Goal: Task Accomplishment & Management: Manage account settings

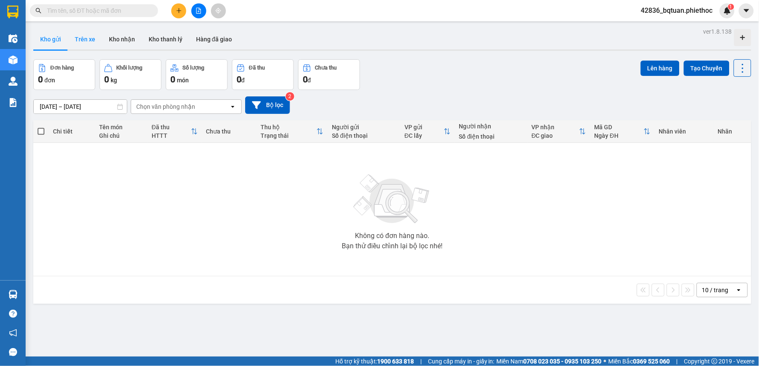
click at [86, 33] on button "Trên xe" at bounding box center [85, 39] width 34 height 21
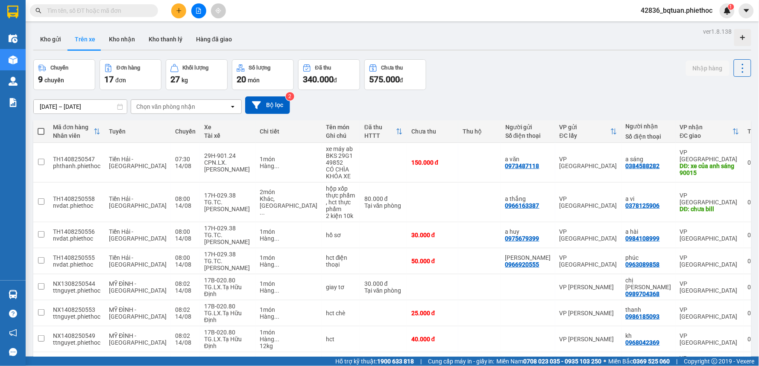
click at [510, 55] on div "ver 1.8.138 Kho gửi Trên xe Kho nhận Kho thanh [PERSON_NAME] đã giao Chuyến 9 c…" at bounding box center [392, 261] width 725 height 470
drag, startPoint x: 510, startPoint y: 55, endPoint x: 252, endPoint y: 114, distance: 264.4
click at [506, 55] on div "ver 1.8.138 Kho gửi Trên xe Kho nhận Kho thanh [PERSON_NAME] đã giao Chuyến 9 c…" at bounding box center [392, 261] width 725 height 470
click at [155, 104] on div "Chọn văn phòng nhận" at bounding box center [165, 107] width 59 height 9
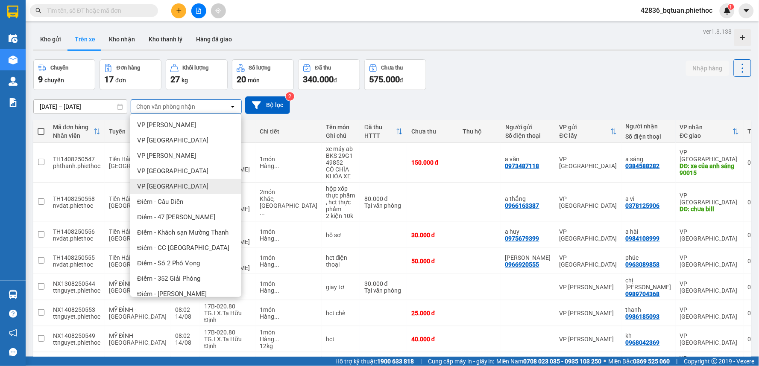
click at [162, 179] on div "VP [GEOGRAPHIC_DATA]" at bounding box center [185, 186] width 111 height 15
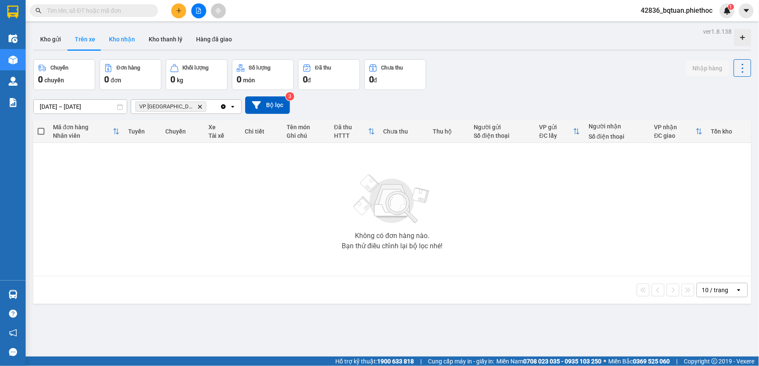
click at [133, 40] on button "Kho nhận" at bounding box center [122, 39] width 40 height 21
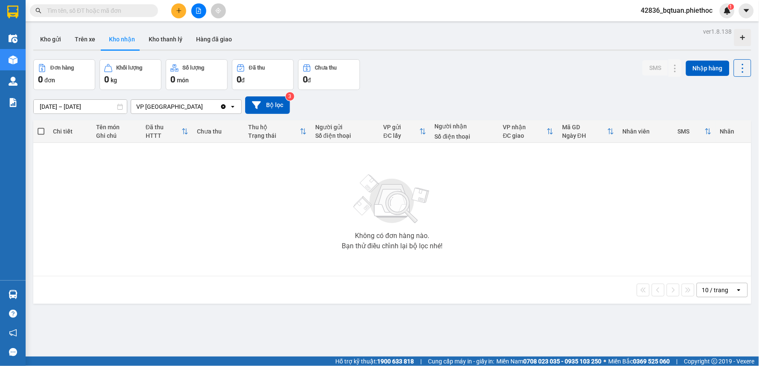
click at [704, 282] on div "10 / trang open" at bounding box center [392, 290] width 718 height 27
click at [705, 287] on div "10 / trang" at bounding box center [715, 290] width 26 height 9
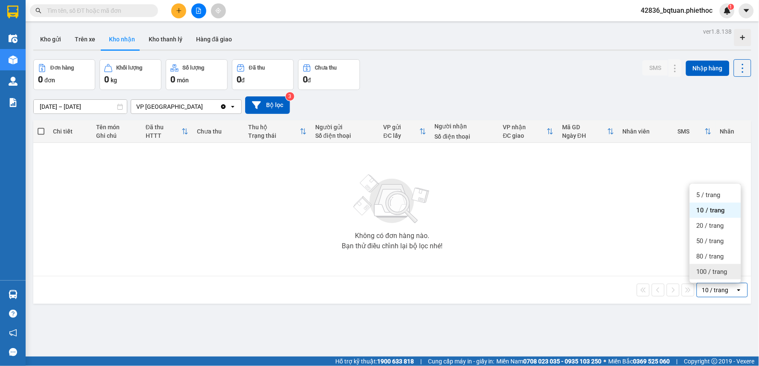
click at [707, 270] on span "100 / trang" at bounding box center [712, 272] width 31 height 9
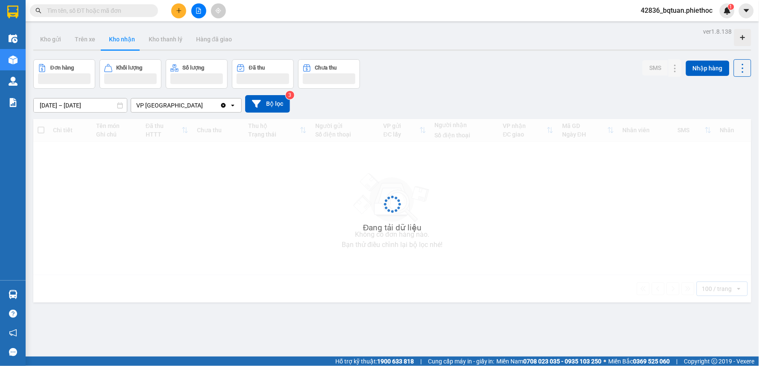
click at [103, 104] on input "[DATE] – [DATE]" at bounding box center [80, 106] width 93 height 14
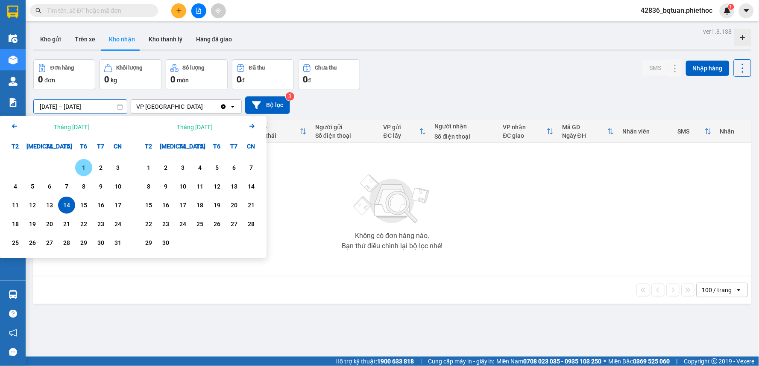
click at [80, 160] on div "1" at bounding box center [83, 167] width 17 height 17
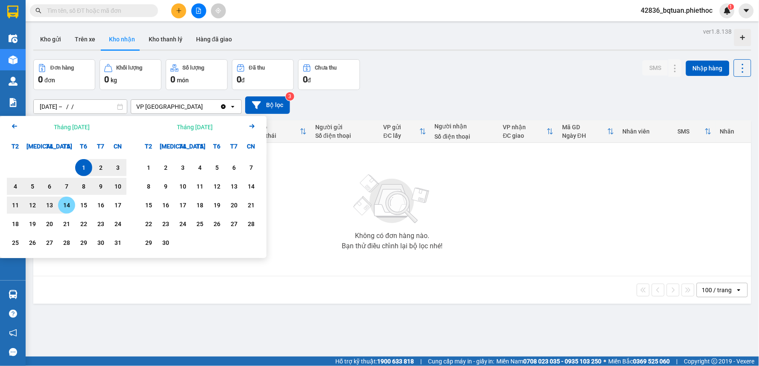
click at [68, 207] on div "14" at bounding box center [67, 205] width 12 height 10
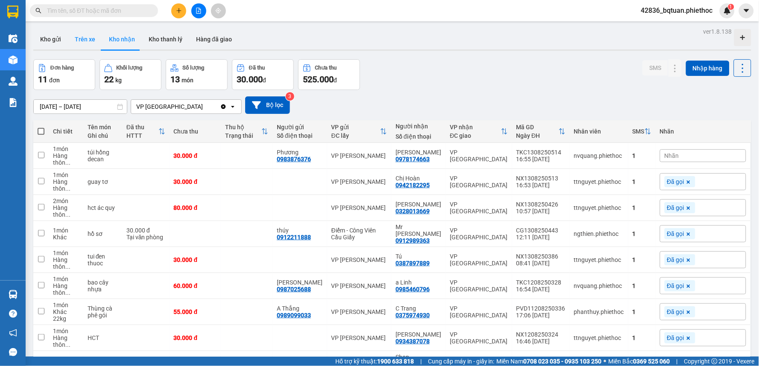
click at [76, 39] on button "Trên xe" at bounding box center [85, 39] width 34 height 21
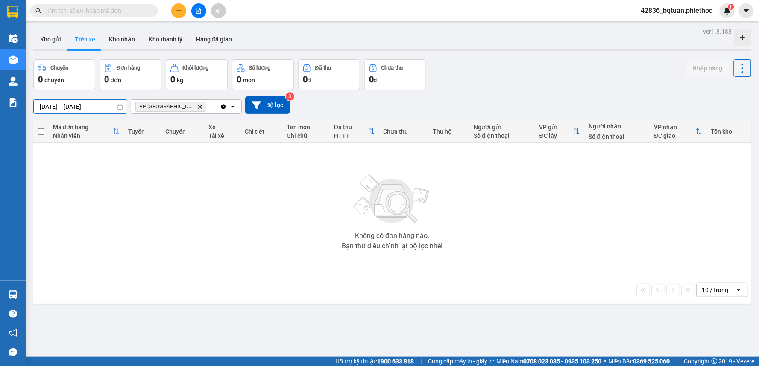
click at [79, 103] on input "[DATE] – [DATE]" at bounding box center [80, 107] width 93 height 14
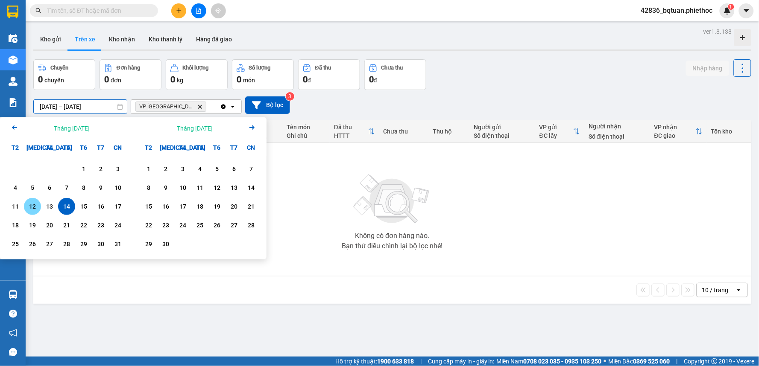
click at [38, 205] on div "12" at bounding box center [32, 206] width 17 height 17
click at [70, 211] on div "14" at bounding box center [67, 207] width 12 height 10
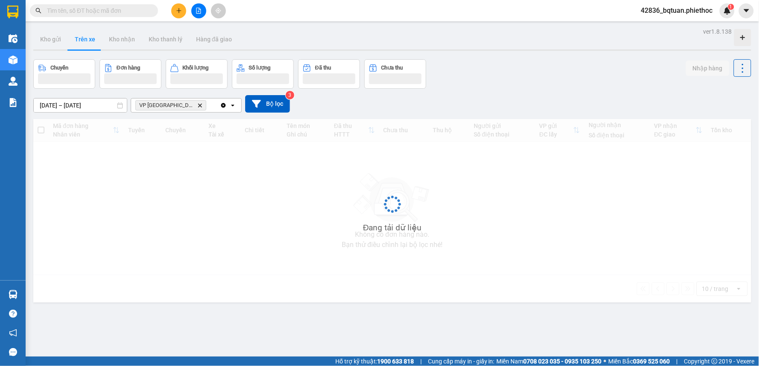
click at [418, 76] on div at bounding box center [395, 78] width 53 height 11
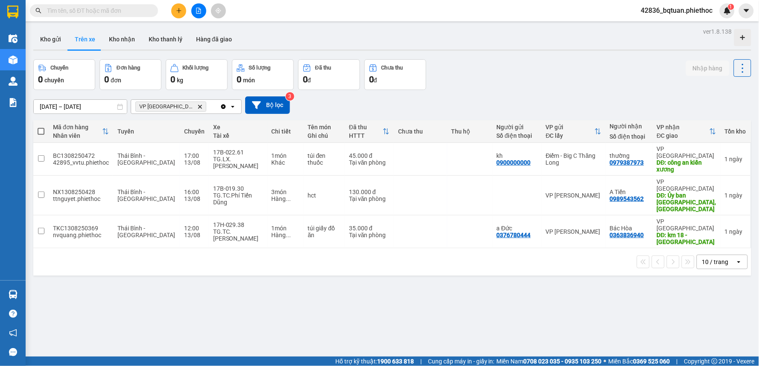
click at [104, 108] on input "[DATE] – [DATE]" at bounding box center [80, 107] width 93 height 14
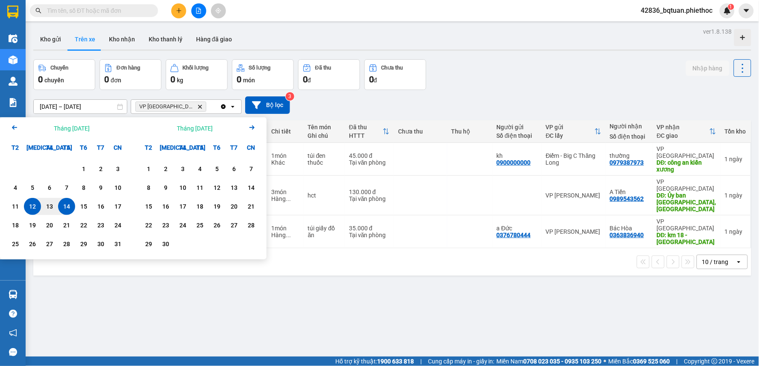
click at [71, 206] on div "14" at bounding box center [67, 207] width 12 height 10
click at [70, 206] on div "14" at bounding box center [67, 207] width 12 height 10
type input "[DATE] – [DATE]"
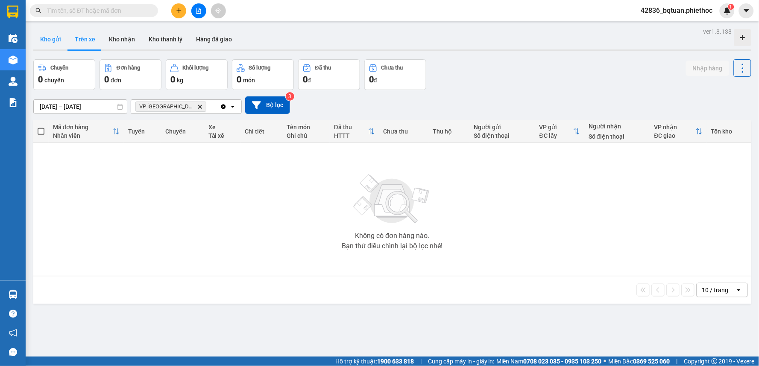
click at [50, 44] on button "Kho gửi" at bounding box center [50, 39] width 35 height 21
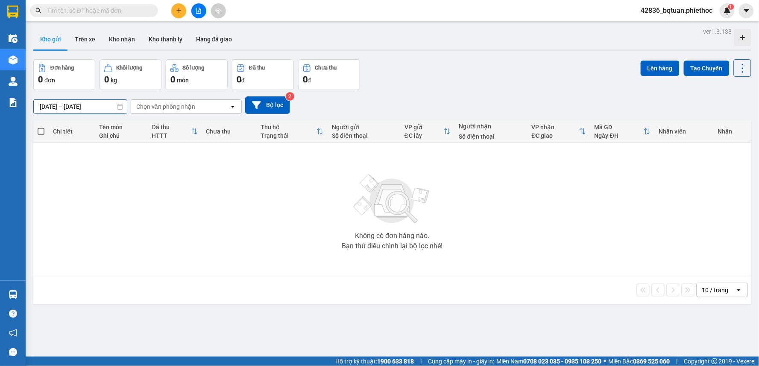
click at [69, 100] on input "[DATE] – [DATE]" at bounding box center [80, 107] width 93 height 14
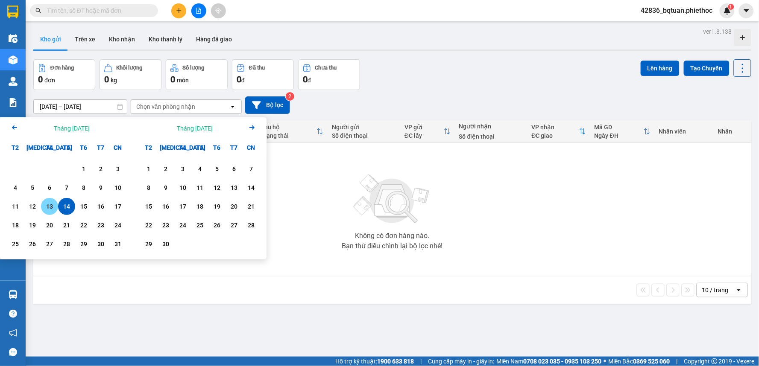
click at [50, 203] on div "13" at bounding box center [50, 207] width 12 height 10
click at [69, 205] on div "14" at bounding box center [67, 207] width 12 height 10
type input "[DATE] – [DATE]"
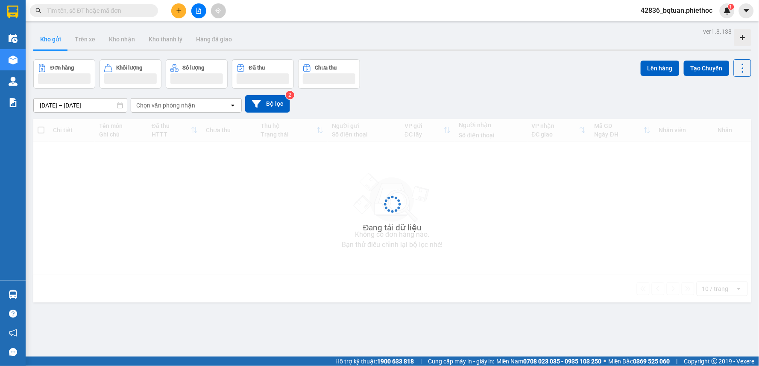
click at [426, 58] on div "ver 1.8.138 Kho gửi Trên xe Kho nhận Kho thanh [PERSON_NAME] đã giao Đơn hàng K…" at bounding box center [392, 209] width 725 height 366
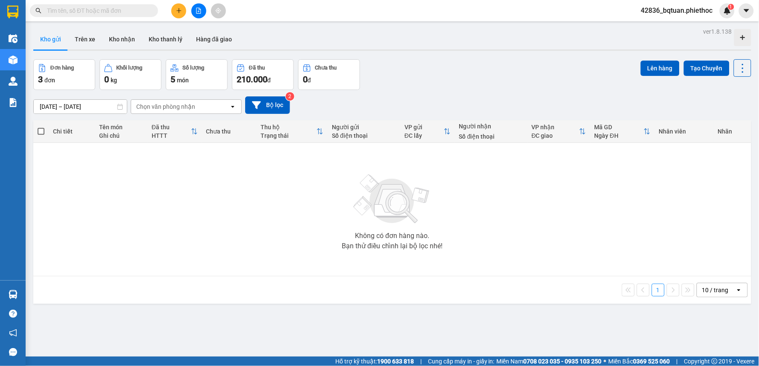
click at [179, 10] on icon "plus" at bounding box center [178, 10] width 5 height 0
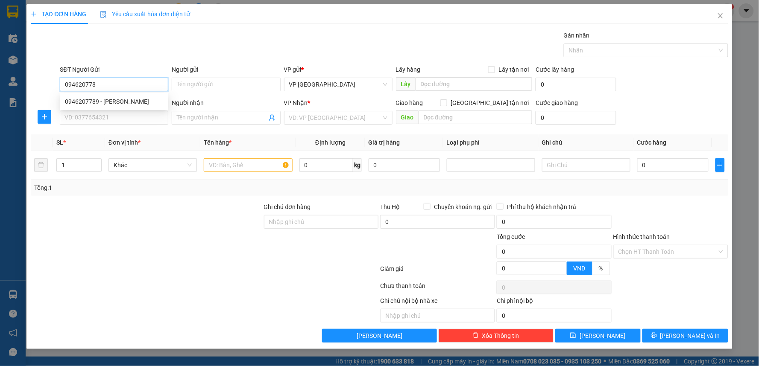
type input "0946207789"
click at [161, 99] on div "0946207789 - [PERSON_NAME]" at bounding box center [114, 101] width 98 height 9
type input "[PERSON_NAME]"
type input "0946207789"
click at [138, 120] on input "SĐT Người Nhận" at bounding box center [114, 118] width 108 height 14
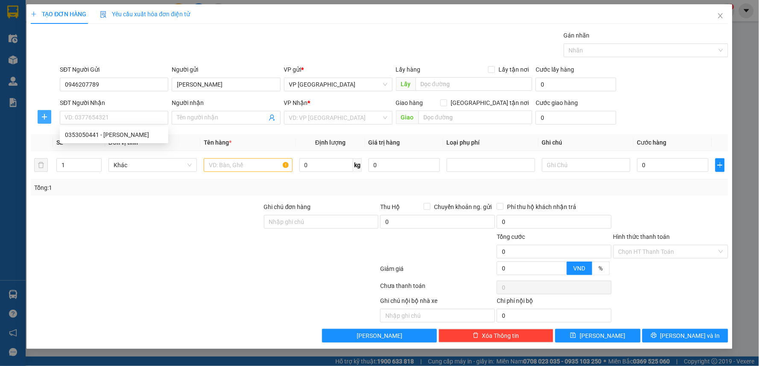
click at [44, 122] on button "button" at bounding box center [45, 117] width 14 height 14
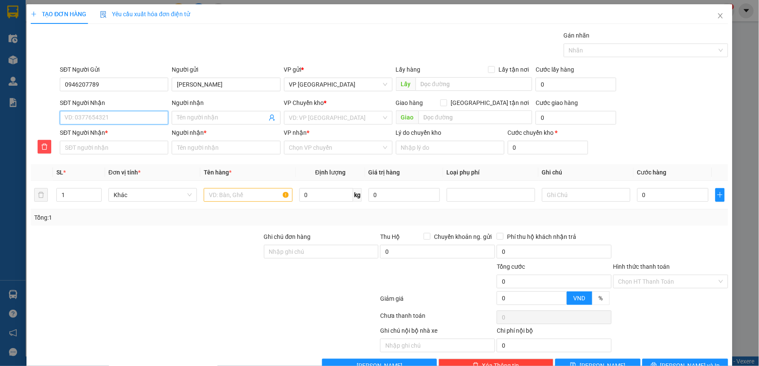
click at [112, 121] on input "SĐT Người Nhận" at bounding box center [114, 118] width 108 height 14
click at [111, 139] on div "0353050441 - [PERSON_NAME]" at bounding box center [112, 134] width 97 height 9
type input "0353050441"
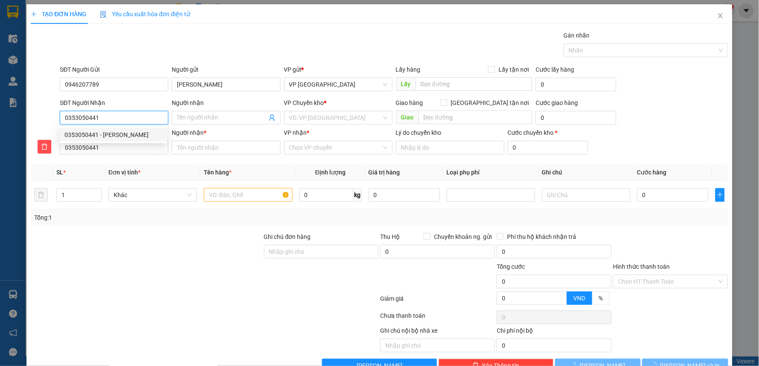
type input "[PERSON_NAME]"
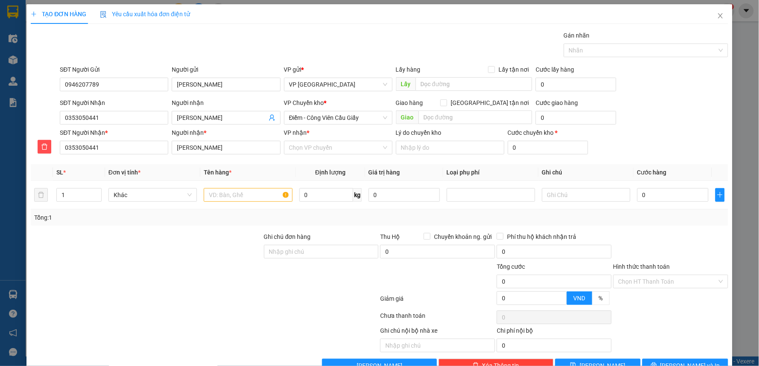
drag, startPoint x: 276, startPoint y: 5, endPoint x: 281, endPoint y: 13, distance: 8.8
click at [279, 5] on div "TẠO ĐƠN HÀNG Yêu cầu xuất hóa đơn điện tử" at bounding box center [380, 14] width 698 height 20
click at [321, 120] on span "Điểm - Công Viên Cầu Giấy" at bounding box center [338, 117] width 98 height 13
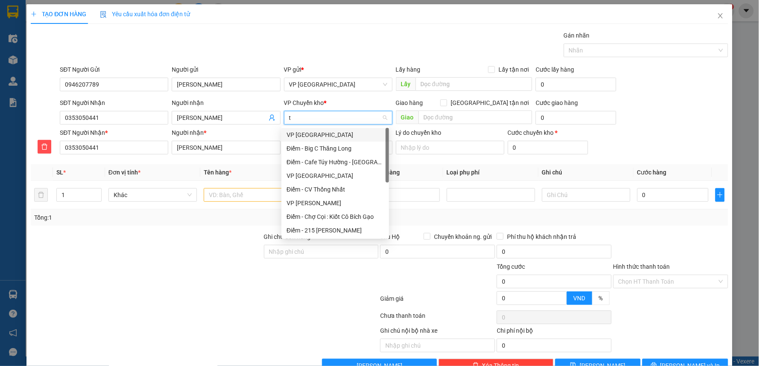
type input "tb"
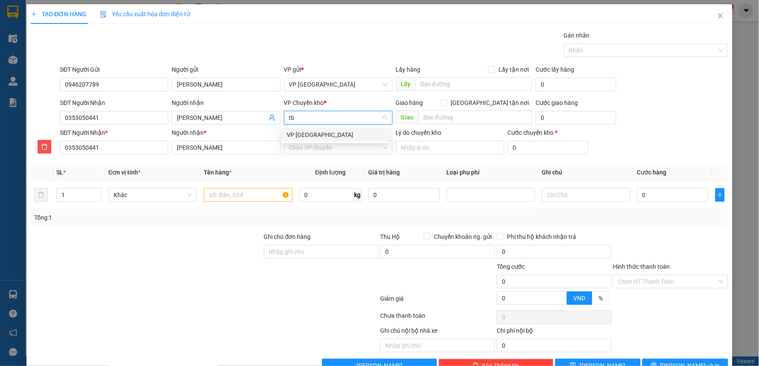
click at [322, 131] on div "VP [GEOGRAPHIC_DATA]" at bounding box center [335, 134] width 97 height 9
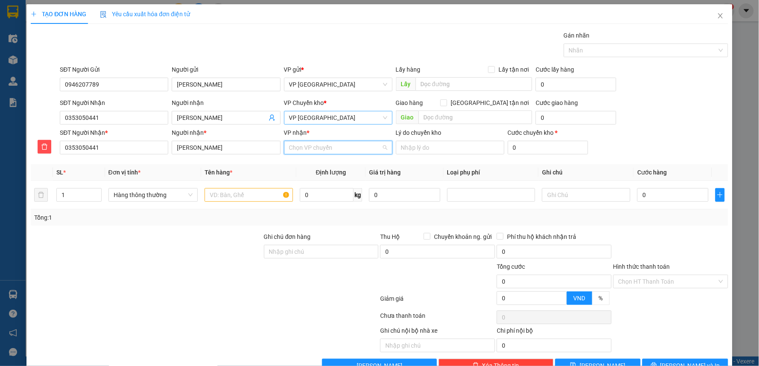
click at [322, 145] on input "VP nhận *" at bounding box center [335, 147] width 92 height 13
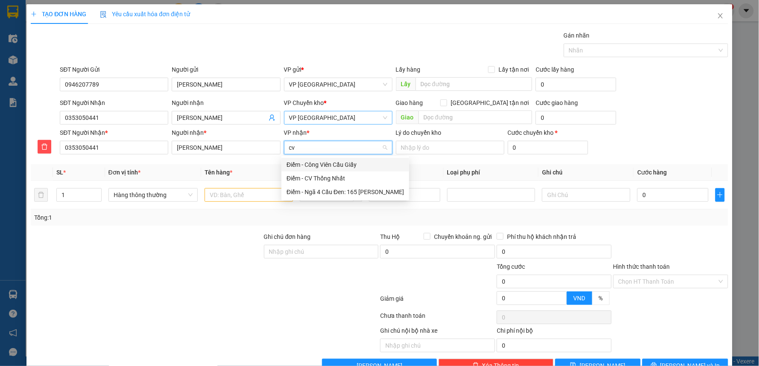
type input "cvc"
click at [320, 161] on div "Điểm - Công Viên Cầu Giấy" at bounding box center [335, 164] width 97 height 9
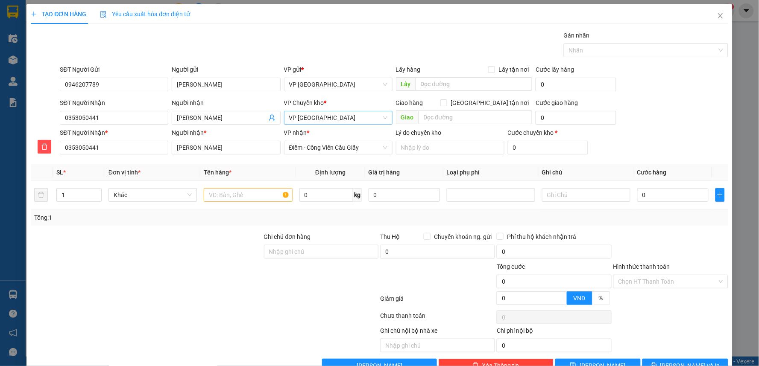
click at [352, 25] on div "TẠO ĐƠN HÀNG Yêu cầu xuất hóa đơn điện tử Transit Pickup Surcharge Ids Transit …" at bounding box center [380, 188] width 698 height 369
click at [251, 199] on input "text" at bounding box center [248, 195] width 88 height 14
type input "hct thực phẩm"
click at [659, 201] on input "0" at bounding box center [672, 195] width 71 height 14
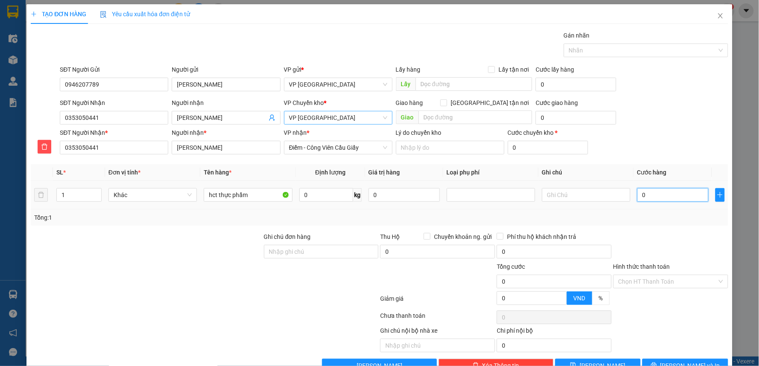
type input "4"
type input "40"
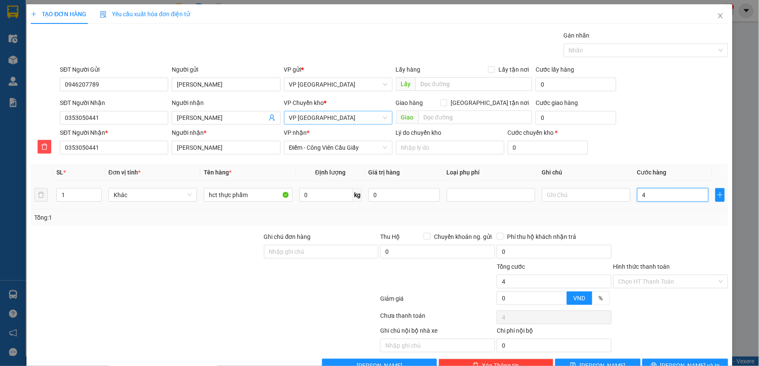
type input "40"
type input "40.000"
click at [659, 149] on div "SĐT Người Nhận * 0353050441 Người nhận * C Hồng VP nhận * Điểm - Công Viên Cầu …" at bounding box center [393, 143] width 671 height 30
click at [678, 283] on input "Hình thức thanh toán" at bounding box center [668, 282] width 99 height 13
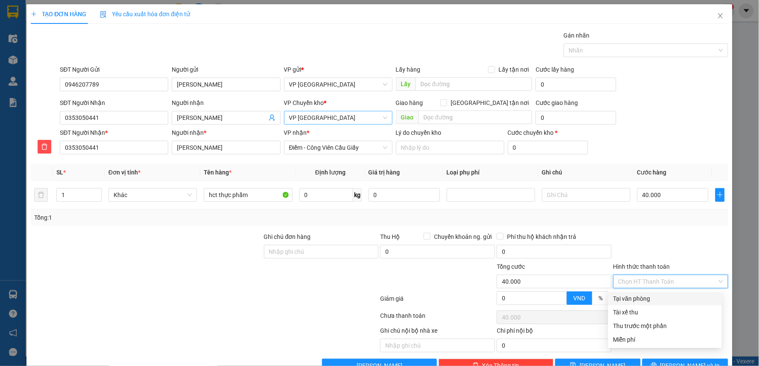
click at [655, 295] on div "Tại văn phòng" at bounding box center [664, 298] width 103 height 9
type input "0"
click at [677, 236] on div at bounding box center [671, 247] width 117 height 30
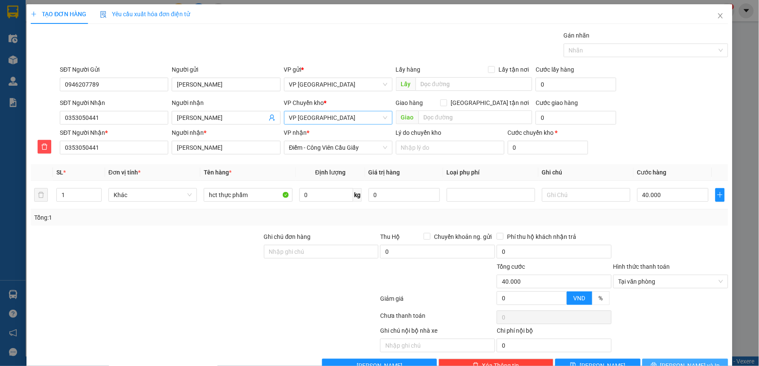
scroll to position [23, 0]
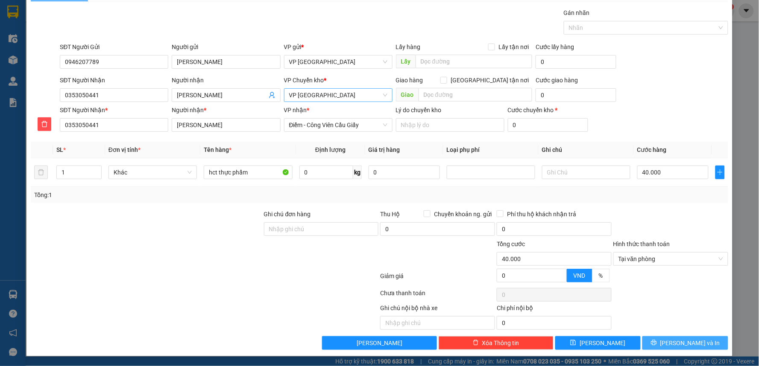
click at [686, 340] on span "[PERSON_NAME] và In" at bounding box center [690, 343] width 60 height 9
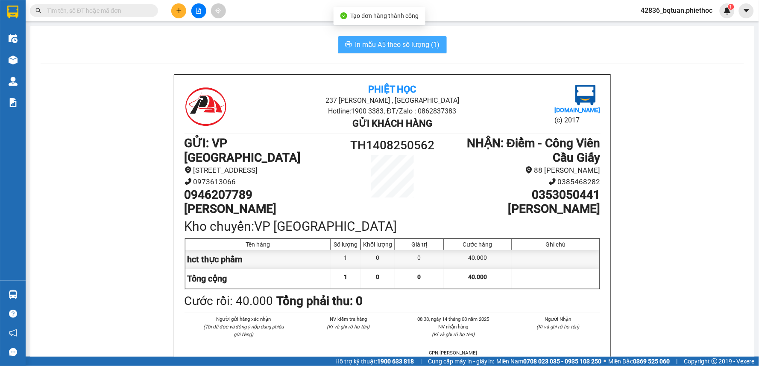
drag, startPoint x: 402, startPoint y: 39, endPoint x: 403, endPoint y: 46, distance: 6.5
click at [403, 45] on button "In mẫu A5 theo số lượng (1)" at bounding box center [392, 44] width 108 height 17
click at [403, 46] on span "In mẫu A5 theo số lượng (1)" at bounding box center [397, 44] width 85 height 11
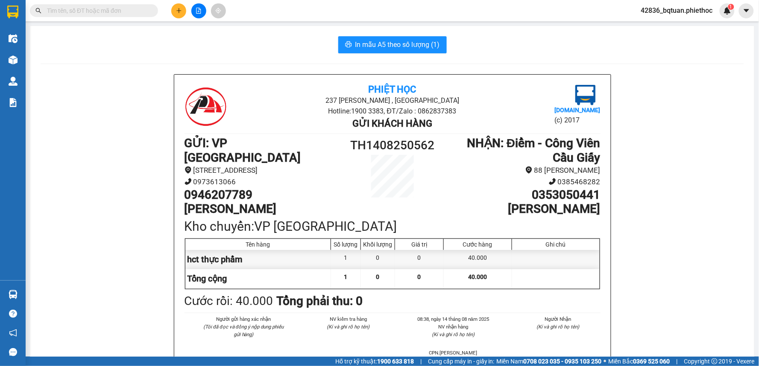
drag, startPoint x: 422, startPoint y: 9, endPoint x: 420, endPoint y: 0, distance: 9.1
click at [423, 9] on div "Kết quả tìm kiếm ( 0 ) Bộ lọc No Data 42836_bqtuan.phiethoc 1" at bounding box center [379, 10] width 759 height 21
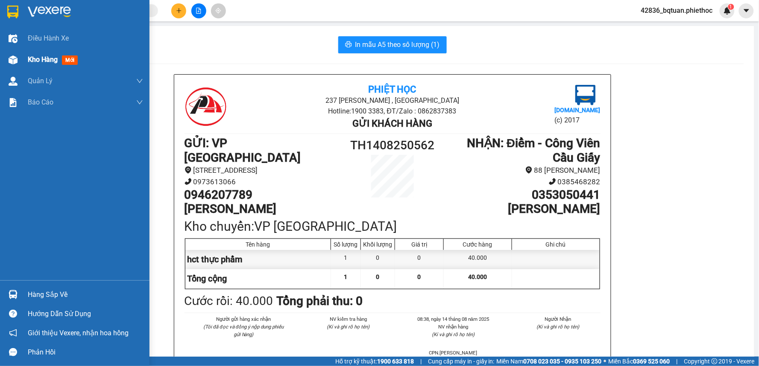
click at [9, 56] on img at bounding box center [13, 60] width 9 height 9
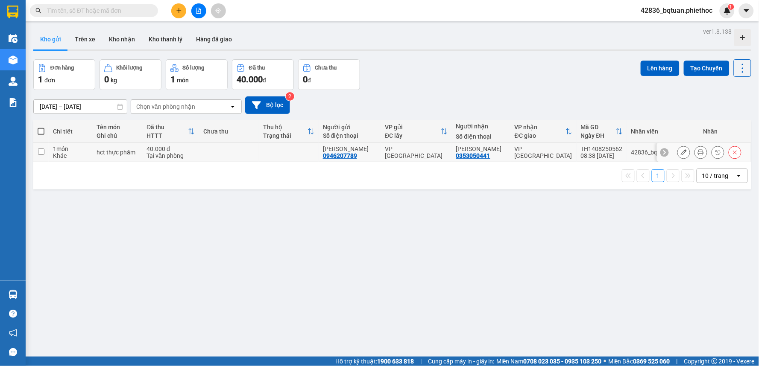
click at [158, 148] on div "40.000 đ" at bounding box center [171, 149] width 48 height 7
checkbox input "true"
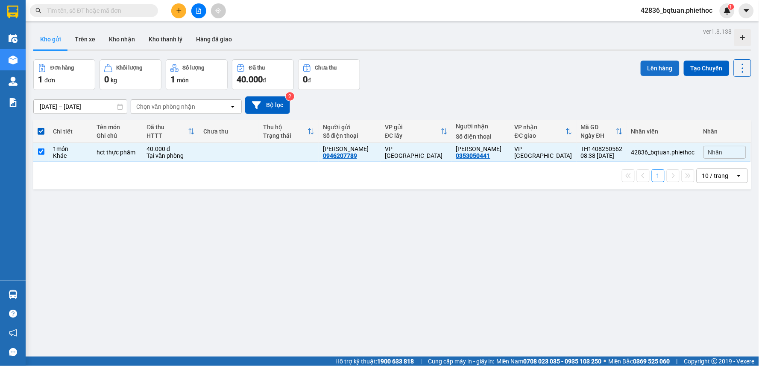
click at [642, 62] on button "Lên hàng" at bounding box center [660, 68] width 39 height 15
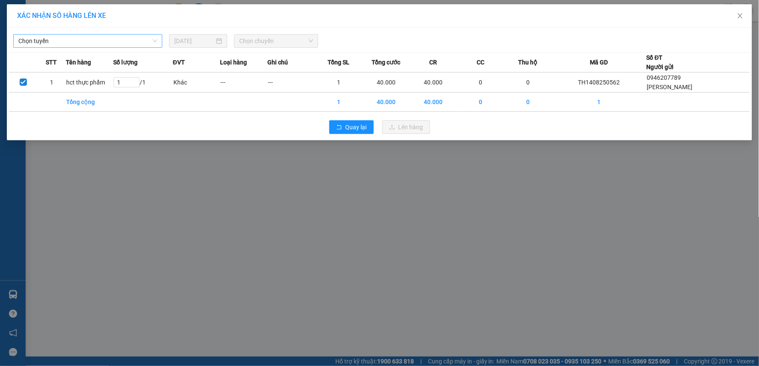
click at [133, 39] on span "Chọn tuyến" at bounding box center [87, 41] width 139 height 13
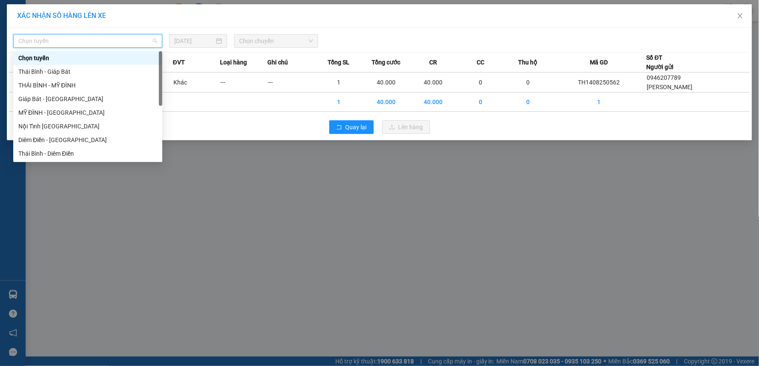
scroll to position [96, 0]
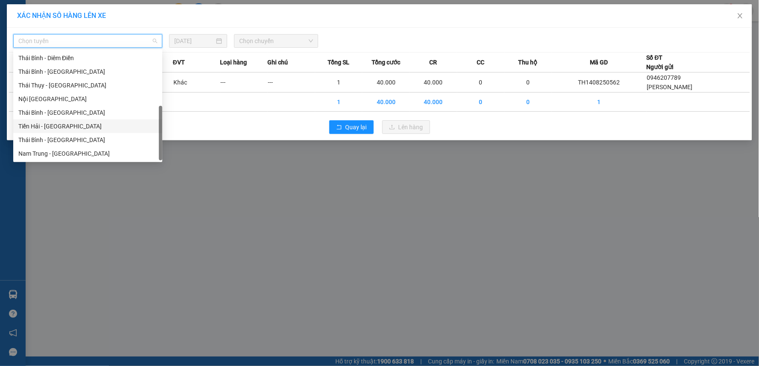
drag, startPoint x: 38, startPoint y: 126, endPoint x: 286, endPoint y: 36, distance: 264.3
click at [40, 126] on div "Tiền Hải - [GEOGRAPHIC_DATA]" at bounding box center [87, 126] width 139 height 9
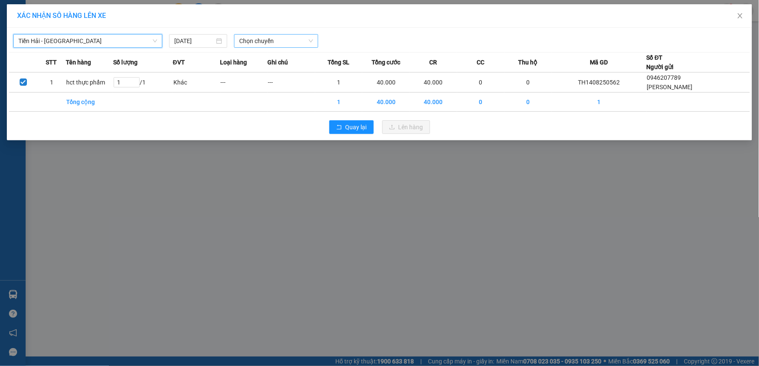
click at [273, 41] on span "Chọn chuyến" at bounding box center [276, 41] width 74 height 13
type input "09"
click at [289, 67] on div "Thêm chuyến " 09:00 "" at bounding box center [279, 72] width 91 height 15
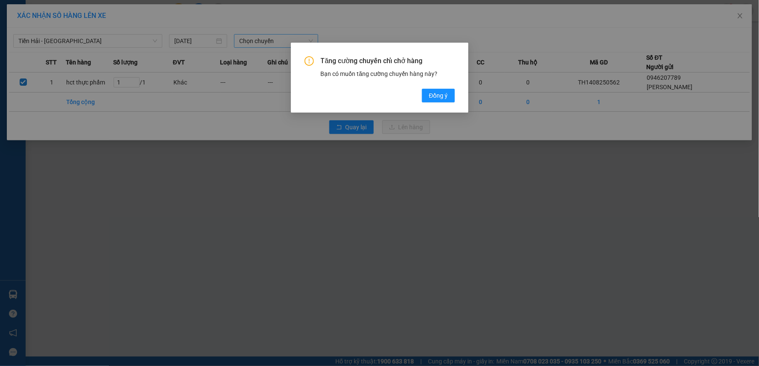
click at [429, 87] on div "Tăng cường chuyến chỉ chở hàng Bạn có muốn tăng cường chuyến hàng này? [GEOGRAP…" at bounding box center [380, 79] width 150 height 46
click at [432, 92] on span "Đồng ý" at bounding box center [438, 95] width 19 height 9
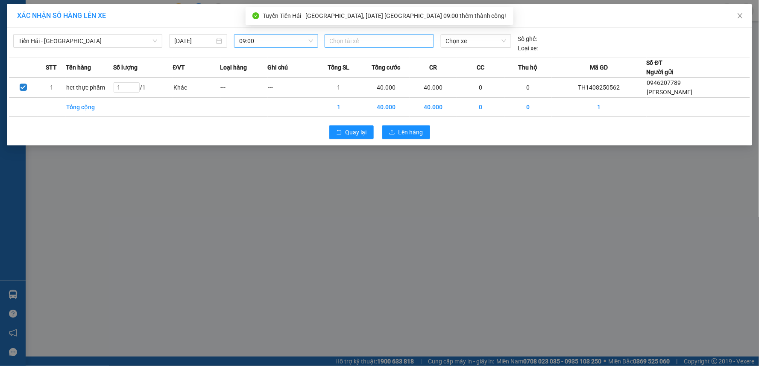
click at [357, 37] on div at bounding box center [379, 41] width 105 height 10
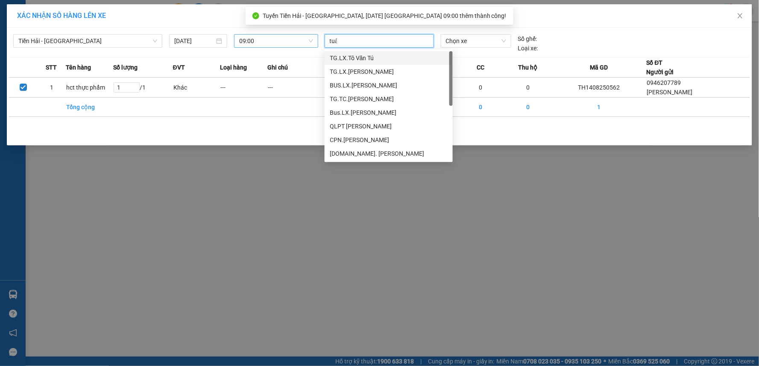
type input "tuân"
click at [370, 124] on div "[DOMAIN_NAME] [PERSON_NAME]" at bounding box center [389, 126] width 118 height 9
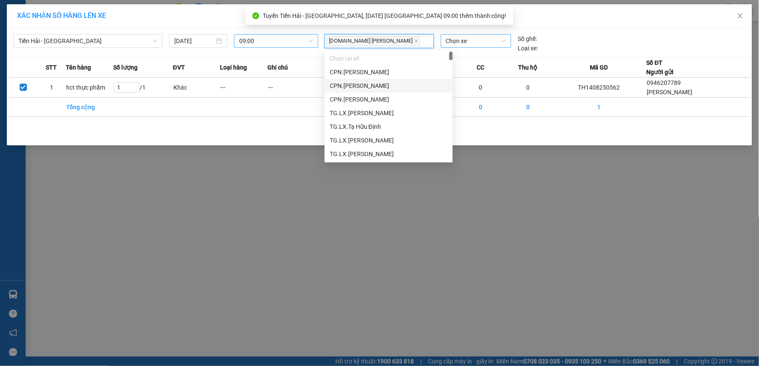
click at [498, 41] on span "Chọn xe" at bounding box center [476, 41] width 60 height 13
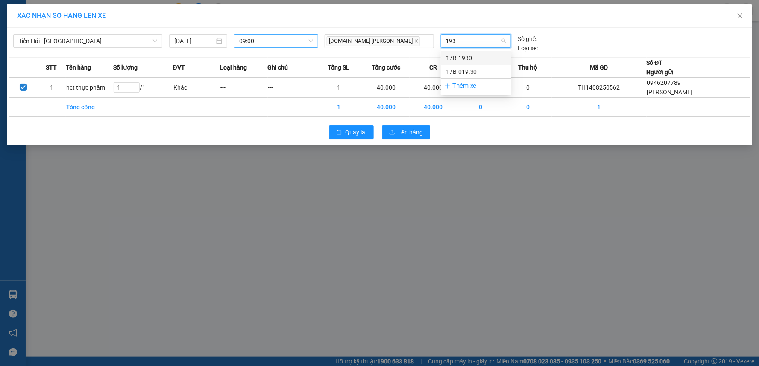
type input "1930"
click at [486, 69] on div "17B-019.30" at bounding box center [476, 71] width 60 height 9
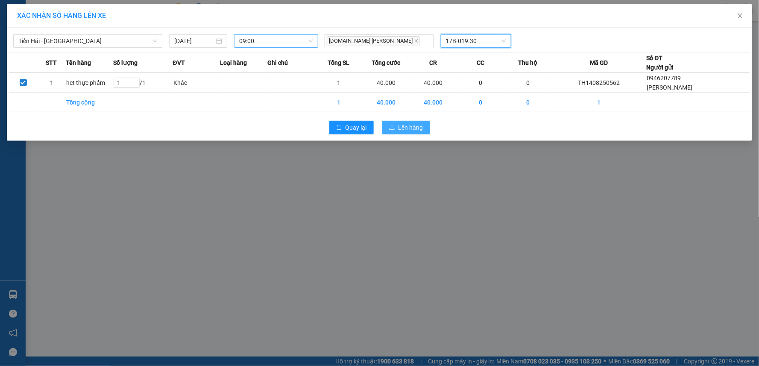
click at [407, 125] on span "Lên hàng" at bounding box center [411, 127] width 25 height 9
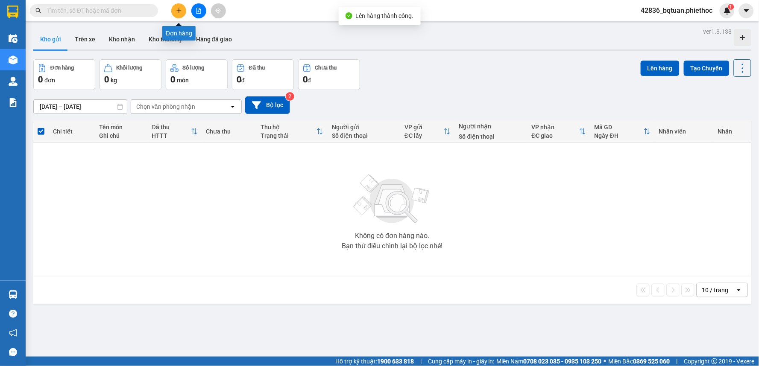
click at [175, 8] on button at bounding box center [178, 10] width 15 height 15
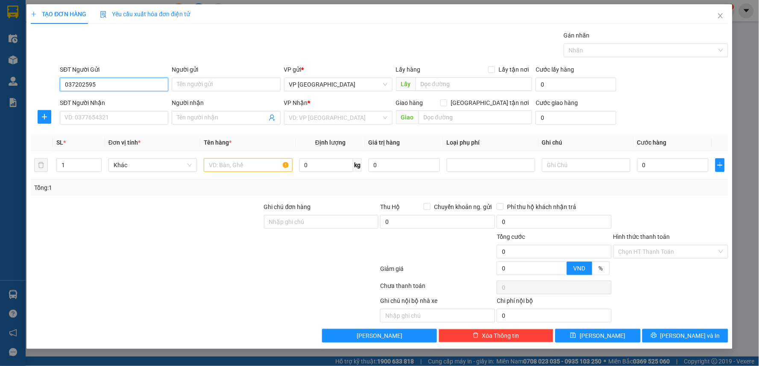
type input "0372025953"
click at [136, 103] on div "0372025953 - [PERSON_NAME]" at bounding box center [114, 101] width 98 height 9
type input "[PERSON_NAME]"
type input "note để tiếp tân gửi lên cho khách"
type input "0372025953"
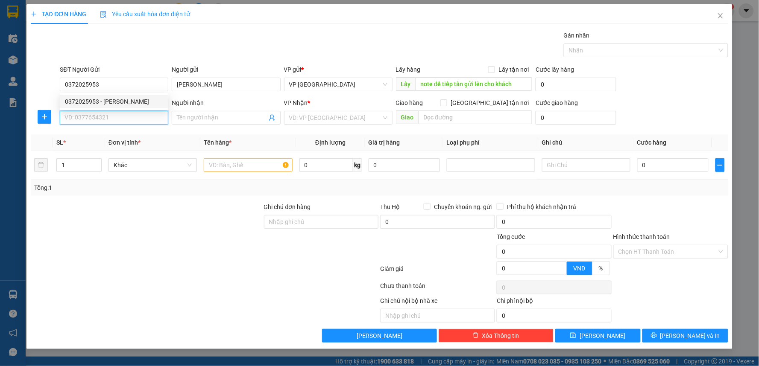
click at [126, 122] on input "SĐT Người Nhận" at bounding box center [114, 118] width 108 height 14
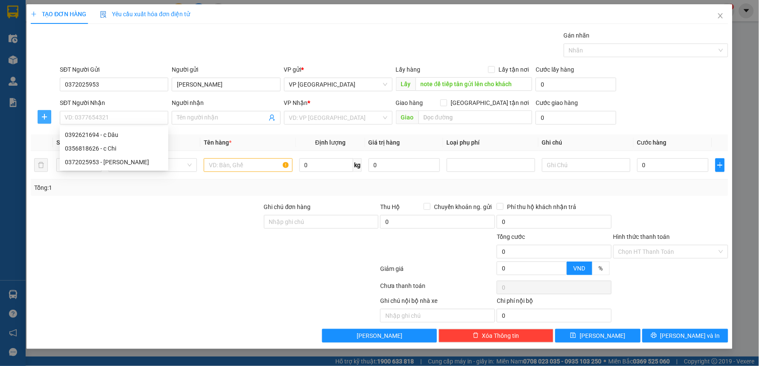
click at [41, 118] on icon "plus" at bounding box center [44, 117] width 7 height 7
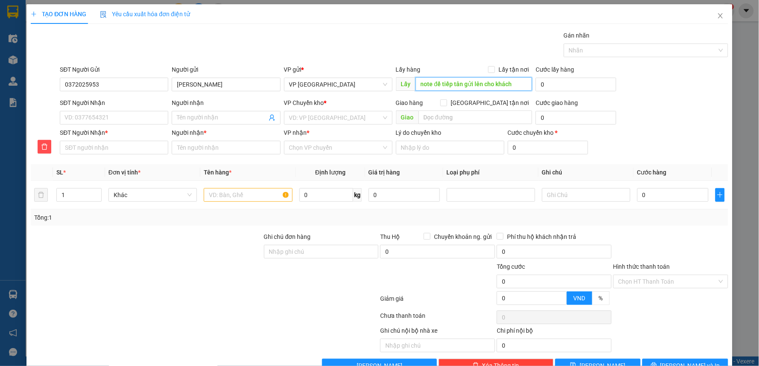
click at [466, 85] on input "note để tiếp tân gửi lên cho khách" at bounding box center [474, 84] width 117 height 14
click at [111, 87] on input "0372025953" at bounding box center [114, 85] width 108 height 14
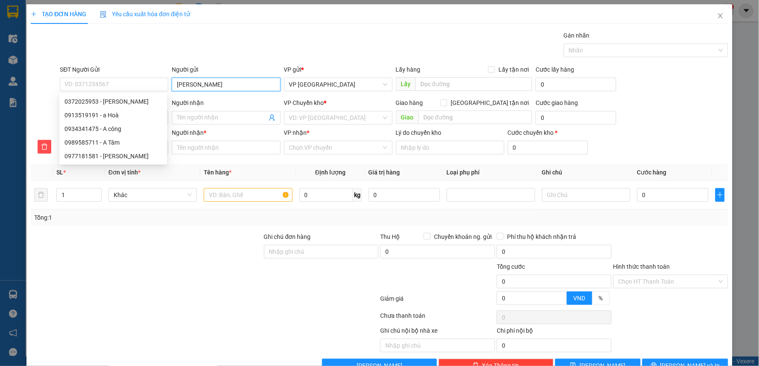
click at [205, 85] on input "[PERSON_NAME]" at bounding box center [226, 85] width 108 height 14
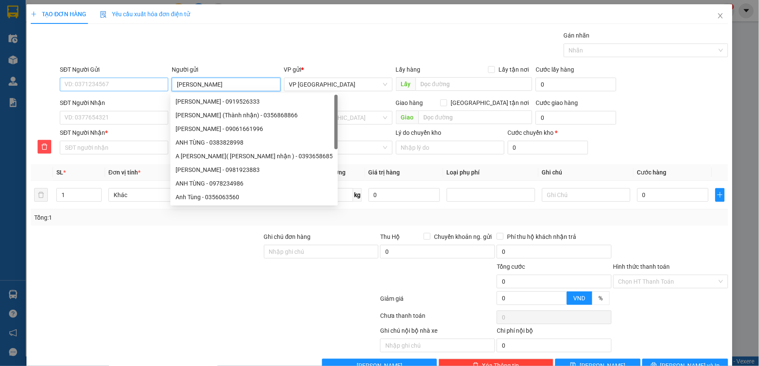
type input "[PERSON_NAME]"
click at [119, 84] on input "SĐT Người Gửi" at bounding box center [114, 85] width 108 height 14
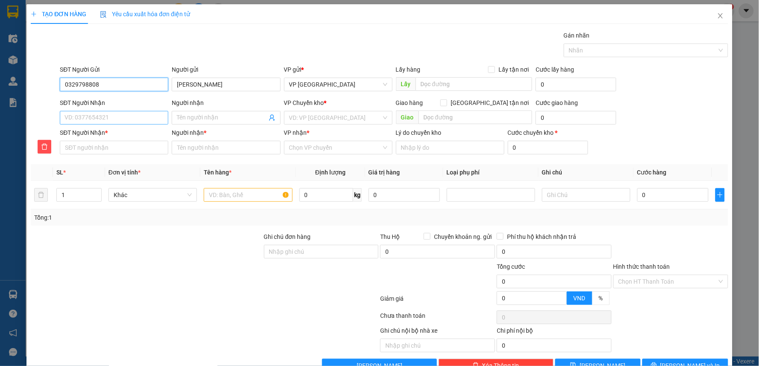
type input "0329798808"
click at [90, 113] on input "SĐT Người Nhận" at bounding box center [114, 118] width 108 height 14
type input "0"
type input "09"
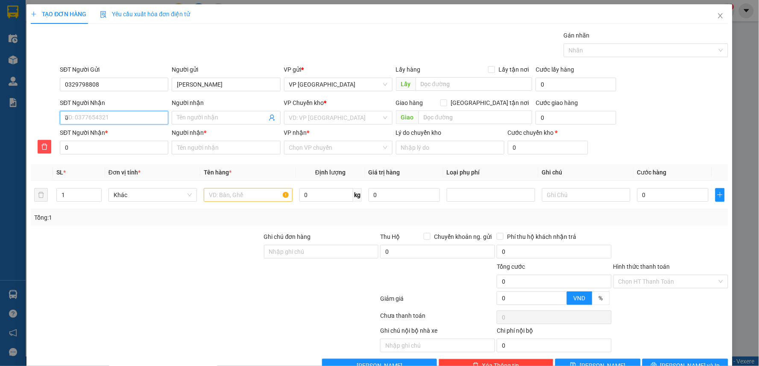
type input "09"
type input "091"
type input "0918"
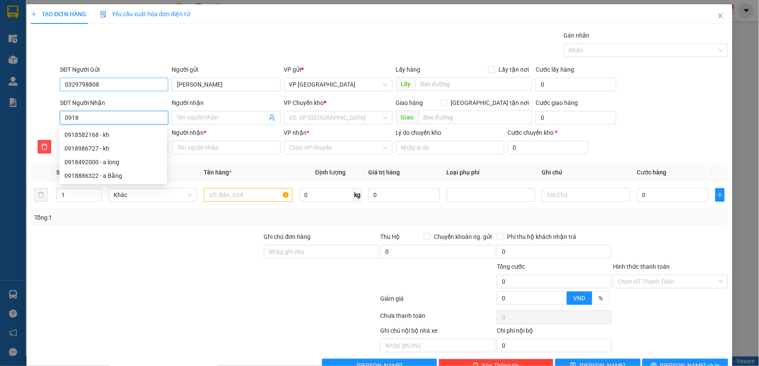
type input "09184"
type input "091849"
type input "0918495"
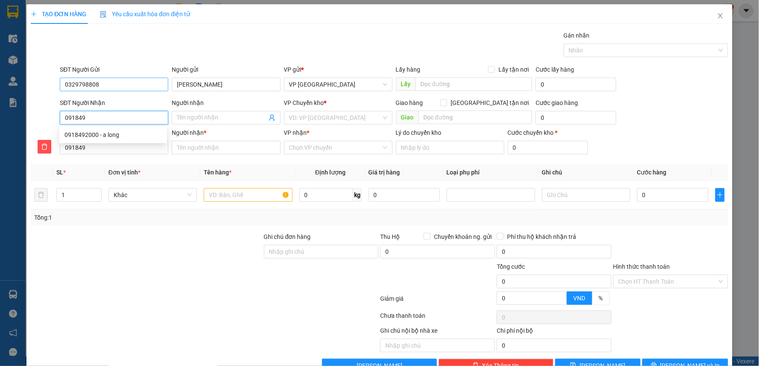
type input "0918495"
type input "09184956"
type input "091849568"
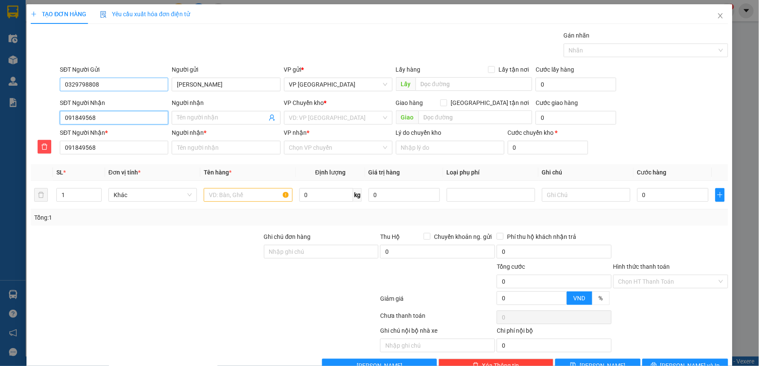
type input "0918495686"
click at [204, 119] on input "Người nhận" at bounding box center [222, 117] width 90 height 9
type input "a"
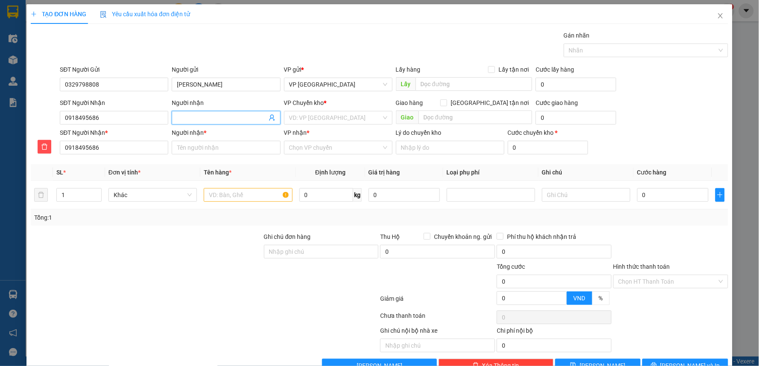
type input "a"
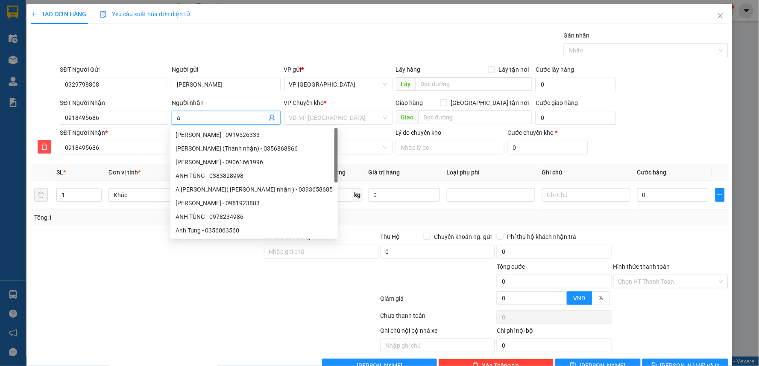
type input "a"
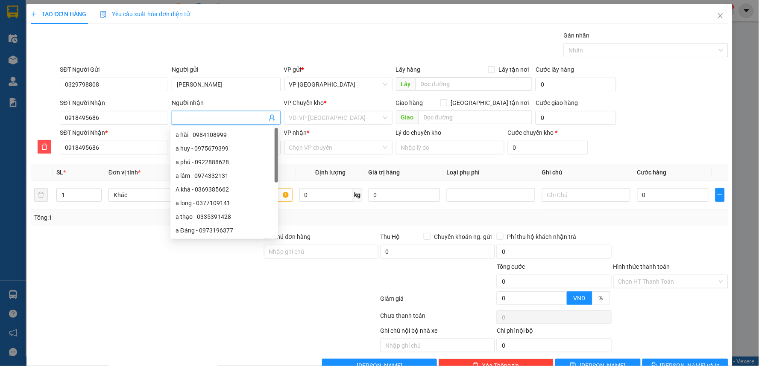
type input "n"
type input "nh"
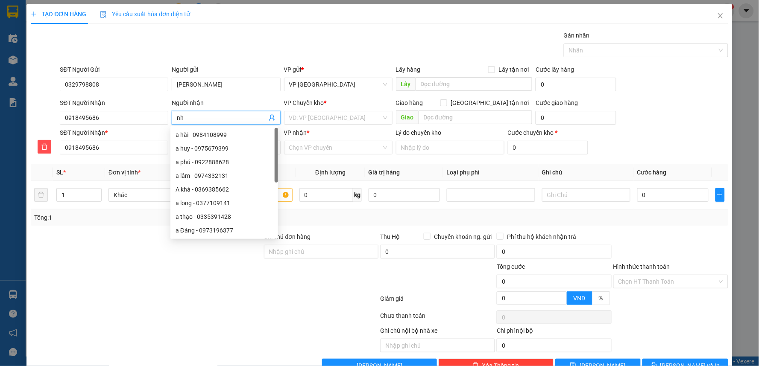
type input "nh"
type input "nh t"
type input "nh"
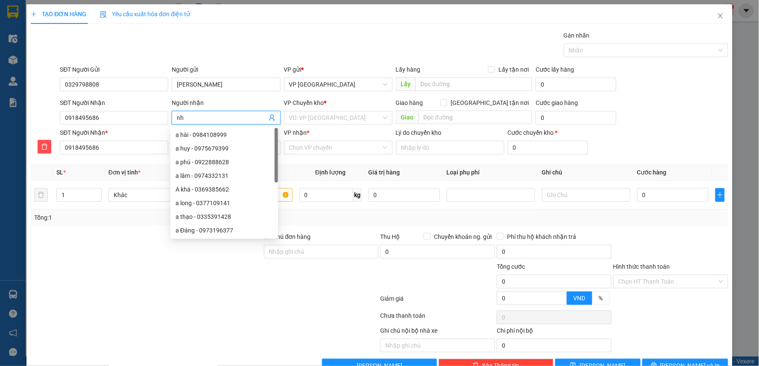
type input "nh"
type input "n"
type input "a"
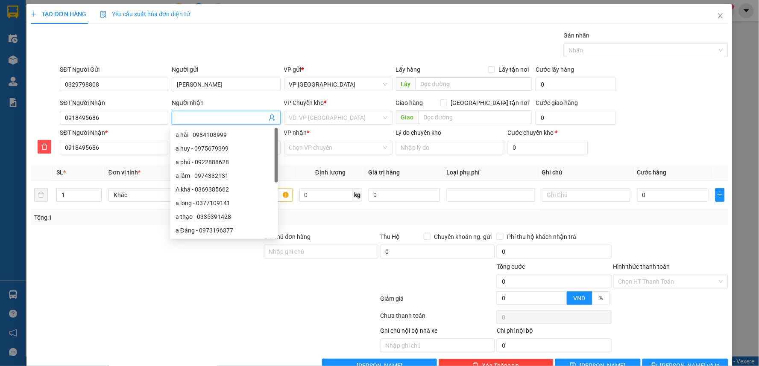
type input "a"
type input "an"
type input "anh"
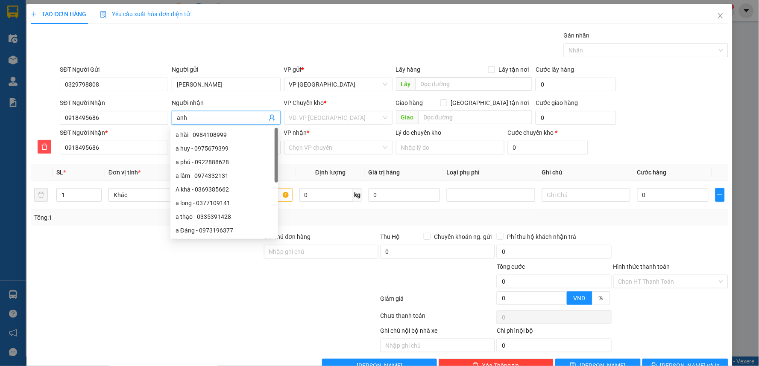
type input "anh"
type input "anh t"
type input "anh tr"
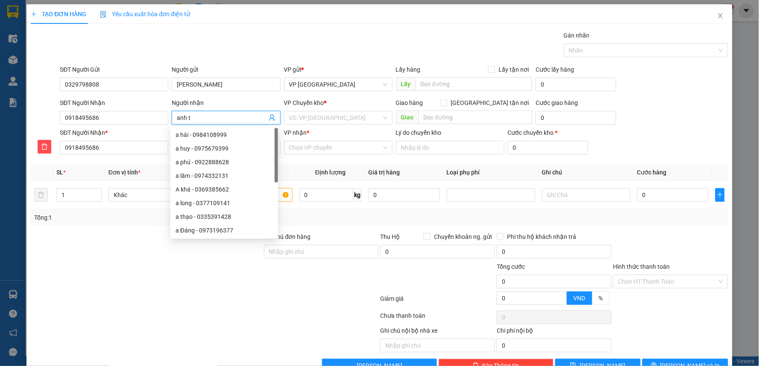
type input "anh tr"
type input "anh triu"
type input "anh triun"
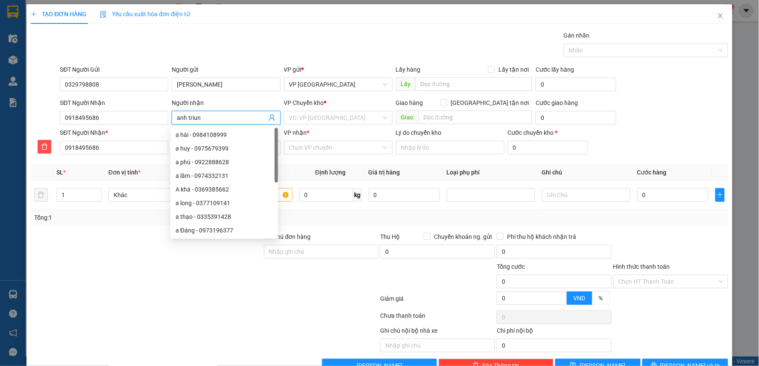
type input "anh triu"
type input "anh tri"
type input "anh tr"
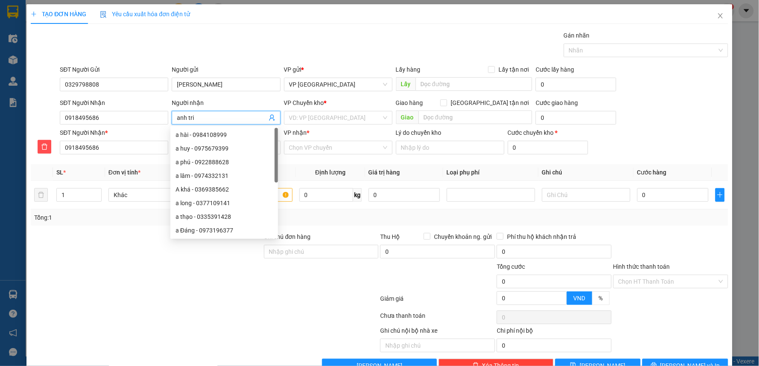
type input "anh tr"
type input "anh tru"
type input "anh trun"
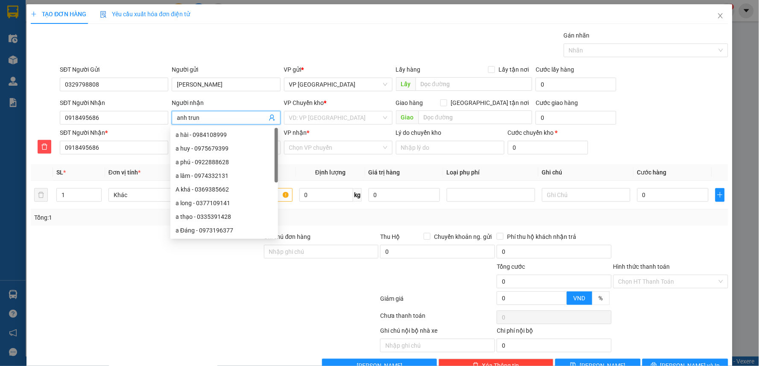
type input "anh trung"
click at [253, 14] on div "TẠO ĐƠN HÀNG Yêu cầu xuất hóa đơn điện tử" at bounding box center [380, 14] width 698 height 20
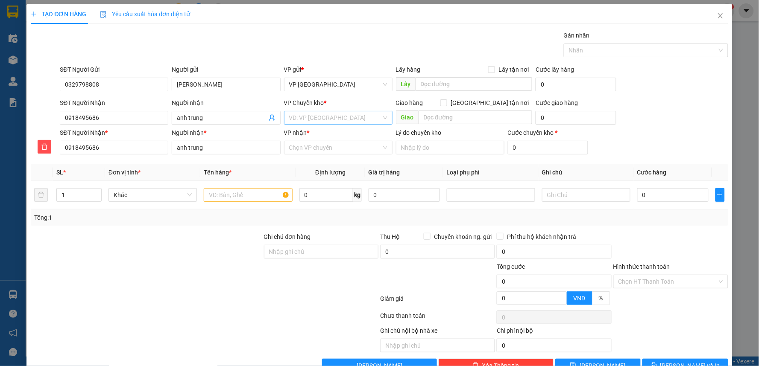
click at [315, 114] on input "search" at bounding box center [335, 117] width 92 height 13
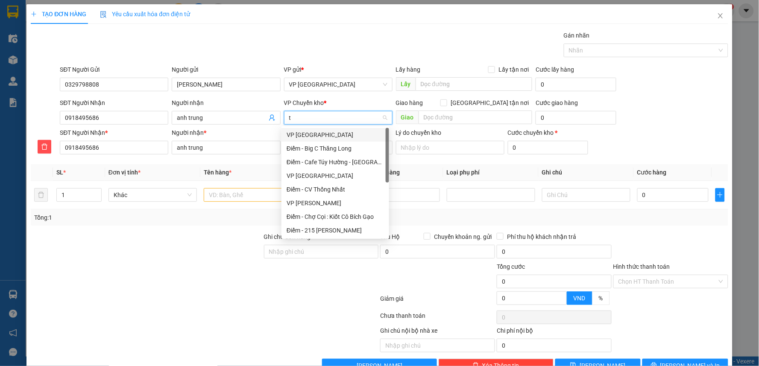
type input "tb"
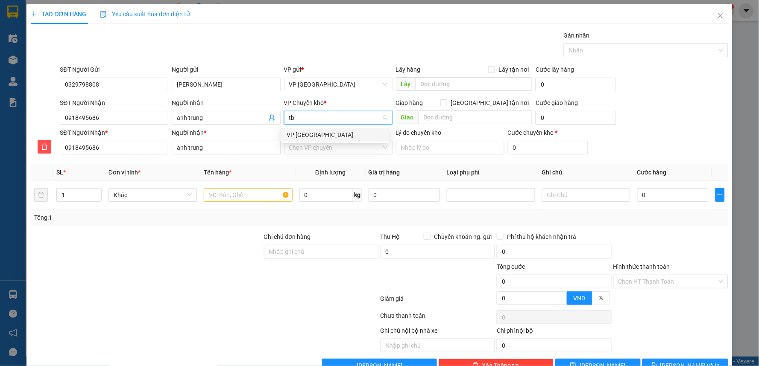
click at [317, 132] on div "VP [GEOGRAPHIC_DATA]" at bounding box center [335, 134] width 97 height 9
click at [315, 144] on input "VP nhận *" at bounding box center [335, 147] width 92 height 13
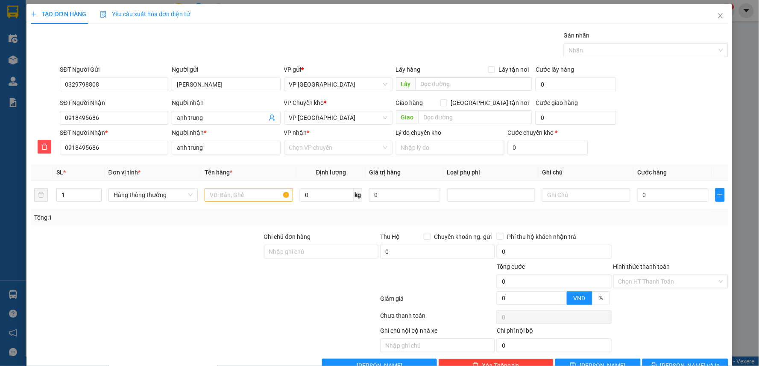
drag, startPoint x: 365, startPoint y: 28, endPoint x: 372, endPoint y: 28, distance: 7.3
click at [365, 28] on div "TẠO ĐƠN HÀNG Yêu cầu xuất hóa đơn điện tử Transit Pickup Surcharge Ids Transit …" at bounding box center [380, 188] width 698 height 369
click at [454, 118] on input "text" at bounding box center [476, 118] width 114 height 14
paste input "36 P. [GEOGRAPHIC_DATA], [GEOGRAPHIC_DATA], [GEOGRAPHIC_DATA], [GEOGRAPHIC_DATA…"
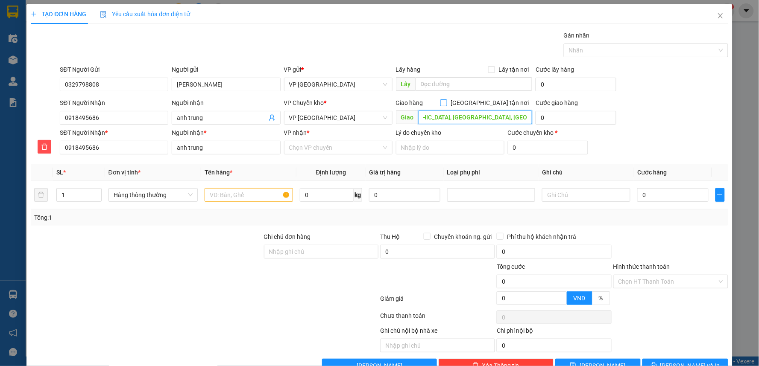
type input "36 P. [GEOGRAPHIC_DATA], [GEOGRAPHIC_DATA], [GEOGRAPHIC_DATA], [GEOGRAPHIC_DATA…"
click at [487, 99] on label "[GEOGRAPHIC_DATA] tận nơi" at bounding box center [486, 102] width 92 height 9
click at [446, 100] on input "[GEOGRAPHIC_DATA] tận nơi" at bounding box center [443, 103] width 6 height 6
checkbox input "true"
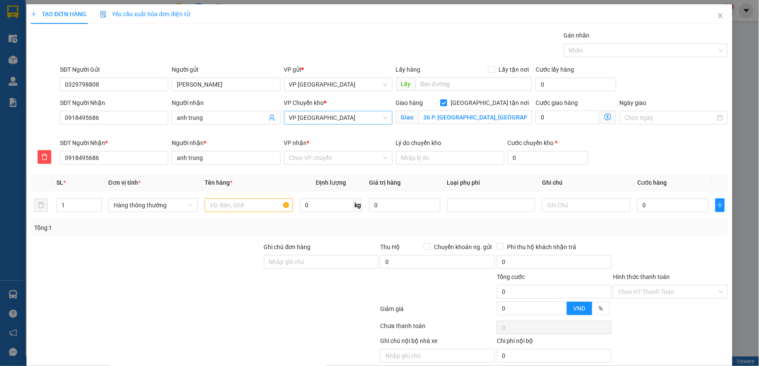
click at [320, 124] on span "VP [GEOGRAPHIC_DATA]" at bounding box center [338, 117] width 98 height 13
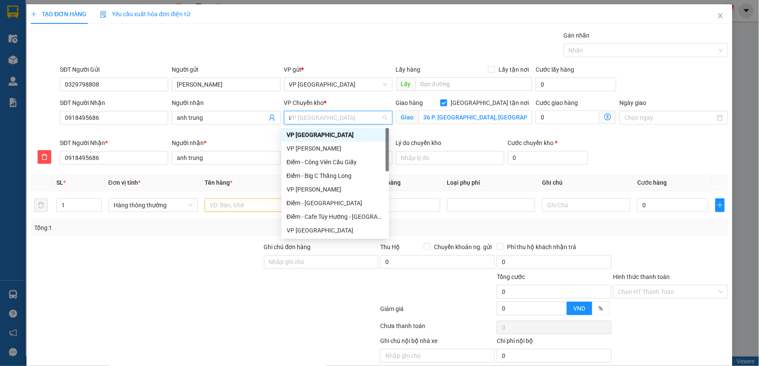
type input "tr"
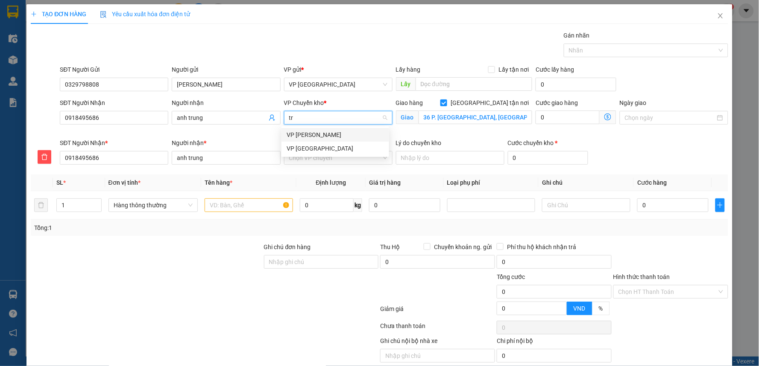
click at [323, 134] on div "VP [PERSON_NAME]" at bounding box center [335, 134] width 97 height 9
click at [604, 118] on icon "dollar-circle" at bounding box center [607, 117] width 7 height 7
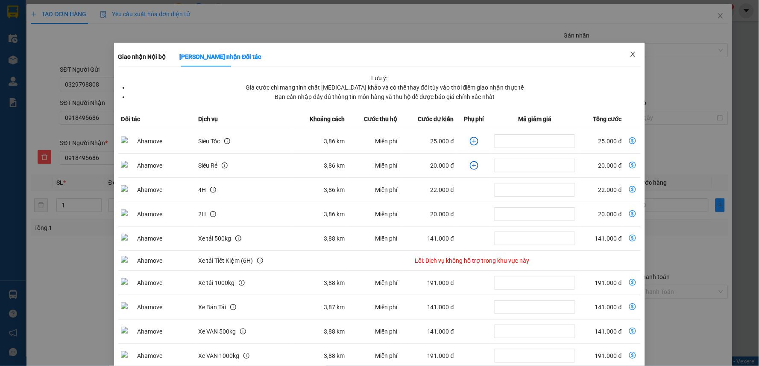
click at [636, 54] on span "Close" at bounding box center [633, 55] width 24 height 24
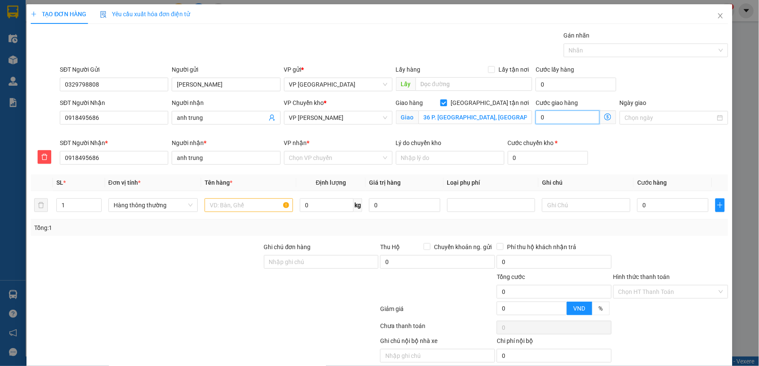
click at [564, 117] on input "0" at bounding box center [568, 118] width 64 height 14
type input "4"
type input "40"
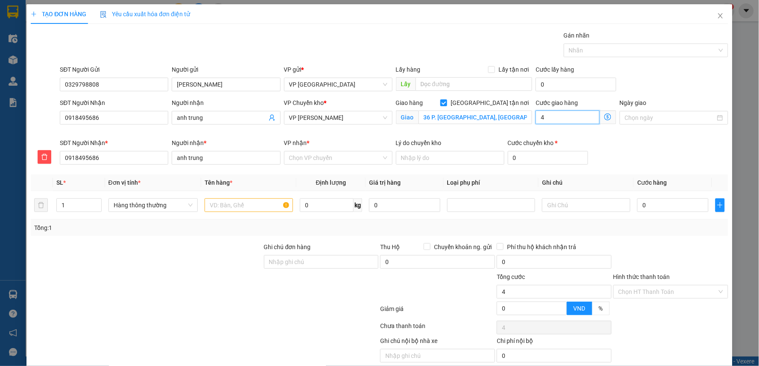
type input "40"
type input "40.000"
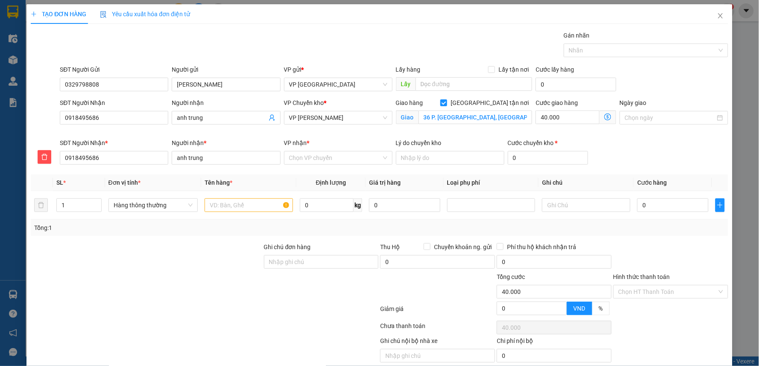
click at [432, 37] on div "Gói vận chuyển * Tiêu chuẩn Gán nhãn Nhãn" at bounding box center [393, 46] width 671 height 30
click at [313, 121] on span "VP [PERSON_NAME]" at bounding box center [338, 117] width 98 height 13
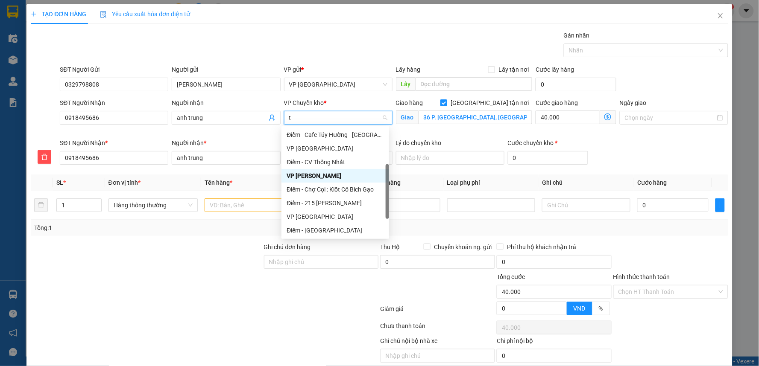
type input "tb"
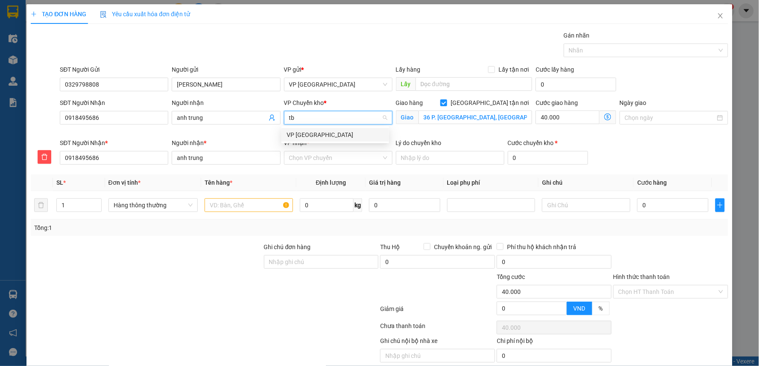
scroll to position [0, 0]
click at [318, 137] on div "VP [GEOGRAPHIC_DATA]" at bounding box center [335, 134] width 97 height 9
click at [328, 157] on input "VP nhận *" at bounding box center [335, 158] width 92 height 13
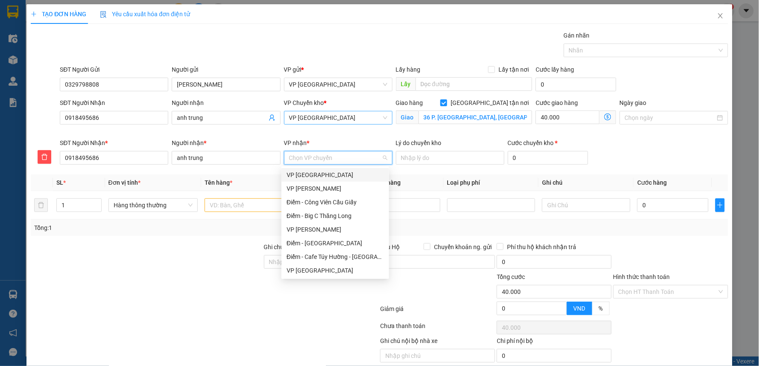
type input "y"
type input "tr"
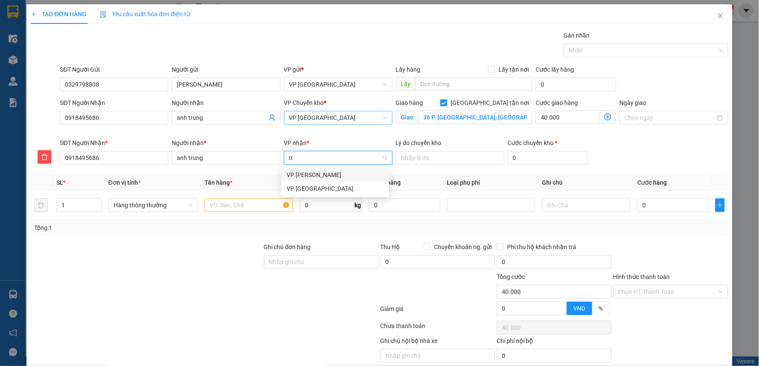
click at [330, 173] on div "VP [PERSON_NAME]" at bounding box center [335, 174] width 97 height 9
click at [237, 207] on input "text" at bounding box center [249, 206] width 88 height 14
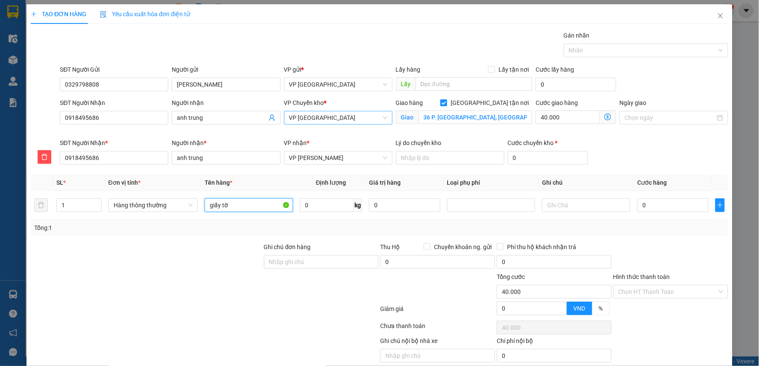
type input "giấy tờ"
click at [639, 158] on div "SĐT Người Nhận * 0918495686 Người nhận * anh trung VP nhận * VP [PERSON_NAME] d…" at bounding box center [393, 153] width 671 height 30
click at [660, 212] on input "0" at bounding box center [672, 206] width 71 height 14
type input "3"
type input "40.003"
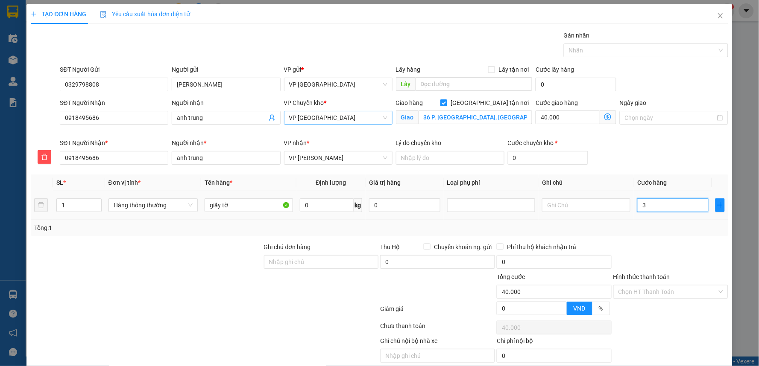
type input "40.003"
type input "30"
type input "40.030"
type input "30.000"
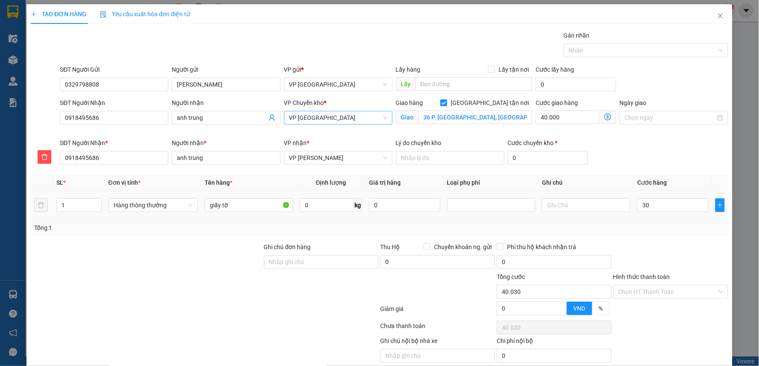
type input "70.000"
click at [659, 232] on div "Tổng: 1" at bounding box center [379, 227] width 691 height 9
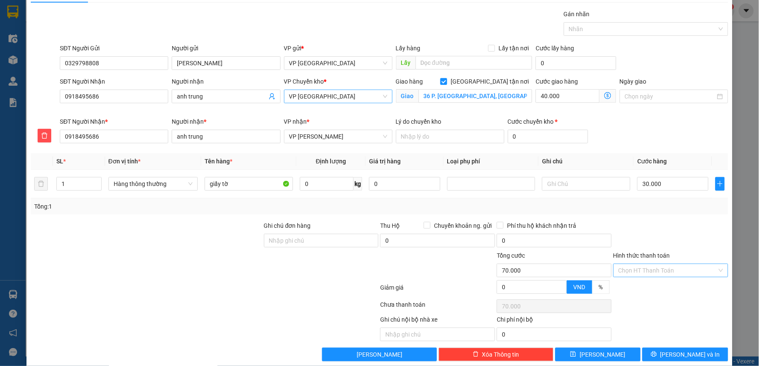
scroll to position [33, 0]
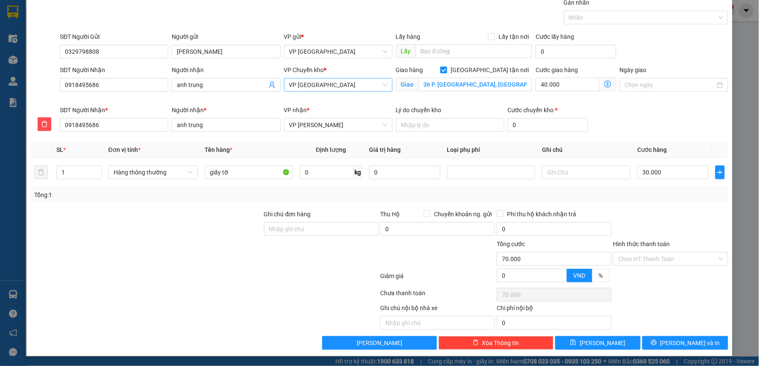
drag, startPoint x: 672, startPoint y: 244, endPoint x: 664, endPoint y: 257, distance: 14.9
click at [671, 244] on div "Hình thức thanh toán" at bounding box center [670, 246] width 115 height 13
click at [664, 257] on input "Hình thức thanh toán" at bounding box center [668, 259] width 99 height 13
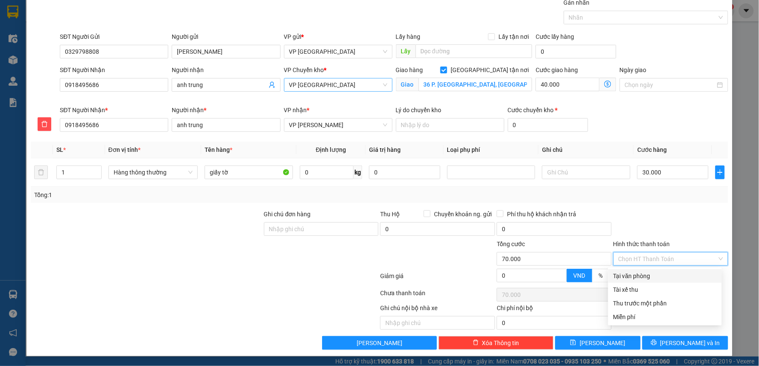
click at [642, 272] on div "Tại văn phòng" at bounding box center [664, 276] width 103 height 9
type input "0"
click at [663, 225] on div at bounding box center [671, 225] width 117 height 30
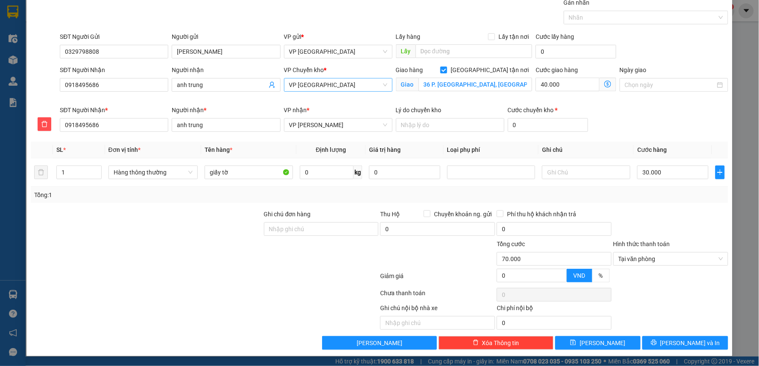
click at [681, 335] on div "Transit Pickup Surcharge Ids Transit Deliver Surcharge Ids Transit Deliver Surc…" at bounding box center [380, 174] width 698 height 352
click at [696, 338] on button "[PERSON_NAME] và In" at bounding box center [685, 344] width 86 height 14
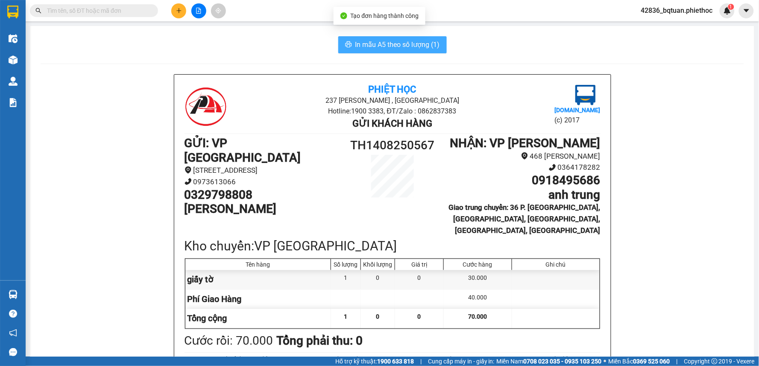
click at [395, 44] on span "In mẫu A5 theo số lượng (1)" at bounding box center [397, 44] width 85 height 11
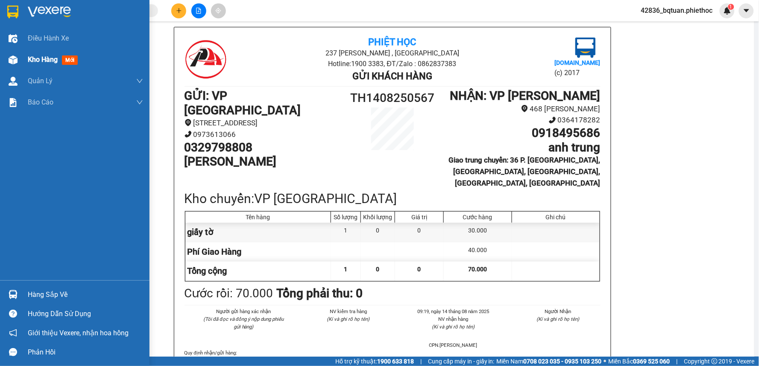
click at [10, 50] on div "Kho hàng mới" at bounding box center [75, 59] width 150 height 21
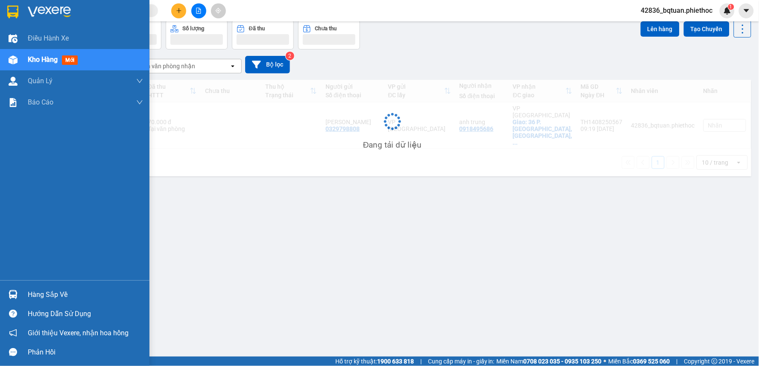
scroll to position [39, 0]
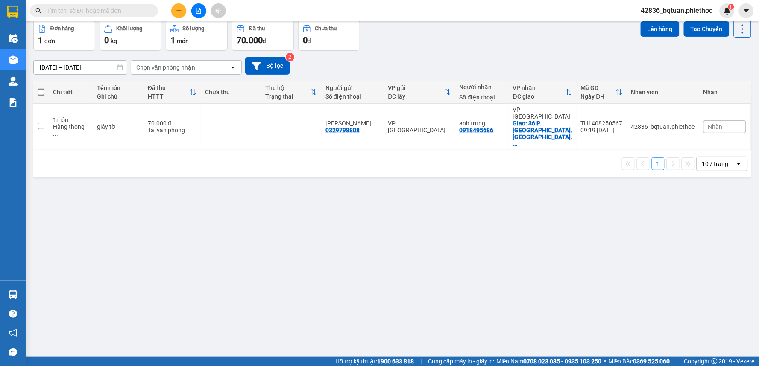
click at [235, 236] on div "ver 1.8.138 Kho gửi Trên xe Kho nhận Kho thanh [PERSON_NAME] đã giao Đơn hàng 1…" at bounding box center [392, 169] width 725 height 366
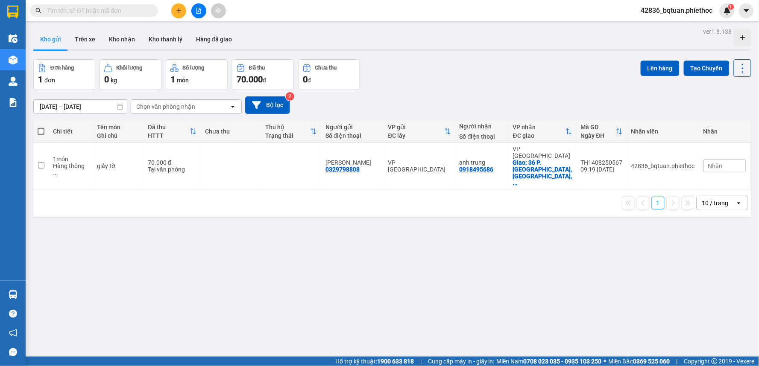
click at [458, 15] on div "Kết quả tìm kiếm ( 0 ) Bộ lọc No Data 42836_bqtuan.phiethoc 1" at bounding box center [379, 10] width 759 height 21
click at [177, 5] on button at bounding box center [178, 10] width 15 height 15
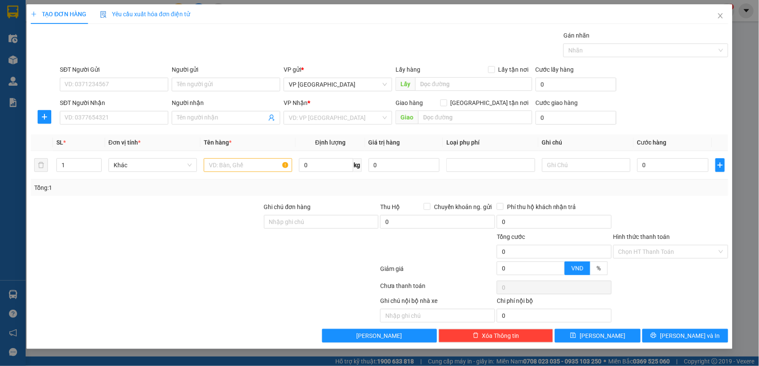
click at [366, 31] on div "Gói vận chuyển * Tiêu chuẩn Gán nhãn Nhãn" at bounding box center [393, 46] width 671 height 30
drag, startPoint x: 487, startPoint y: 33, endPoint x: 417, endPoint y: 38, distance: 70.2
click at [483, 35] on div "Gói vận chuyển * Tiêu chuẩn Gán nhãn Nhãn" at bounding box center [393, 46] width 671 height 30
click at [122, 89] on input "SĐT Người Gửi" at bounding box center [114, 85] width 108 height 14
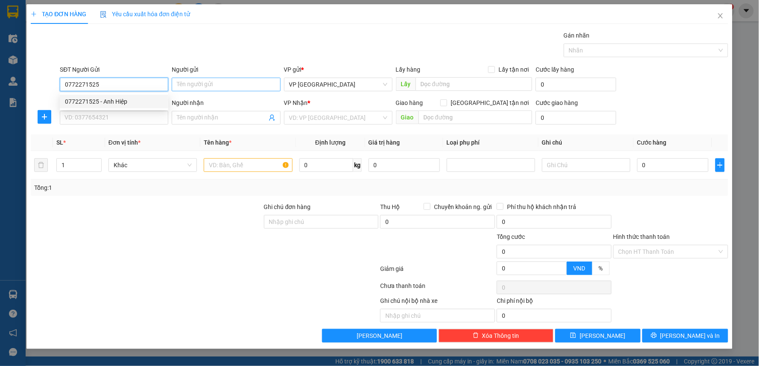
type input "0772271525"
click at [189, 84] on input "Người gửi" at bounding box center [226, 85] width 108 height 14
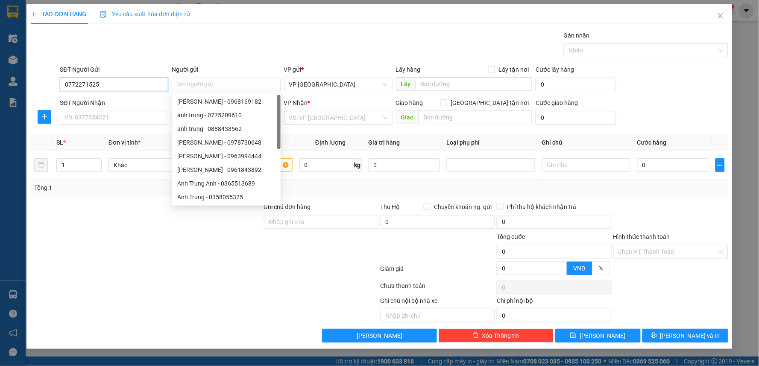
click at [144, 83] on input "0772271525" at bounding box center [114, 85] width 108 height 14
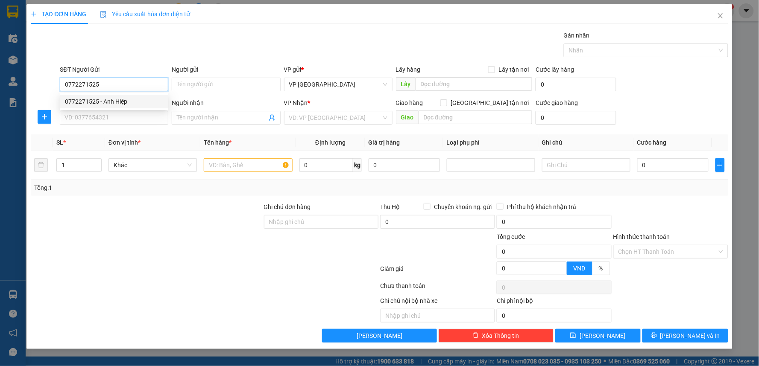
click at [117, 103] on div "0772271525 - Anh Hiệp" at bounding box center [114, 101] width 98 height 9
type input "Anh Hiệp"
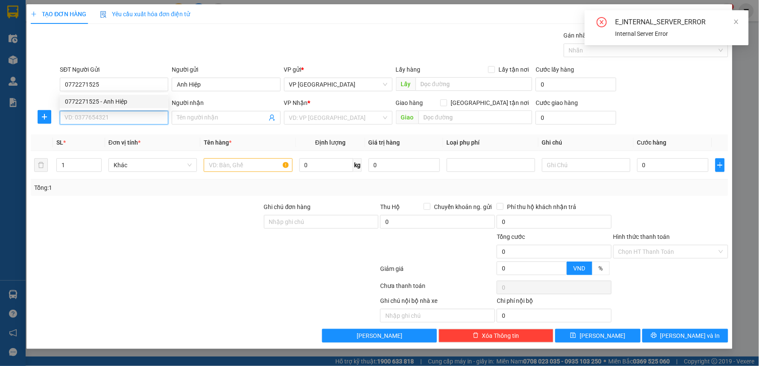
click at [120, 117] on input "SĐT Người Nhận" at bounding box center [114, 118] width 108 height 14
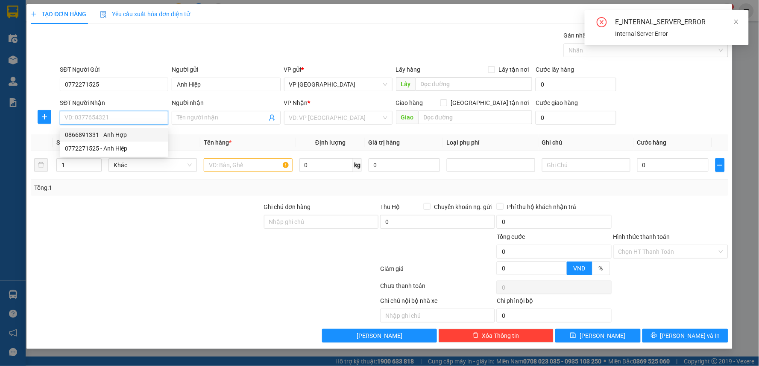
click at [126, 132] on div "0866891331 - Anh Hợp" at bounding box center [114, 134] width 98 height 9
type input "0866891331"
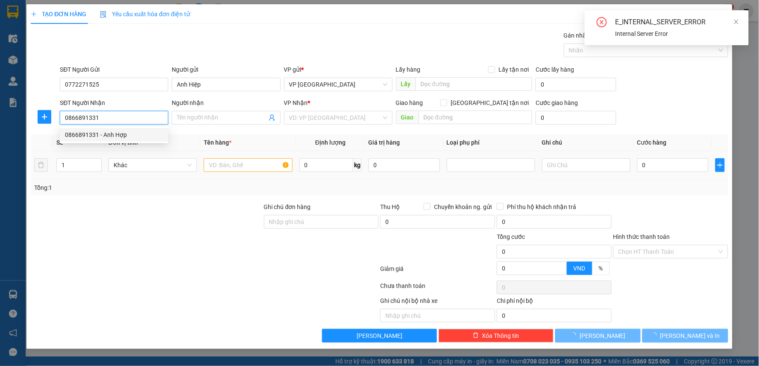
type input "Anh Hợp"
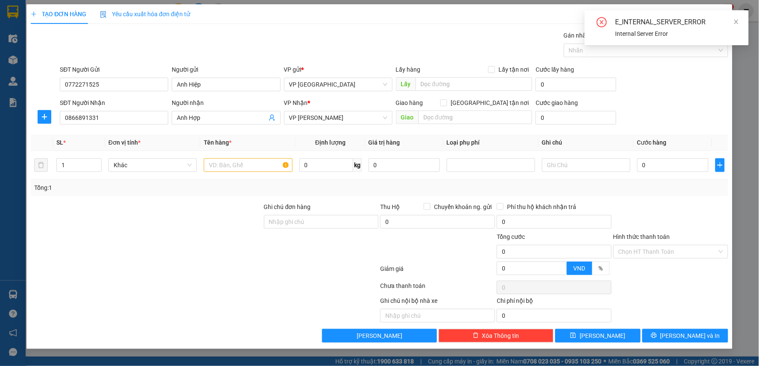
drag, startPoint x: 134, startPoint y: 241, endPoint x: 142, endPoint y: 213, distance: 29.7
click at [134, 233] on div at bounding box center [146, 247] width 233 height 30
click at [46, 114] on icon "plus" at bounding box center [44, 117] width 7 height 7
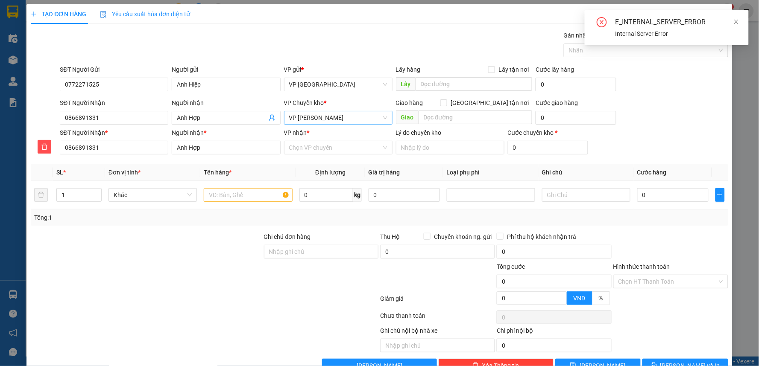
click at [322, 115] on span "VP [PERSON_NAME]" at bounding box center [338, 117] width 98 height 13
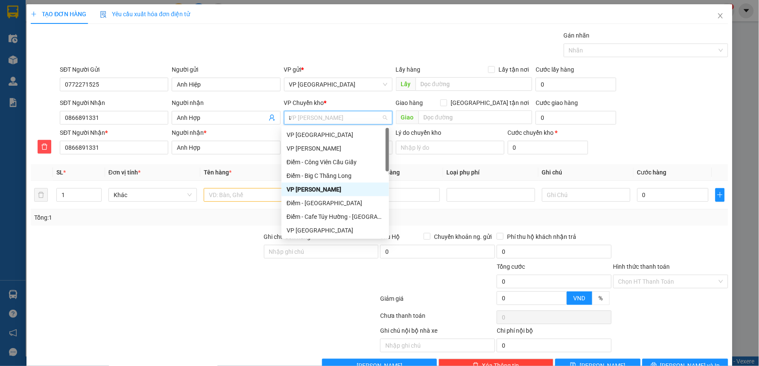
type input "tb"
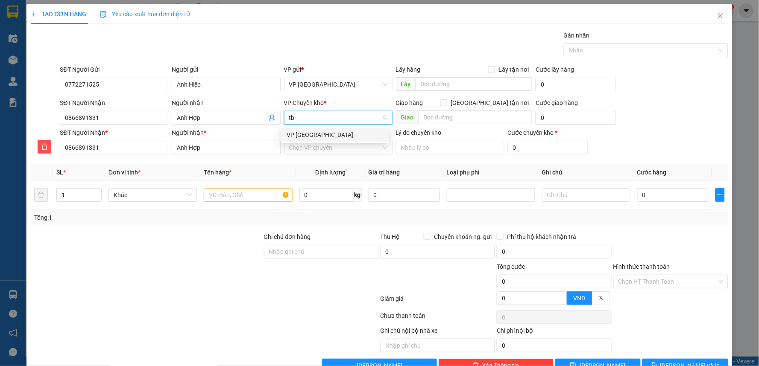
click at [312, 131] on div "VP [GEOGRAPHIC_DATA]" at bounding box center [335, 134] width 97 height 9
click at [317, 159] on div "Transit Pickup Surcharge Ids Transit Deliver Surcharge Ids Transit Deliver Surc…" at bounding box center [380, 202] width 698 height 342
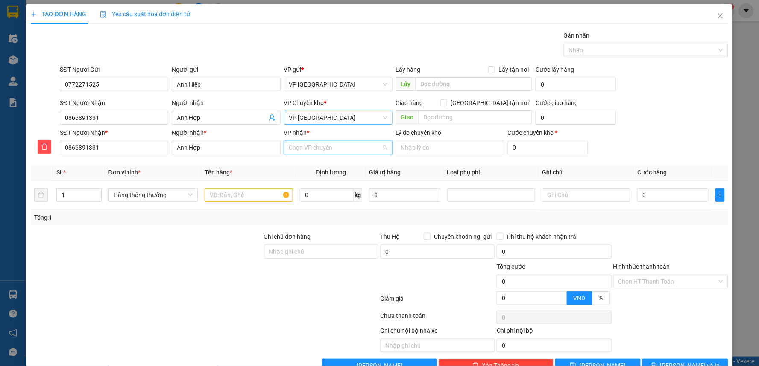
click at [325, 147] on input "VP nhận *" at bounding box center [335, 147] width 92 height 13
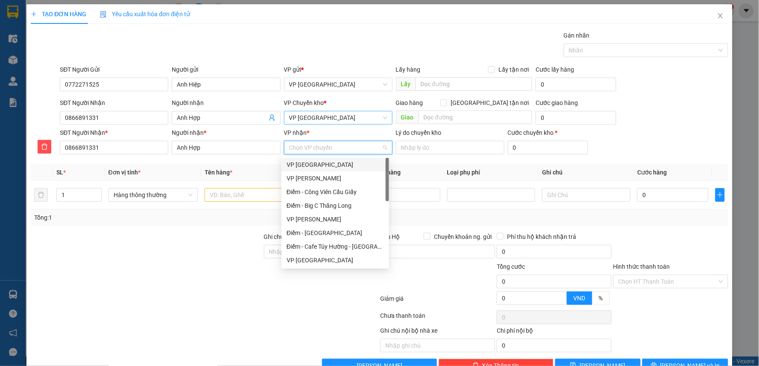
type input "p"
click at [329, 189] on div "VP [PERSON_NAME]" at bounding box center [335, 192] width 97 height 9
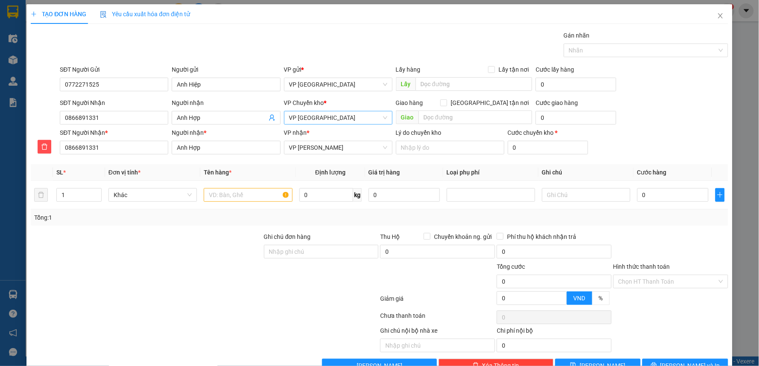
click at [193, 237] on div at bounding box center [146, 247] width 233 height 30
click at [260, 197] on input "text" at bounding box center [248, 195] width 88 height 14
drag, startPoint x: 167, startPoint y: 216, endPoint x: 190, endPoint y: 220, distance: 23.1
click at [182, 220] on div "Tổng: 1" at bounding box center [163, 217] width 259 height 9
drag, startPoint x: 190, startPoint y: 236, endPoint x: 759, endPoint y: 223, distance: 569.1
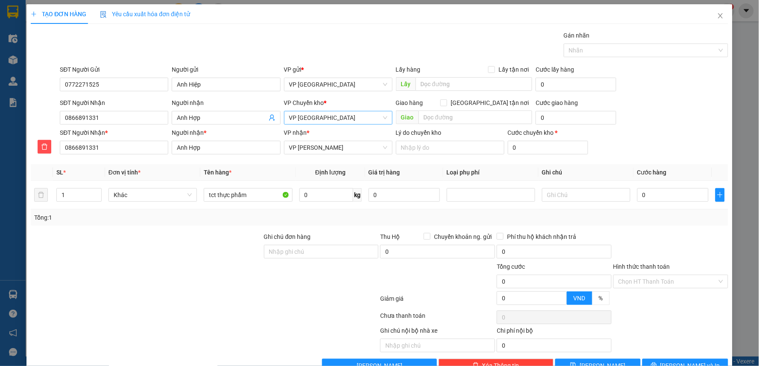
click at [207, 236] on div at bounding box center [146, 247] width 233 height 30
click at [650, 134] on div "SĐT Người Nhận * 0866891331 Người nhận * Anh Hợp VP nhận * VP [PERSON_NAME] Lý…" at bounding box center [393, 143] width 671 height 30
click at [654, 191] on input "0" at bounding box center [672, 195] width 71 height 14
click at [258, 197] on input "tct thực phẩm" at bounding box center [248, 195] width 88 height 14
type input "tct thực phẩm chức năng"
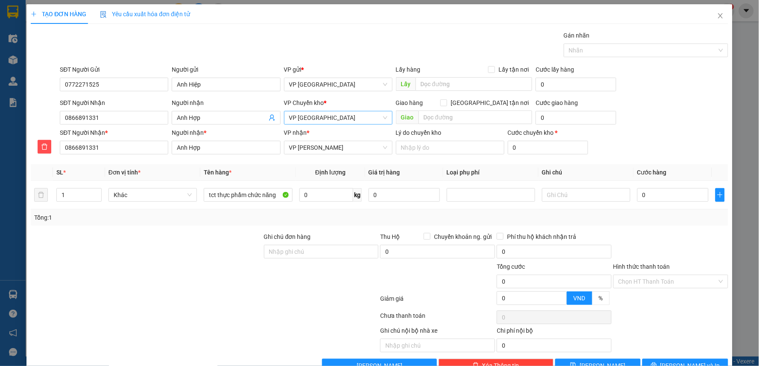
click at [231, 249] on div at bounding box center [146, 247] width 233 height 30
click at [648, 195] on input "0" at bounding box center [672, 195] width 71 height 14
click at [668, 132] on div "SĐT Người Nhận * 0866891331 Người nhận * Anh Hợp VP nhận * VP [PERSON_NAME] Lý…" at bounding box center [393, 143] width 671 height 30
drag, startPoint x: 471, startPoint y: 181, endPoint x: 470, endPoint y: 189, distance: 8.2
click at [470, 188] on table "SL * Đơn vị tính * Tên hàng * Định lượng Giá trị hàng Loại phụ phí Ghi chú Cước…" at bounding box center [380, 186] width 698 height 45
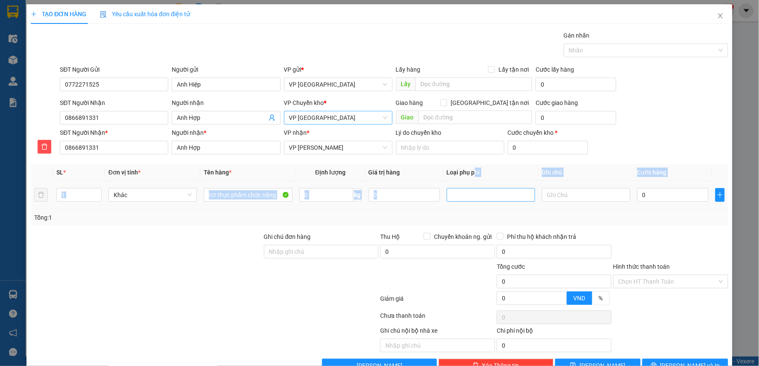
click at [504, 191] on div at bounding box center [491, 195] width 84 height 10
click at [479, 199] on div at bounding box center [491, 195] width 84 height 10
click at [591, 177] on th "Ghi chú" at bounding box center [586, 172] width 95 height 17
click at [558, 195] on input "text" at bounding box center [586, 195] width 88 height 14
click at [650, 148] on div "SĐT Người Nhận * 0866891331 Người nhận * Anh Hợp VP nhận * VP [PERSON_NAME] Lý…" at bounding box center [393, 143] width 671 height 30
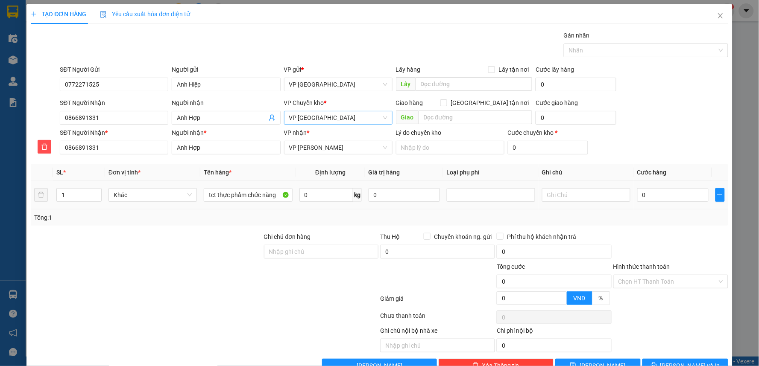
click at [663, 187] on div "0" at bounding box center [672, 195] width 71 height 17
click at [660, 194] on input "0" at bounding box center [672, 195] width 71 height 14
type input "5"
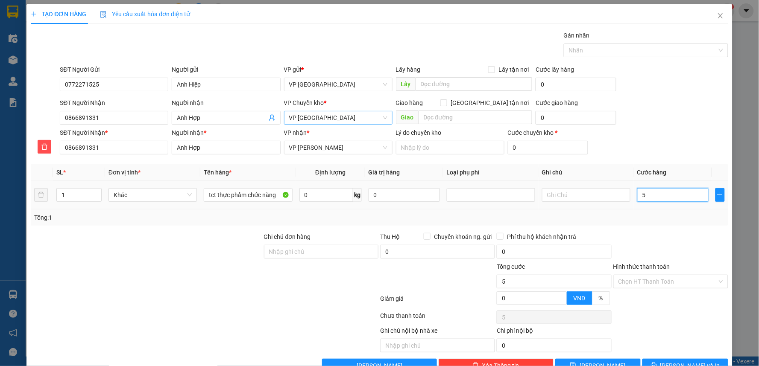
type input "50"
type input "50.000"
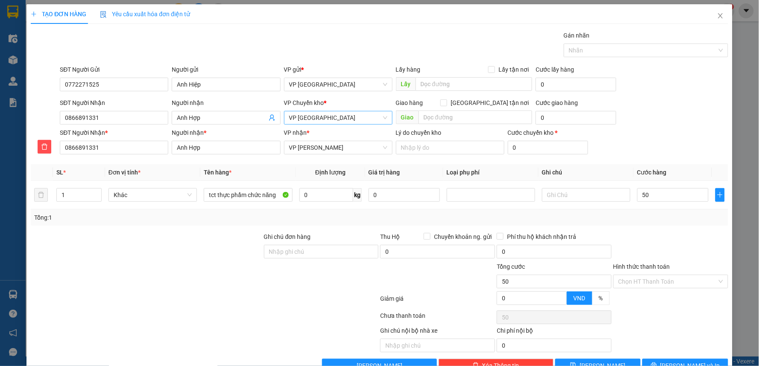
type input "50.000"
click at [680, 121] on div "SĐT Người Nhận 0866891331 Người nhận Anh Hợp VP Chuyển kho * VP Thái Bình Giao…" at bounding box center [393, 113] width 671 height 30
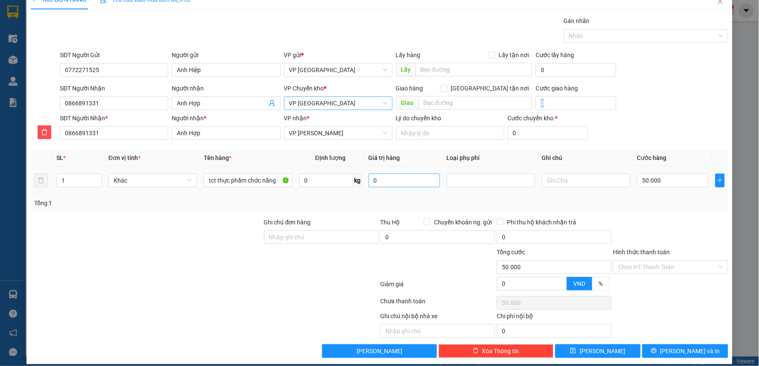
scroll to position [23, 0]
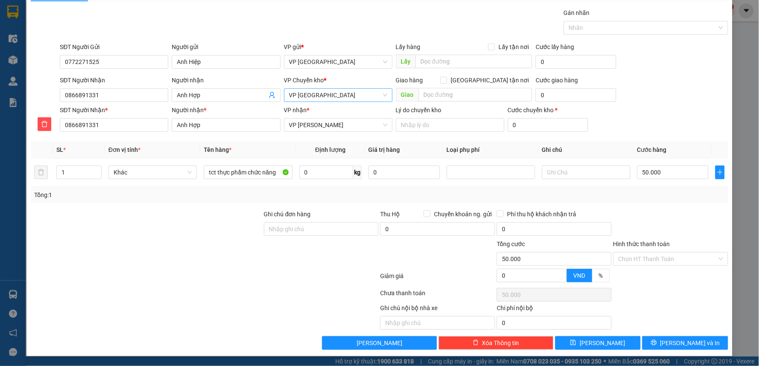
click at [236, 238] on div at bounding box center [146, 225] width 233 height 30
click at [701, 338] on button "[PERSON_NAME] và In" at bounding box center [685, 344] width 86 height 14
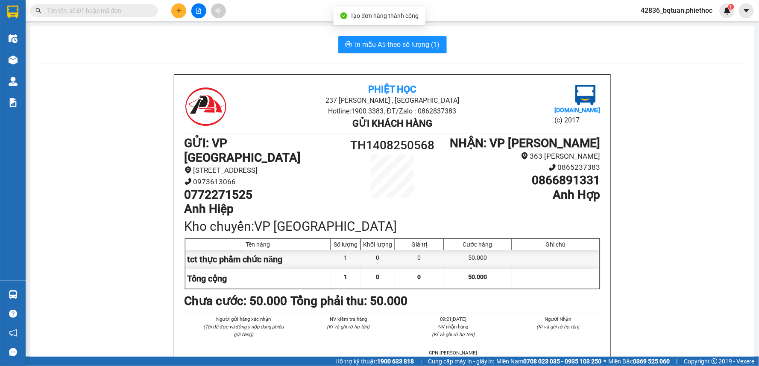
click at [356, 50] on button "In mẫu A5 theo số lượng (1)" at bounding box center [392, 44] width 108 height 17
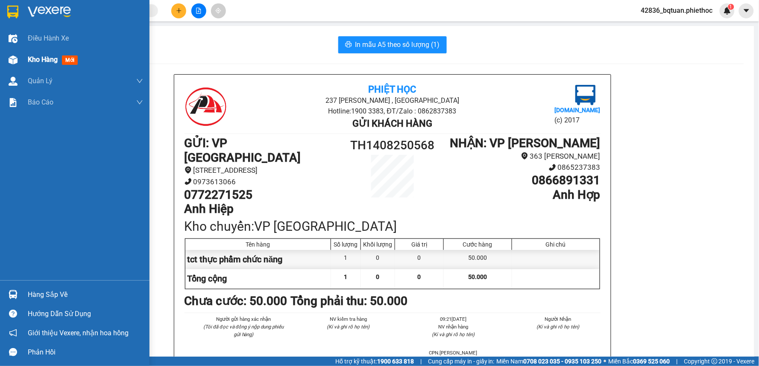
click at [10, 64] on img at bounding box center [13, 60] width 9 height 9
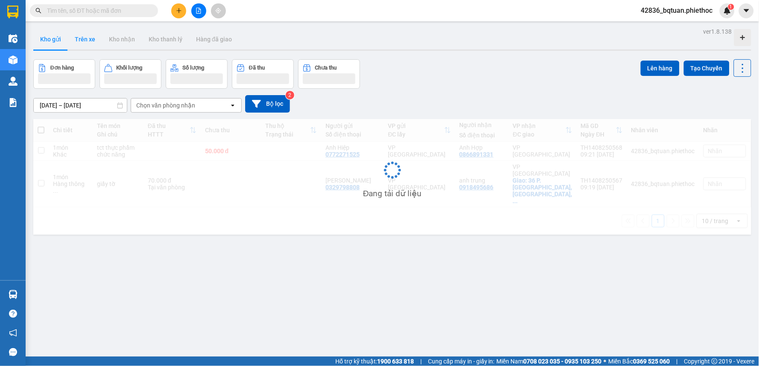
click at [85, 38] on button "Trên xe" at bounding box center [85, 39] width 34 height 21
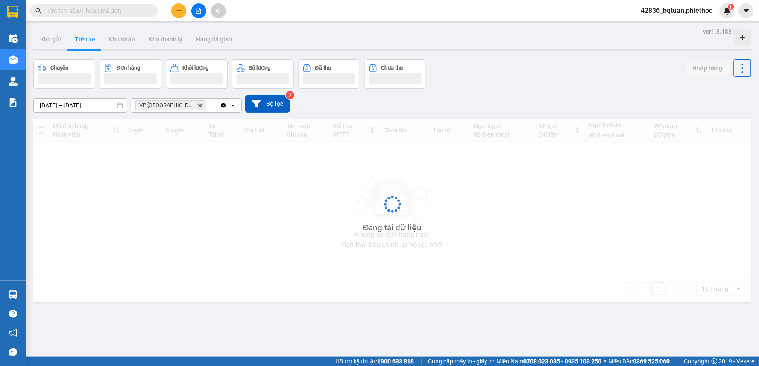
click at [84, 39] on button "Trên xe" at bounding box center [85, 39] width 34 height 21
click at [514, 51] on div "Kho gửi Trên xe Kho nhận Kho thanh [PERSON_NAME] đã giao" at bounding box center [392, 40] width 718 height 23
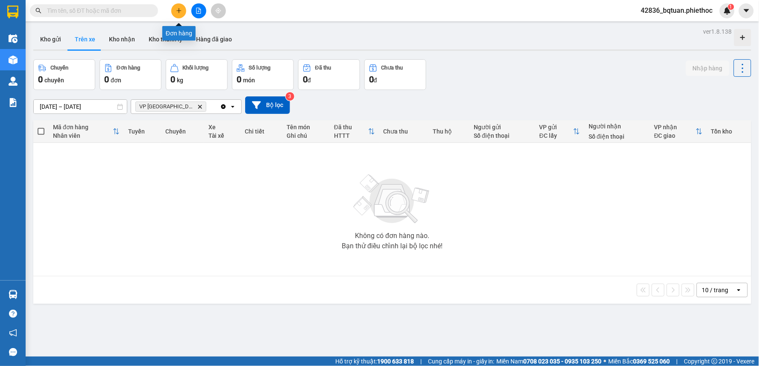
click at [183, 12] on button at bounding box center [178, 10] width 15 height 15
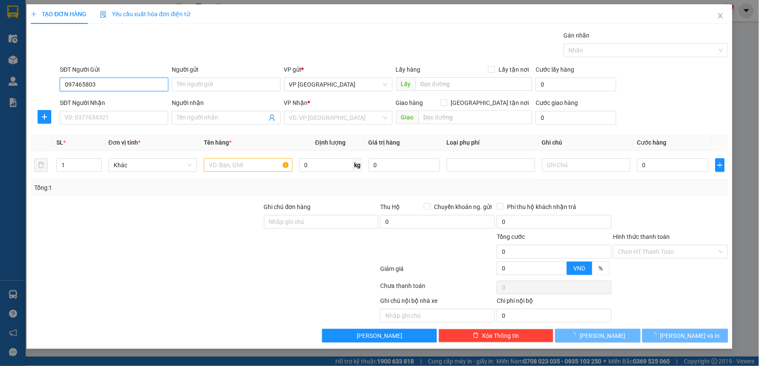
type input "0974658034"
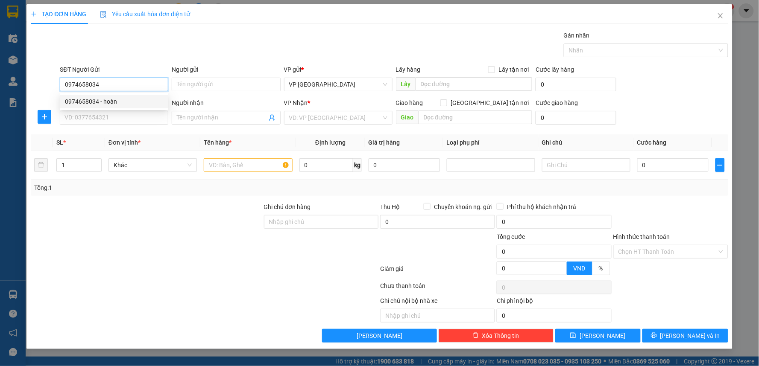
click at [133, 104] on div "0974658034 - hoàn" at bounding box center [114, 101] width 98 height 9
type input "hoàn"
type input "0974658034"
click at [108, 120] on input "SĐT Người Nhận" at bounding box center [114, 118] width 108 height 14
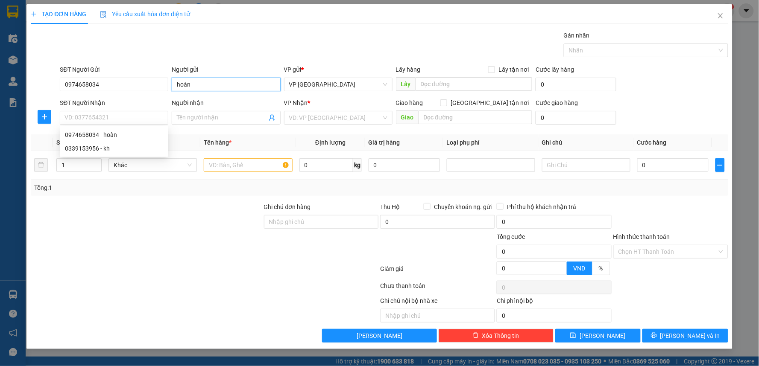
click at [176, 82] on input "hoàn" at bounding box center [226, 85] width 108 height 14
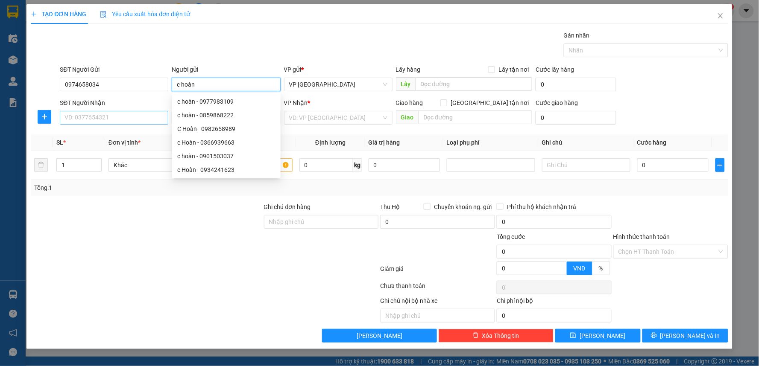
type input "c hoàn"
click at [123, 111] on input "SĐT Người Nhận" at bounding box center [114, 118] width 108 height 14
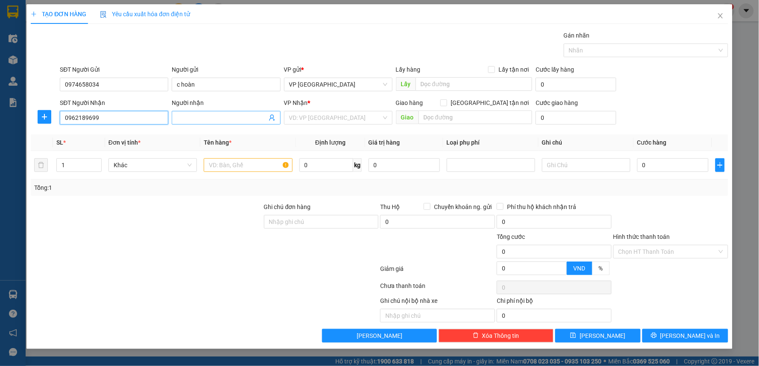
type input "0962189699"
click at [214, 114] on input "Người nhận" at bounding box center [222, 117] width 90 height 9
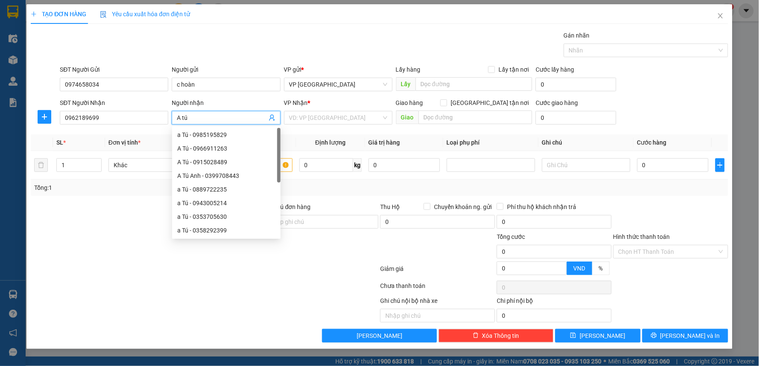
type input "A tú"
drag, startPoint x: 301, startPoint y: 5, endPoint x: 368, endPoint y: 113, distance: 126.6
click at [303, 9] on div "TẠO ĐƠN HÀNG Yêu cầu xuất hóa đơn điện tử Transit Pickup Surcharge Ids Transit …" at bounding box center [379, 183] width 759 height 366
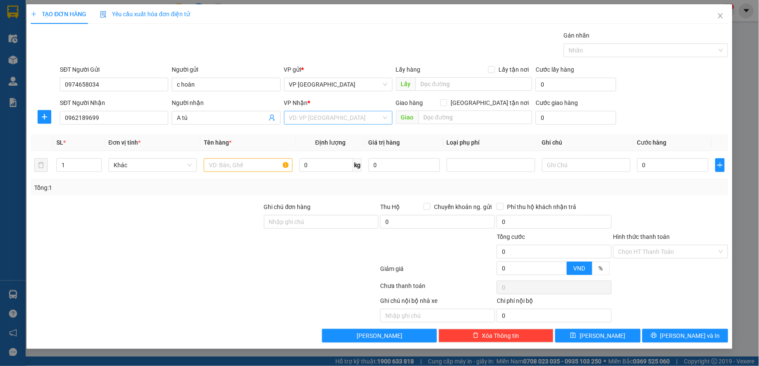
click at [336, 120] on input "search" at bounding box center [335, 117] width 92 height 13
type input "tb"
click at [317, 135] on div "VP [GEOGRAPHIC_DATA]" at bounding box center [338, 134] width 98 height 9
click at [259, 166] on input "text" at bounding box center [249, 165] width 88 height 14
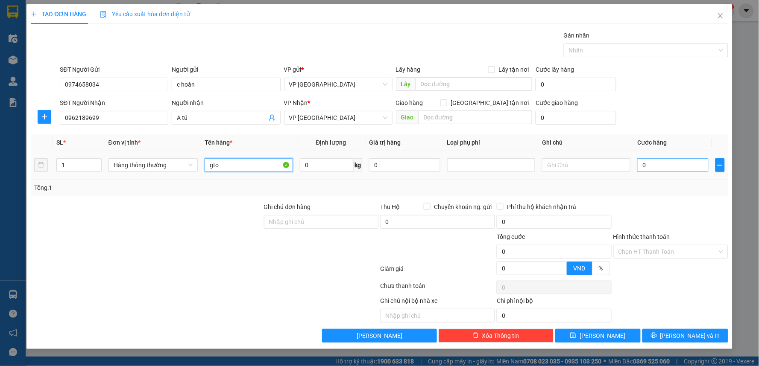
type input "gto"
click at [680, 168] on input "0" at bounding box center [672, 165] width 71 height 14
click at [680, 167] on input "0" at bounding box center [672, 165] width 71 height 14
type input "2"
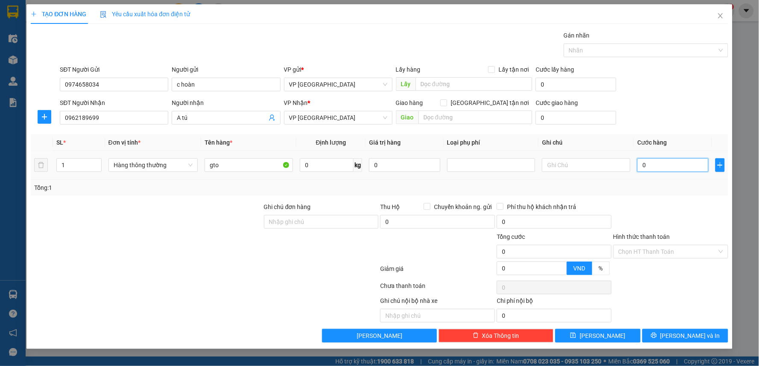
type input "2"
type input "20"
type input "20.000"
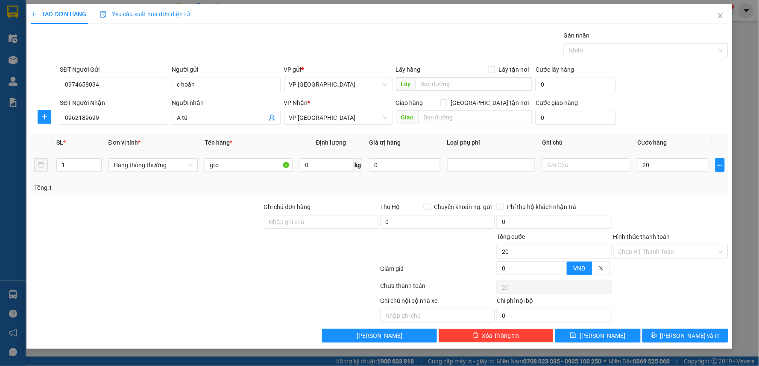
type input "20.000"
click at [681, 120] on div "SĐT Người Nhận 0962189699 Người nhận A tú VP Nhận * VP Thái Bình Giao hàng [GEO…" at bounding box center [393, 113] width 671 height 30
click at [663, 250] on input "Hình thức thanh toán" at bounding box center [668, 252] width 99 height 13
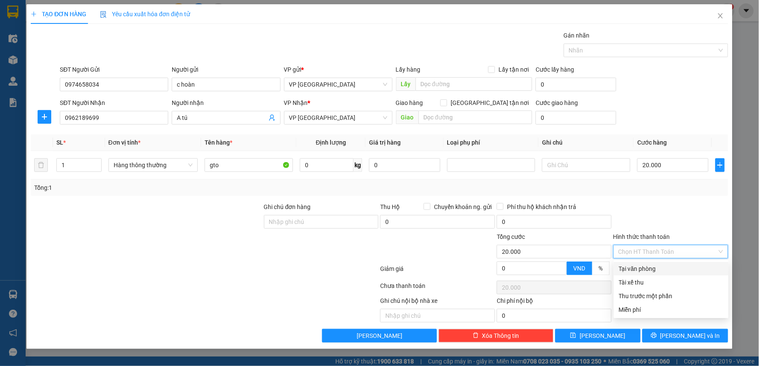
click at [647, 268] on div "Tại văn phòng" at bounding box center [671, 268] width 105 height 9
type input "0"
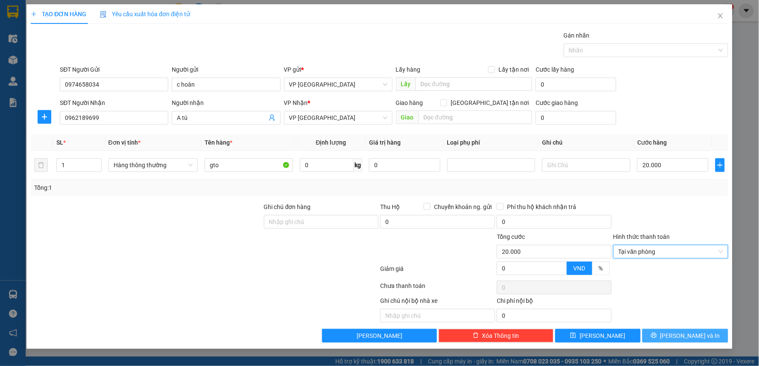
click at [685, 339] on span "[PERSON_NAME] và In" at bounding box center [690, 335] width 60 height 9
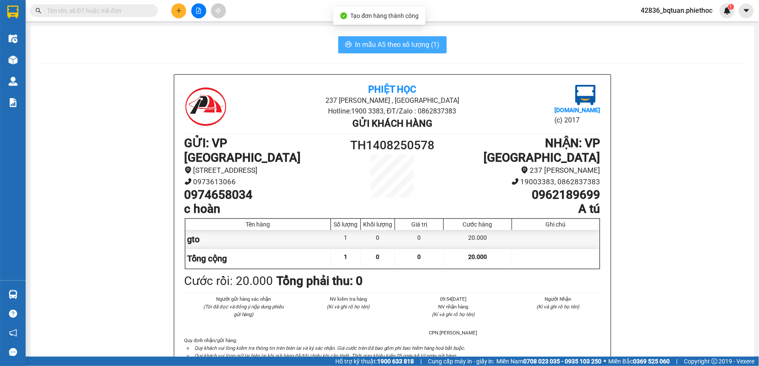
click at [386, 45] on span "In mẫu A5 theo số lượng (1)" at bounding box center [397, 44] width 85 height 11
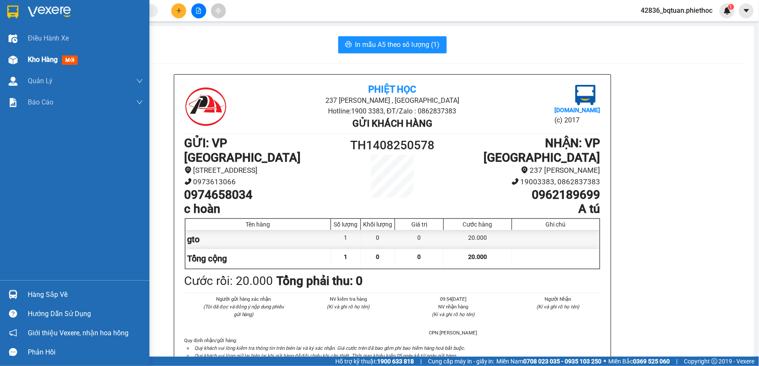
click at [0, 62] on div "Kho hàng mới" at bounding box center [75, 59] width 150 height 21
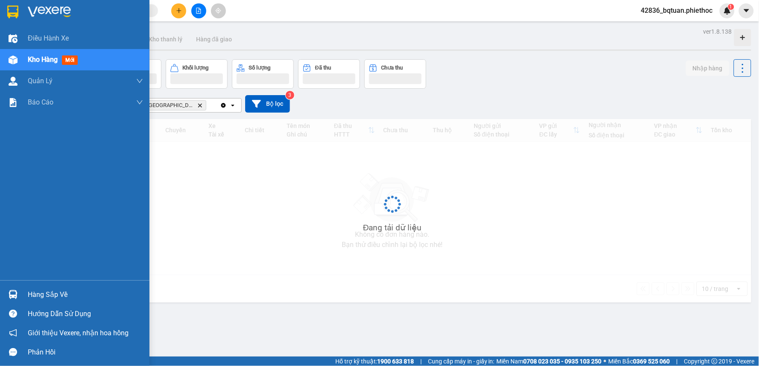
click at [9, 61] on img at bounding box center [13, 60] width 9 height 9
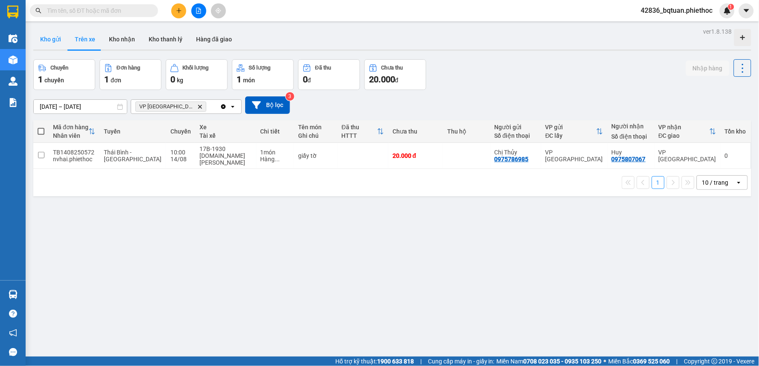
click at [39, 41] on button "Kho gửi" at bounding box center [50, 39] width 35 height 21
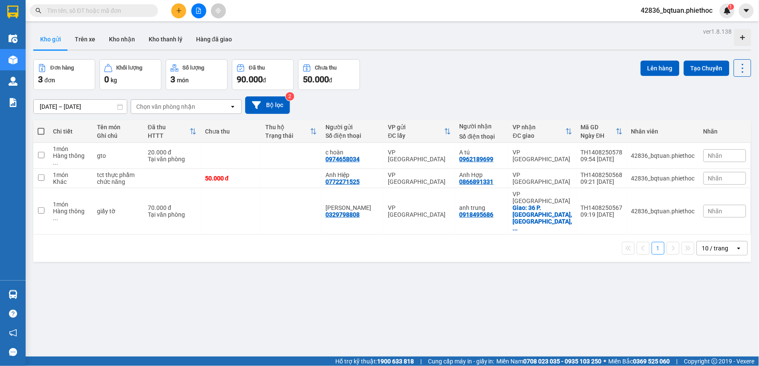
click at [516, 93] on div "[DATE] – [DATE] Press the down arrow key to interact with the calendar and sele…" at bounding box center [392, 105] width 718 height 30
click at [353, 156] on div "0974658034" at bounding box center [342, 159] width 34 height 7
copy div "0974658034"
click at [410, 95] on div "[DATE] – [DATE] Press the down arrow key to interact with the calendar and sele…" at bounding box center [392, 105] width 718 height 30
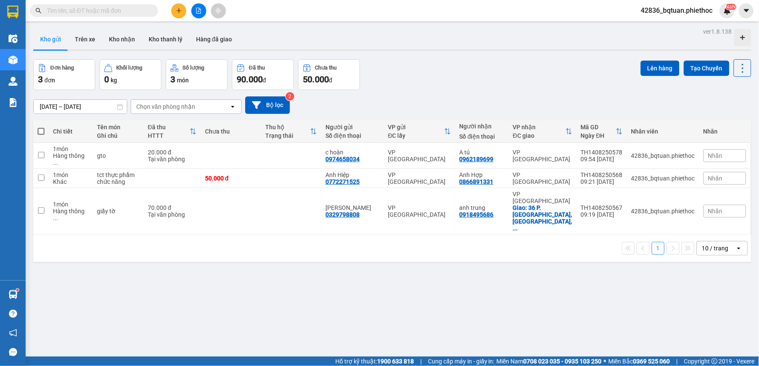
click at [432, 38] on div "Kho gửi Trên xe Kho nhận Kho thanh [PERSON_NAME] đã giao" at bounding box center [392, 40] width 718 height 23
click at [180, 13] on icon "plus" at bounding box center [179, 11] width 6 height 6
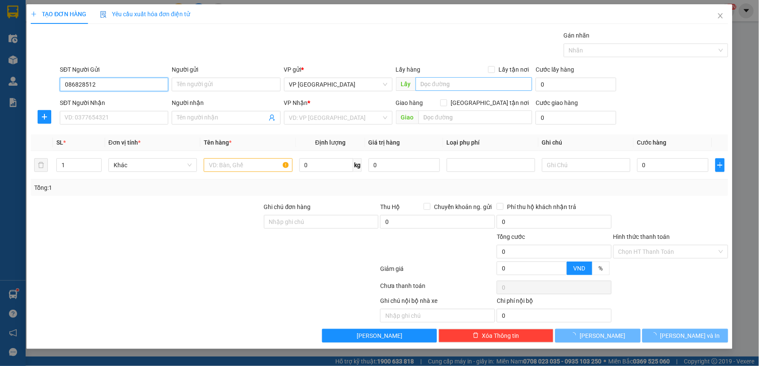
type input "0868285122"
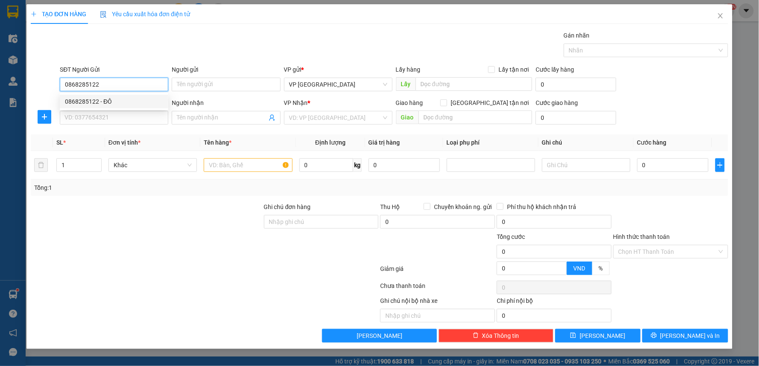
click at [129, 105] on div "0868285122 - ĐÔ" at bounding box center [114, 101] width 98 height 9
type input "ĐÔ"
type input "0868285122"
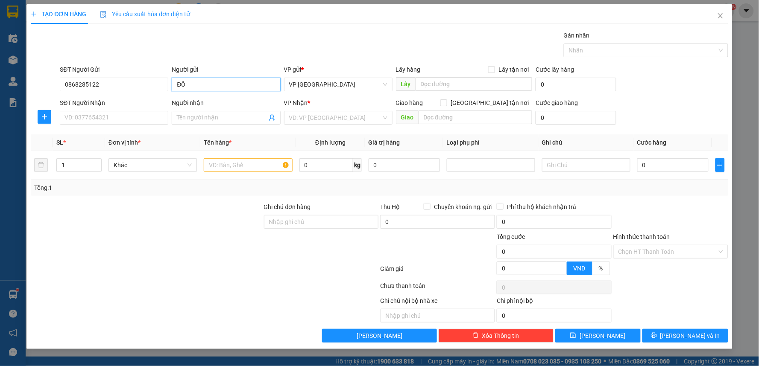
click at [176, 84] on input "ĐÔ" at bounding box center [226, 85] width 108 height 14
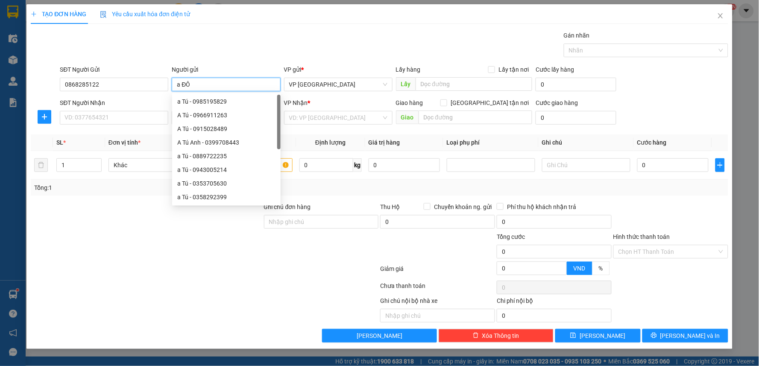
type input "a ĐÔ"
click at [261, 56] on div "Gói vận chuyển * Tiêu chuẩn Gán nhãn Nhãn" at bounding box center [393, 46] width 671 height 30
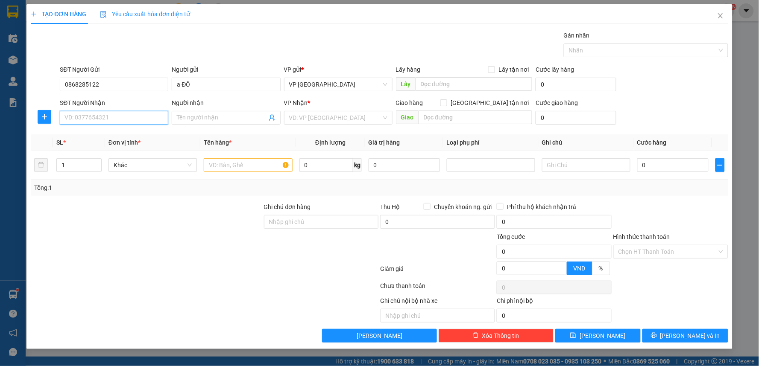
click at [130, 114] on input "SĐT Người Nhận" at bounding box center [114, 118] width 108 height 14
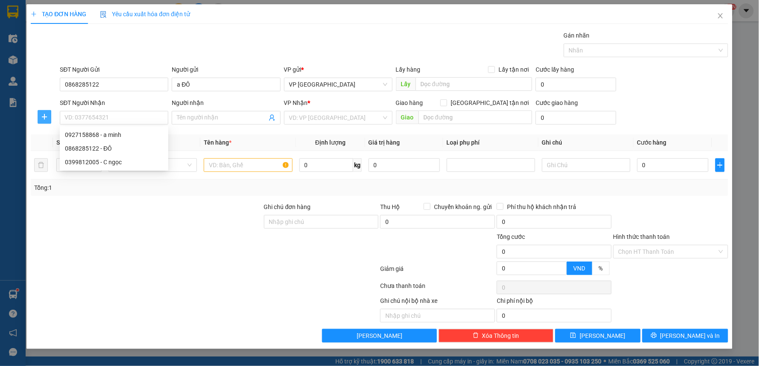
click at [48, 117] on icon "plus" at bounding box center [44, 117] width 7 height 7
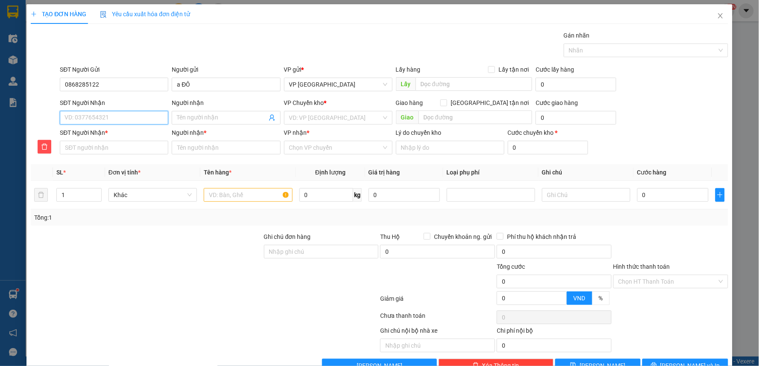
click at [105, 117] on input "SĐT Người Nhận" at bounding box center [114, 118] width 108 height 14
type input "0"
type input "08"
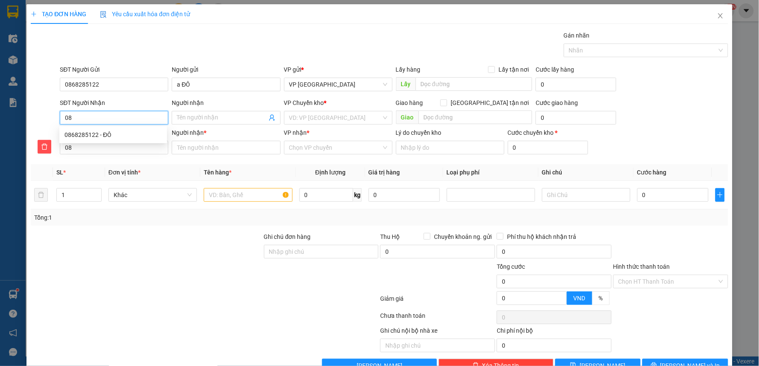
type input "084"
type input "0849"
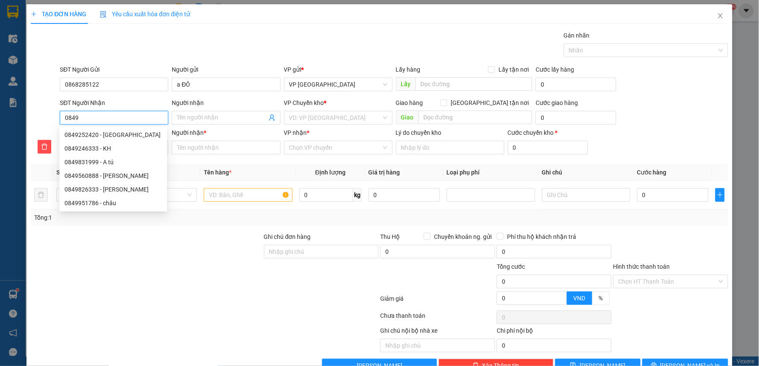
type input "08491"
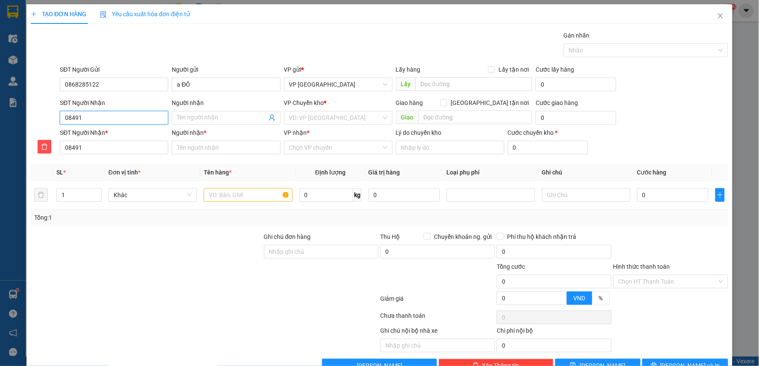
type input "084918"
type input "0849186"
type input "08491868"
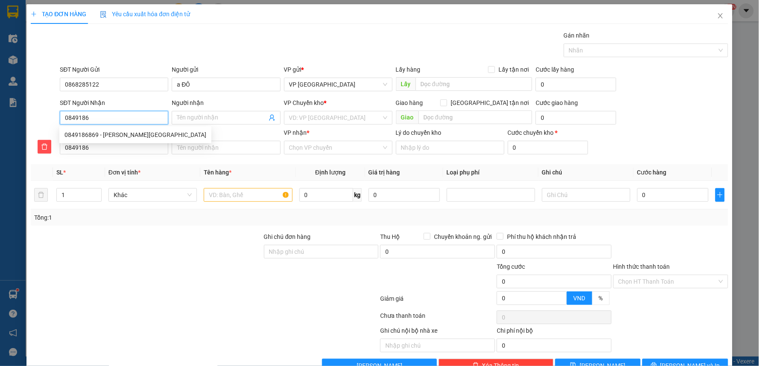
type input "08491868"
type input "084918686"
click at [111, 134] on div "0849186869 - [PERSON_NAME][GEOGRAPHIC_DATA]" at bounding box center [135, 134] width 142 height 9
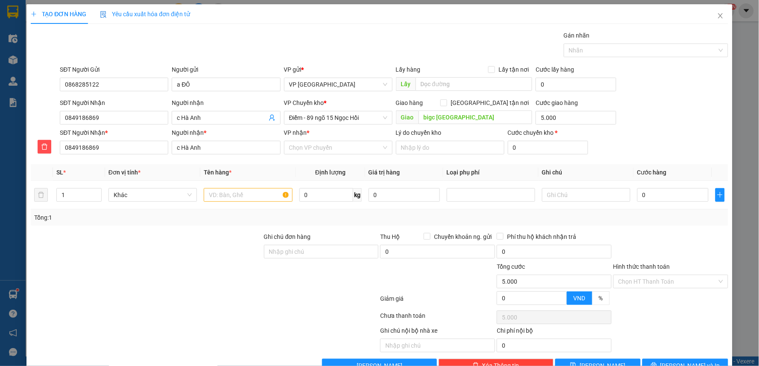
click at [132, 270] on div at bounding box center [146, 277] width 233 height 30
click at [336, 117] on span "Điểm - 89 ngõ 15 Ngọc Hồi" at bounding box center [338, 117] width 98 height 13
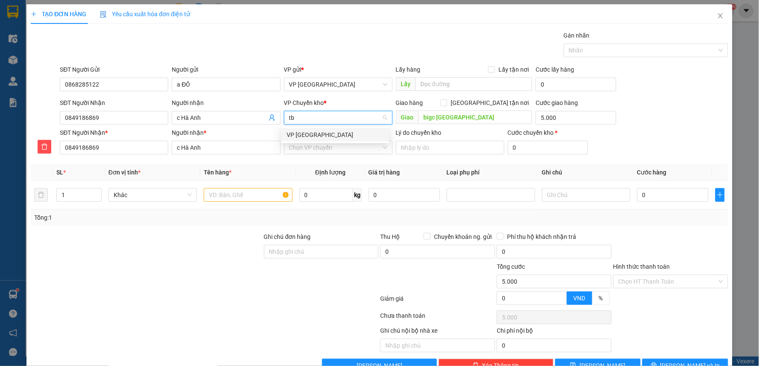
click at [320, 136] on div "VP [GEOGRAPHIC_DATA]" at bounding box center [335, 134] width 97 height 9
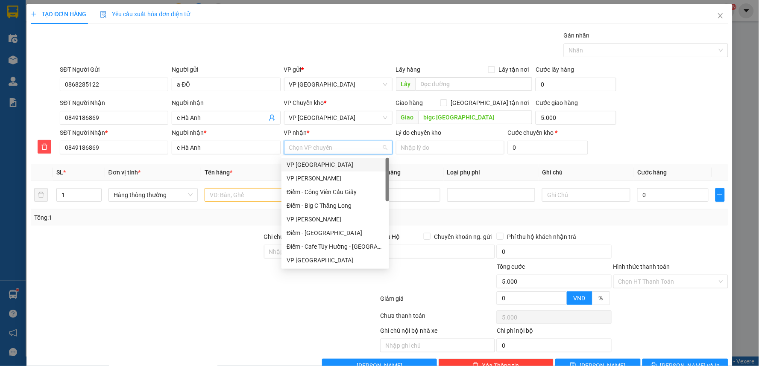
click at [323, 146] on input "VP nhận *" at bounding box center [335, 147] width 92 height 13
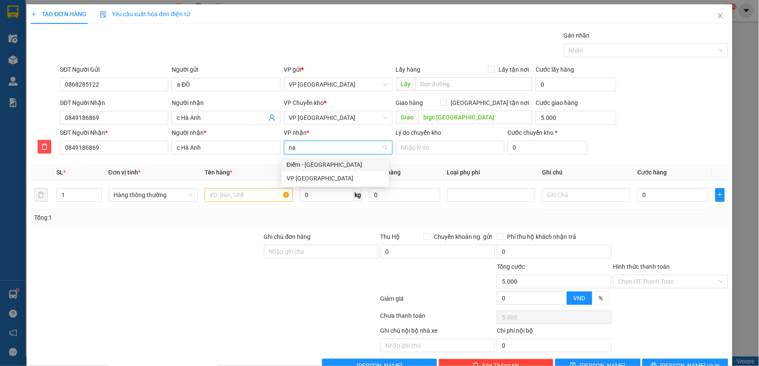
click at [329, 165] on div "Điểm - [GEOGRAPHIC_DATA]" at bounding box center [335, 164] width 97 height 9
drag, startPoint x: 164, startPoint y: 267, endPoint x: 223, endPoint y: 249, distance: 62.6
click at [175, 265] on div at bounding box center [146, 277] width 233 height 30
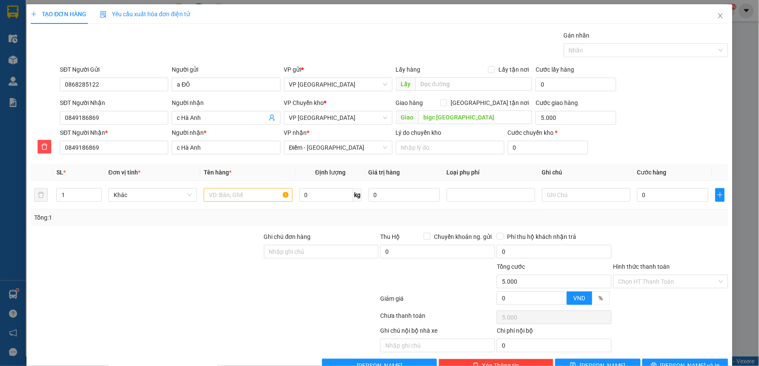
click at [441, 36] on div "Gói vận chuyển * Tiêu chuẩn Gán nhãn Nhãn" at bounding box center [393, 46] width 671 height 30
click at [237, 195] on input "text" at bounding box center [248, 195] width 88 height 14
click at [179, 232] on div "Transit Pickup Surcharge Ids Transit Deliver Surcharge Ids Transit Deliver Surc…" at bounding box center [380, 202] width 698 height 342
click at [669, 132] on div "SĐT Người Nhận * 0849186869 Người nhận * c Hà Anh VP nhận * Điểm - Nam Định Lý …" at bounding box center [393, 143] width 671 height 30
click at [655, 187] on div "0" at bounding box center [672, 195] width 71 height 17
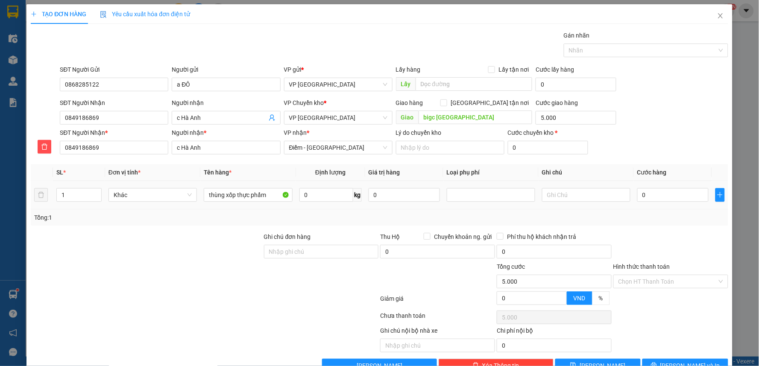
click at [645, 204] on td "0" at bounding box center [673, 195] width 78 height 29
click at [650, 194] on input "0" at bounding box center [672, 195] width 71 height 14
click at [668, 111] on div "SĐT Người Nhận 0849186869 Người nhận c Hà Anh VP Chuyển kho * VP Thái Bình Giao…" at bounding box center [393, 113] width 671 height 30
click at [648, 194] on input "0" at bounding box center [672, 195] width 71 height 14
click at [676, 86] on div "SĐT Người Gửi 0868285122 Người gửi a ĐÔ VP gửi * VP Tiền Hải Lấy hàng Lấy tận n…" at bounding box center [393, 80] width 671 height 30
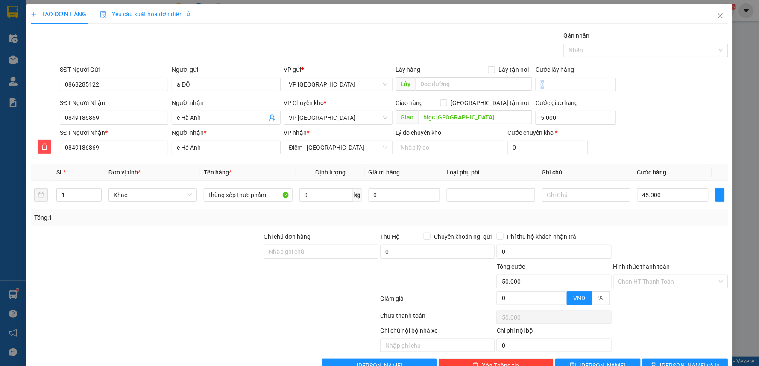
click at [676, 86] on div "SĐT Người Gửi 0868285122 Người gửi a ĐÔ VP gửi * VP Tiền Hải Lấy hàng Lấy tận n…" at bounding box center [393, 80] width 671 height 30
click at [198, 261] on div at bounding box center [146, 247] width 233 height 30
click at [201, 255] on div at bounding box center [146, 247] width 233 height 30
click at [662, 123] on div "SĐT Người Nhận 0849186869 Người nhận c Hà Anh VP Chuyển kho * VP Thái Bình Giao…" at bounding box center [393, 113] width 671 height 30
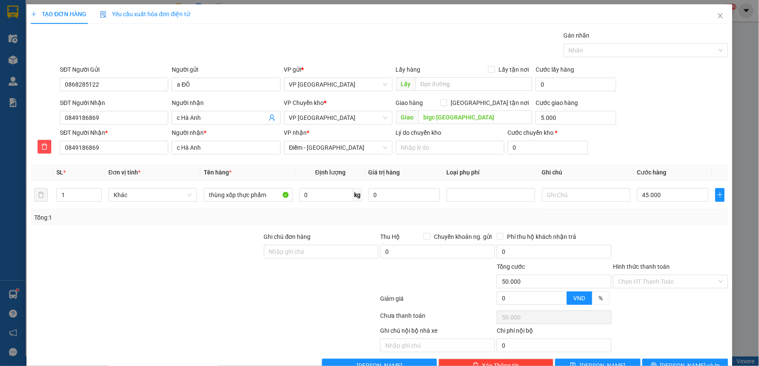
click at [634, 229] on div "Transit Pickup Surcharge Ids Transit Deliver Surcharge Ids Transit Deliver Surc…" at bounding box center [380, 202] width 698 height 342
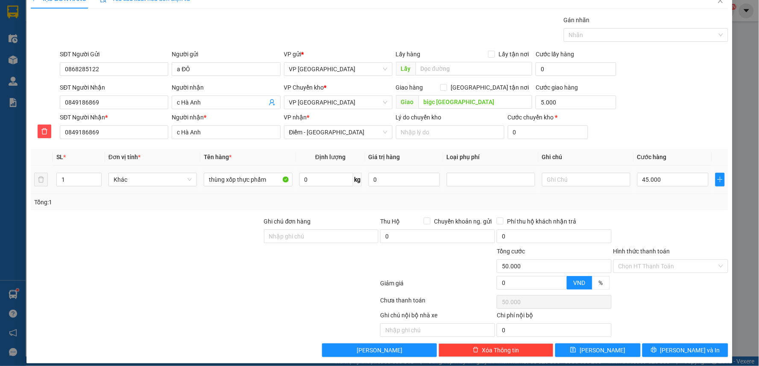
scroll to position [23, 0]
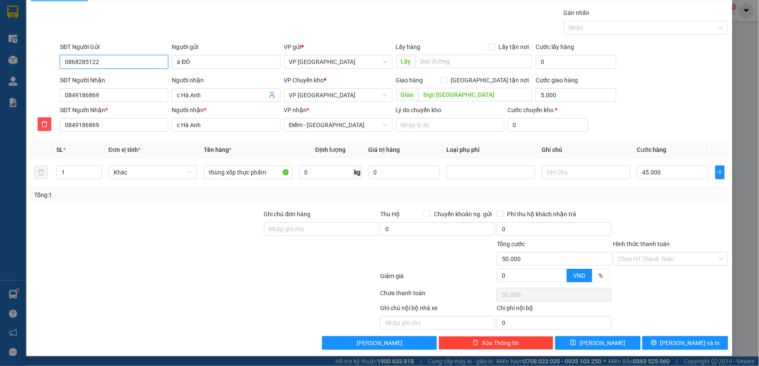
click at [104, 68] on input "0868285122" at bounding box center [114, 62] width 108 height 14
click at [104, 65] on input "0868285122" at bounding box center [114, 62] width 108 height 14
click at [697, 85] on div "SĐT Người Nhận 0849186869 Người nhận c Hà Anh VP Chuyển kho * VP Thái Bình Giao…" at bounding box center [393, 91] width 671 height 30
click at [654, 262] on input "Hình thức thanh toán" at bounding box center [668, 259] width 99 height 13
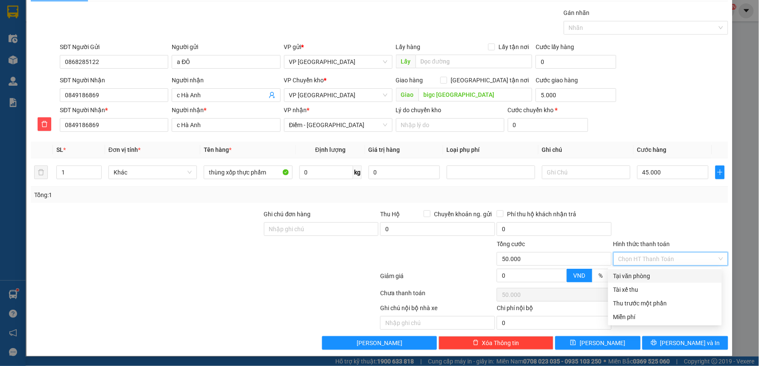
click at [644, 274] on div "Tại văn phòng" at bounding box center [664, 276] width 103 height 9
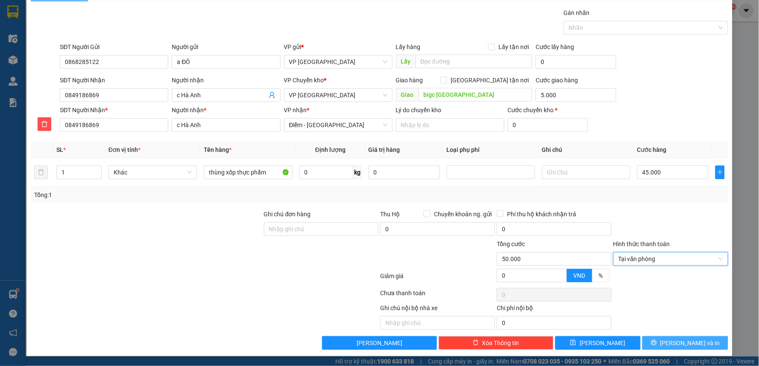
click at [683, 337] on button "[PERSON_NAME] và In" at bounding box center [685, 344] width 86 height 14
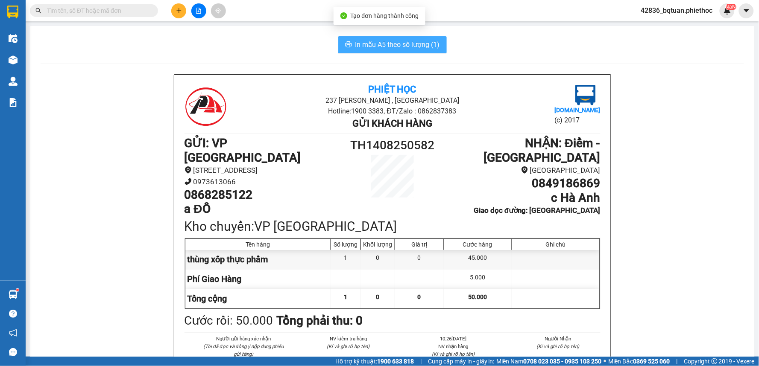
click at [364, 40] on span "In mẫu A5 theo số lượng (1)" at bounding box center [397, 44] width 85 height 11
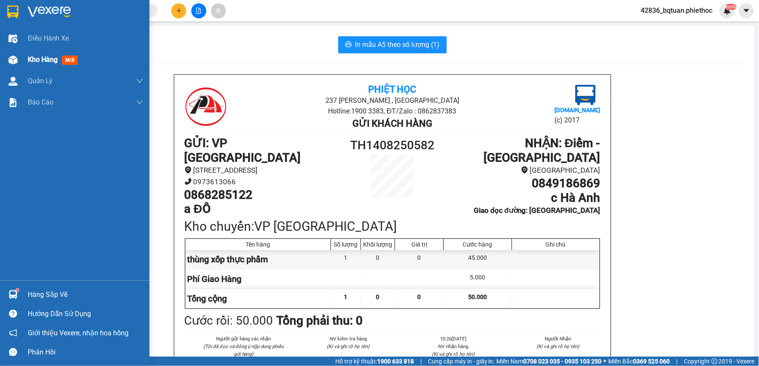
click at [16, 57] on img at bounding box center [13, 60] width 9 height 9
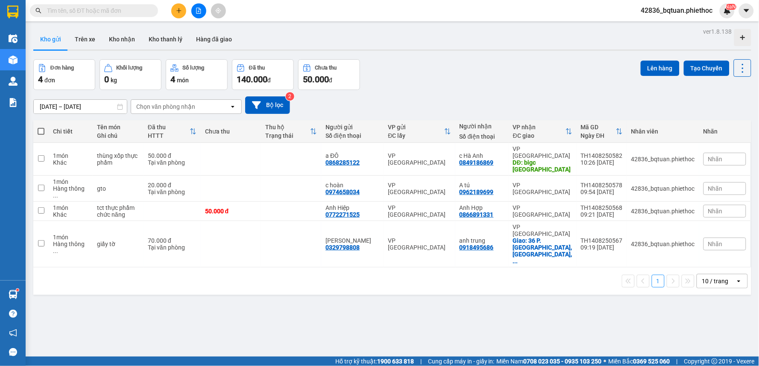
click at [507, 58] on div "ver 1.8.138 Kho gửi Trên xe Kho nhận Kho thanh [PERSON_NAME] đã giao Đơn hàng 4…" at bounding box center [392, 209] width 725 height 366
click at [262, 38] on div "Kho gửi Trên xe Kho nhận Kho thanh [PERSON_NAME] đã giao" at bounding box center [392, 40] width 718 height 23
click at [262, 37] on div "Kho gửi Trên xe Kho nhận Kho thanh [PERSON_NAME] đã giao" at bounding box center [392, 40] width 718 height 23
click at [85, 43] on button "Trên xe" at bounding box center [85, 39] width 34 height 21
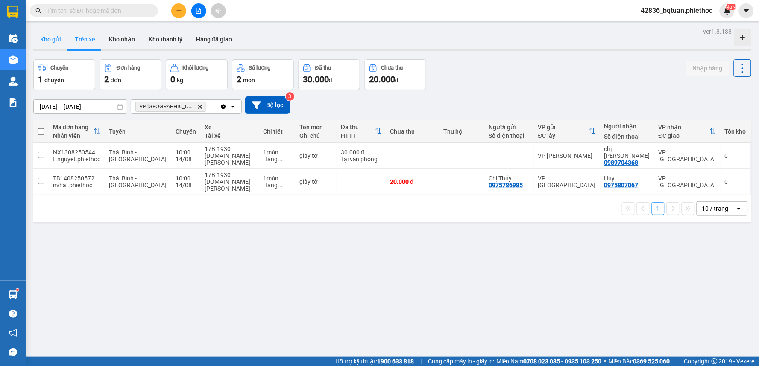
click at [57, 43] on button "Kho gửi" at bounding box center [50, 39] width 35 height 21
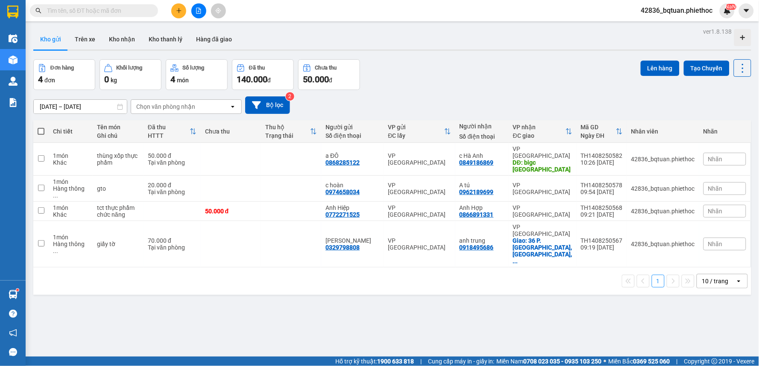
click at [177, 13] on icon "plus" at bounding box center [179, 11] width 6 height 6
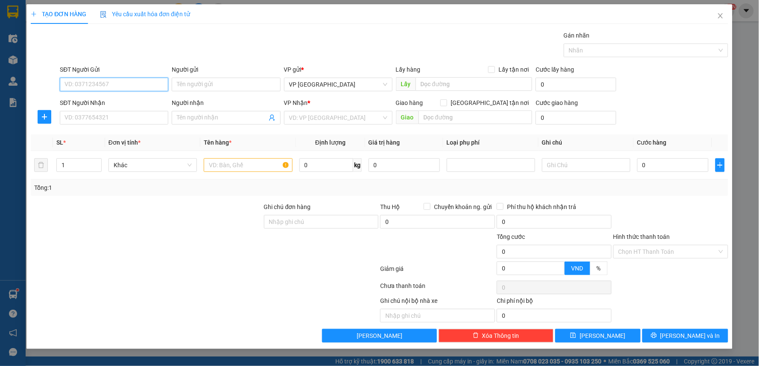
paste input "0868285122"
click at [113, 104] on div "0868285122 - a ĐÔ" at bounding box center [114, 101] width 98 height 9
click at [43, 117] on icon "plus" at bounding box center [44, 117] width 5 height 0
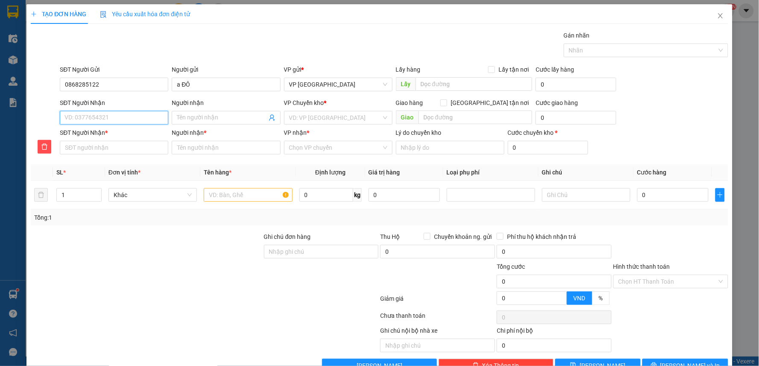
click at [94, 121] on input "SĐT Người Nhận" at bounding box center [114, 118] width 108 height 14
click at [135, 130] on div "0387646226 - [PERSON_NAME]" at bounding box center [112, 134] width 97 height 9
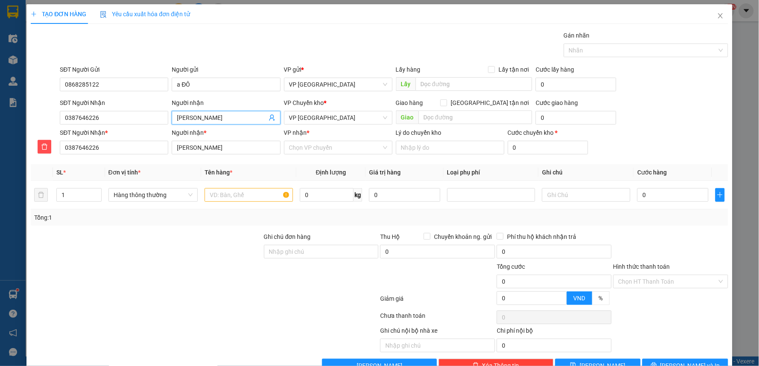
click at [220, 117] on input "[PERSON_NAME]" at bounding box center [222, 117] width 90 height 9
click at [271, 39] on div "Gói vận chuyển * Tiêu chuẩn Gán nhãn Nhãn" at bounding box center [393, 46] width 671 height 30
click at [44, 144] on icon "delete" at bounding box center [44, 147] width 7 height 7
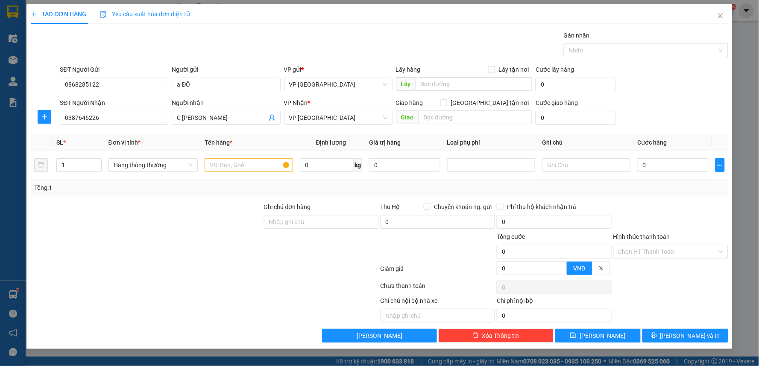
click at [393, 13] on div "TẠO ĐƠN HÀNG Yêu cầu xuất hóa đơn điện tử" at bounding box center [380, 14] width 698 height 20
click at [258, 160] on input "text" at bounding box center [249, 165] width 88 height 14
click at [663, 168] on input "0" at bounding box center [672, 165] width 71 height 14
click at [680, 121] on div "SĐT Người Nhận 0387646226 Người nhận C XUÂN thịnh VP Nhận * VP Thái Bình Giao h…" at bounding box center [393, 113] width 671 height 30
click at [656, 225] on div at bounding box center [671, 217] width 117 height 30
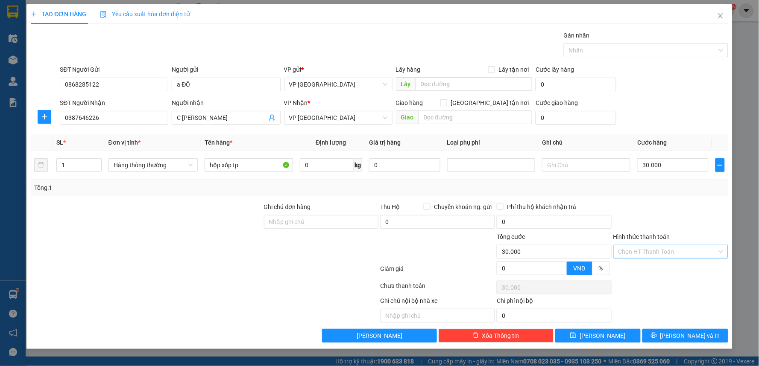
click at [665, 257] on input "Hình thức thanh toán" at bounding box center [668, 252] width 99 height 13
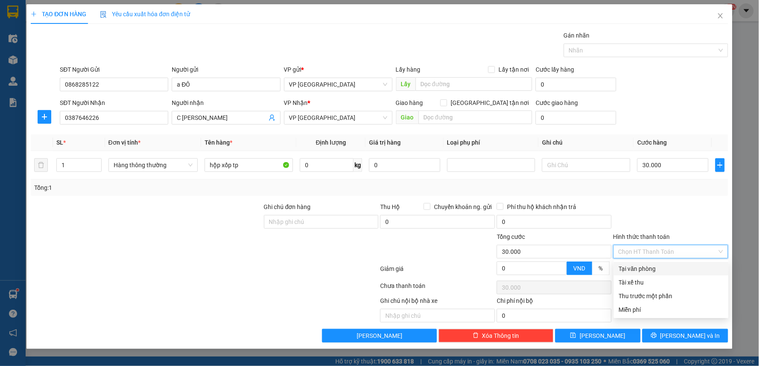
click at [651, 270] on div "Tại văn phòng" at bounding box center [671, 268] width 105 height 9
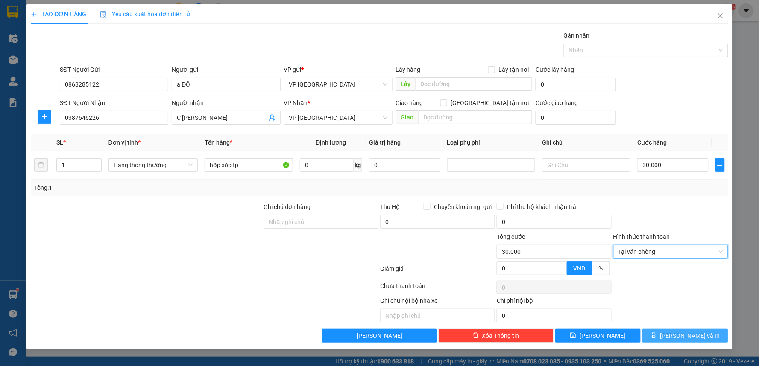
click at [678, 334] on span "[PERSON_NAME] và In" at bounding box center [690, 335] width 60 height 9
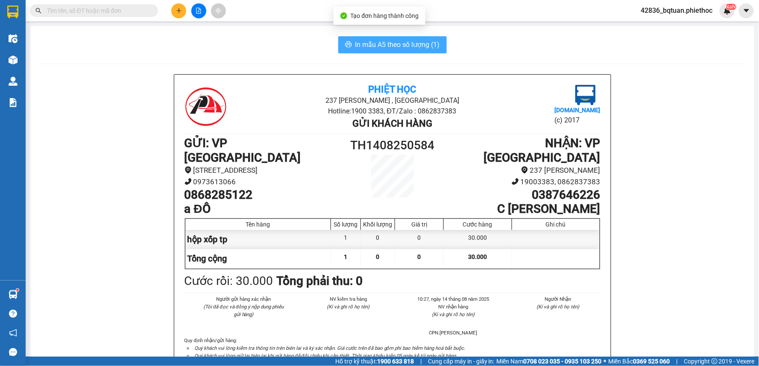
click at [376, 49] on span "In mẫu A5 theo số lượng (1)" at bounding box center [397, 44] width 85 height 11
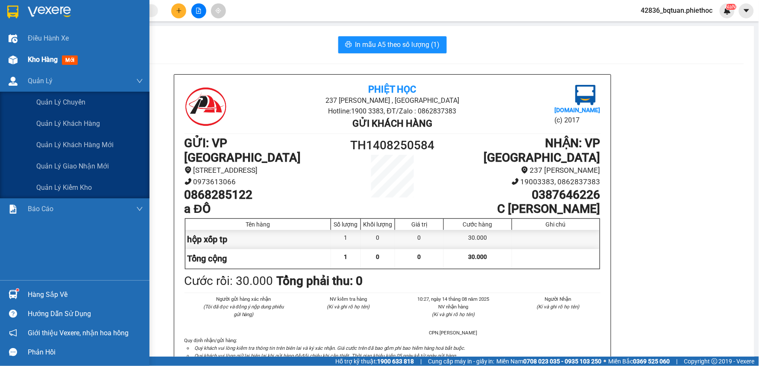
click at [0, 59] on div "Kho hàng mới" at bounding box center [75, 59] width 150 height 21
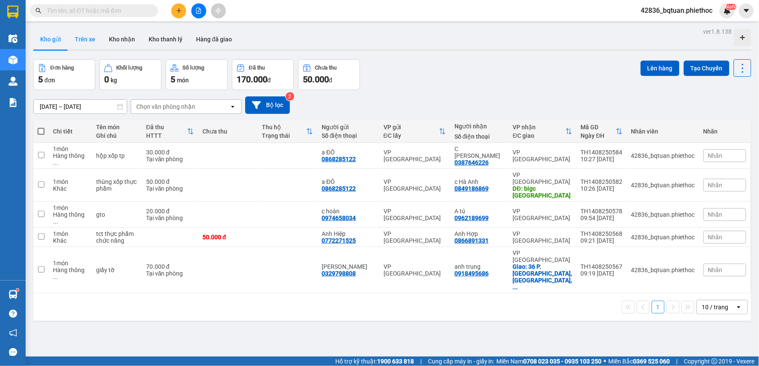
click at [92, 37] on button "Trên xe" at bounding box center [85, 39] width 34 height 21
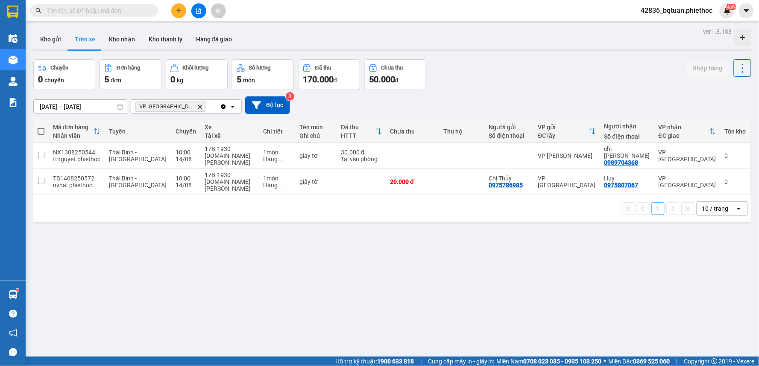
click at [432, 38] on div "Kho gửi Trên xe Kho nhận Kho thanh [PERSON_NAME] đã giao" at bounding box center [392, 40] width 718 height 23
click at [226, 147] on div "17B-1930" at bounding box center [230, 149] width 50 height 7
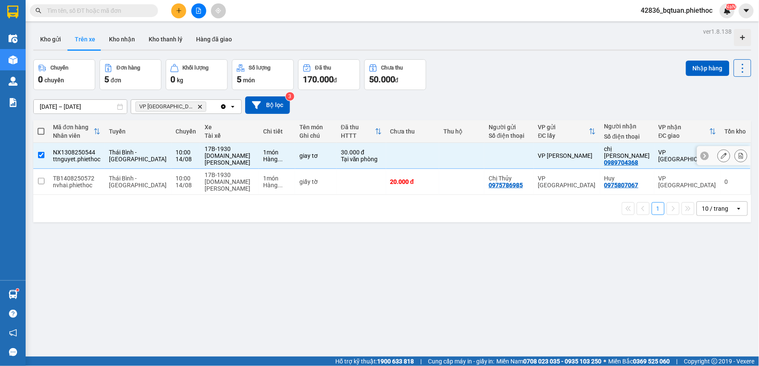
drag, startPoint x: 212, startPoint y: 165, endPoint x: 203, endPoint y: 173, distance: 11.8
click at [210, 172] on div "17B-1930" at bounding box center [230, 175] width 50 height 7
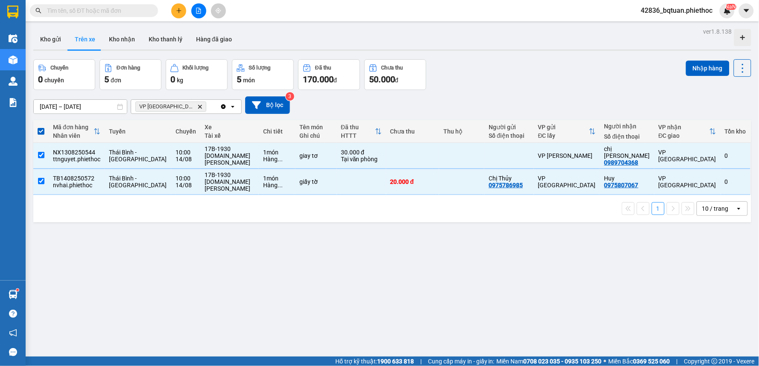
click at [316, 30] on div "Kho gửi Trên xe Kho nhận Kho thanh [PERSON_NAME] đã giao" at bounding box center [392, 40] width 718 height 23
click at [119, 13] on input "text" at bounding box center [97, 10] width 101 height 9
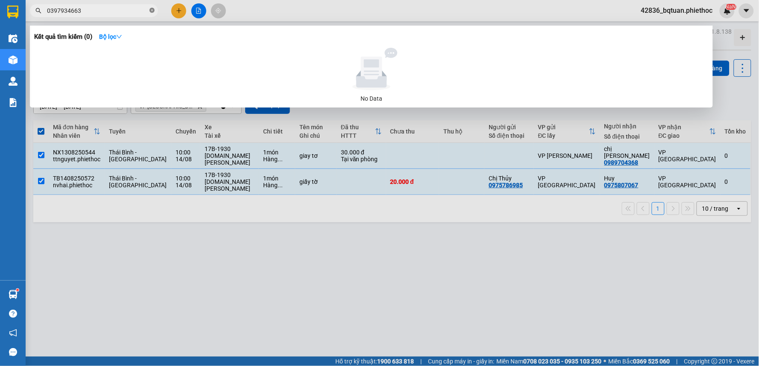
click at [152, 12] on icon "close-circle" at bounding box center [152, 10] width 5 height 5
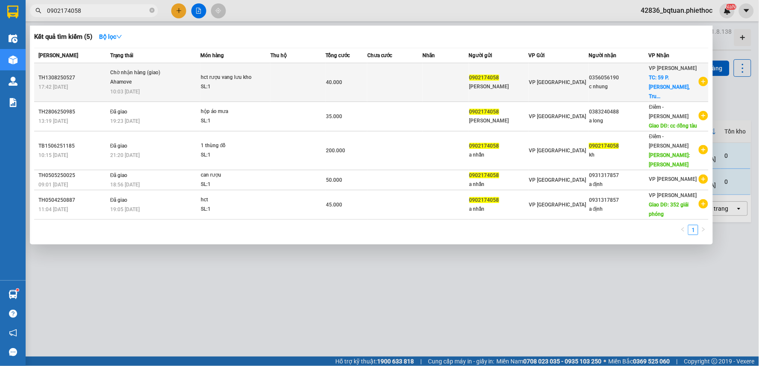
click at [170, 78] on div "Ahamove" at bounding box center [142, 82] width 64 height 9
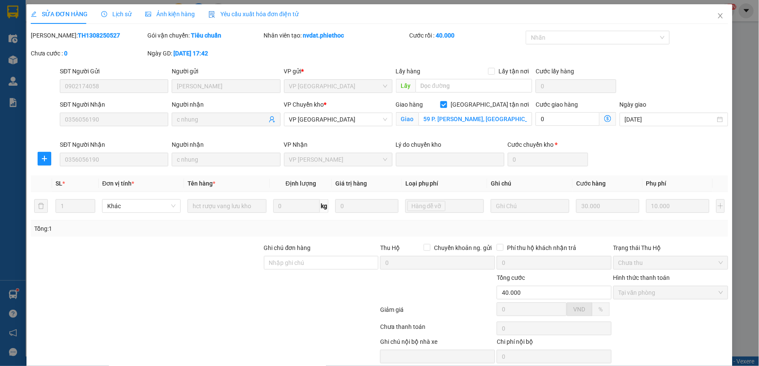
click at [125, 21] on div "Lịch sử" at bounding box center [116, 14] width 30 height 20
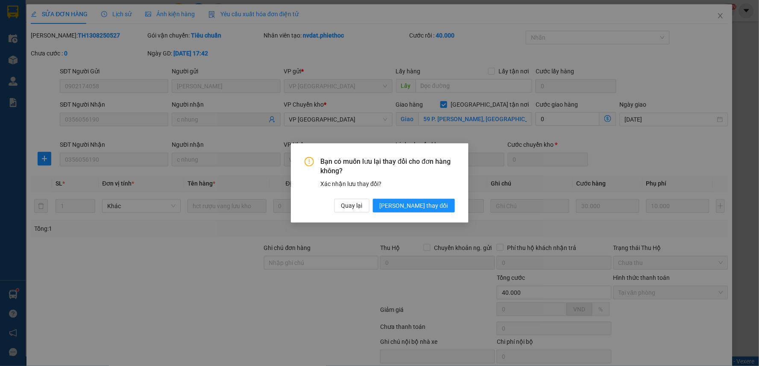
click at [439, 215] on div "Bạn có muốn lưu lại thay đổi cho đơn hàng không? Xác nhận lưu thay đổi? Quay lạ…" at bounding box center [380, 184] width 178 height 80
click at [437, 202] on span "[PERSON_NAME] thay đổi" at bounding box center [414, 205] width 68 height 9
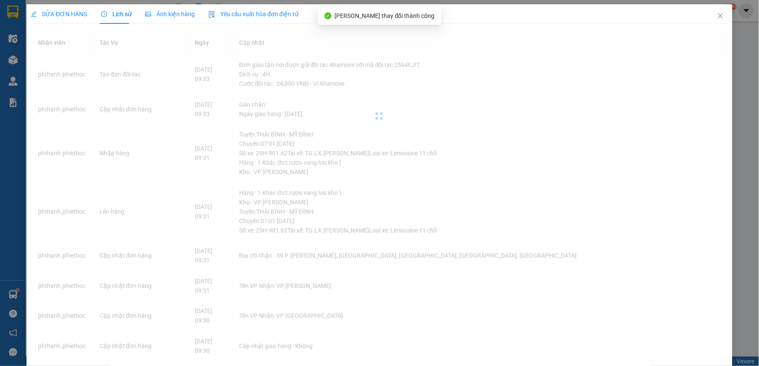
click at [126, 14] on span "Lịch sử" at bounding box center [116, 14] width 30 height 7
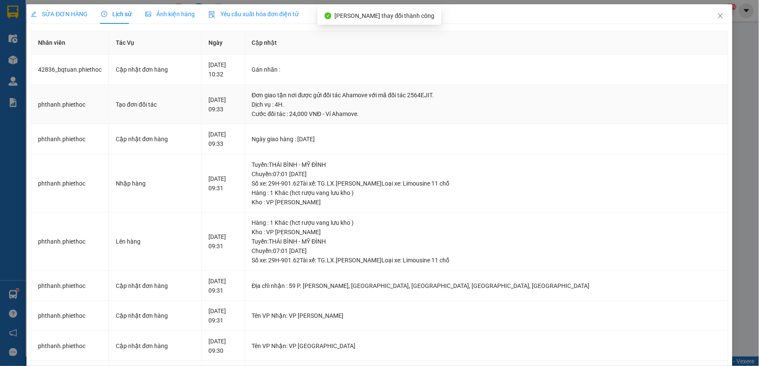
click at [238, 96] on div "[DATE] 09:33" at bounding box center [222, 104] width 29 height 19
click at [238, 99] on div "[DATE] 09:33" at bounding box center [222, 104] width 29 height 19
drag, startPoint x: 120, startPoint y: 100, endPoint x: 189, endPoint y: 101, distance: 69.2
click at [126, 100] on div "Tạo đơn đối tác" at bounding box center [155, 104] width 79 height 9
click at [410, 120] on td "Đơn giao tận nơi được gửi đối tác Ahamove với mã đối tác 2564EJIT. Dịch vụ : 4H…" at bounding box center [486, 105] width 483 height 40
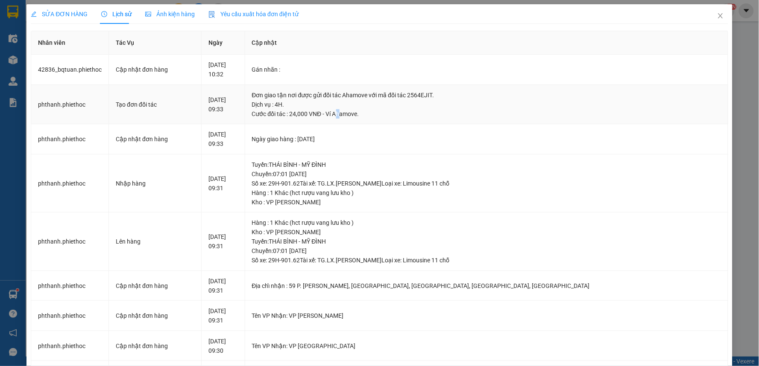
drag, startPoint x: 467, startPoint y: 129, endPoint x: 303, endPoint y: 93, distance: 168.0
click at [245, 115] on td "[DATE] 09:33" at bounding box center [224, 105] width 44 height 40
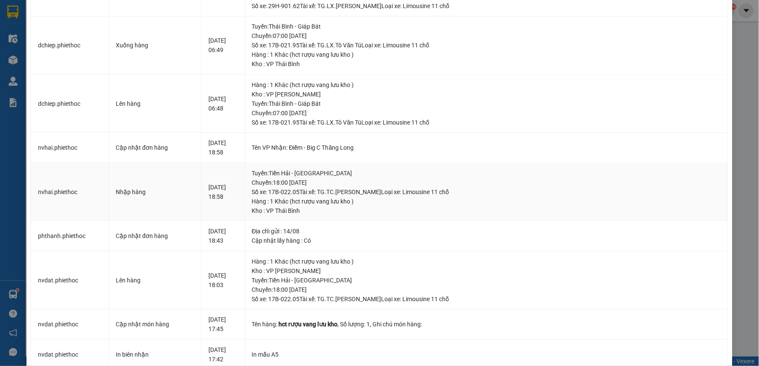
click at [245, 202] on td "[DATE] 18:58" at bounding box center [224, 192] width 44 height 59
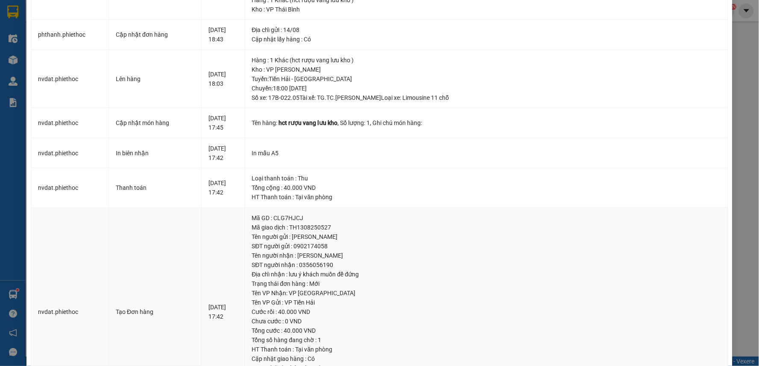
scroll to position [790, 0]
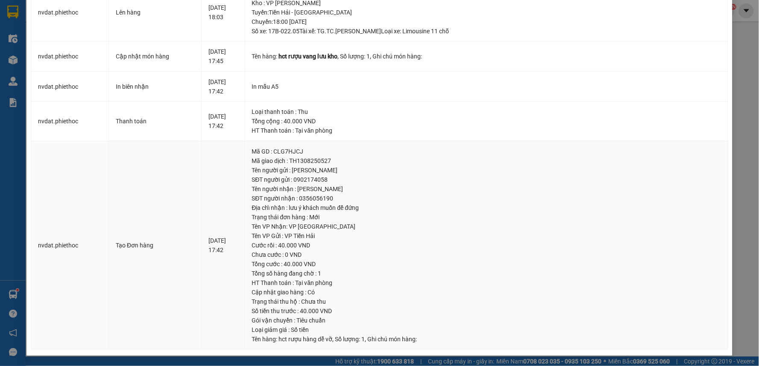
drag, startPoint x: 272, startPoint y: 257, endPoint x: 220, endPoint y: 249, distance: 52.7
click at [221, 249] on tr "nvdat.phiethoc Tạo Đơn hàng [DATE] 17:42 Mã GD : CLG7HJCJ Mã giao dịch : TH1308…" at bounding box center [379, 245] width 697 height 209
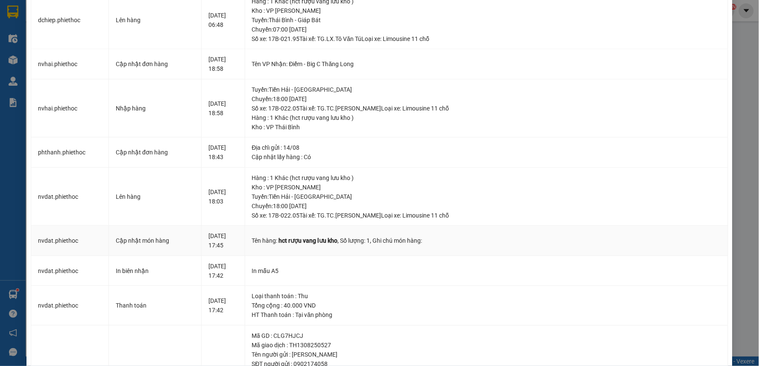
scroll to position [600, 0]
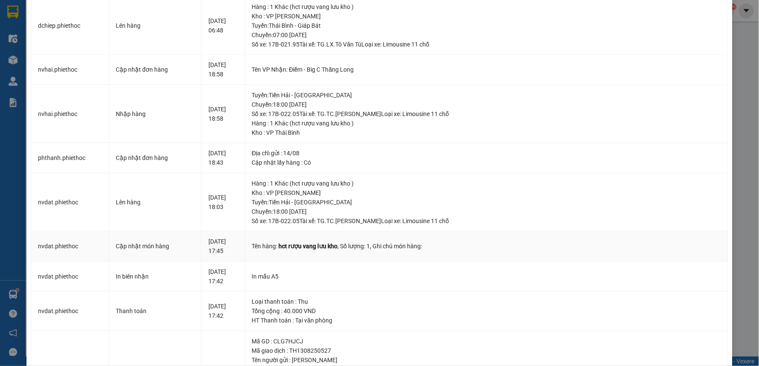
click at [238, 252] on div "[DATE] 17:45" at bounding box center [222, 246] width 29 height 19
click at [245, 214] on td "[DATE] 18:03" at bounding box center [224, 202] width 44 height 59
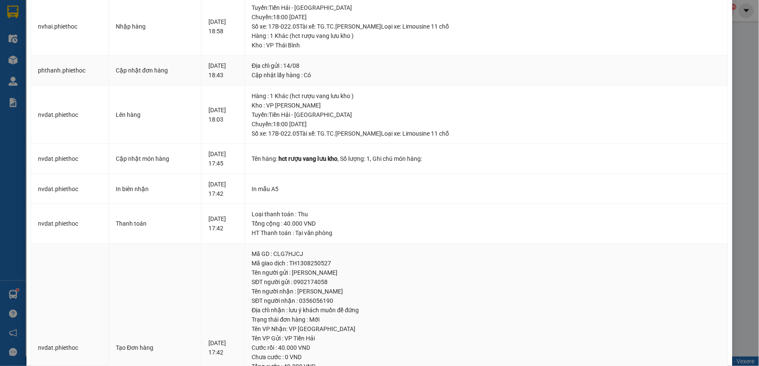
scroll to position [553, 0]
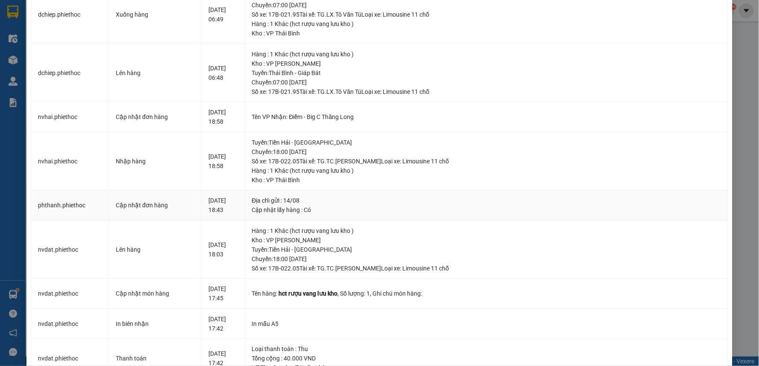
click at [238, 208] on div "[DATE] 18:43" at bounding box center [222, 205] width 29 height 19
click at [238, 206] on div "[DATE] 18:43" at bounding box center [222, 205] width 29 height 19
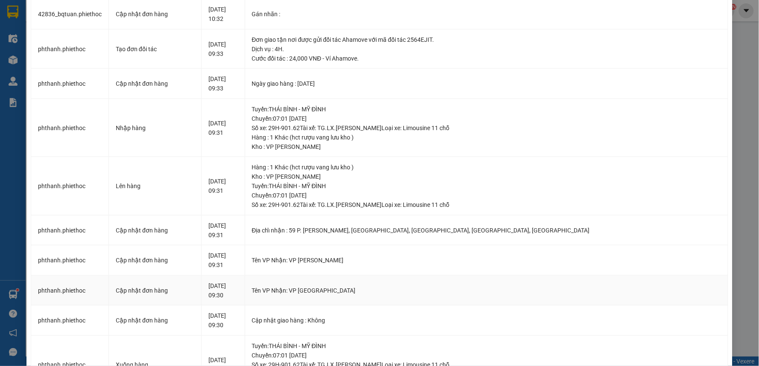
scroll to position [0, 0]
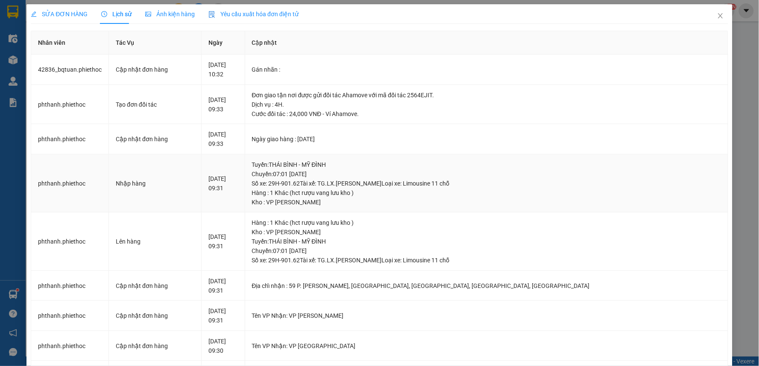
click at [245, 211] on td "[DATE] 09:31" at bounding box center [224, 184] width 44 height 59
click at [245, 219] on td "[DATE] 09:31" at bounding box center [224, 242] width 44 height 59
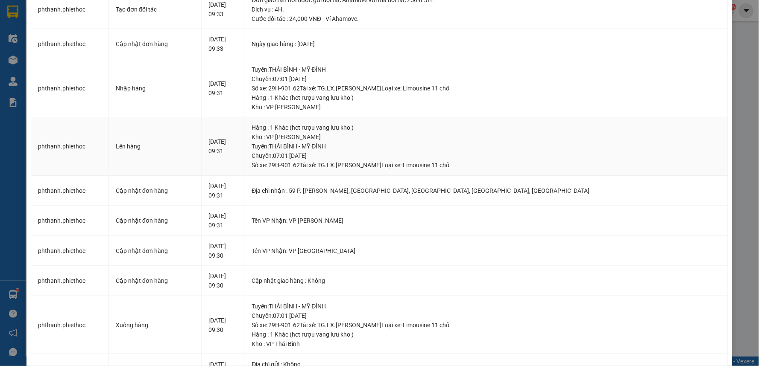
scroll to position [190, 0]
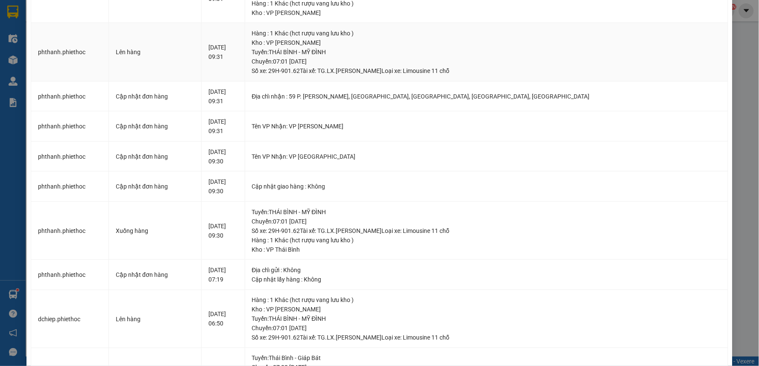
click at [245, 219] on td "[DATE] 09:30" at bounding box center [224, 231] width 44 height 59
drag, startPoint x: 290, startPoint y: 192, endPoint x: 246, endPoint y: 193, distance: 43.1
click at [238, 193] on div "[DATE] 09:30" at bounding box center [222, 186] width 29 height 19
click at [245, 208] on td "[DATE] 09:30" at bounding box center [224, 231] width 44 height 59
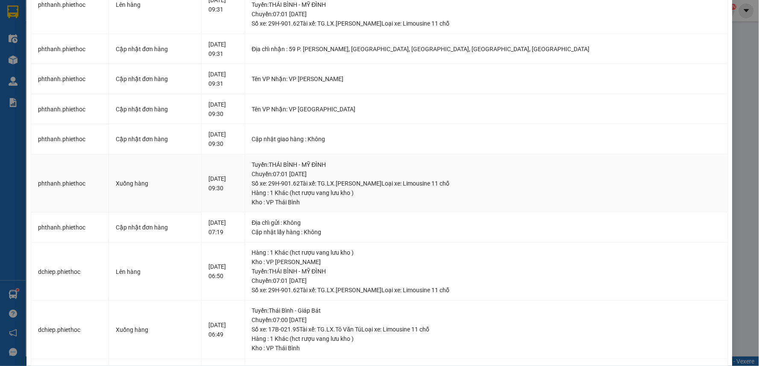
click at [245, 208] on td "[DATE] 09:30" at bounding box center [224, 184] width 44 height 59
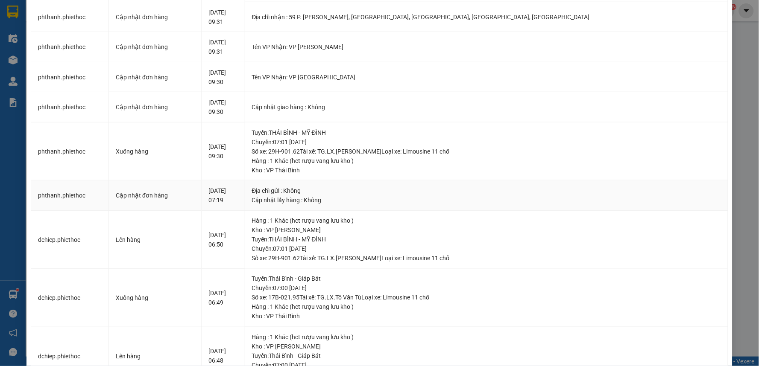
scroll to position [284, 0]
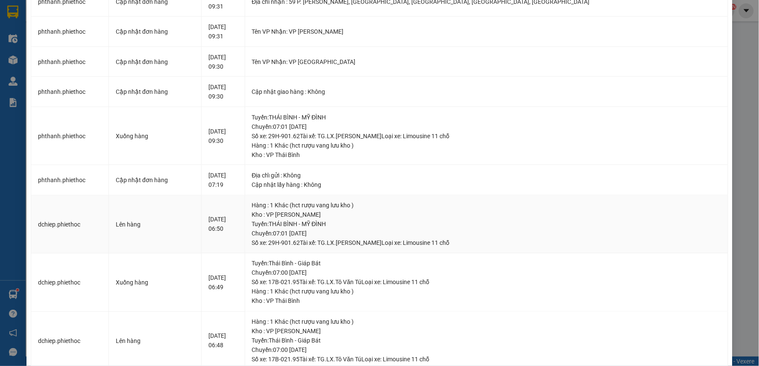
click at [245, 202] on td "[DATE] 06:50" at bounding box center [224, 225] width 44 height 59
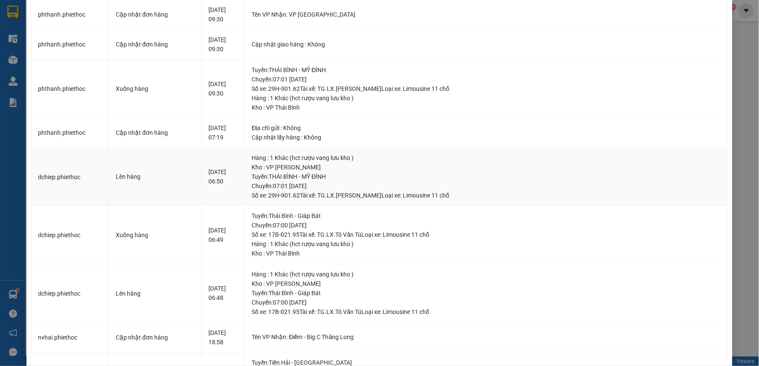
click at [245, 193] on td "[DATE] 06:50" at bounding box center [224, 177] width 44 height 59
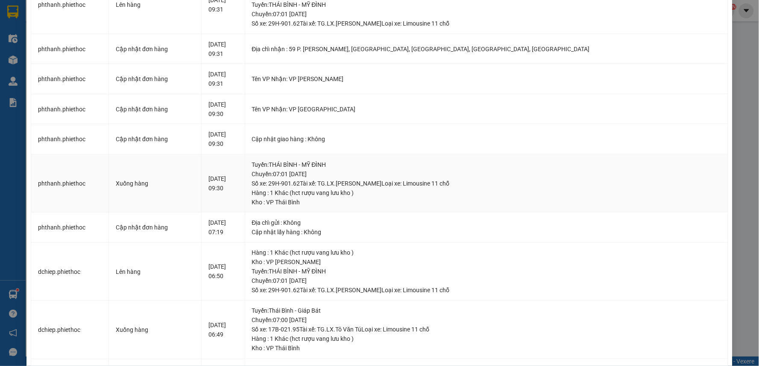
click at [238, 188] on div "[DATE] 09:30" at bounding box center [222, 183] width 29 height 19
click at [245, 215] on td "[DATE] 07:19" at bounding box center [224, 228] width 44 height 30
click at [245, 199] on td "[DATE] 09:30" at bounding box center [224, 184] width 44 height 59
click at [238, 187] on div "[DATE] 09:30" at bounding box center [222, 183] width 29 height 19
click at [238, 44] on div "[DATE] 09:31" at bounding box center [222, 49] width 29 height 19
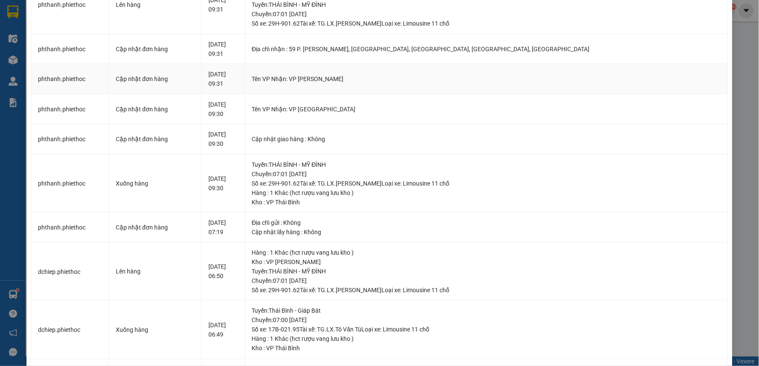
click at [245, 66] on td "[DATE] 09:31" at bounding box center [224, 79] width 44 height 30
click at [238, 73] on div "[DATE] 09:31" at bounding box center [222, 79] width 29 height 19
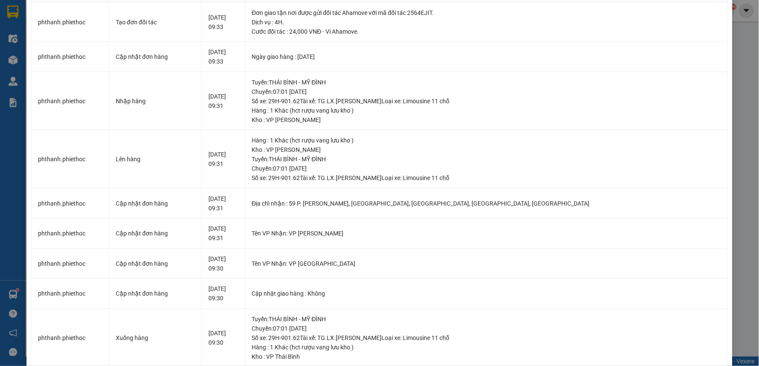
scroll to position [0, 0]
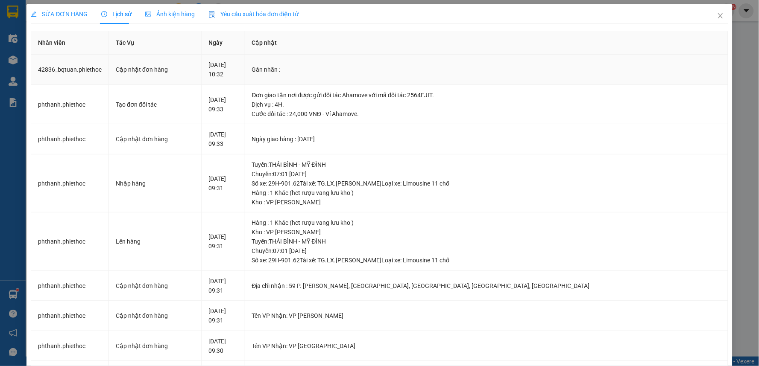
click at [245, 83] on td "[DATE] 10:32" at bounding box center [224, 70] width 44 height 30
click at [238, 106] on div "[DATE] 09:33" at bounding box center [222, 104] width 29 height 19
click at [238, 108] on div "[DATE] 09:33" at bounding box center [222, 104] width 29 height 19
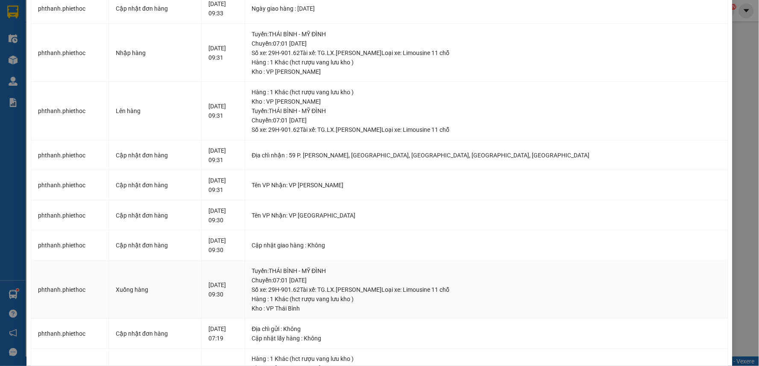
scroll to position [284, 0]
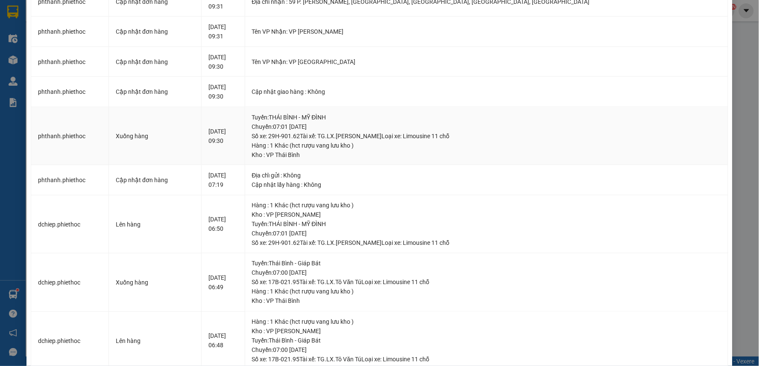
click at [245, 149] on td "[DATE] 09:30" at bounding box center [224, 136] width 44 height 59
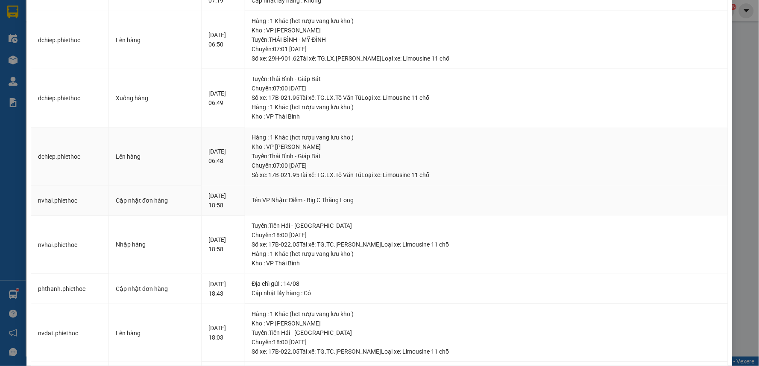
scroll to position [475, 0]
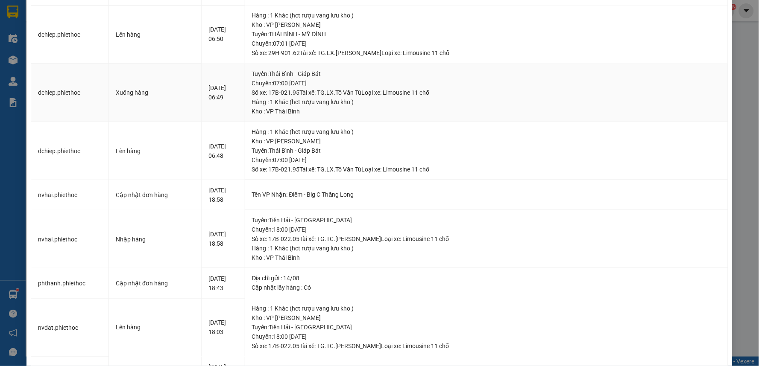
drag, startPoint x: 270, startPoint y: 97, endPoint x: 211, endPoint y: 97, distance: 58.1
click at [211, 97] on tr "dchiep.phiethoc Xuống hàng [DATE] 06:49 Tuyến : [GEOGRAPHIC_DATA] - Giáp Bát Ch…" at bounding box center [379, 93] width 697 height 59
click at [238, 102] on div "[DATE] 06:49" at bounding box center [222, 92] width 29 height 19
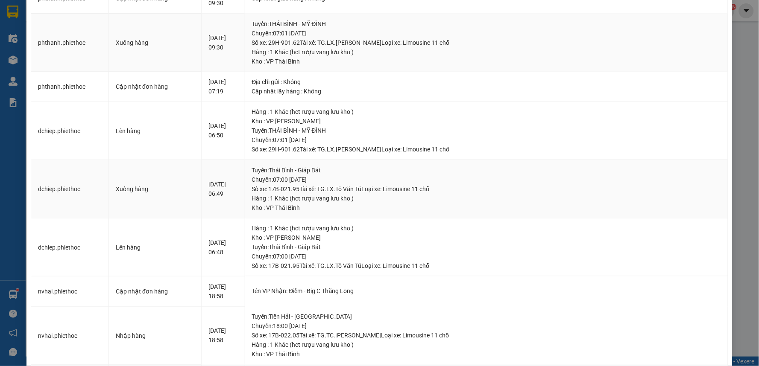
scroll to position [284, 0]
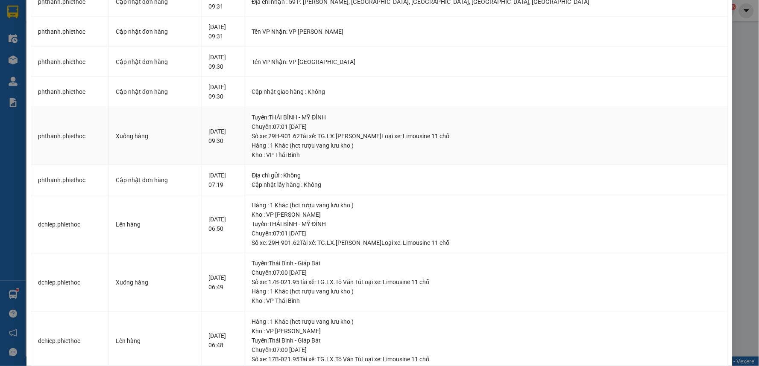
click at [245, 110] on td "[DATE] 09:30" at bounding box center [224, 136] width 44 height 59
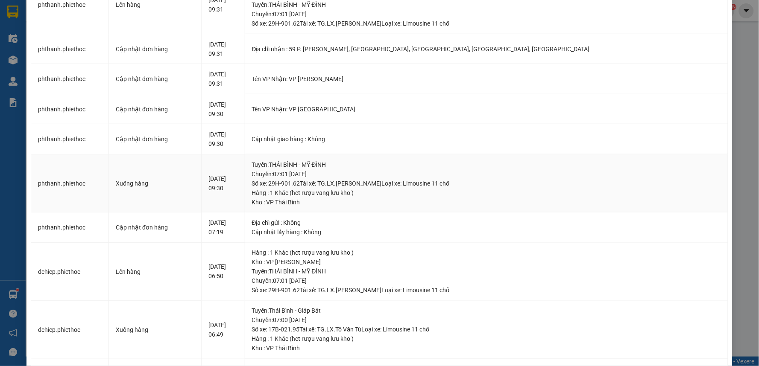
click at [245, 156] on td "[DATE] 09:30" at bounding box center [224, 184] width 44 height 59
drag, startPoint x: 280, startPoint y: 155, endPoint x: 279, endPoint y: 172, distance: 17.1
click at [245, 172] on td "[DATE] 09:30" at bounding box center [224, 184] width 44 height 59
drag, startPoint x: 292, startPoint y: 159, endPoint x: 279, endPoint y: 211, distance: 53.2
click at [245, 211] on td "[DATE] 09:30" at bounding box center [224, 184] width 44 height 59
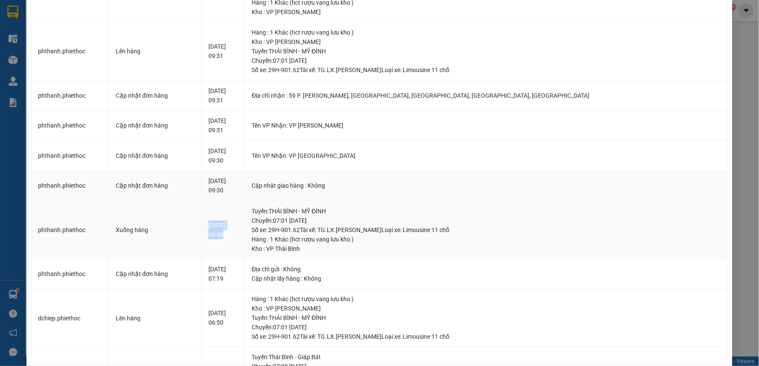
scroll to position [0, 0]
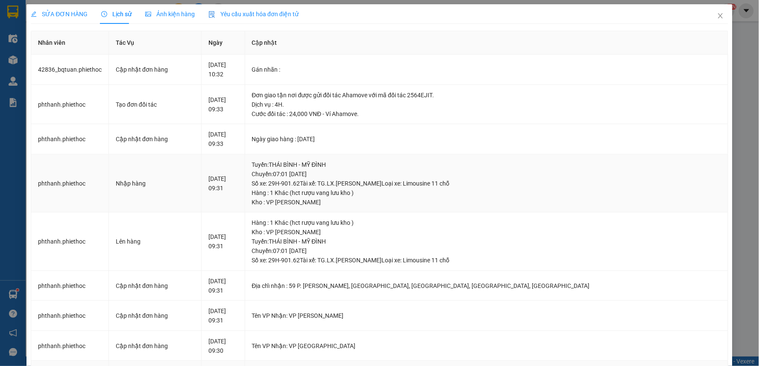
click at [238, 175] on div "[DATE] 09:31" at bounding box center [222, 183] width 29 height 19
drag, startPoint x: 273, startPoint y: 108, endPoint x: 228, endPoint y: 104, distance: 45.0
click at [228, 104] on tr "phthanh.phiethoc Tạo đơn đối tác [DATE] 09:33 Đơn giao tận nơi được gửi đối tác…" at bounding box center [379, 105] width 697 height 40
click at [238, 111] on div "[DATE] 09:33" at bounding box center [222, 104] width 29 height 19
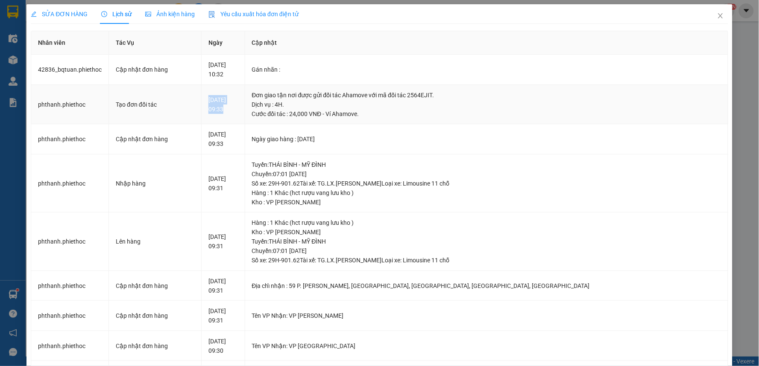
drag, startPoint x: 276, startPoint y: 112, endPoint x: 221, endPoint y: 108, distance: 54.4
click at [221, 108] on tr "phthanh.phiethoc Tạo đơn đối tác [DATE] 09:33 Đơn giao tận nơi được gửi đối tác…" at bounding box center [379, 105] width 697 height 40
click at [238, 148] on div "[DATE] 09:33" at bounding box center [222, 139] width 29 height 19
click at [245, 152] on td "[DATE] 09:33" at bounding box center [224, 139] width 44 height 30
click at [245, 123] on td "[DATE] 09:33" at bounding box center [224, 105] width 44 height 40
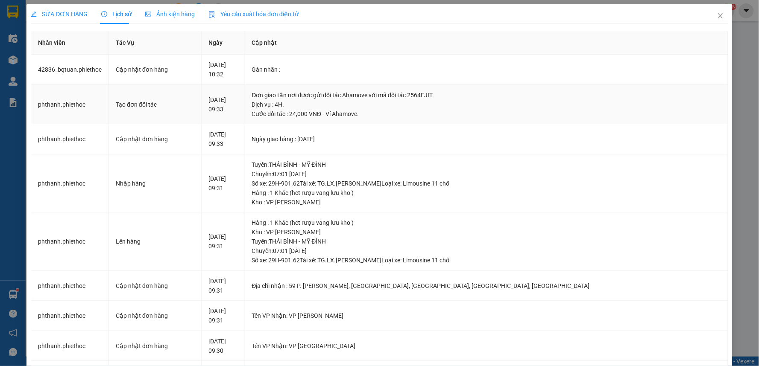
click at [245, 114] on td "[DATE] 09:33" at bounding box center [224, 105] width 44 height 40
drag, startPoint x: 260, startPoint y: 101, endPoint x: 234, endPoint y: 101, distance: 25.6
click at [234, 101] on td "[DATE] 09:33" at bounding box center [224, 105] width 44 height 40
click at [245, 117] on td "[DATE] 09:33" at bounding box center [224, 105] width 44 height 40
drag, startPoint x: 263, startPoint y: 113, endPoint x: 235, endPoint y: 101, distance: 30.6
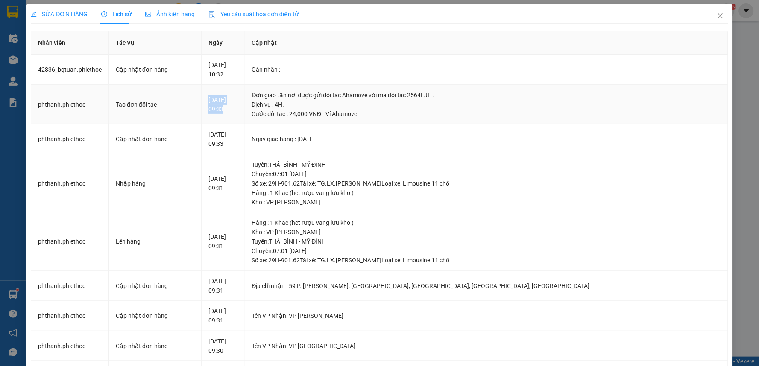
click at [235, 101] on td "[DATE] 09:33" at bounding box center [224, 105] width 44 height 40
click at [245, 117] on td "[DATE] 09:33" at bounding box center [224, 105] width 44 height 40
click at [73, 17] on span "SỬA ĐƠN HÀNG" at bounding box center [59, 14] width 57 height 7
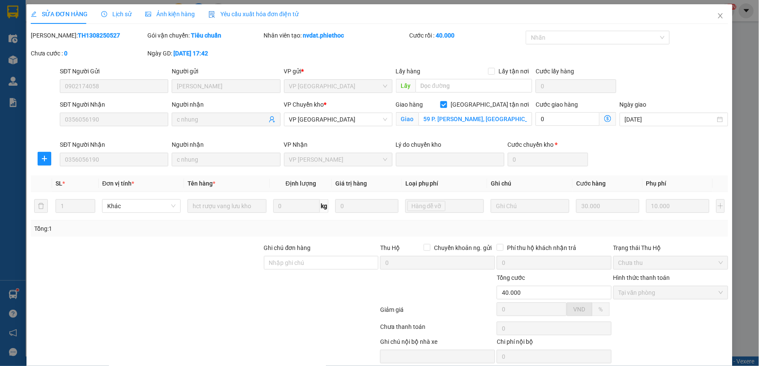
click at [126, 19] on div "Lịch sử" at bounding box center [116, 14] width 30 height 20
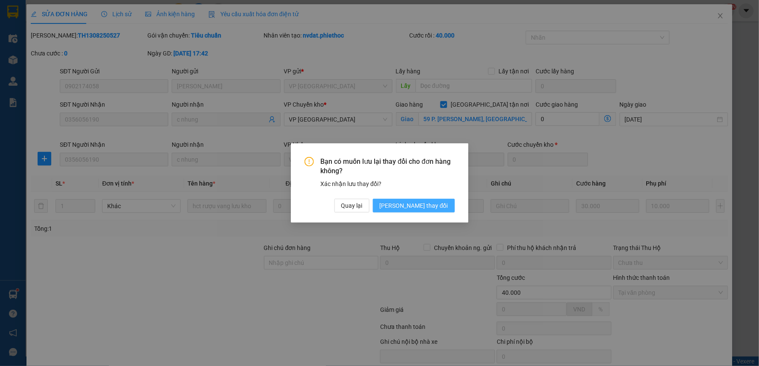
click at [442, 205] on span "[PERSON_NAME] thay đổi" at bounding box center [414, 205] width 68 height 9
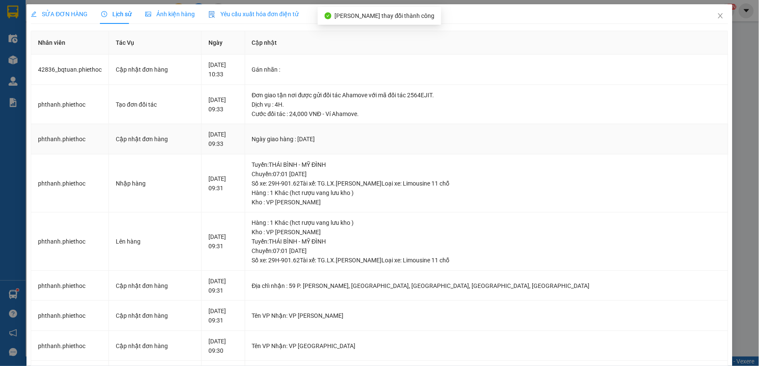
click at [238, 130] on div "[DATE] 09:33" at bounding box center [222, 139] width 29 height 19
click at [245, 94] on td "[DATE] 09:33" at bounding box center [224, 105] width 44 height 40
click at [238, 73] on div "[DATE] 10:33" at bounding box center [222, 69] width 29 height 19
click at [717, 16] on icon "close" at bounding box center [720, 15] width 7 height 7
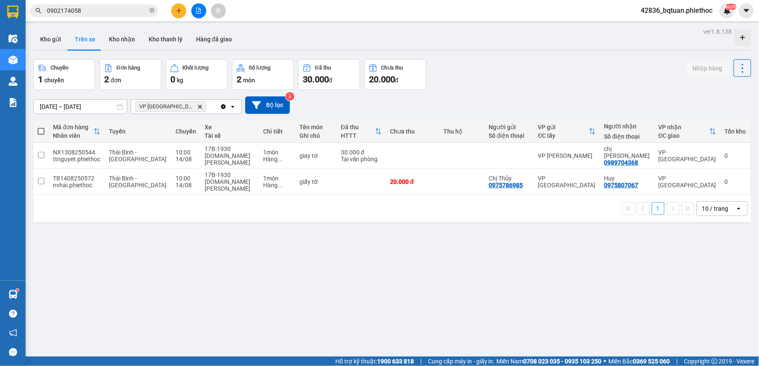
click at [495, 56] on div "ver 1.8.138 Kho gửi Trên xe Kho nhận Kho thanh [PERSON_NAME] đã giao Chuyến 1 c…" at bounding box center [392, 209] width 725 height 366
click at [518, 50] on div at bounding box center [392, 50] width 718 height 1
click at [355, 15] on div "Kết quả tìm kiếm ( 5 ) Bộ lọc Mã ĐH Trạng thái Món hàng Thu hộ Tổng cước Chưa c…" at bounding box center [379, 10] width 759 height 21
click at [308, 23] on main "ver 1.8.138 Kho gửi Trên xe Kho nhận Kho thanh [PERSON_NAME] đã giao Chuyến 1 c…" at bounding box center [379, 178] width 759 height 357
click at [97, 7] on input "0902174058" at bounding box center [97, 10] width 101 height 9
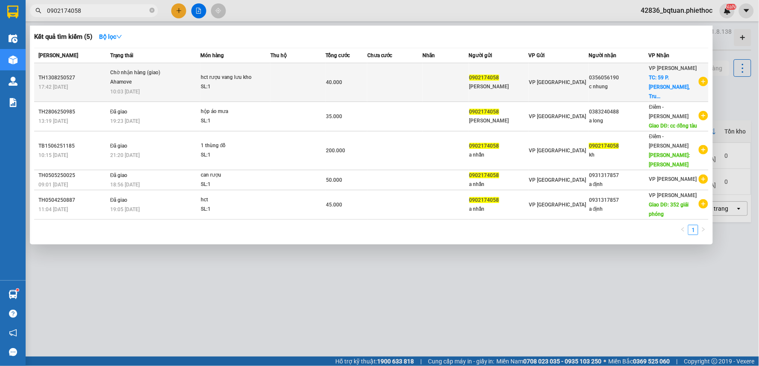
click at [125, 82] on div "Ahamove" at bounding box center [142, 82] width 64 height 9
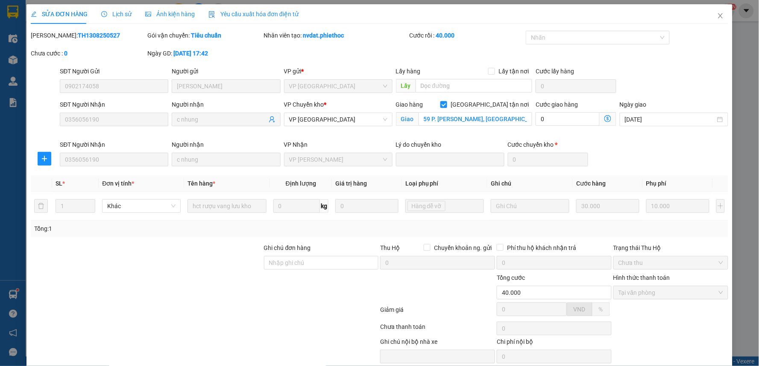
click at [202, 252] on div at bounding box center [146, 258] width 233 height 30
click at [476, 41] on div "Cước rồi : 40.000" at bounding box center [467, 40] width 117 height 18
click at [476, 13] on div "SỬA ĐƠN HÀNG Lịch sử Ảnh kiện hàng Yêu cầu xuất hóa đơn điện tử" at bounding box center [380, 14] width 698 height 20
click at [382, 40] on div "Nhân viên tạo: nvdat.phiethoc" at bounding box center [336, 40] width 146 height 18
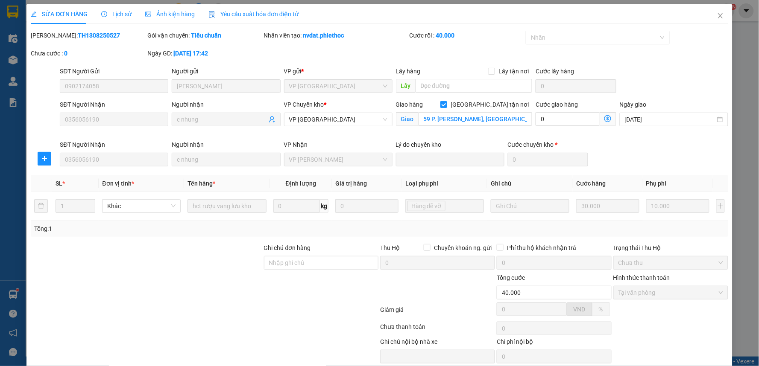
click at [249, 7] on div "Yêu cầu xuất hóa đơn điện tử" at bounding box center [253, 14] width 90 height 20
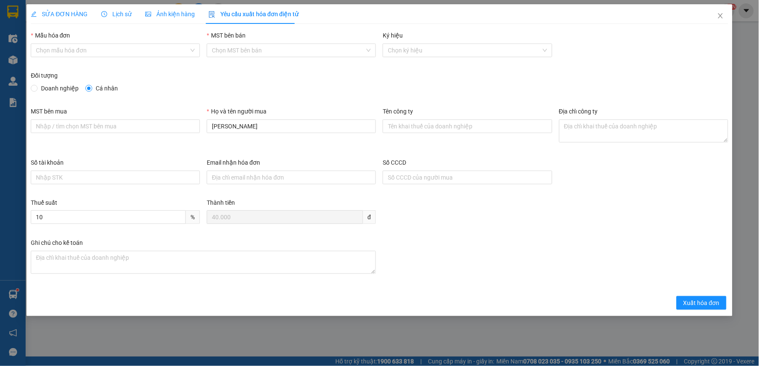
click at [129, 7] on div "Lịch sử" at bounding box center [116, 14] width 30 height 20
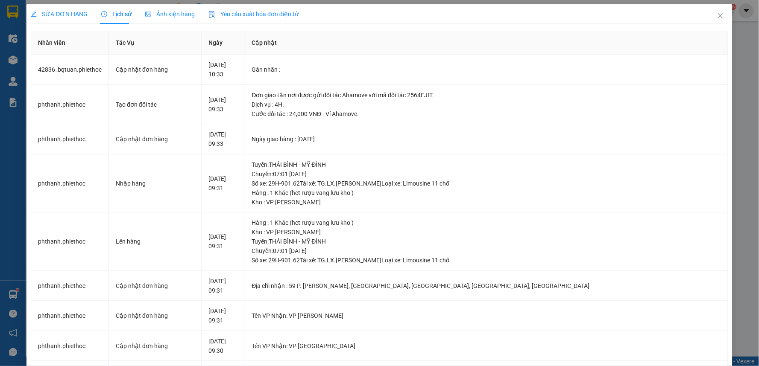
click at [404, 36] on th "Cập nhật" at bounding box center [486, 42] width 483 height 23
click at [80, 17] on span "SỬA ĐƠN HÀNG" at bounding box center [59, 14] width 57 height 7
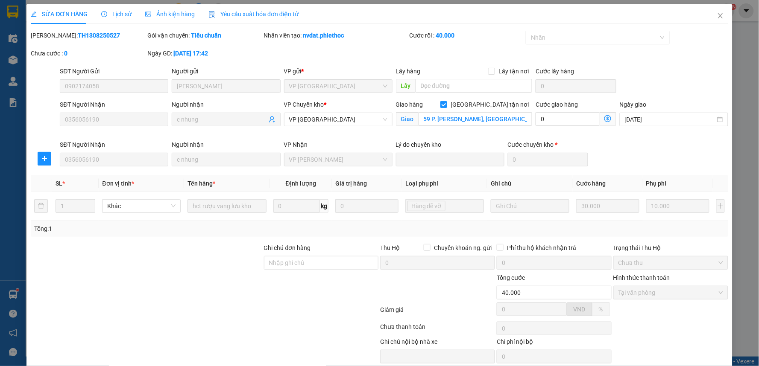
click at [119, 12] on span "Lịch sử" at bounding box center [116, 14] width 30 height 7
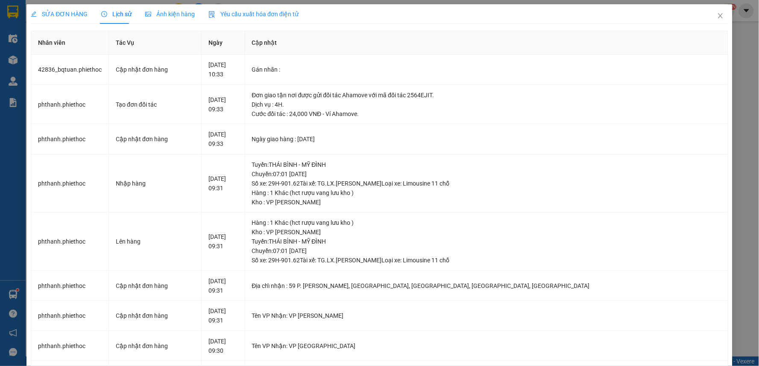
click at [63, 12] on span "SỬA ĐƠN HÀNG" at bounding box center [59, 14] width 57 height 7
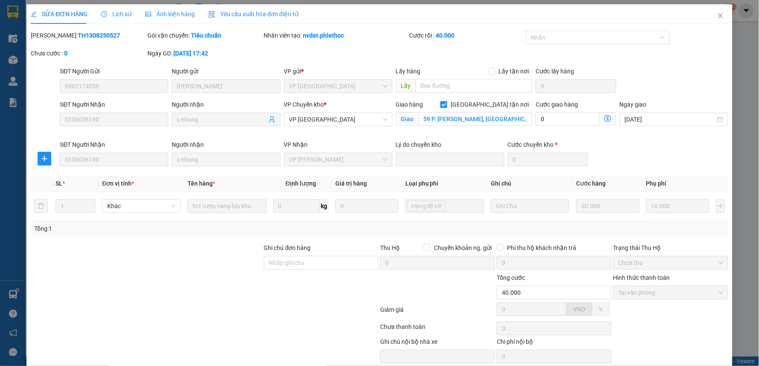
click at [90, 33] on b "TH1308250527" at bounding box center [99, 35] width 42 height 7
copy b "TH1308250527"
click at [166, 270] on div at bounding box center [146, 258] width 233 height 30
click at [188, 262] on div at bounding box center [146, 258] width 233 height 30
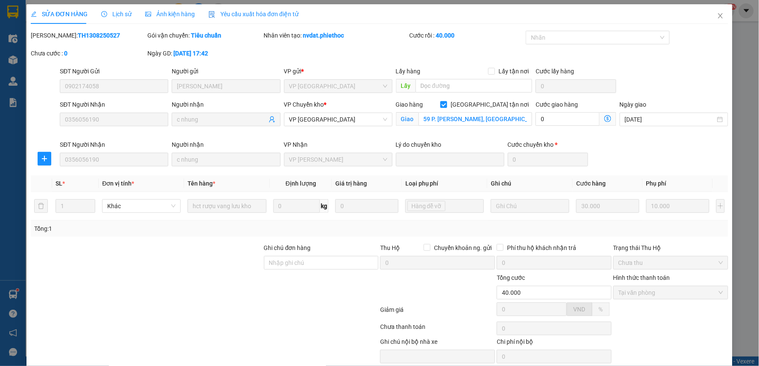
click at [108, 9] on div "Lịch sử" at bounding box center [116, 13] width 30 height 9
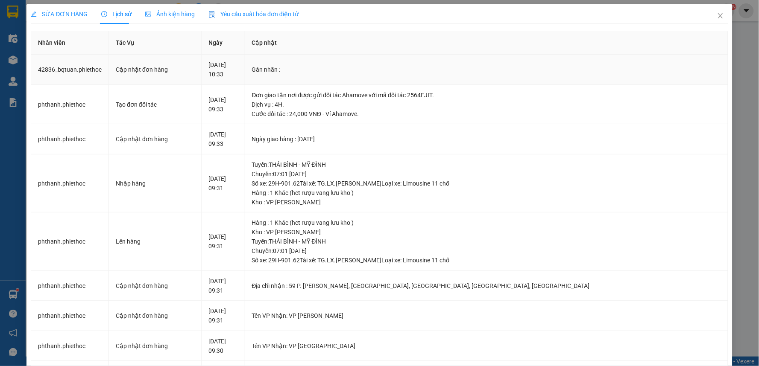
click at [359, 75] on td "Gán nhãn :" at bounding box center [486, 70] width 483 height 30
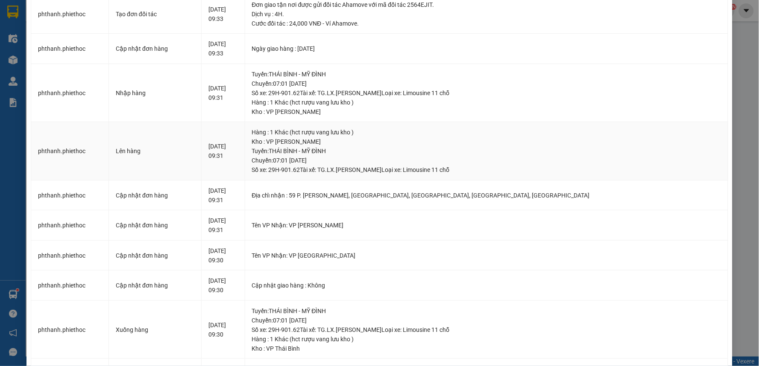
scroll to position [95, 0]
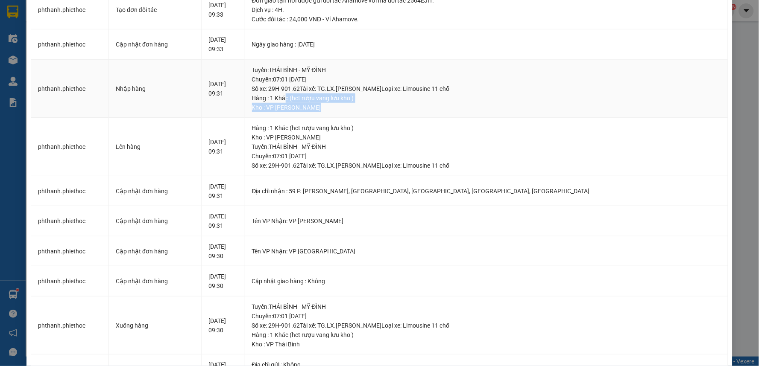
drag, startPoint x: 405, startPoint y: 107, endPoint x: 355, endPoint y: 100, distance: 50.0
click at [355, 100] on td "Tuyến : THÁI BÌNH - MỸ ĐÌNH Chuyến: 07:01 [DATE] Số xe: 29H-901.62 Tài xế: TG.L…" at bounding box center [486, 89] width 483 height 59
click at [471, 108] on div "Kho : VP [PERSON_NAME]" at bounding box center [486, 107] width 469 height 9
drag, startPoint x: 451, startPoint y: 112, endPoint x: 343, endPoint y: 94, distance: 109.1
click at [343, 94] on div "Tuyến : THÁI BÌNH - MỸ ĐÌNH Chuyến: 07:01 [DATE] Số xe: 29H-901.62 Tài xế: TG.L…" at bounding box center [486, 88] width 469 height 47
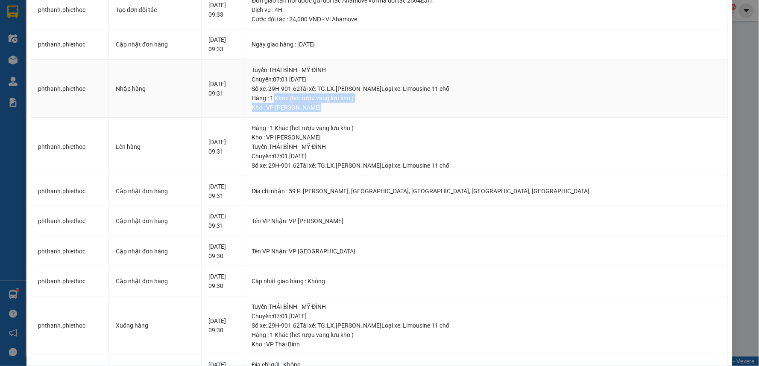
click at [419, 113] on td "Tuyến : THÁI BÌNH - MỸ ĐÌNH Chuyến: 07:01 [DATE] Số xe: 29H-901.62 Tài xế: TG.L…" at bounding box center [486, 89] width 483 height 59
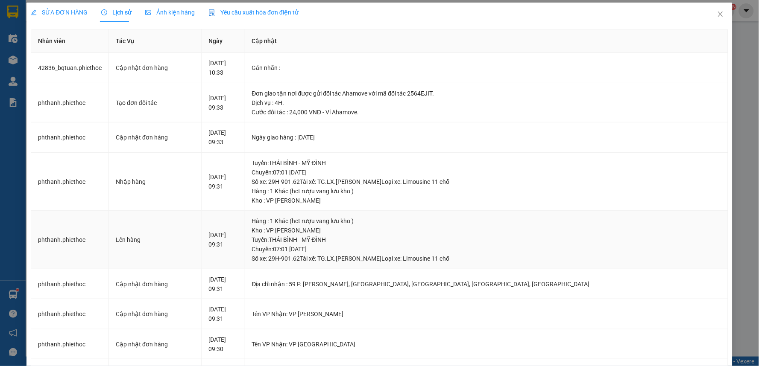
scroll to position [0, 0]
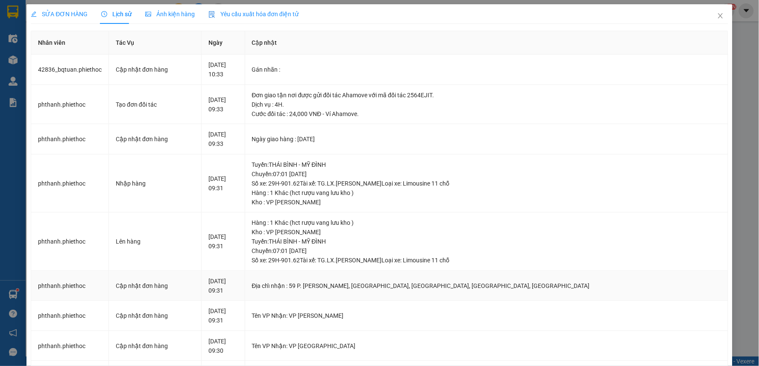
click at [351, 283] on div "Địa chỉ nhận : 59 P. [PERSON_NAME], [GEOGRAPHIC_DATA], [GEOGRAPHIC_DATA], [GEOG…" at bounding box center [486, 285] width 469 height 9
drag, startPoint x: 334, startPoint y: 283, endPoint x: 420, endPoint y: 286, distance: 85.5
click at [420, 286] on div "Địa chỉ nhận : 59 P. [PERSON_NAME], [GEOGRAPHIC_DATA], [GEOGRAPHIC_DATA], [GEOG…" at bounding box center [486, 285] width 469 height 9
click at [507, 300] on td "Địa chỉ nhận : 59 P. [PERSON_NAME], [GEOGRAPHIC_DATA], [GEOGRAPHIC_DATA], [GEOG…" at bounding box center [486, 286] width 483 height 30
drag, startPoint x: 355, startPoint y: 283, endPoint x: 555, endPoint y: 279, distance: 200.0
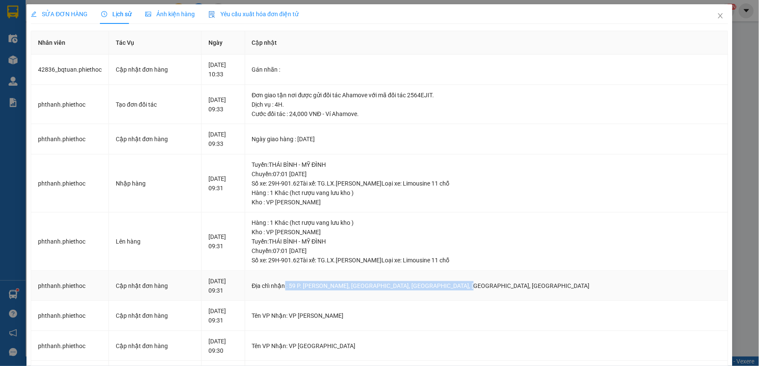
click at [532, 280] on td "Địa chỉ nhận : 59 P. [PERSON_NAME], [GEOGRAPHIC_DATA], [GEOGRAPHIC_DATA], [GEOG…" at bounding box center [486, 286] width 483 height 30
click at [560, 278] on td "Địa chỉ nhận : 59 P. [PERSON_NAME], [GEOGRAPHIC_DATA], [GEOGRAPHIC_DATA], [GEOG…" at bounding box center [486, 286] width 483 height 30
click at [561, 271] on td "Địa chỉ nhận : 59 P. [PERSON_NAME], [GEOGRAPHIC_DATA], [GEOGRAPHIC_DATA], [GEOG…" at bounding box center [486, 286] width 483 height 30
click at [449, 206] on div "Kho : VP [PERSON_NAME]" at bounding box center [486, 202] width 469 height 9
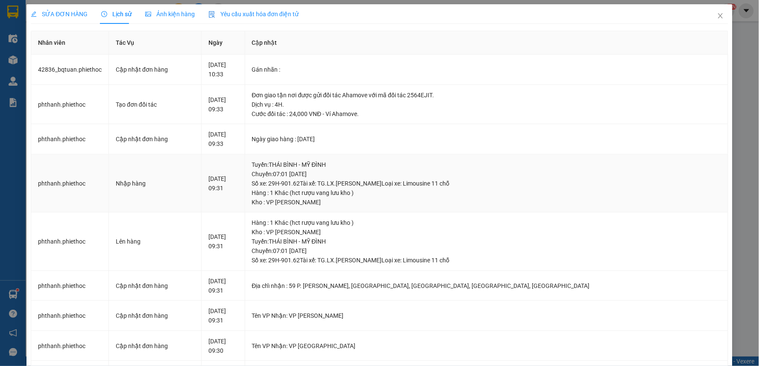
click at [449, 206] on div "Kho : VP [PERSON_NAME]" at bounding box center [486, 202] width 469 height 9
click at [74, 20] on div "SỬA ĐƠN HÀNG" at bounding box center [59, 14] width 57 height 20
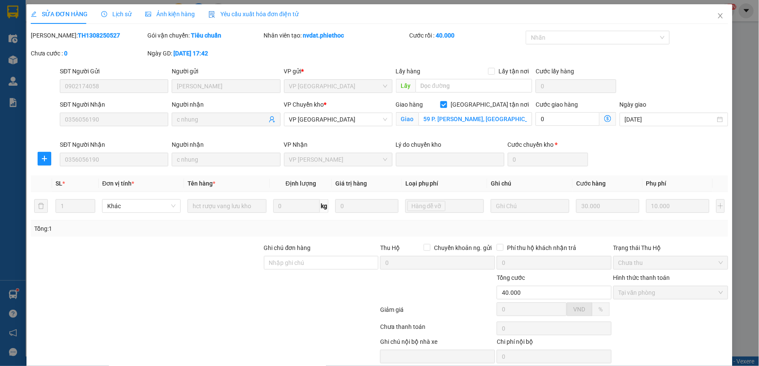
click at [105, 11] on icon "clock-circle" at bounding box center [104, 14] width 6 height 6
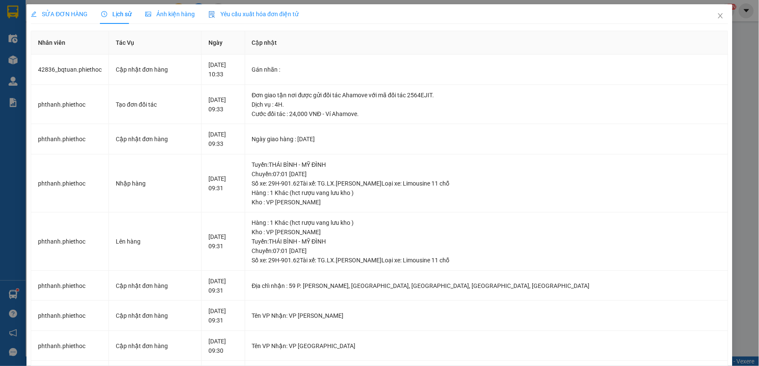
click at [86, 15] on div "SỬA ĐƠN HÀNG Lịch sử Ảnh kiện hàng Yêu cầu xuất hóa đơn điện tử" at bounding box center [165, 14] width 268 height 20
click at [82, 15] on span "SỬA ĐƠN HÀNG" at bounding box center [59, 14] width 57 height 7
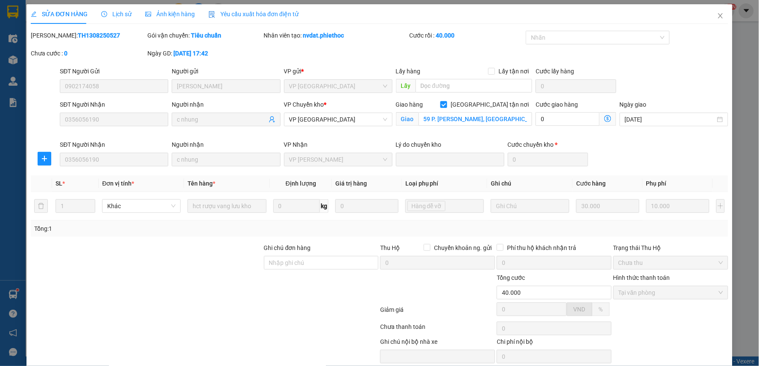
click at [72, 18] on div "SỬA ĐƠN HÀNG" at bounding box center [59, 13] width 57 height 9
click at [103, 11] on icon "clock-circle" at bounding box center [104, 14] width 6 height 6
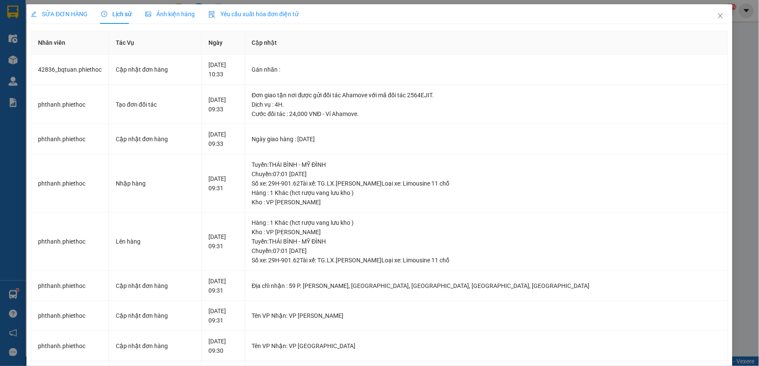
click at [76, 18] on div "SỬA ĐƠN HÀNG" at bounding box center [59, 13] width 57 height 9
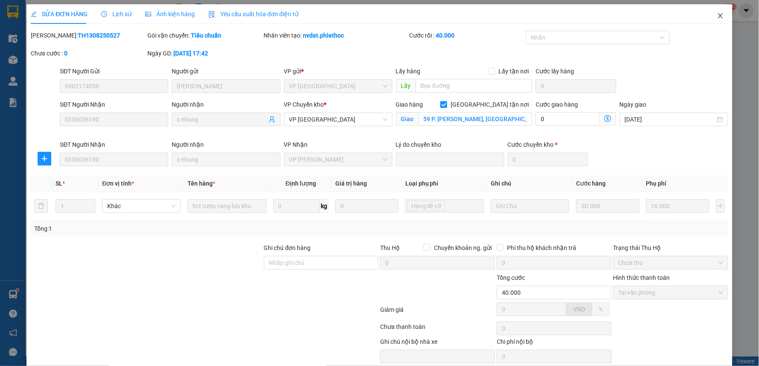
click at [717, 16] on icon "close" at bounding box center [720, 15] width 7 height 7
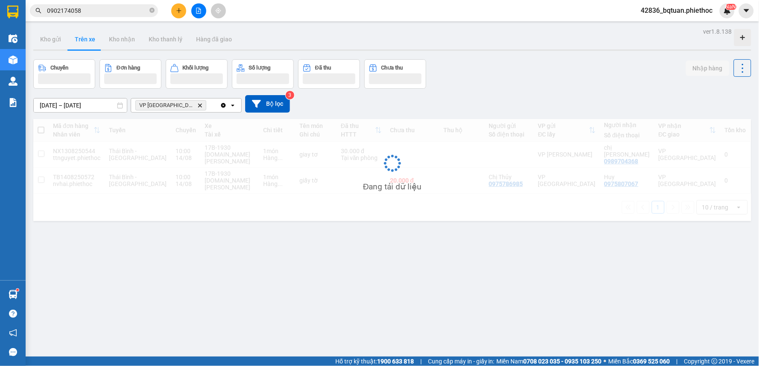
click at [478, 44] on div "Kho gửi Trên xe Kho nhận Kho thanh [PERSON_NAME] đã giao" at bounding box center [392, 40] width 718 height 23
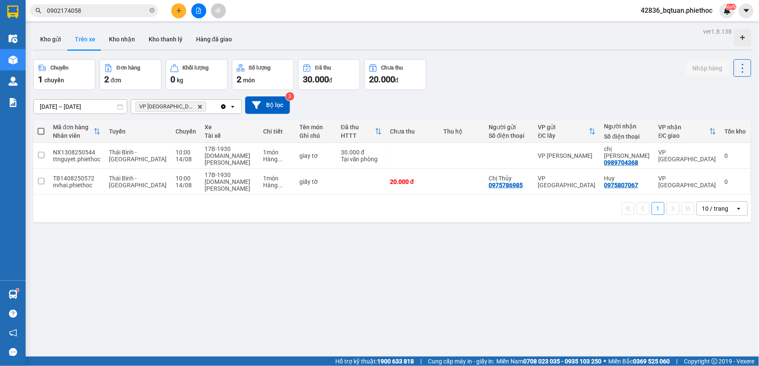
click at [531, 54] on div "ver 1.8.138 Kho gửi Trên xe Kho nhận Kho thanh [PERSON_NAME] đã giao Chuyến 1 c…" at bounding box center [392, 209] width 725 height 366
click at [123, 14] on input "0902174058" at bounding box center [97, 10] width 101 height 9
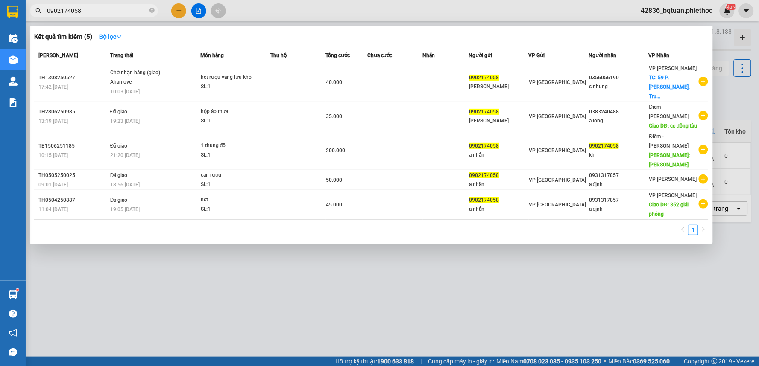
click at [378, 18] on div at bounding box center [379, 183] width 759 height 366
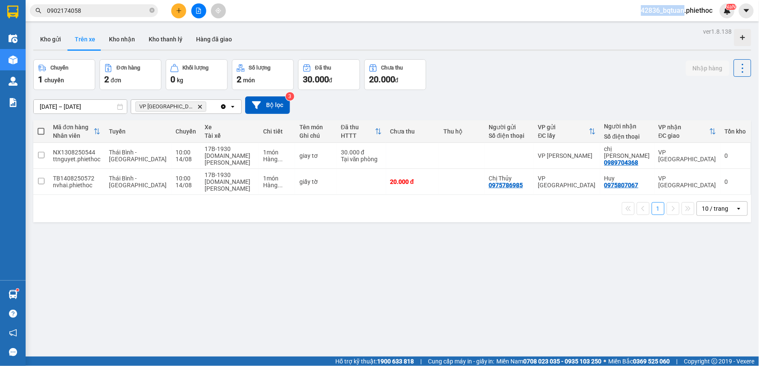
drag, startPoint x: 378, startPoint y: 18, endPoint x: 143, endPoint y: 2, distance: 235.0
click at [363, 17] on div "Kết quả tìm kiếm ( 5 ) Bộ lọc Mã ĐH Trạng thái Món hàng Thu hộ Tổng cước Chưa c…" at bounding box center [379, 10] width 759 height 21
drag, startPoint x: 351, startPoint y: 7, endPoint x: 340, endPoint y: 6, distance: 10.7
click at [349, 6] on div "Kết quả tìm kiếm ( 5 ) Bộ lọc Mã ĐH Trạng thái Món hàng Thu hộ Tổng cước Chưa c…" at bounding box center [379, 10] width 759 height 21
click at [173, 16] on div at bounding box center [199, 10] width 64 height 15
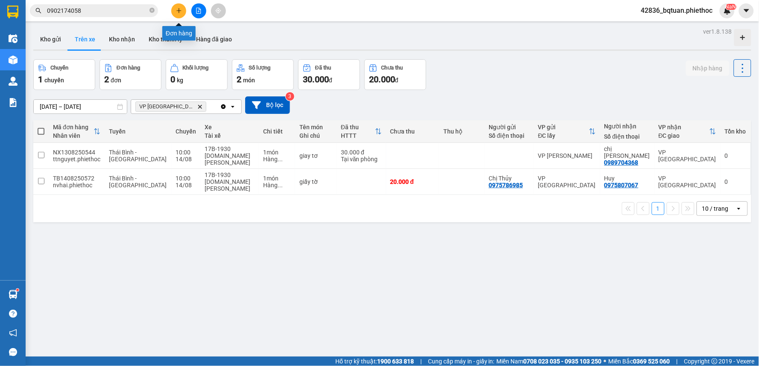
click at [177, 11] on icon "plus" at bounding box center [179, 11] width 6 height 6
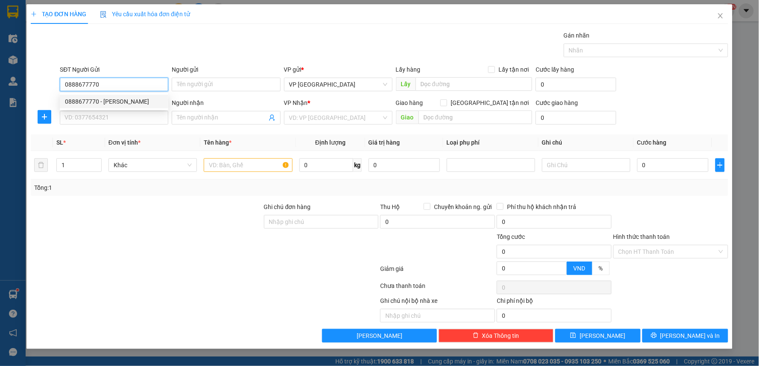
click at [130, 105] on div "0888677770 - [PERSON_NAME]" at bounding box center [114, 101] width 98 height 9
click at [137, 130] on div "Transit Pickup Surcharge Ids Transit Deliver Surcharge Ids Transit Deliver Surc…" at bounding box center [380, 187] width 698 height 312
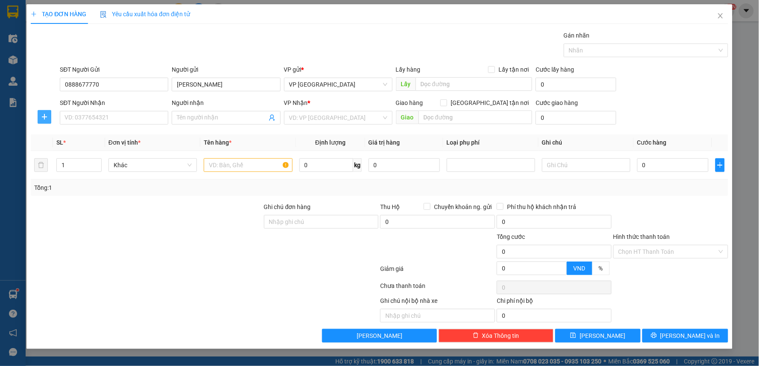
click at [44, 118] on icon "plus" at bounding box center [44, 117] width 7 height 7
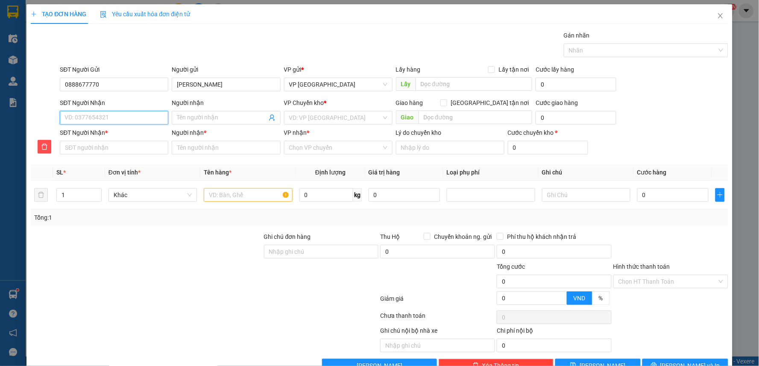
click at [120, 118] on input "SĐT Người Nhận" at bounding box center [114, 118] width 108 height 14
click at [113, 133] on div "0985817469 - anh duẩn" at bounding box center [112, 134] width 97 height 9
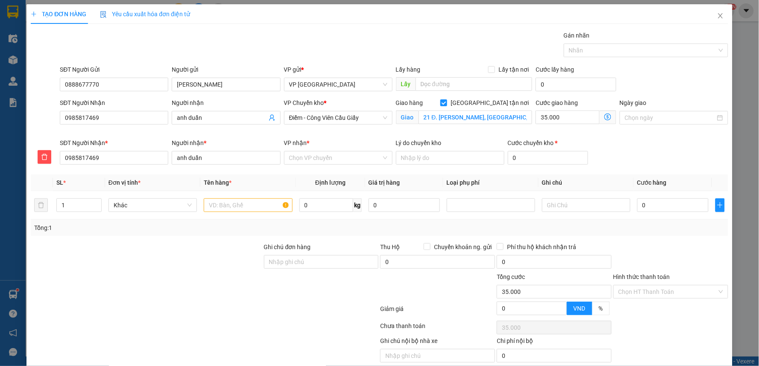
click at [263, 24] on div "TẠO ĐƠN HÀNG Yêu cầu xuất hóa đơn điện tử Transit Pickup Surcharge Ids Transit …" at bounding box center [380, 193] width 698 height 379
click at [345, 121] on span "Điểm - Công Viên Cầu Giấy" at bounding box center [338, 117] width 98 height 13
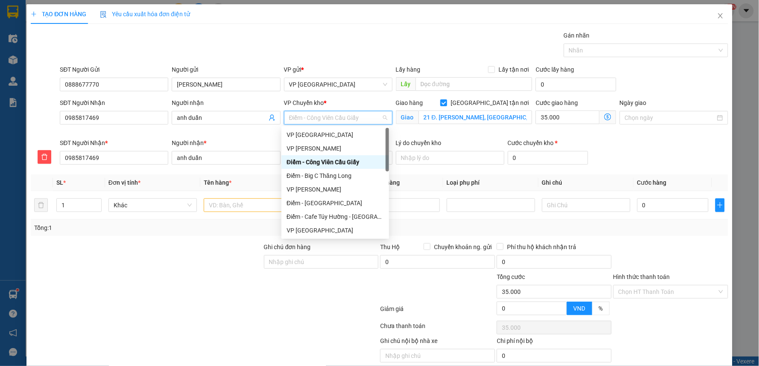
click at [600, 117] on span at bounding box center [608, 118] width 17 height 14
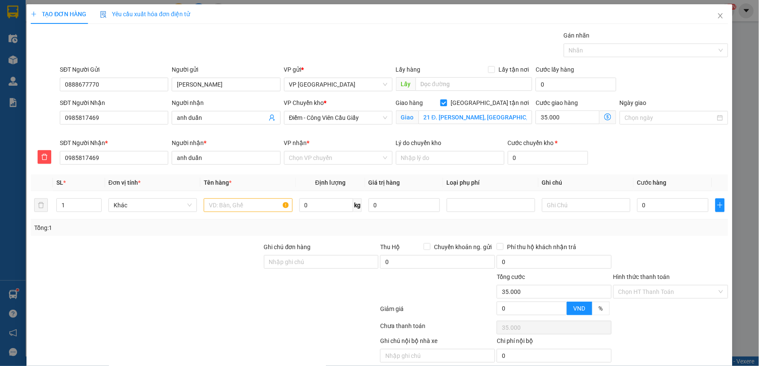
click at [604, 117] on icon "dollar-circle" at bounding box center [607, 117] width 7 height 7
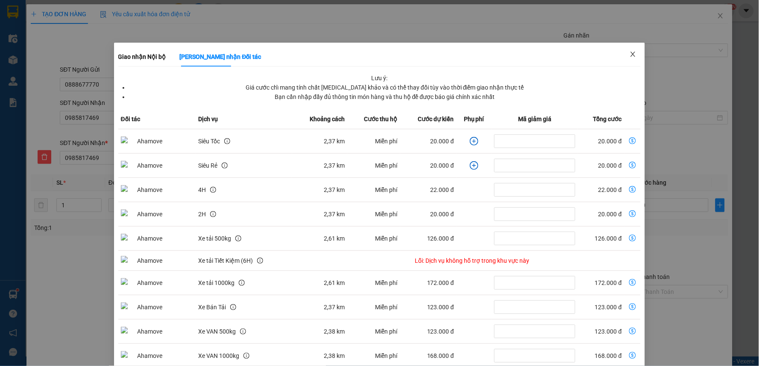
click at [630, 56] on icon "close" at bounding box center [633, 54] width 7 height 7
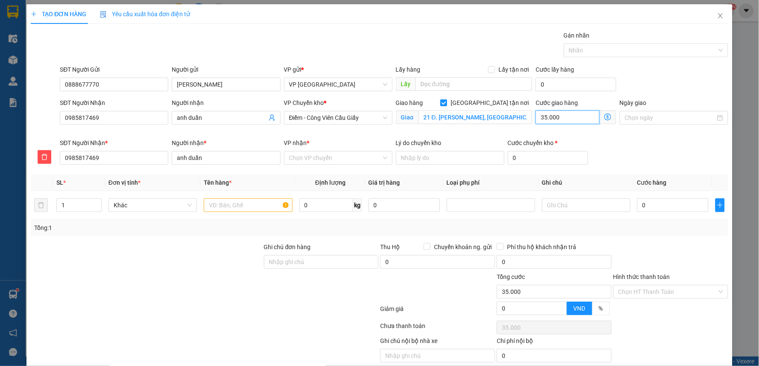
click at [560, 113] on input "35.000" at bounding box center [568, 118] width 64 height 14
click at [339, 122] on span "Điểm - Công Viên Cầu Giấy" at bounding box center [338, 117] width 98 height 13
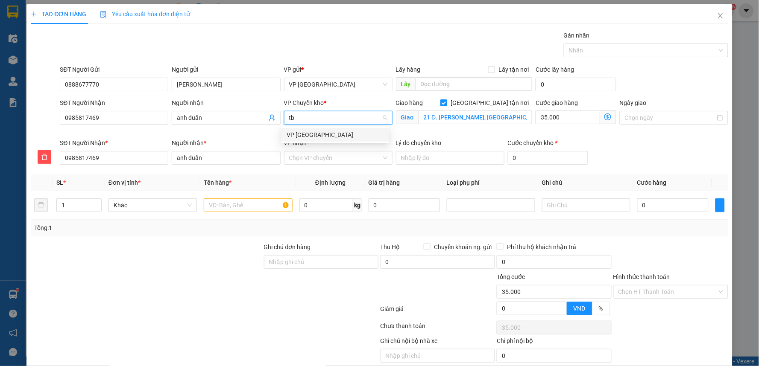
click at [313, 138] on div "VP [GEOGRAPHIC_DATA]" at bounding box center [335, 134] width 97 height 9
click at [313, 154] on input "VP nhận *" at bounding box center [335, 158] width 92 height 13
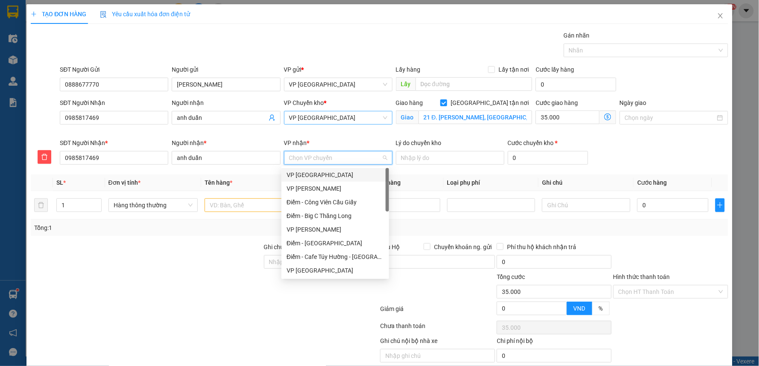
click at [315, 161] on input "VP nhận *" at bounding box center [335, 158] width 92 height 13
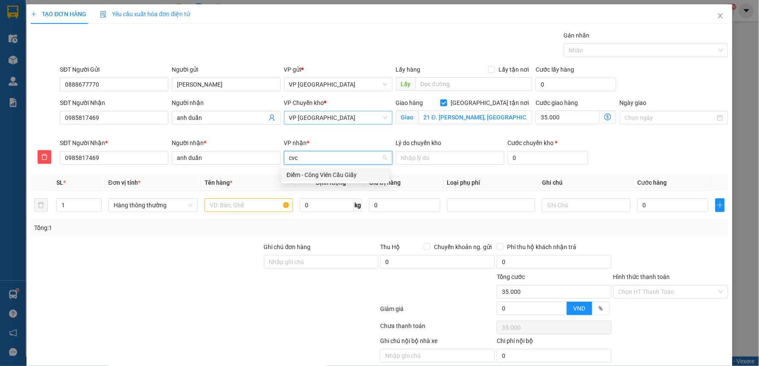
click at [326, 172] on div "Điểm - Công Viên Cầu Giấy" at bounding box center [335, 174] width 97 height 9
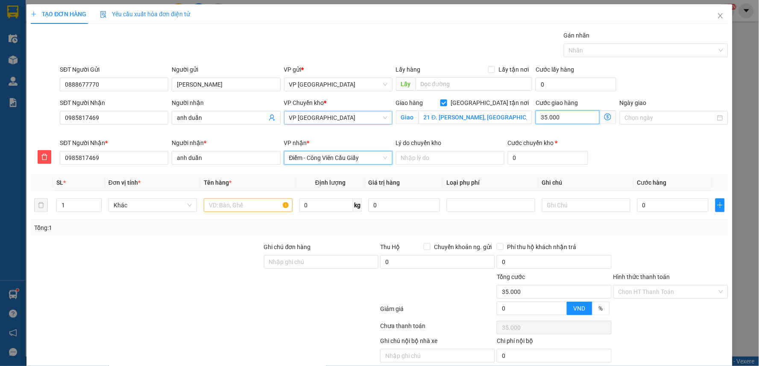
click at [578, 118] on input "35.000" at bounding box center [568, 118] width 64 height 14
drag, startPoint x: 450, startPoint y: 46, endPoint x: 413, endPoint y: 54, distance: 38.1
click at [450, 46] on div "Gói vận chuyển * Tiêu chuẩn Gán nhãn Nhãn" at bounding box center [393, 46] width 671 height 30
click at [247, 208] on input "text" at bounding box center [248, 206] width 88 height 14
click at [244, 265] on div at bounding box center [146, 258] width 233 height 30
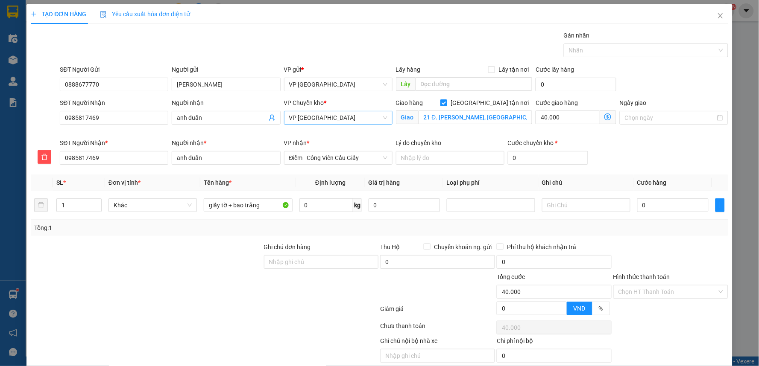
click at [225, 258] on div at bounding box center [146, 258] width 233 height 30
click at [645, 157] on div "SĐT Người Nhận * 0985817469 Người nhận * anh duẩn VP nhận * Điểm - Công Viên Cầ…" at bounding box center [393, 153] width 671 height 30
click at [87, 204] on input "1" at bounding box center [79, 205] width 44 height 13
click at [191, 302] on div at bounding box center [146, 288] width 233 height 30
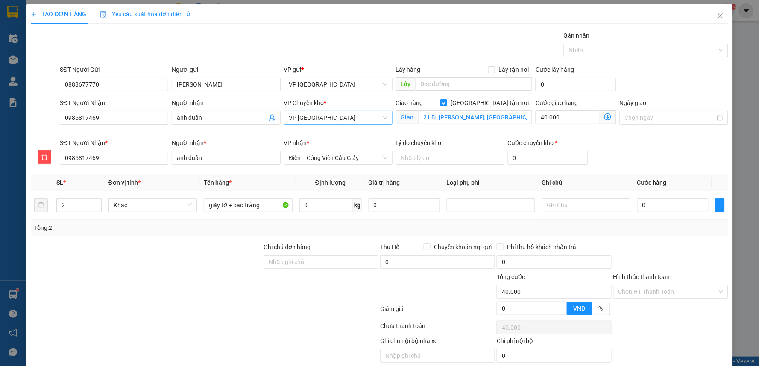
click at [189, 293] on div at bounding box center [146, 288] width 233 height 30
click at [189, 285] on div at bounding box center [146, 288] width 233 height 30
click at [190, 279] on div at bounding box center [146, 288] width 233 height 30
click at [654, 205] on input "0" at bounding box center [672, 206] width 71 height 14
click at [563, 118] on input "40.000" at bounding box center [568, 118] width 64 height 14
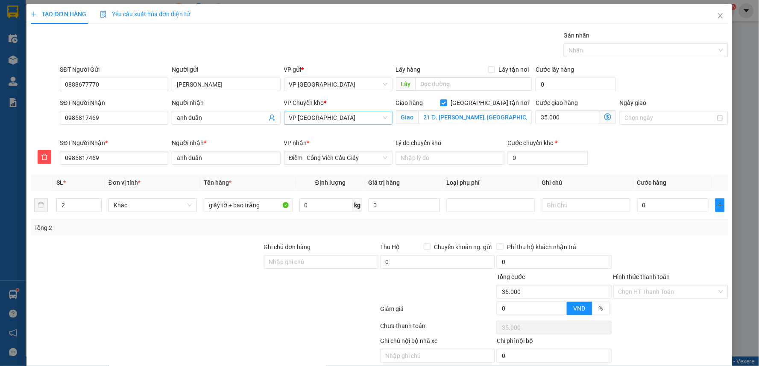
drag, startPoint x: 663, startPoint y: 139, endPoint x: 643, endPoint y: 185, distance: 50.3
click at [665, 142] on div "SĐT Người Nhận * 0985817469 Người nhận * anh duẩn VP nhận * Điểm - Công Viên Cầ…" at bounding box center [393, 153] width 671 height 30
drag, startPoint x: 656, startPoint y: 196, endPoint x: 669, endPoint y: 206, distance: 16.7
click at [656, 198] on td "0" at bounding box center [673, 205] width 78 height 29
click at [669, 206] on input "0" at bounding box center [672, 206] width 71 height 14
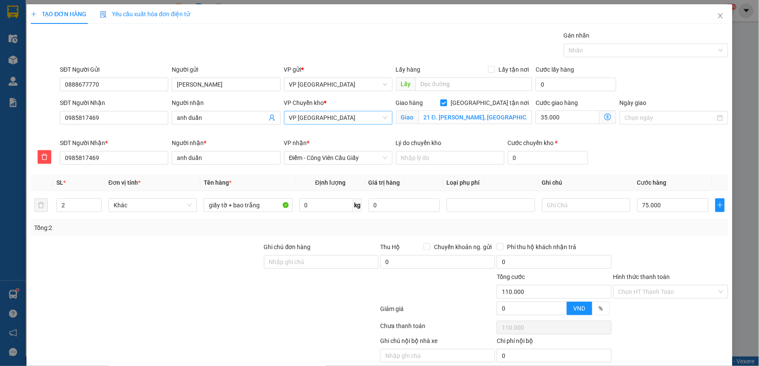
click at [628, 250] on div at bounding box center [671, 258] width 117 height 30
drag, startPoint x: 233, startPoint y: 309, endPoint x: 394, endPoint y: 290, distance: 162.2
click at [254, 306] on div at bounding box center [204, 310] width 349 height 17
click at [725, 257] on div "TẠO ĐƠN HÀNG Yêu cầu xuất hóa đơn điện tử Transit Pickup Surcharge Ids Transit …" at bounding box center [379, 196] width 706 height 385
click at [648, 293] on input "Hình thức thanh toán" at bounding box center [668, 292] width 99 height 13
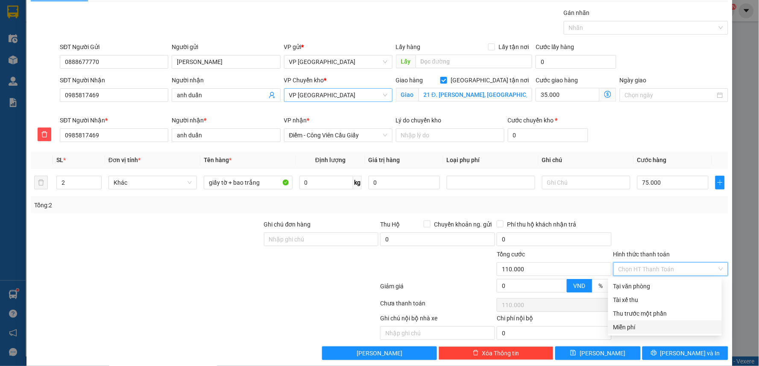
scroll to position [33, 0]
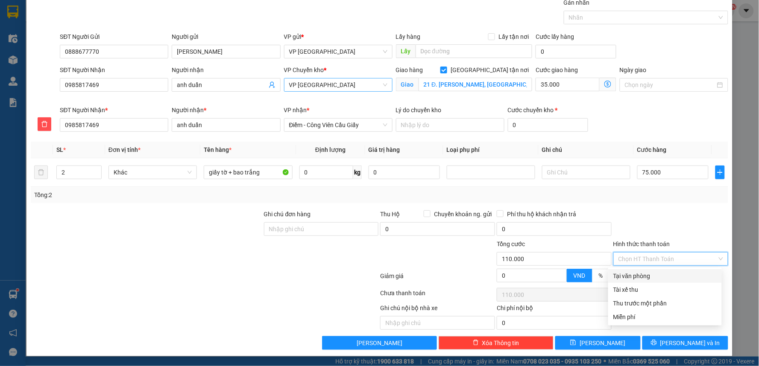
click at [641, 279] on div "Tại văn phòng" at bounding box center [664, 276] width 103 height 9
click at [654, 222] on div at bounding box center [671, 225] width 117 height 30
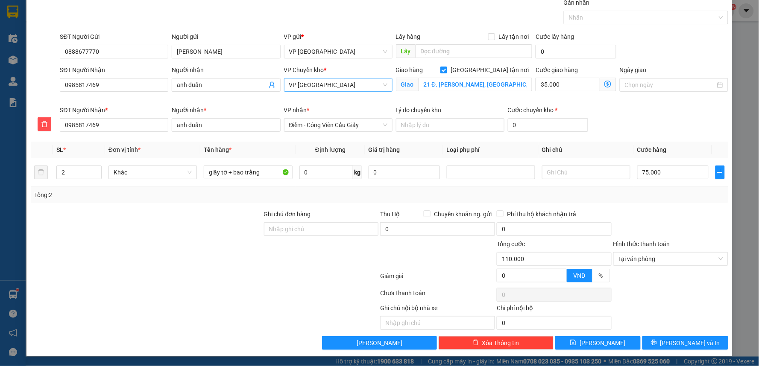
click at [690, 225] on div at bounding box center [671, 225] width 117 height 30
click at [677, 301] on div at bounding box center [671, 295] width 117 height 17
click at [680, 308] on div "Ghi chú nội bộ nhà xe Chi phí nội bộ 0" at bounding box center [379, 317] width 699 height 26
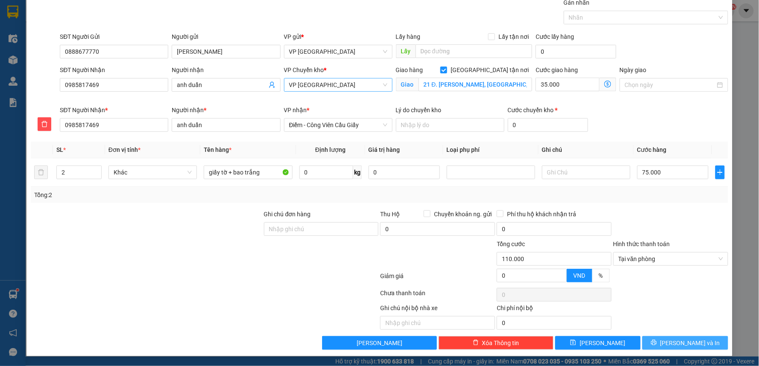
click at [685, 342] on span "[PERSON_NAME] và In" at bounding box center [690, 343] width 60 height 9
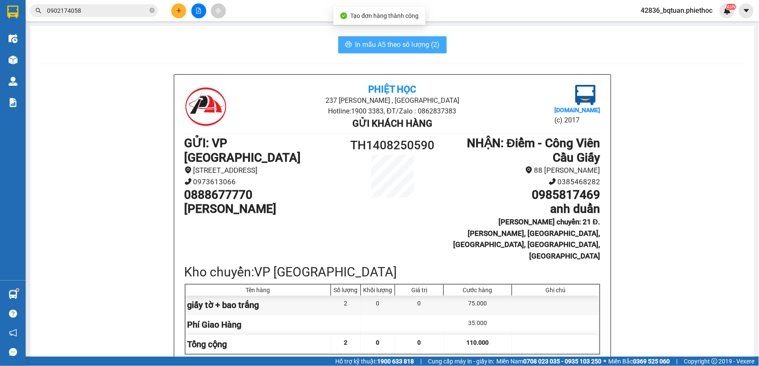
click at [394, 53] on button "In mẫu A5 theo số lượng (2)" at bounding box center [392, 44] width 108 height 17
click at [401, 48] on span "In mẫu A5 theo số lượng (2)" at bounding box center [397, 44] width 85 height 11
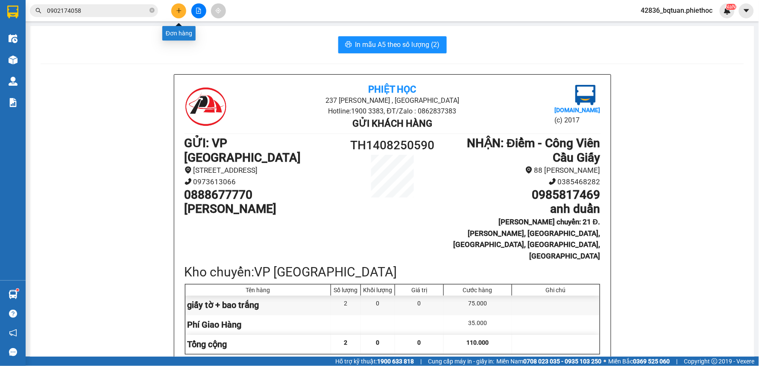
click at [179, 11] on icon "plus" at bounding box center [179, 10] width 0 height 5
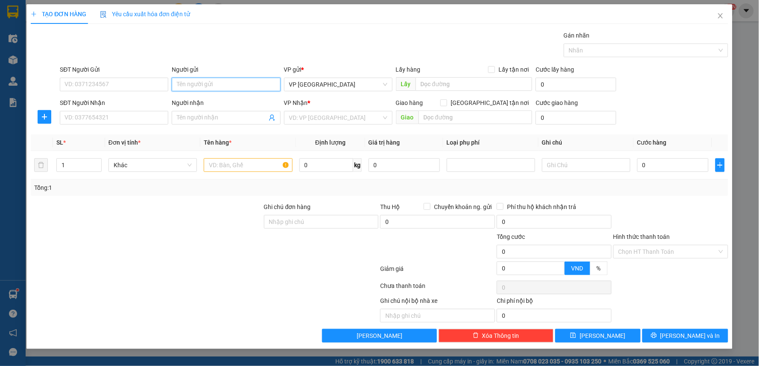
click at [206, 78] on input "Người gửi" at bounding box center [226, 85] width 108 height 14
click at [133, 83] on input "SĐT Người Gửi" at bounding box center [114, 85] width 108 height 14
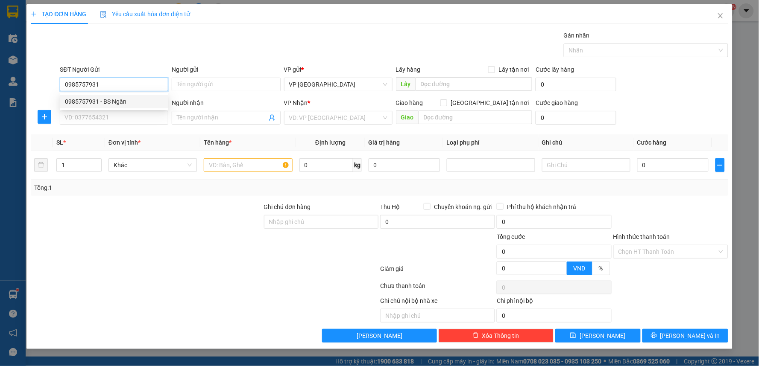
click at [152, 103] on div "0985757931 - BS Ngân" at bounding box center [114, 101] width 98 height 9
click at [143, 120] on input "SĐT Người Nhận" at bounding box center [114, 118] width 108 height 14
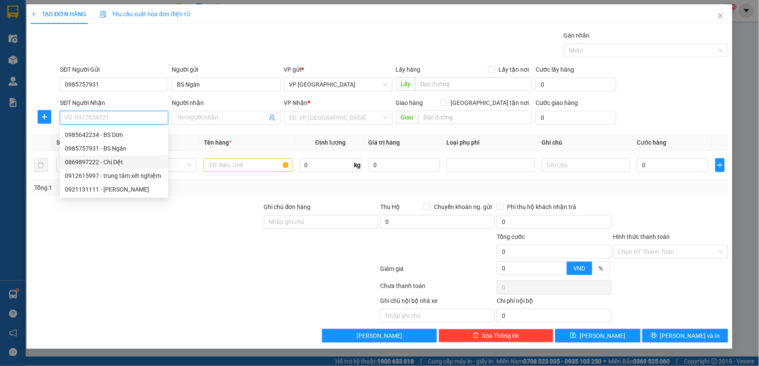
click at [114, 164] on div "0869897222 - Chị Dệt" at bounding box center [114, 162] width 98 height 9
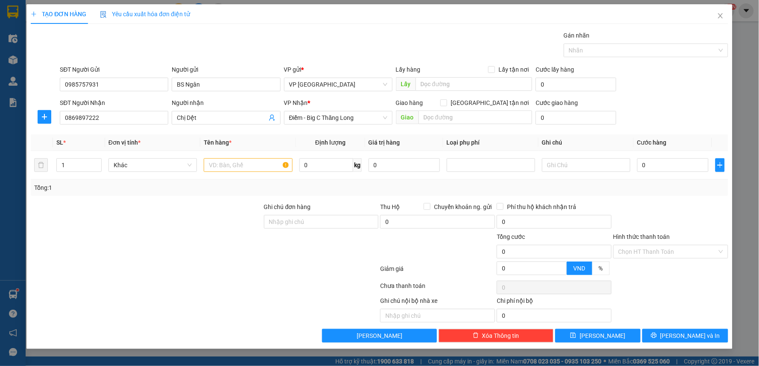
click at [178, 197] on div "Transit Pickup Surcharge Ids Transit Deliver Surcharge Ids Transit Deliver Surc…" at bounding box center [380, 187] width 698 height 312
click at [265, 165] on input "text" at bounding box center [248, 165] width 88 height 14
click at [164, 234] on div at bounding box center [146, 247] width 233 height 30
click at [46, 118] on icon "plus" at bounding box center [44, 117] width 7 height 7
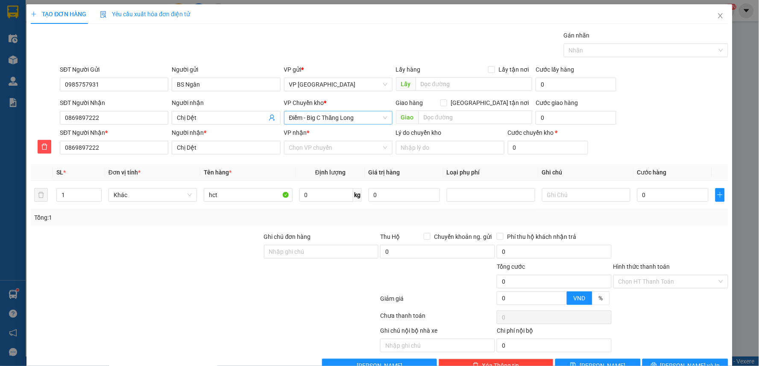
click at [328, 120] on span "Điểm - Big C Thăng Long" at bounding box center [338, 117] width 98 height 13
click at [331, 136] on div "VP [GEOGRAPHIC_DATA]" at bounding box center [335, 134] width 97 height 9
click at [321, 150] on input "VP nhận *" at bounding box center [335, 147] width 92 height 13
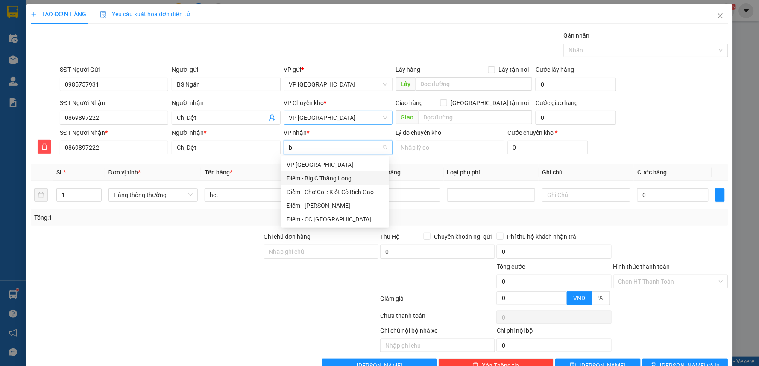
click at [328, 174] on div "Điểm - Big C Thăng Long" at bounding box center [335, 178] width 97 height 9
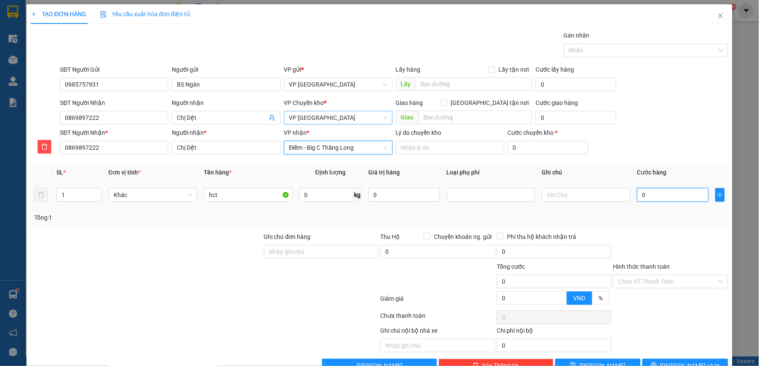
click at [659, 193] on input "0" at bounding box center [672, 195] width 71 height 14
drag, startPoint x: 646, startPoint y: 60, endPoint x: 689, endPoint y: 188, distance: 135.3
click at [653, 70] on div "Transit Pickup Surcharge Ids Transit Deliver Surcharge Ids Transit Deliver Surc…" at bounding box center [380, 202] width 698 height 342
drag, startPoint x: 680, startPoint y: 322, endPoint x: 682, endPoint y: 347, distance: 25.3
click at [681, 325] on div "Chọn HT Thanh Toán" at bounding box center [671, 317] width 117 height 17
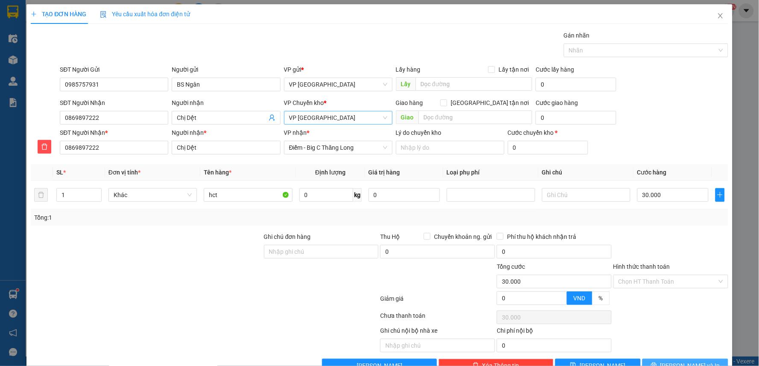
click at [682, 359] on button "[PERSON_NAME] và In" at bounding box center [685, 366] width 86 height 14
click at [682, 361] on button "[PERSON_NAME] và In" at bounding box center [685, 366] width 86 height 14
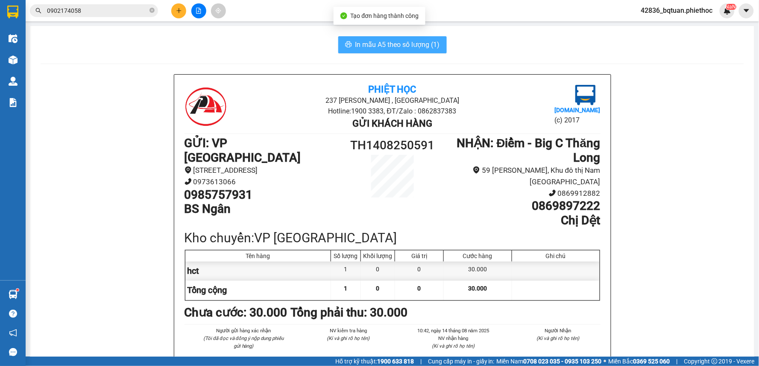
click at [402, 44] on span "In mẫu A5 theo số lượng (1)" at bounding box center [397, 44] width 85 height 11
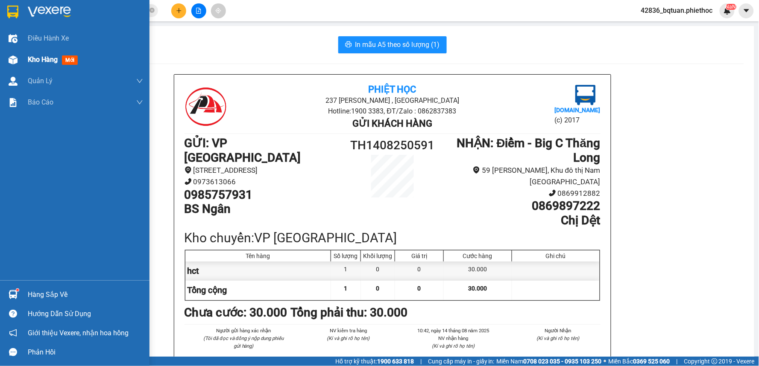
click at [15, 63] on img at bounding box center [13, 60] width 9 height 9
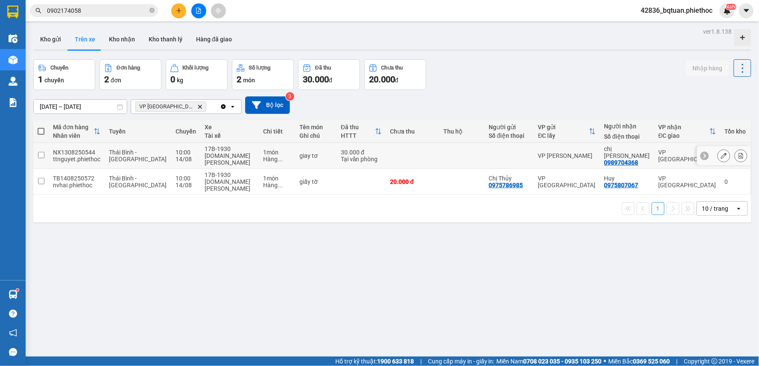
click at [206, 154] on div "[DOMAIN_NAME] [PERSON_NAME]" at bounding box center [230, 159] width 50 height 14
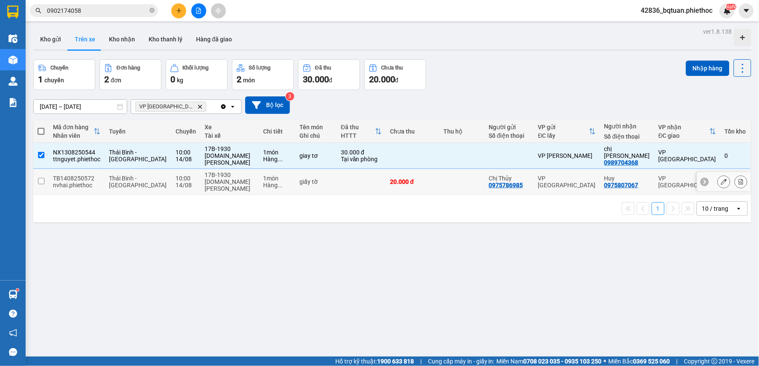
click at [211, 172] on div "17B-1930" at bounding box center [230, 175] width 50 height 7
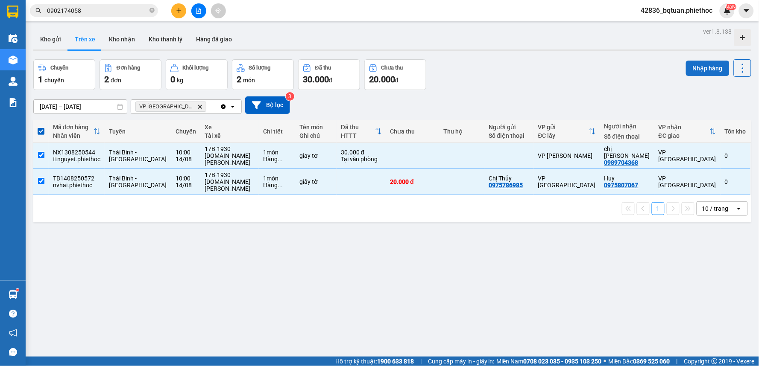
click at [701, 71] on button "Nhập hàng" at bounding box center [708, 68] width 44 height 15
click at [628, 67] on div "Chuyến 1 chuyến Đơn hàng 2 đơn Khối lượng 0 kg Số lượng 2 món Đã thu 30.000 đ C…" at bounding box center [392, 74] width 718 height 31
click at [619, 68] on div "Chuyến 1 chuyến Đơn hàng 2 đơn Khối lượng 0 kg Số lượng 2 món Đã thu 30.000 đ C…" at bounding box center [392, 74] width 718 height 31
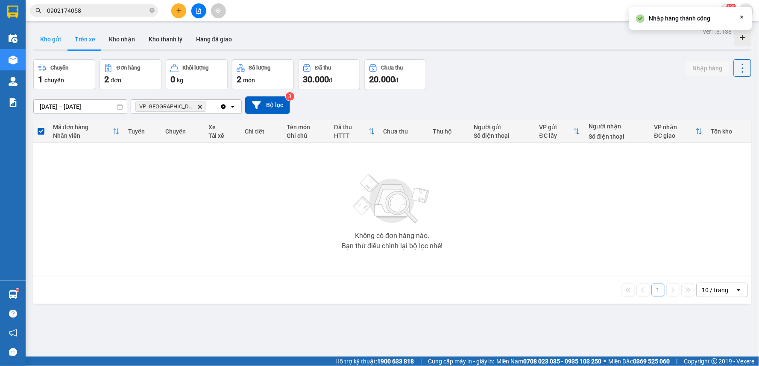
click at [54, 32] on button "Kho gửi" at bounding box center [50, 39] width 35 height 21
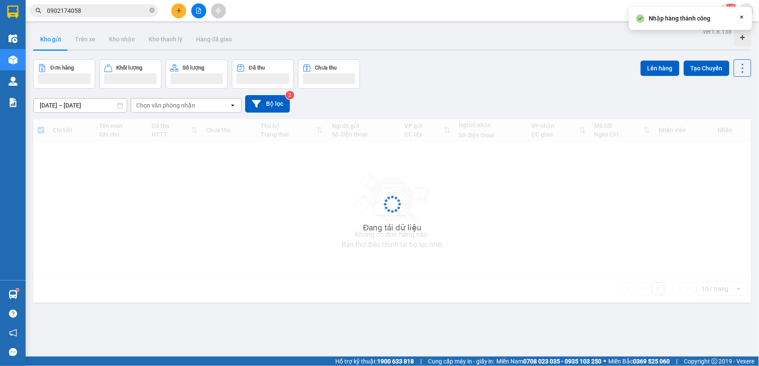
click at [54, 32] on button "Kho gửi" at bounding box center [50, 39] width 35 height 21
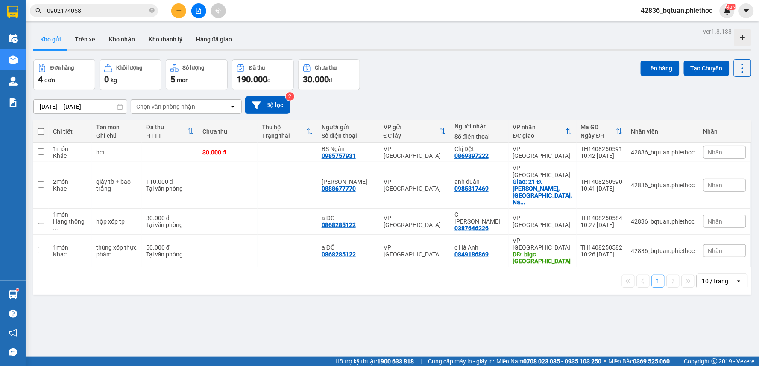
click at [476, 70] on div "Đơn hàng 4 đơn Khối lượng 0 kg Số lượng 5 món Đã thu 190.000 đ Chưa thu 30.000 …" at bounding box center [392, 74] width 718 height 31
click at [189, 244] on div "50.000 đ" at bounding box center [170, 247] width 48 height 7
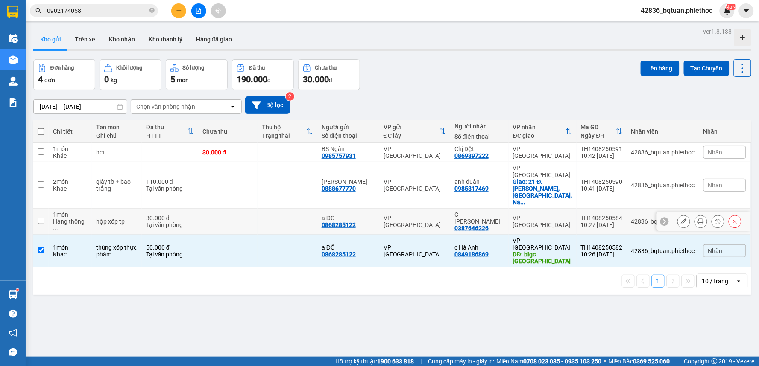
drag, startPoint x: 189, startPoint y: 196, endPoint x: 189, endPoint y: 179, distance: 17.1
click at [189, 215] on div "30.000 đ" at bounding box center [170, 218] width 48 height 7
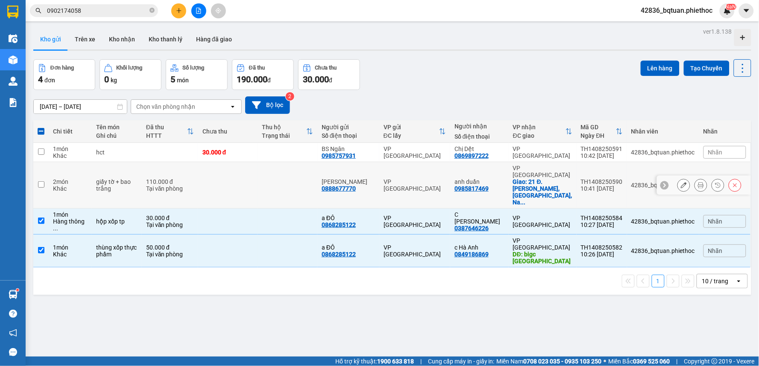
click at [190, 185] on div "Tại văn phòng" at bounding box center [170, 188] width 48 height 7
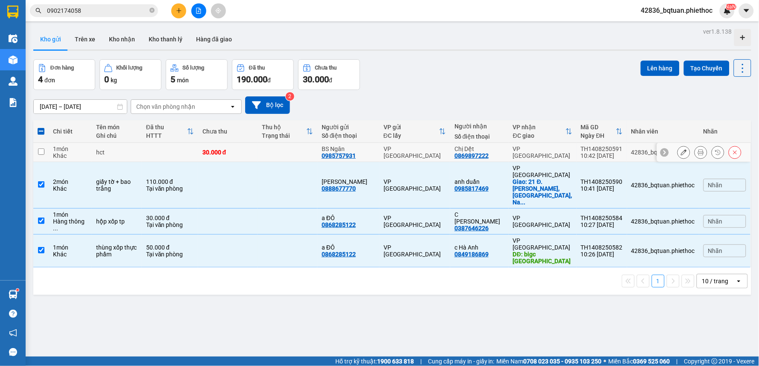
click at [205, 154] on td "30.000 đ" at bounding box center [228, 152] width 60 height 19
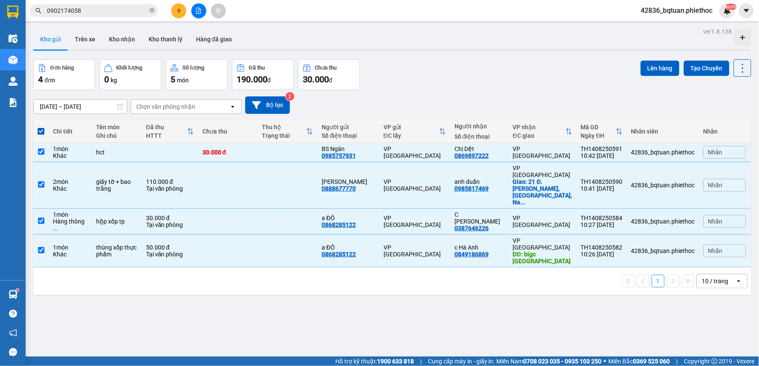
click at [475, 61] on div "Đơn hàng 4 đơn Khối lượng 0 kg Số lượng 5 món Đã thu 190.000 đ Chưa thu 30.000 …" at bounding box center [392, 74] width 718 height 31
click at [480, 60] on div "Đơn hàng 4 đơn Khối lượng 0 kg Số lượng 5 món Đã thu 190.000 đ Chưa thu 30.000 …" at bounding box center [392, 74] width 718 height 31
click at [539, 67] on div "Đơn hàng 4 đơn Khối lượng 0 kg Số lượng 5 món Đã thu 190.000 đ Chưa thu 30.000 …" at bounding box center [392, 74] width 718 height 31
click at [528, 70] on div "Đơn hàng 4 đơn Khối lượng 0 kg Số lượng 5 món Đã thu 190.000 đ Chưa thu 30.000 …" at bounding box center [392, 74] width 718 height 31
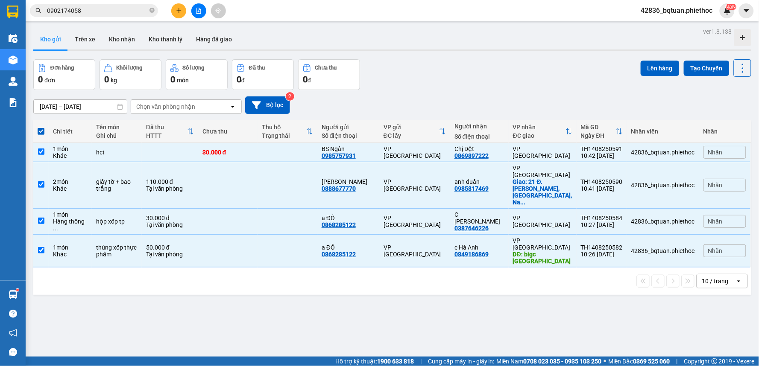
click at [544, 53] on div "ver 1.8.138 Kho gửi Trên xe Kho nhận Kho thanh [PERSON_NAME] đã giao Đơn hàng 0…" at bounding box center [392, 209] width 725 height 366
click at [645, 61] on button "Lên hàng" at bounding box center [660, 68] width 39 height 15
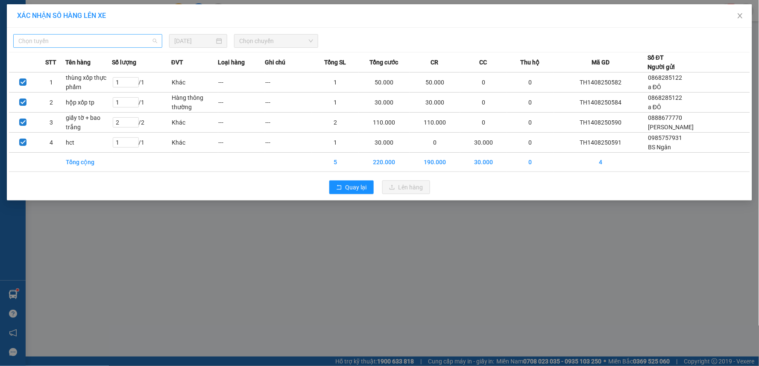
click at [75, 35] on span "Chọn tuyến" at bounding box center [87, 41] width 139 height 13
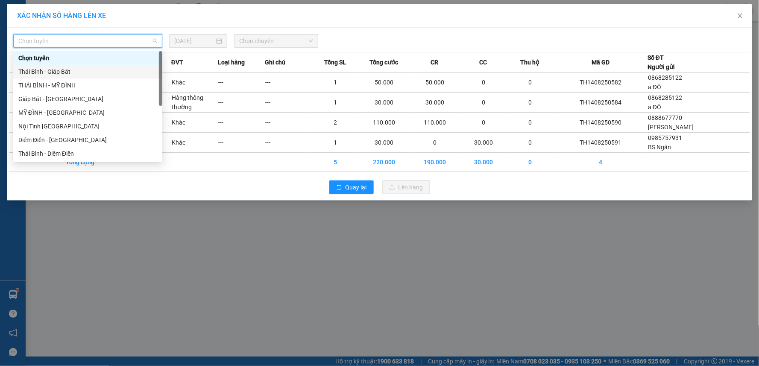
scroll to position [96, 0]
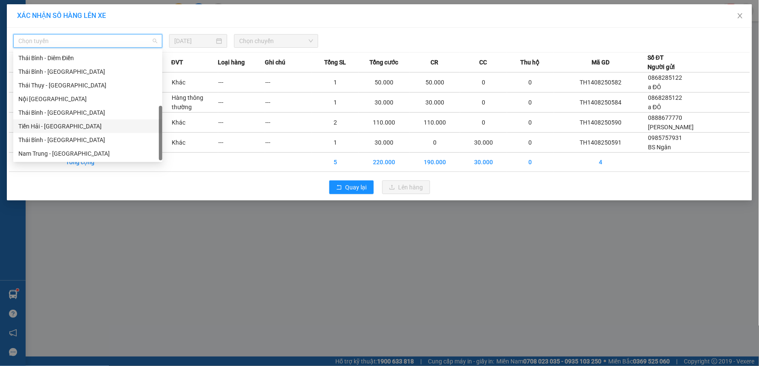
click at [58, 124] on div "Tiền Hải - [GEOGRAPHIC_DATA]" at bounding box center [87, 126] width 139 height 9
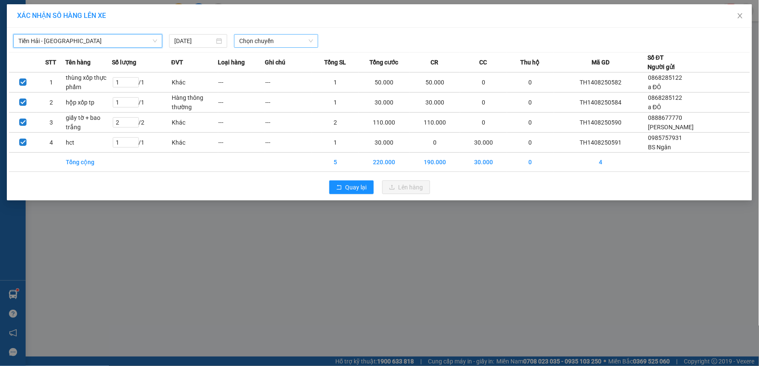
click at [258, 39] on span "Chọn chuyến" at bounding box center [276, 41] width 74 height 13
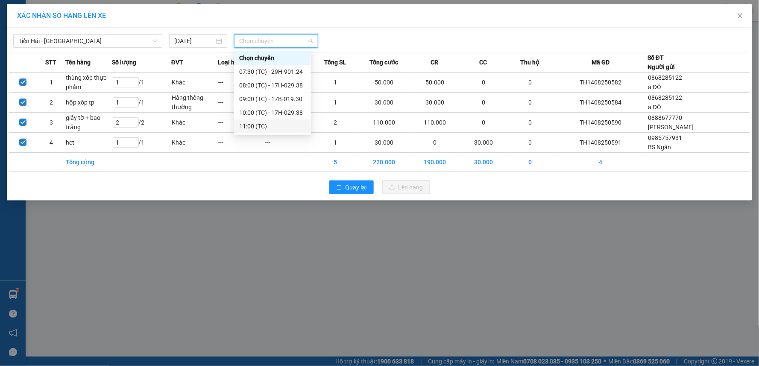
click at [266, 126] on div "11:00 (TC)" at bounding box center [272, 126] width 67 height 9
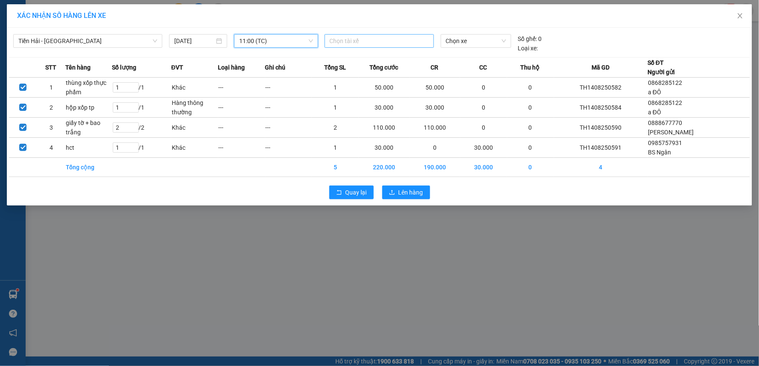
click at [397, 39] on div at bounding box center [379, 41] width 105 height 10
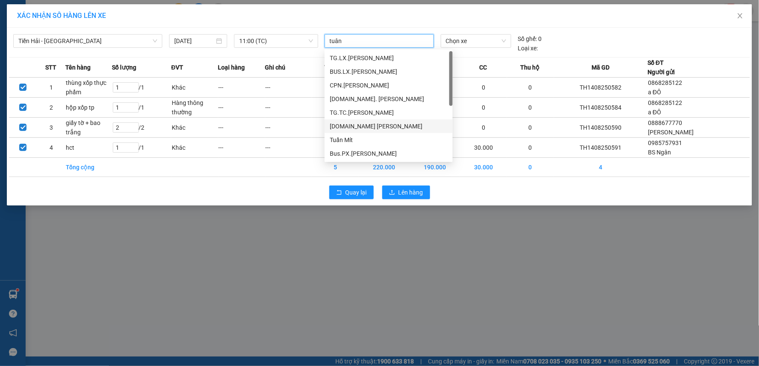
click at [364, 124] on div "[DOMAIN_NAME] [PERSON_NAME]" at bounding box center [389, 126] width 118 height 9
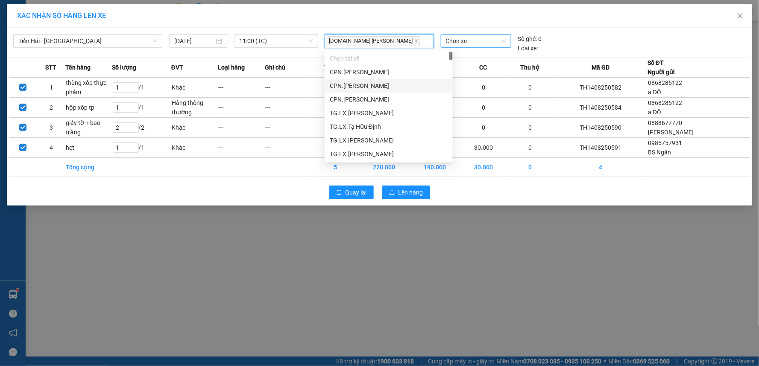
click at [500, 44] on span "Chọn xe" at bounding box center [476, 41] width 60 height 13
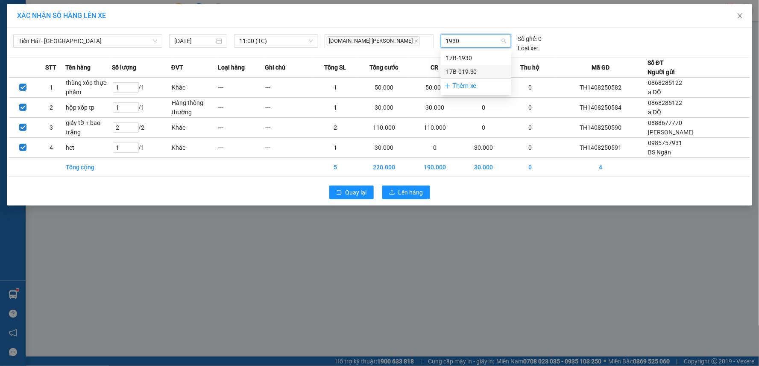
click at [478, 72] on div "17B-019.30" at bounding box center [476, 71] width 60 height 9
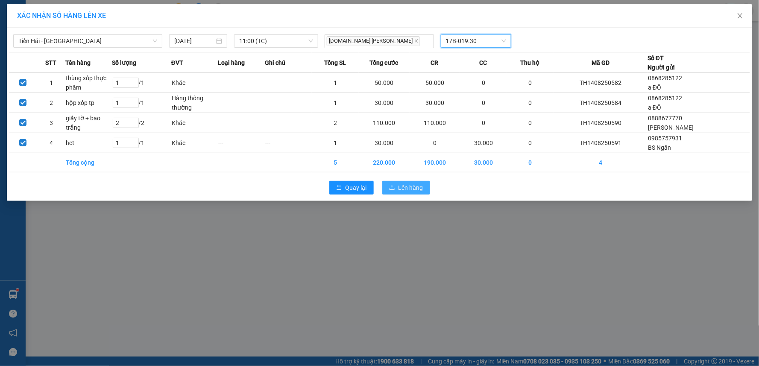
click at [420, 186] on span "Lên hàng" at bounding box center [411, 187] width 25 height 9
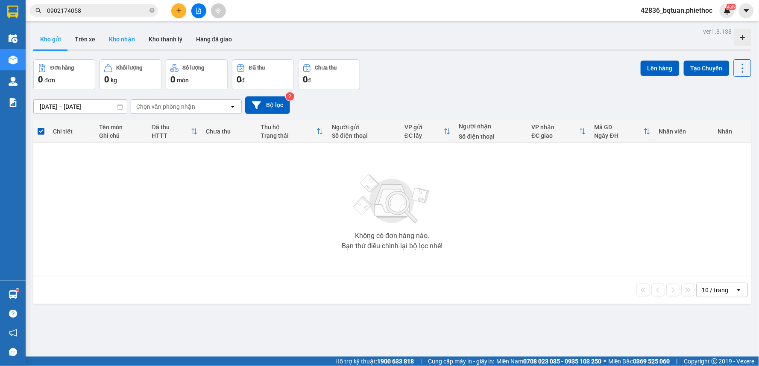
click at [113, 39] on button "Kho nhận" at bounding box center [122, 39] width 40 height 21
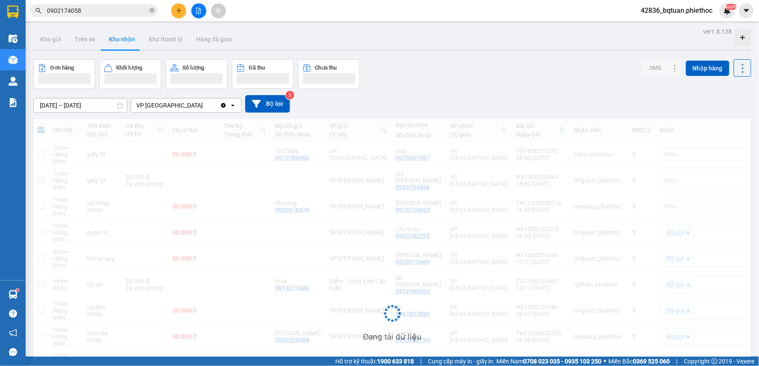
click at [407, 55] on div "ver 1.8.138 Kho gửi Trên xe Kho nhận Kho thanh [PERSON_NAME] đã giao Đơn hàng K…" at bounding box center [392, 275] width 725 height 499
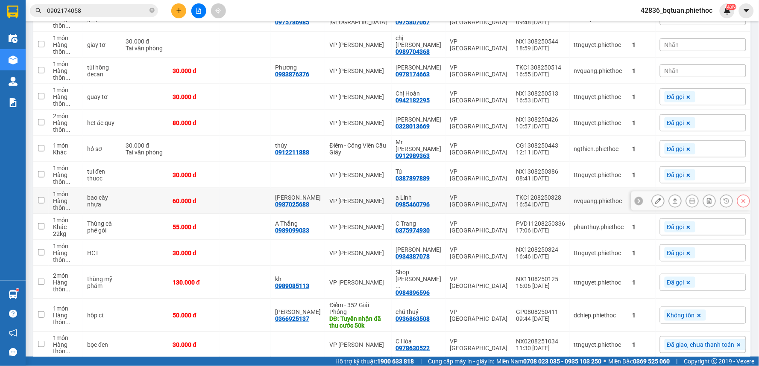
scroll to position [163, 0]
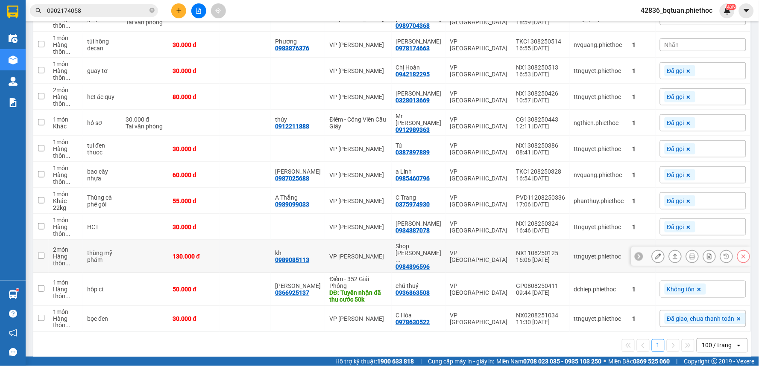
click at [428, 241] on td "Shop [PERSON_NAME] ... 0984896596" at bounding box center [419, 256] width 54 height 33
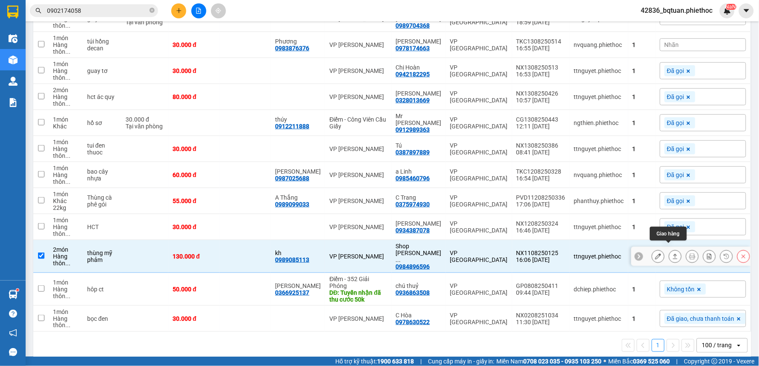
click at [669, 249] on button at bounding box center [675, 256] width 12 height 15
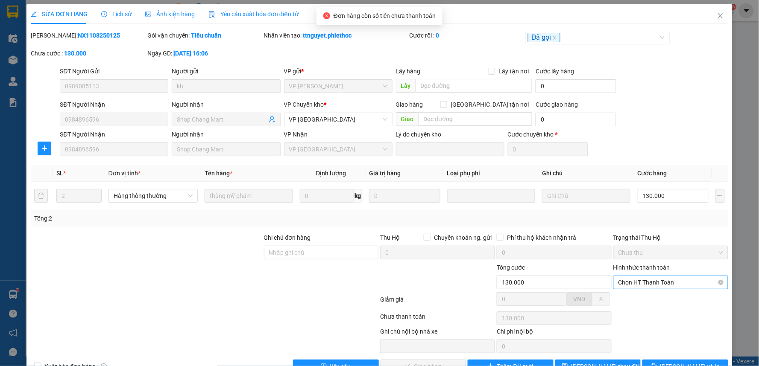
click at [663, 279] on span "Chọn HT Thanh Toán" at bounding box center [671, 282] width 105 height 13
click at [654, 296] on div "Tại văn phòng" at bounding box center [664, 299] width 103 height 9
click at [439, 363] on span "[PERSON_NAME] và Giao hàng" at bounding box center [438, 366] width 82 height 9
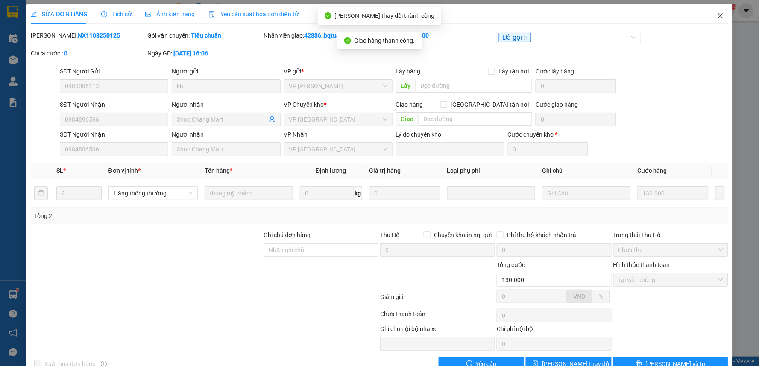
click at [717, 16] on icon "close" at bounding box center [720, 15] width 7 height 7
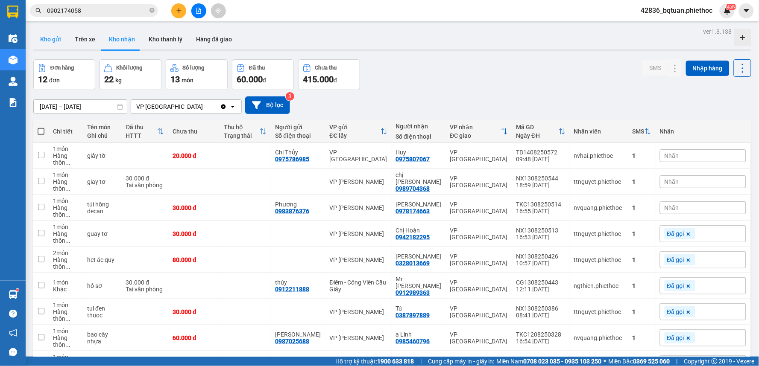
click at [66, 37] on button "Kho gửi" at bounding box center [50, 39] width 35 height 21
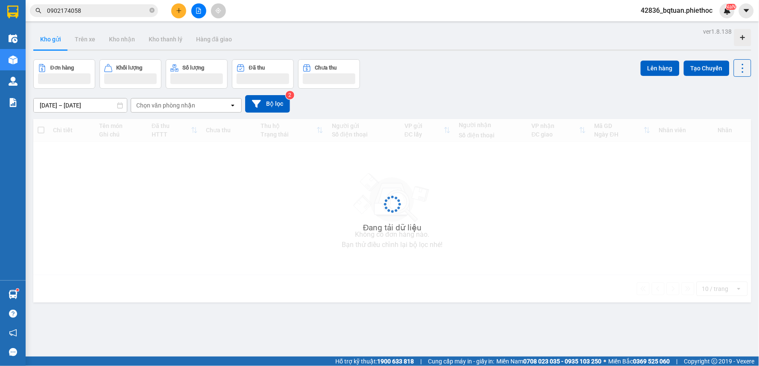
drag, startPoint x: 438, startPoint y: 48, endPoint x: 429, endPoint y: 44, distance: 9.6
click at [429, 48] on div "Kho gửi Trên xe Kho nhận Kho thanh [PERSON_NAME] đã giao" at bounding box center [392, 40] width 718 height 23
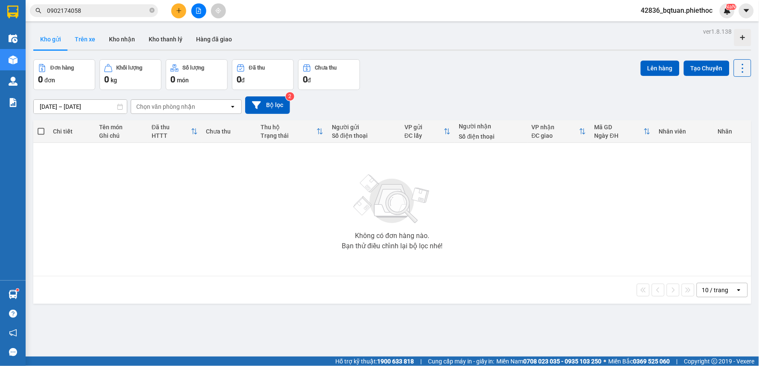
click at [84, 43] on button "Trên xe" at bounding box center [85, 39] width 34 height 21
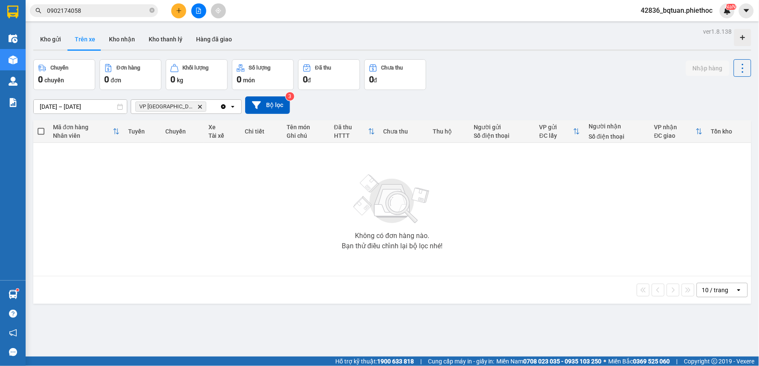
click at [477, 48] on div "Kho gửi Trên xe Kho nhận Kho thanh [PERSON_NAME] đã giao" at bounding box center [392, 40] width 718 height 23
click at [120, 35] on button "Kho nhận" at bounding box center [122, 39] width 40 height 21
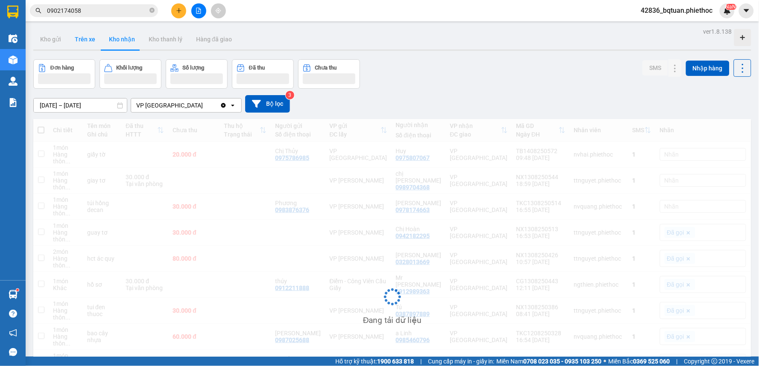
click at [80, 42] on button "Trên xe" at bounding box center [85, 39] width 34 height 21
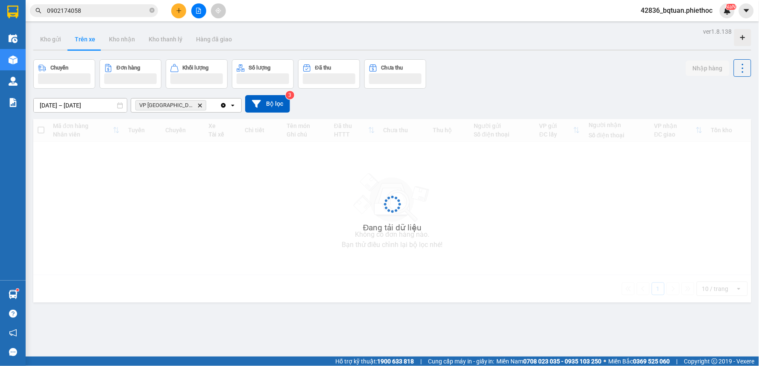
click at [80, 42] on button "Trên xe" at bounding box center [85, 39] width 34 height 21
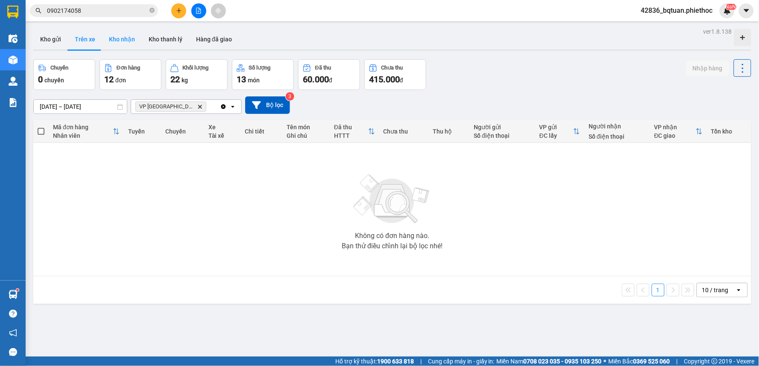
click at [117, 37] on button "Kho nhận" at bounding box center [122, 39] width 40 height 21
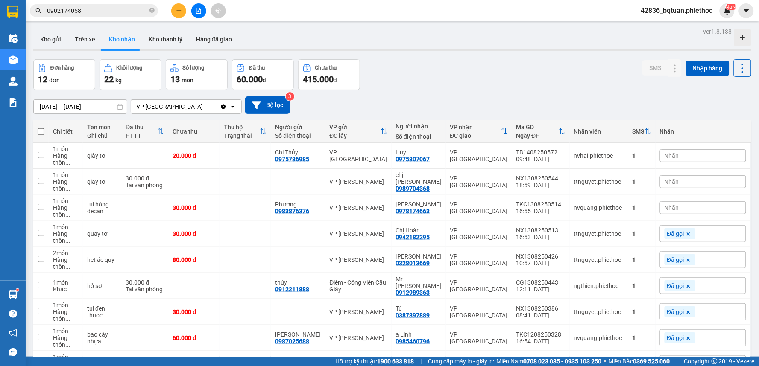
click at [527, 39] on div "Kho gửi Trên xe Kho nhận Kho thanh [PERSON_NAME] đã giao" at bounding box center [392, 40] width 718 height 23
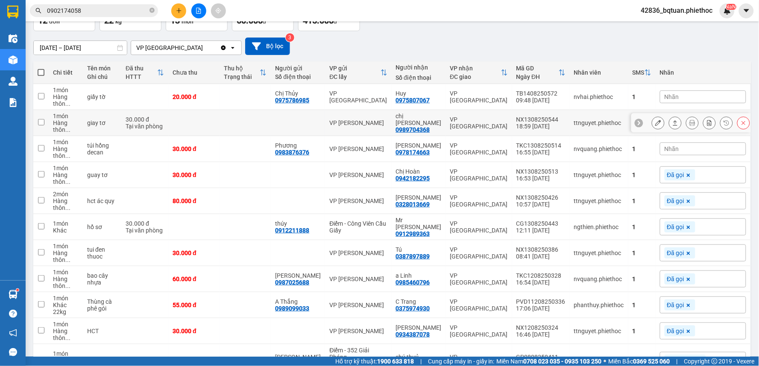
scroll to position [95, 0]
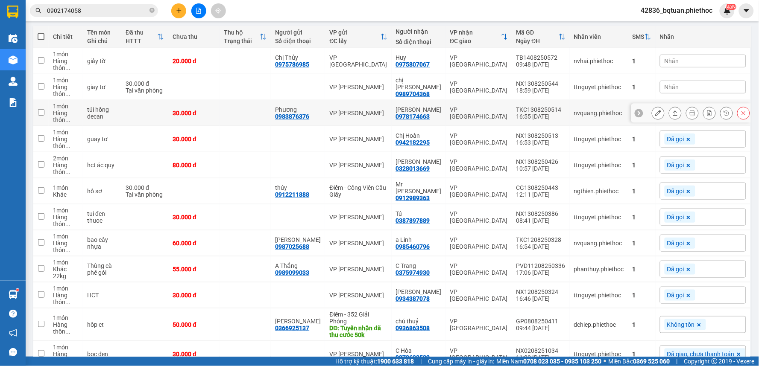
click at [114, 114] on div "túi hồng decan" at bounding box center [102, 113] width 30 height 14
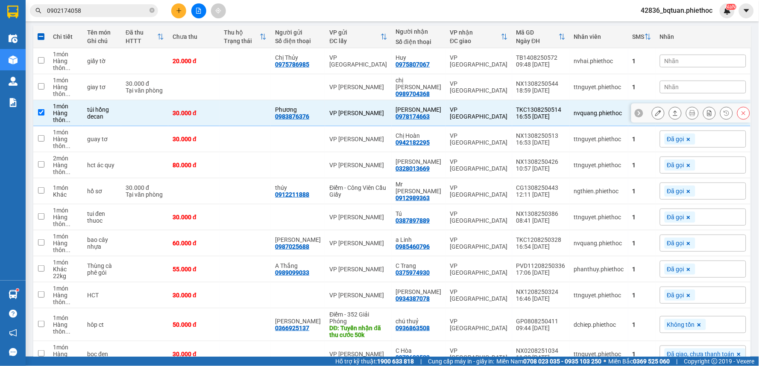
click at [255, 120] on td at bounding box center [245, 113] width 51 height 26
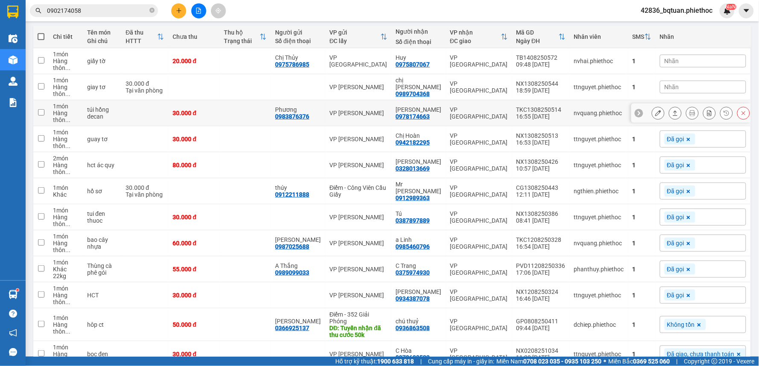
click at [252, 111] on td at bounding box center [245, 113] width 51 height 26
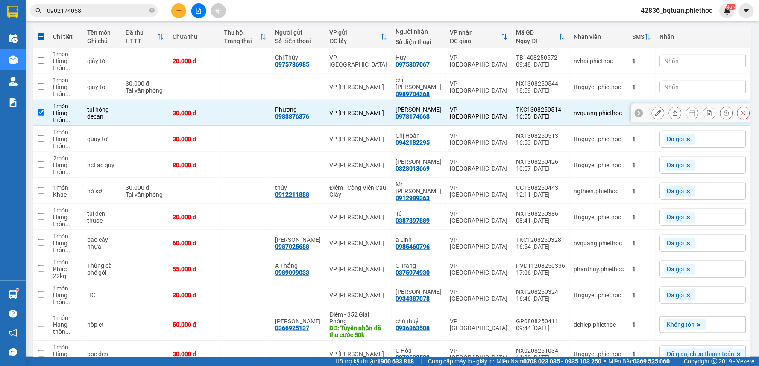
click at [347, 108] on td "VP [PERSON_NAME]" at bounding box center [358, 113] width 66 height 26
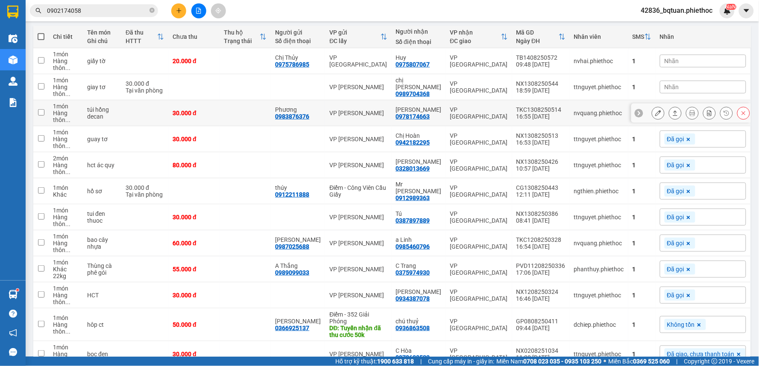
click at [347, 108] on td "VP [PERSON_NAME]" at bounding box center [358, 113] width 66 height 26
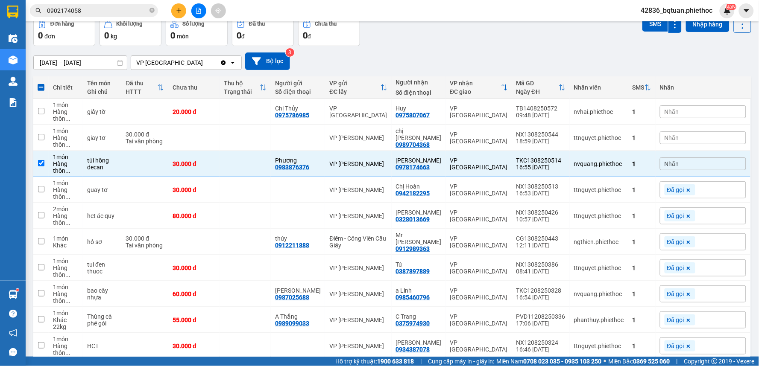
scroll to position [0, 0]
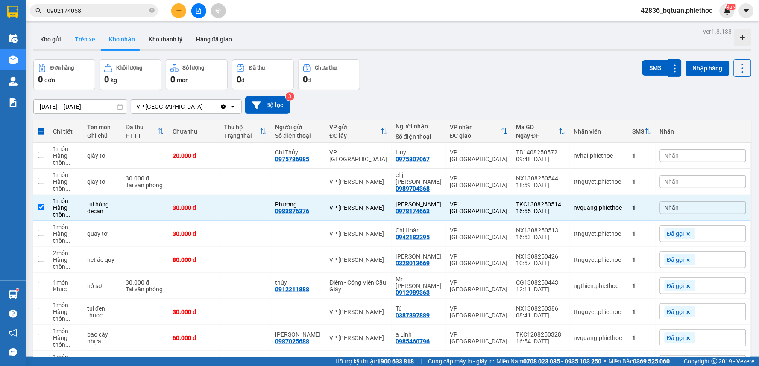
click at [89, 44] on button "Trên xe" at bounding box center [85, 39] width 34 height 21
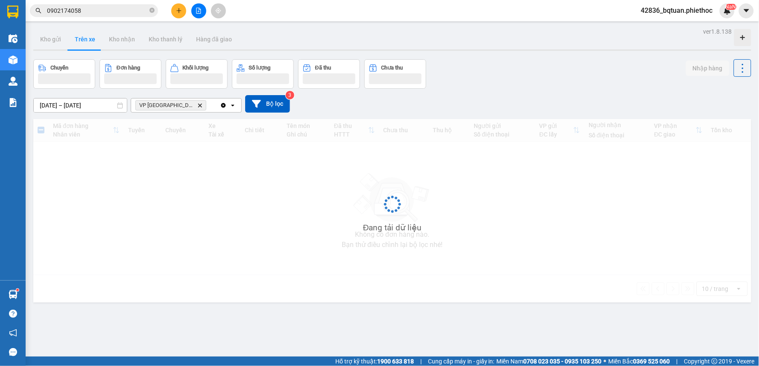
click at [495, 76] on div "Chuyến Đơn hàng Khối lượng Số lượng Đã thu Chưa thu Nhập hàng" at bounding box center [392, 73] width 718 height 29
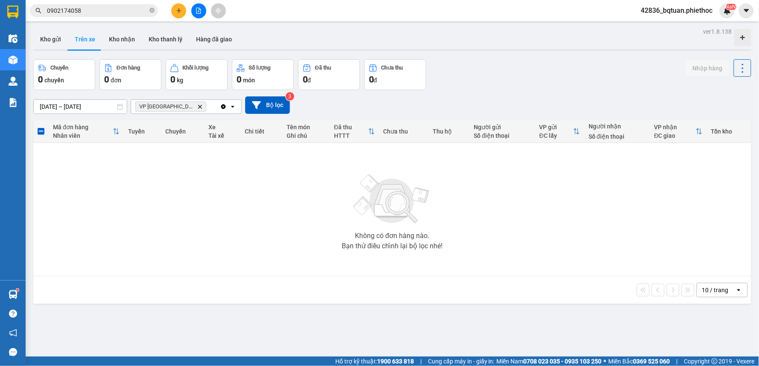
click at [33, 27] on div "ver 1.8.138 Kho gửi Trên xe Kho nhận Kho thanh [PERSON_NAME] đã giao Chuyến 0 c…" at bounding box center [392, 209] width 725 height 366
click at [70, 43] on button "Trên xe" at bounding box center [85, 39] width 34 height 21
click at [29, 45] on main "ver 1.8.138 Kho gửi Trên xe Kho nhận Kho thanh [PERSON_NAME] đã giao Chuyến 0 c…" at bounding box center [379, 178] width 759 height 357
click at [48, 41] on button "Kho gửi" at bounding box center [50, 39] width 35 height 21
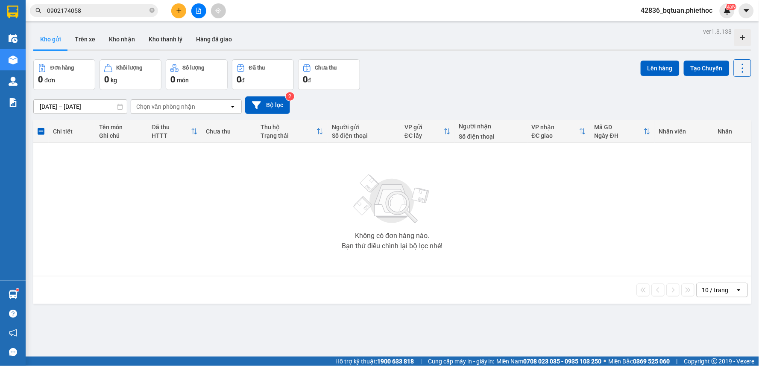
click at [409, 58] on div "ver 1.8.138 Kho gửi Trên xe Kho nhận Kho thanh [PERSON_NAME] đã giao Đơn hàng 0…" at bounding box center [392, 209] width 725 height 366
click at [124, 35] on button "Kho nhận" at bounding box center [122, 39] width 40 height 21
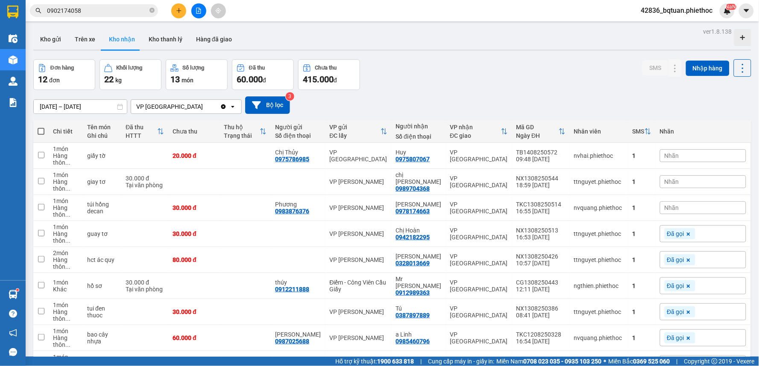
click at [394, 50] on div at bounding box center [392, 50] width 718 height 1
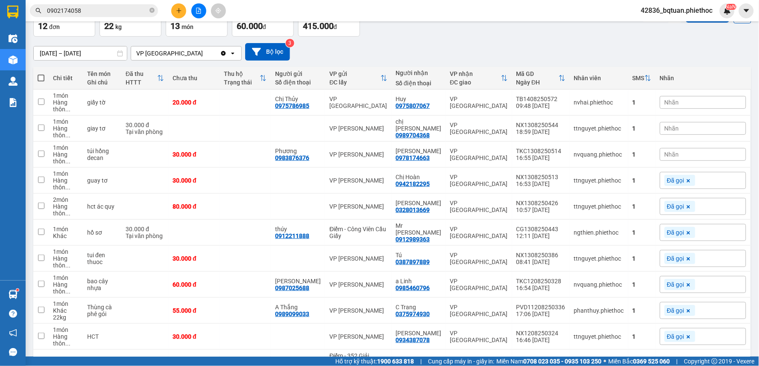
scroll to position [137, 0]
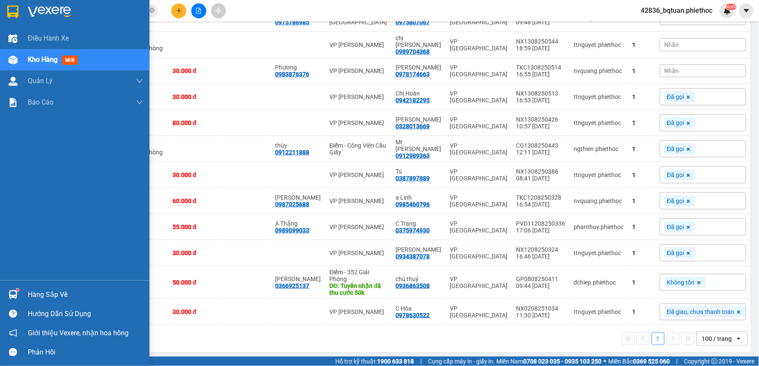
click at [23, 160] on div "Điều hành xe Kho hàng mới Quản [PERSON_NAME] lý chuyến Quản lý khách hàng Quản …" at bounding box center [75, 154] width 150 height 253
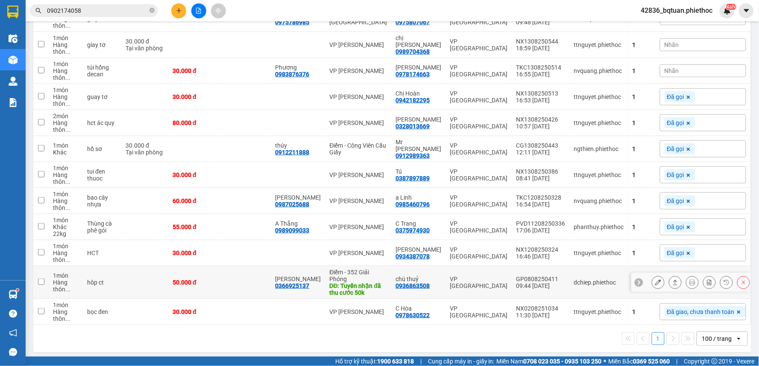
click at [258, 279] on td at bounding box center [245, 283] width 51 height 33
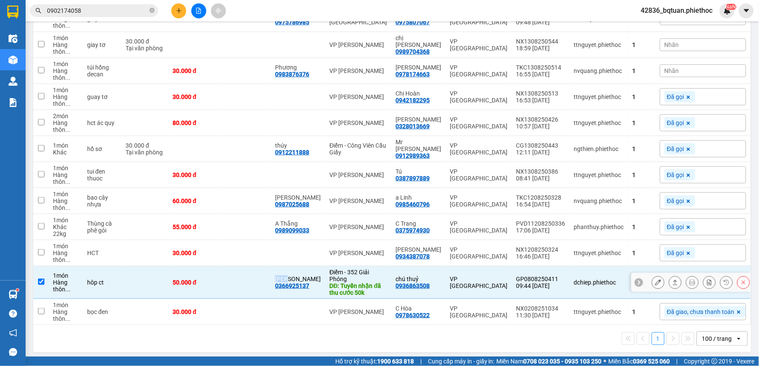
click at [258, 279] on td at bounding box center [245, 283] width 51 height 33
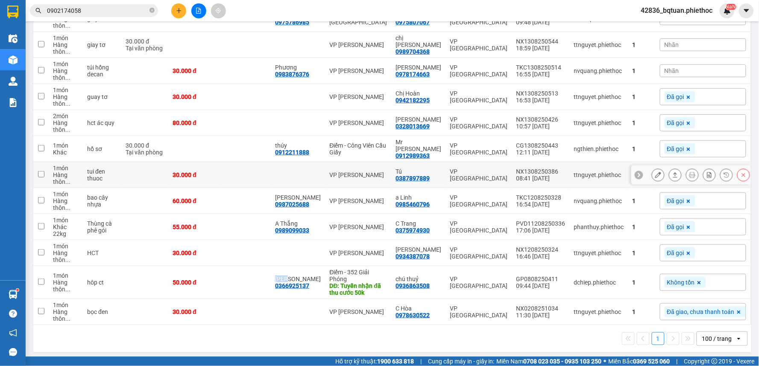
scroll to position [0, 0]
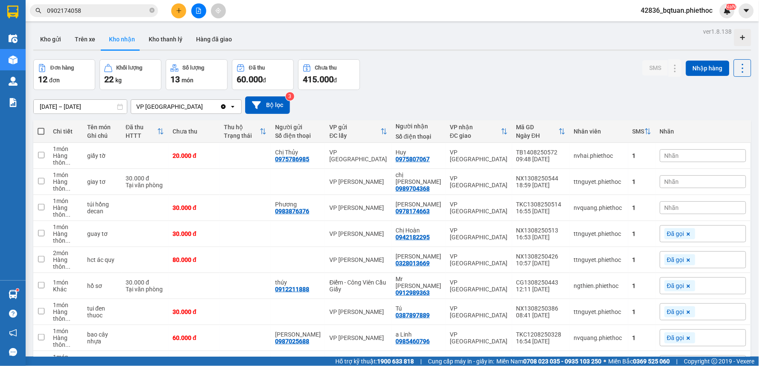
click at [419, 36] on div "Kho gửi Trên xe Kho nhận Kho thanh [PERSON_NAME] đã giao" at bounding box center [392, 40] width 718 height 23
click at [425, 38] on div "Kho gửi Trên xe Kho nhận Kho thanh [PERSON_NAME] đã giao" at bounding box center [392, 40] width 718 height 23
click at [426, 38] on div "Kho gửi Trên xe Kho nhận Kho thanh [PERSON_NAME] đã giao" at bounding box center [392, 40] width 718 height 23
drag, startPoint x: 433, startPoint y: 34, endPoint x: 436, endPoint y: 41, distance: 7.5
click at [433, 35] on div "Kho gửi Trên xe Kho nhận Kho thanh [PERSON_NAME] đã giao" at bounding box center [392, 40] width 718 height 23
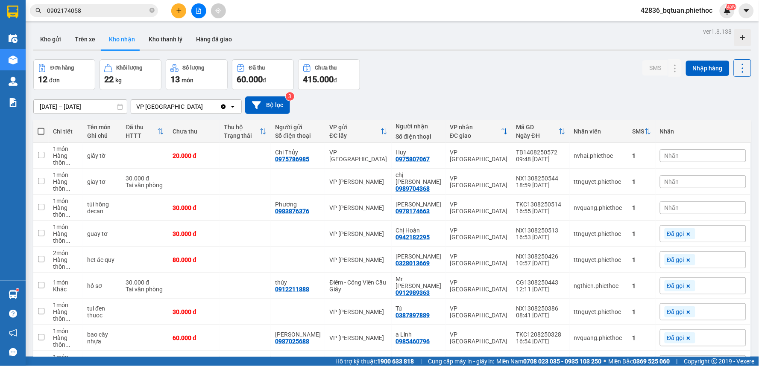
click at [438, 44] on div "Kho gửi Trên xe Kho nhận Kho thanh [PERSON_NAME] đã giao" at bounding box center [392, 40] width 718 height 23
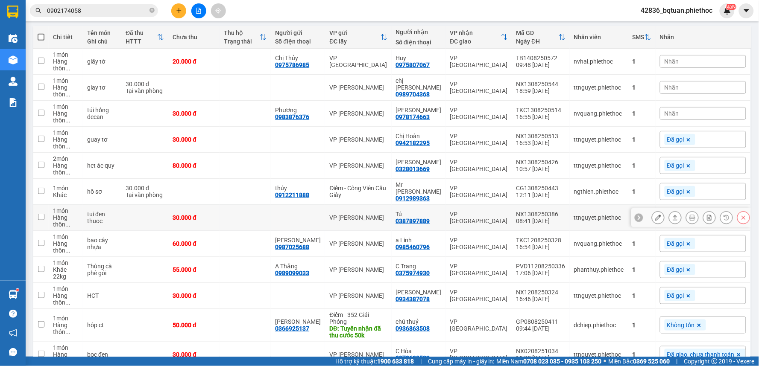
scroll to position [95, 0]
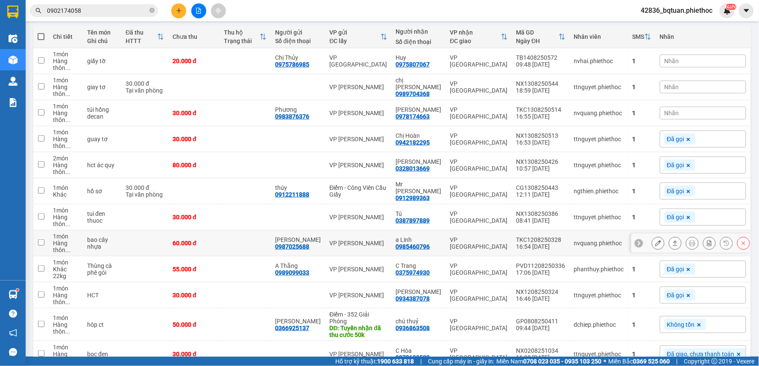
click at [205, 231] on td "60.000 đ" at bounding box center [193, 244] width 51 height 26
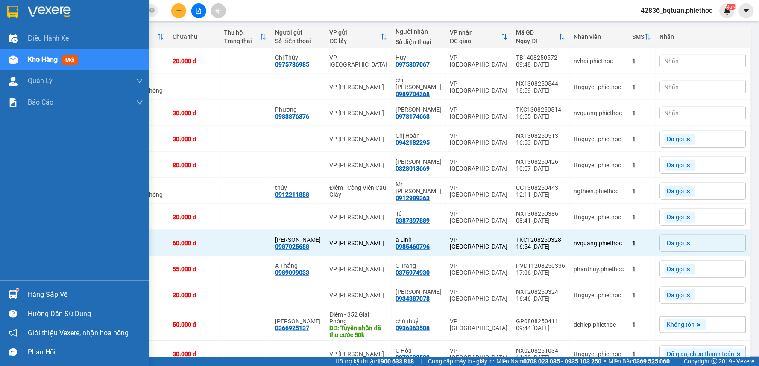
click at [0, 211] on div "Điều hành xe Kho hàng mới Quản [PERSON_NAME] lý chuyến Quản lý khách hàng Quản …" at bounding box center [75, 154] width 150 height 253
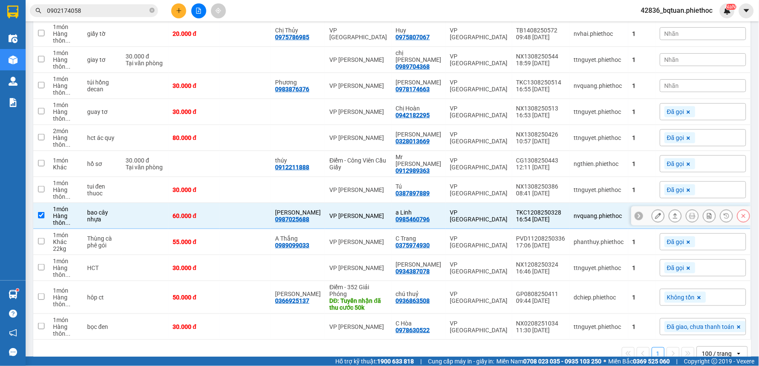
scroll to position [137, 0]
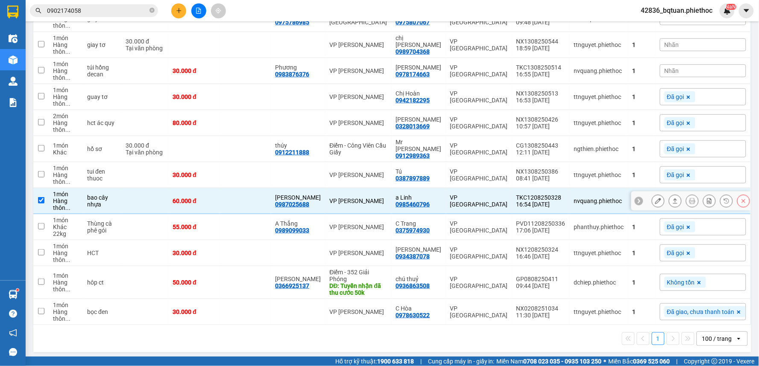
click at [220, 204] on td "60.000 đ" at bounding box center [193, 201] width 51 height 26
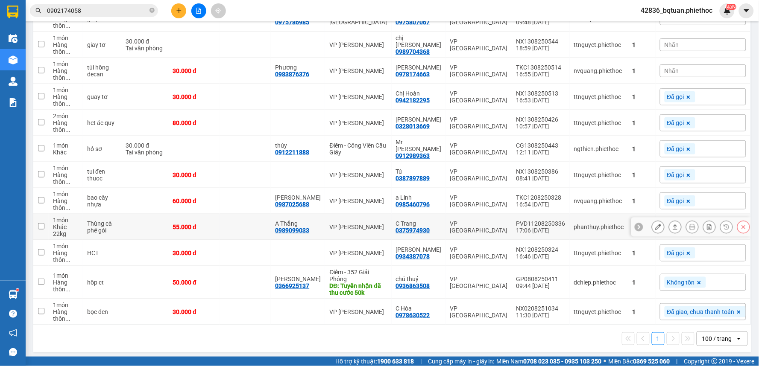
click at [215, 226] on div "55.000 đ" at bounding box center [194, 227] width 43 height 7
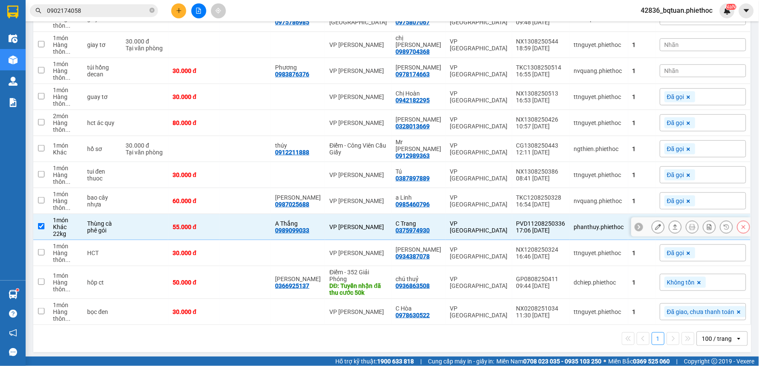
click at [234, 224] on td at bounding box center [245, 227] width 51 height 26
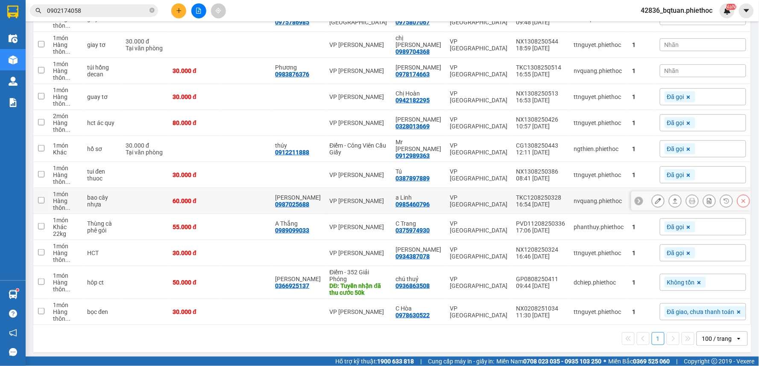
scroll to position [42, 0]
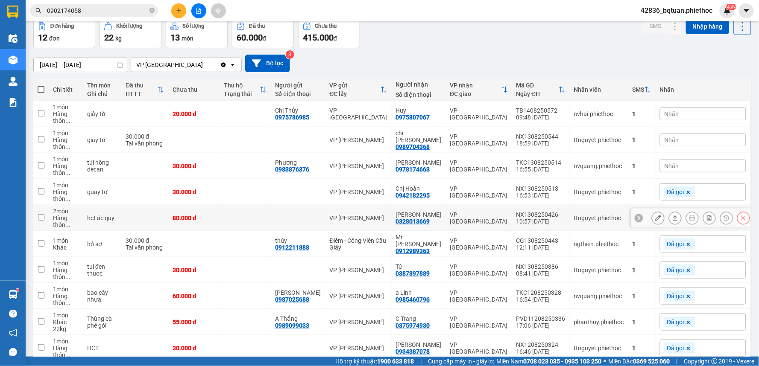
click at [373, 229] on td "VP [PERSON_NAME]" at bounding box center [358, 218] width 66 height 26
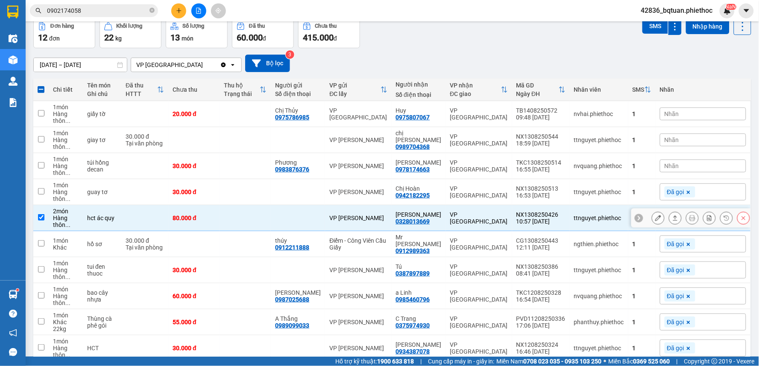
click at [373, 217] on div "VP [PERSON_NAME]" at bounding box center [358, 218] width 58 height 7
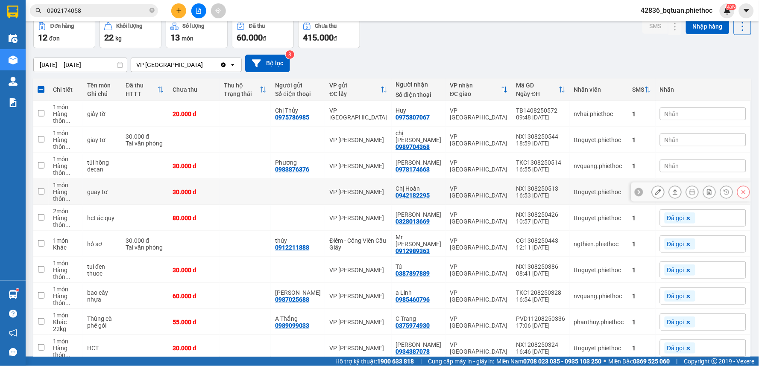
click at [377, 196] on td "VP [PERSON_NAME]" at bounding box center [358, 192] width 66 height 26
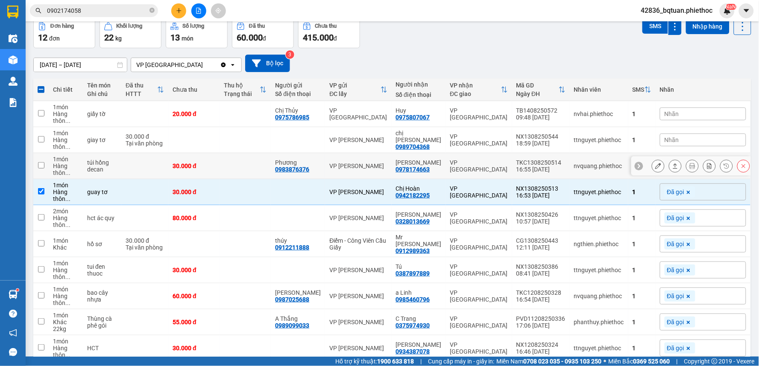
click at [372, 161] on td "VP [PERSON_NAME]" at bounding box center [358, 166] width 66 height 26
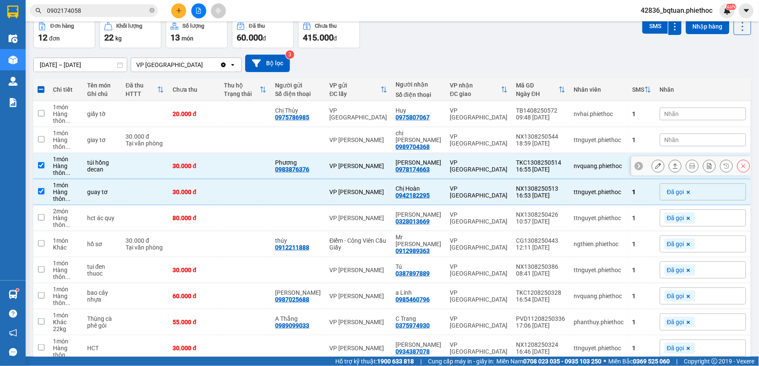
click at [674, 164] on button at bounding box center [675, 166] width 12 height 15
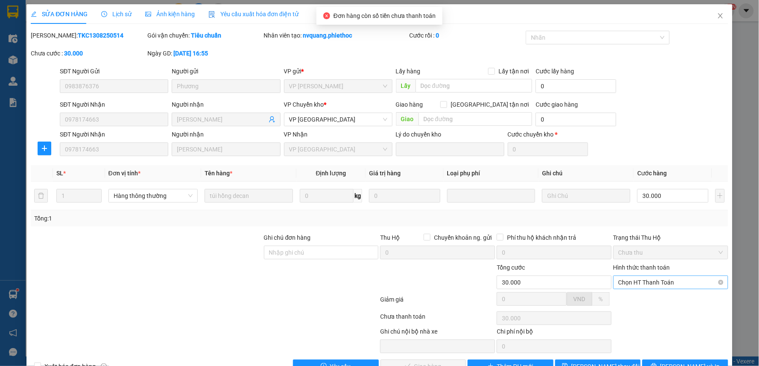
click at [649, 278] on span "Chọn HT Thanh Toán" at bounding box center [671, 282] width 105 height 13
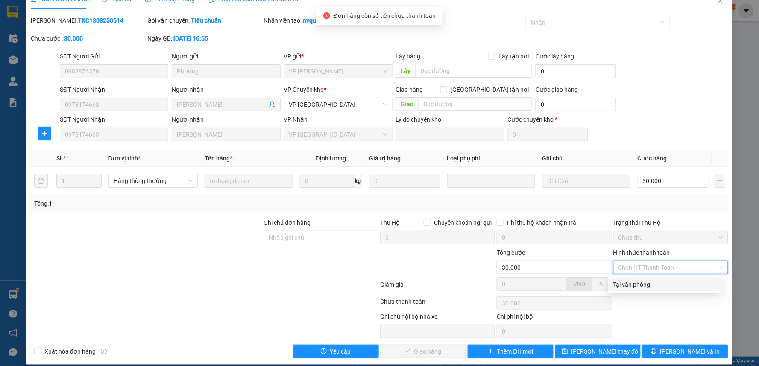
scroll to position [23, 0]
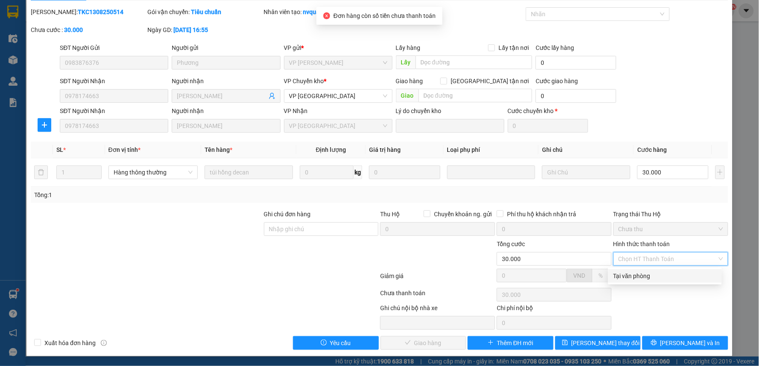
click at [638, 278] on div "Tại văn phòng" at bounding box center [664, 276] width 103 height 9
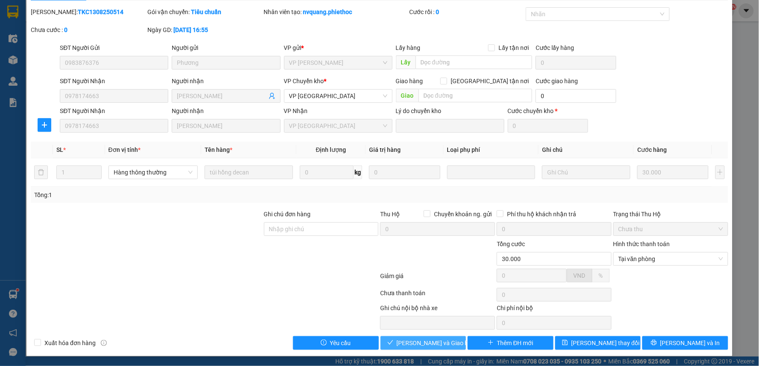
click at [418, 342] on span "[PERSON_NAME] và Giao hàng" at bounding box center [438, 343] width 82 height 9
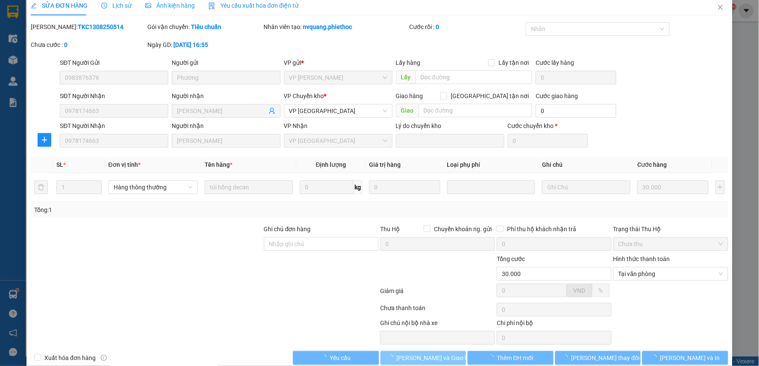
scroll to position [0, 0]
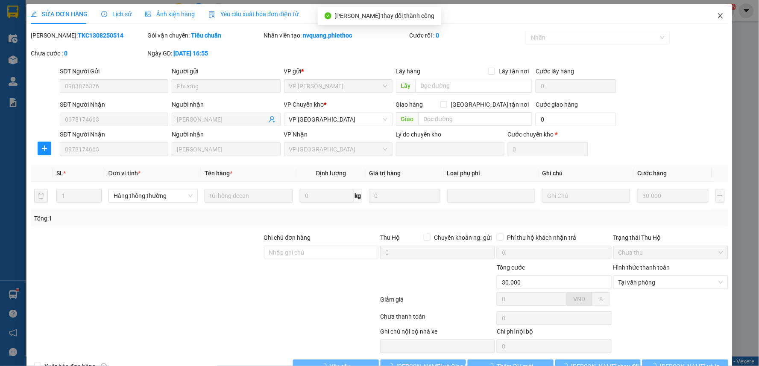
click at [717, 16] on icon "close" at bounding box center [720, 15] width 7 height 7
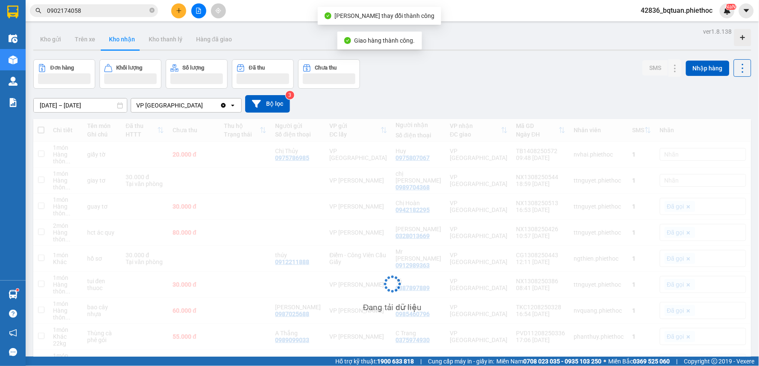
click at [561, 48] on div "Kho gửi Trên xe Kho nhận Kho thanh [PERSON_NAME] đã giao" at bounding box center [392, 40] width 718 height 23
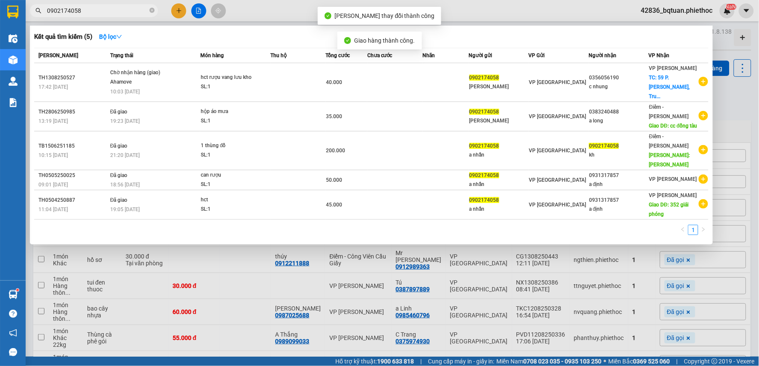
click at [95, 16] on span "0902174058" at bounding box center [94, 10] width 128 height 13
click at [95, 15] on input "0902174058" at bounding box center [97, 10] width 101 height 9
click at [151, 12] on icon "close-circle" at bounding box center [152, 10] width 5 height 5
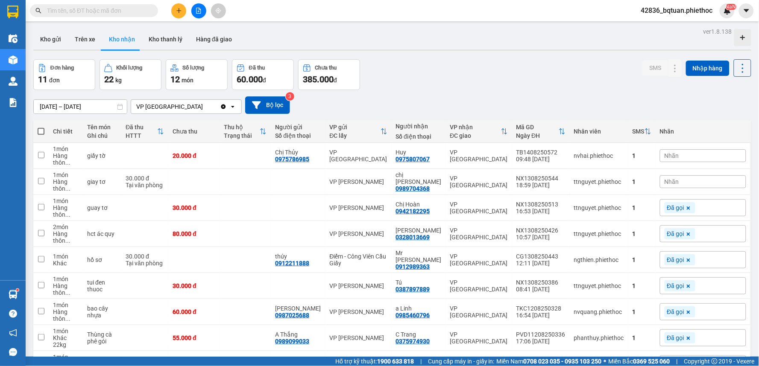
click at [458, 37] on div "Kho gửi Trên xe Kho nhận Kho thanh [PERSON_NAME] đã giao" at bounding box center [392, 40] width 718 height 23
click at [449, 43] on div "Kho gửi Trên xe Kho nhận Kho thanh [PERSON_NAME] đã giao" at bounding box center [392, 40] width 718 height 23
click at [139, 205] on td at bounding box center [144, 208] width 47 height 26
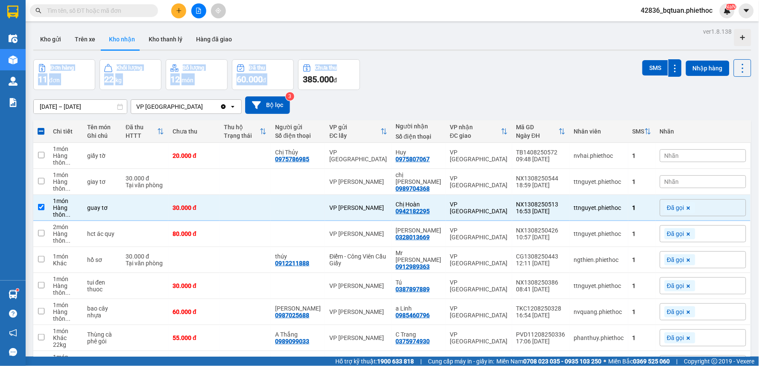
drag, startPoint x: 432, startPoint y: 53, endPoint x: 437, endPoint y: 50, distance: 5.0
click at [437, 50] on div "ver 1.8.138 Kho gửi Trên xe Kho nhận Kho thanh [PERSON_NAME] đã giao Đơn hàng 1…" at bounding box center [392, 247] width 725 height 442
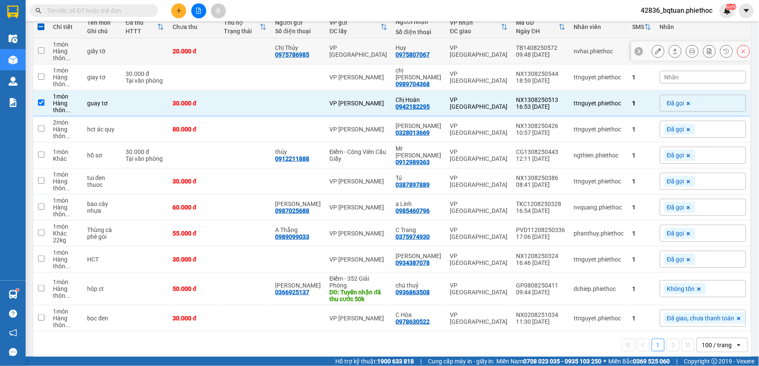
scroll to position [111, 0]
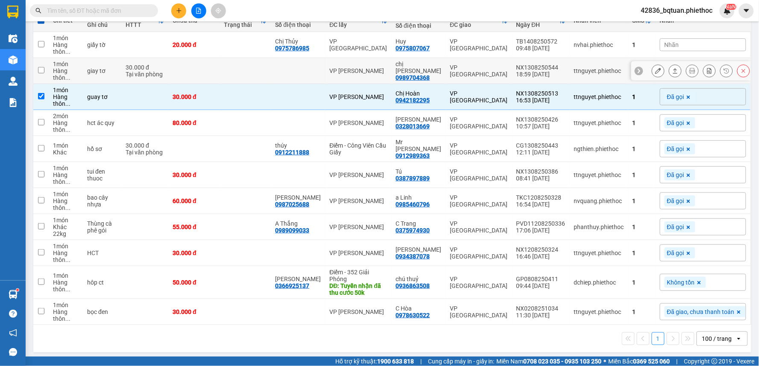
click at [306, 74] on div at bounding box center [298, 70] width 46 height 7
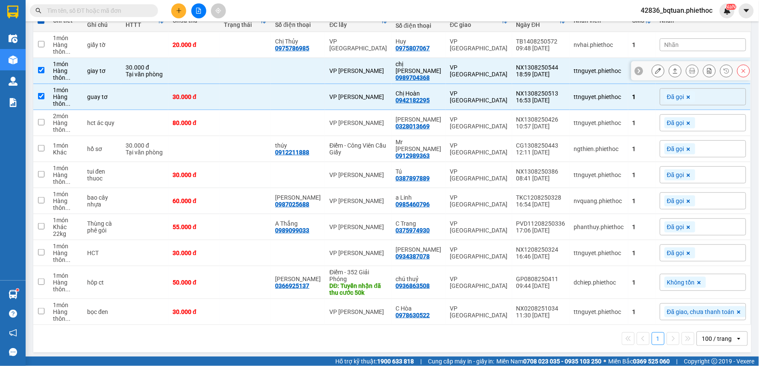
click at [287, 74] on div at bounding box center [298, 70] width 46 height 7
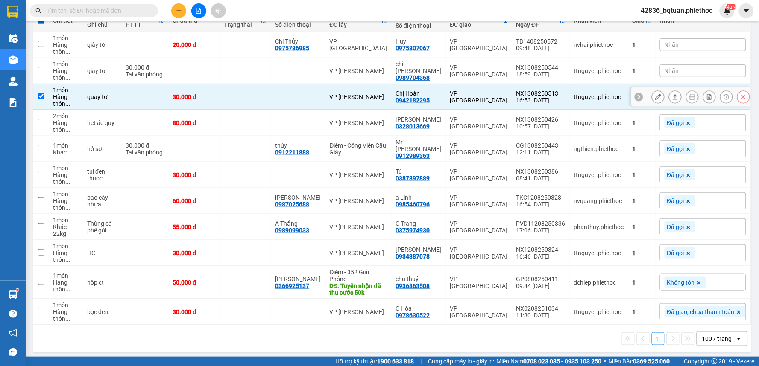
click at [271, 91] on td at bounding box center [245, 97] width 51 height 26
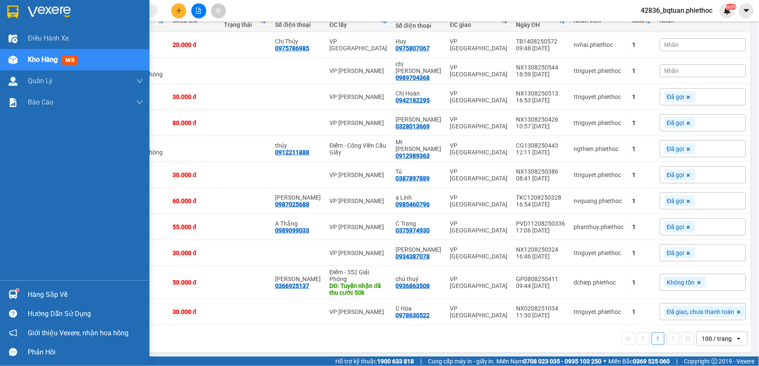
click at [0, 194] on div "Điều hành xe Kho hàng mới Quản [PERSON_NAME] lý chuyến Quản lý khách hàng Quản …" at bounding box center [75, 154] width 150 height 253
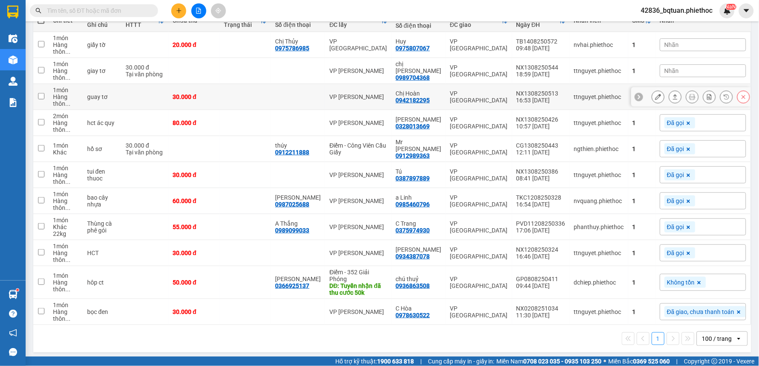
click at [215, 97] on div "30.000 đ" at bounding box center [194, 97] width 43 height 7
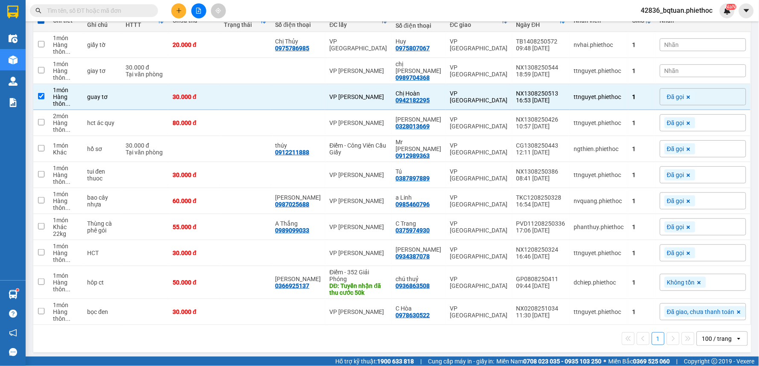
drag, startPoint x: 245, startPoint y: 326, endPoint x: 250, endPoint y: 324, distance: 5.6
click at [249, 325] on div "1 100 / trang open" at bounding box center [392, 338] width 718 height 27
click at [250, 325] on div "1 100 / trang open" at bounding box center [392, 338] width 718 height 27
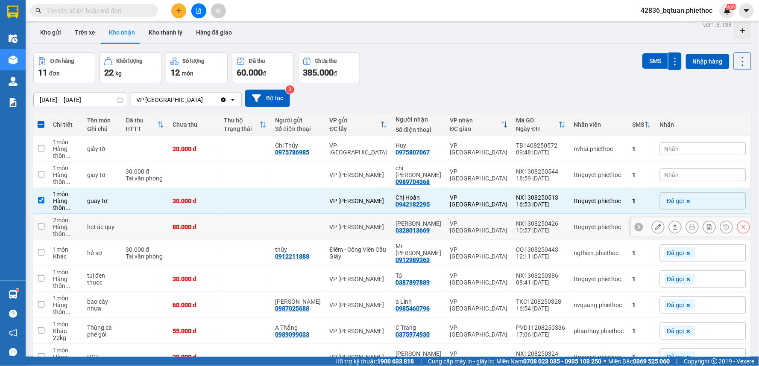
scroll to position [0, 0]
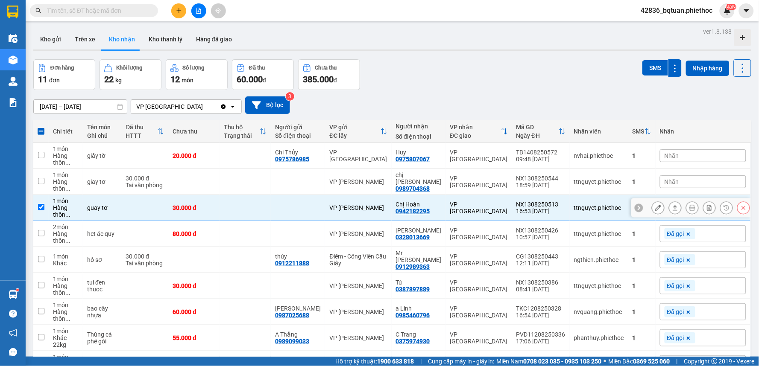
click at [331, 199] on td "VP [PERSON_NAME]" at bounding box center [358, 208] width 66 height 26
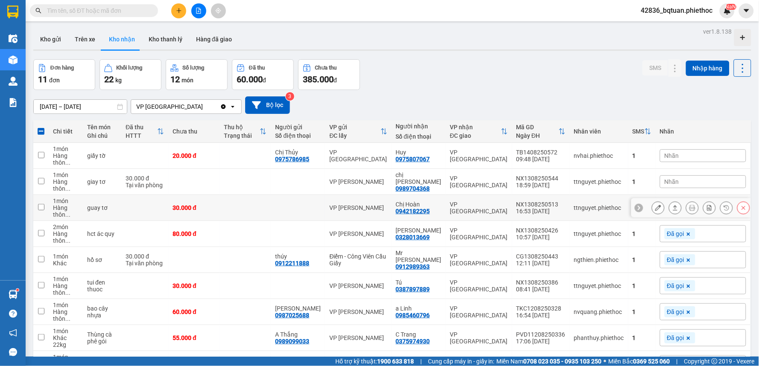
click at [319, 205] on div at bounding box center [298, 208] width 46 height 7
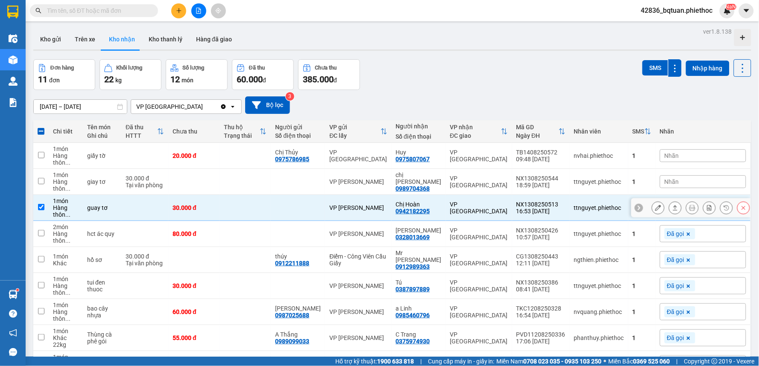
click at [317, 214] on td at bounding box center [298, 208] width 54 height 26
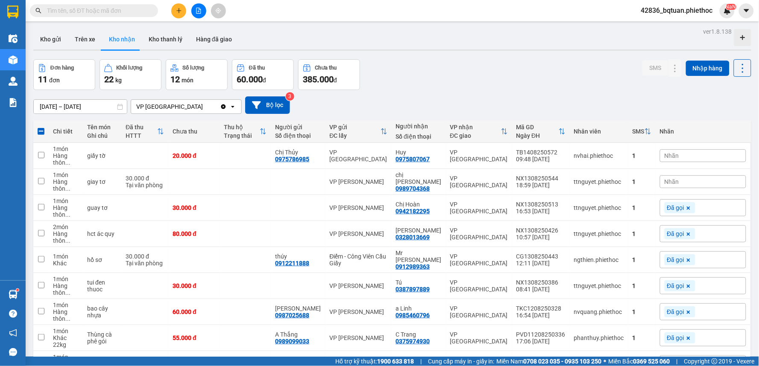
click at [450, 86] on div "Đơn hàng 11 đơn Khối lượng 22 kg Số lượng 12 món Đã thu 60.000 đ Chưa thu 385.0…" at bounding box center [392, 74] width 718 height 31
click at [95, 30] on button "Trên xe" at bounding box center [85, 39] width 34 height 21
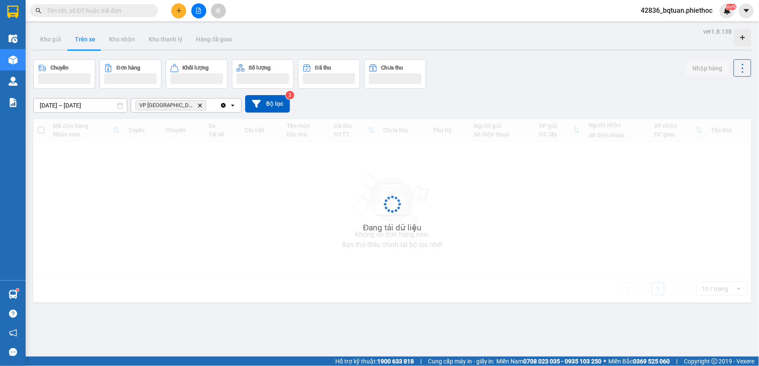
click at [94, 33] on button "Trên xe" at bounding box center [85, 39] width 34 height 21
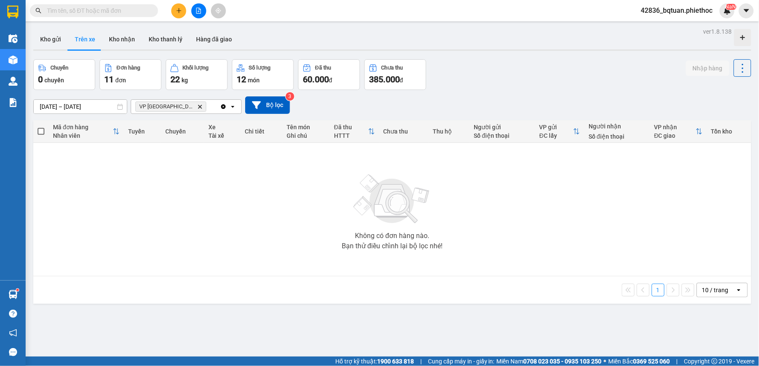
click at [547, 70] on div "Chuyến 0 chuyến Đơn hàng 11 đơn Khối lượng 22 kg Số lượng 12 món Đã thu 60.000 …" at bounding box center [392, 74] width 718 height 31
click at [171, 10] on div at bounding box center [199, 10] width 64 height 15
click at [179, 10] on icon "plus" at bounding box center [178, 10] width 5 height 0
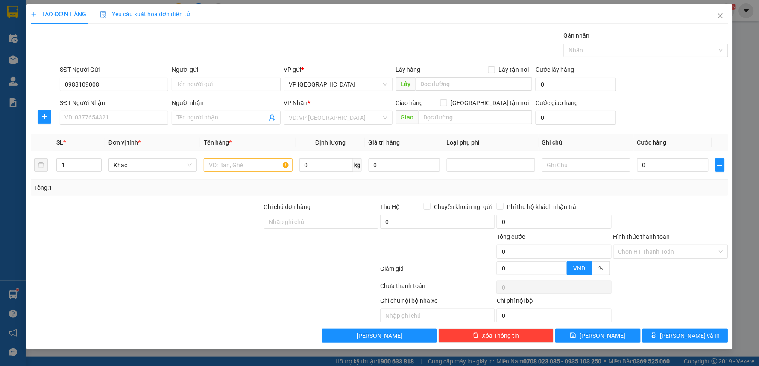
click at [216, 40] on div "Gói vận chuyển * Tiêu chuẩn Gán nhãn Nhãn" at bounding box center [393, 46] width 671 height 30
click at [110, 116] on input "SĐT Người Nhận" at bounding box center [114, 118] width 108 height 14
click at [196, 80] on input "Người gửi" at bounding box center [226, 85] width 108 height 14
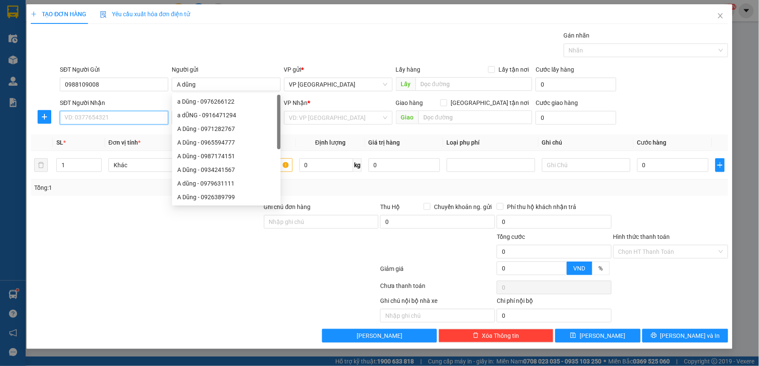
click at [102, 123] on input "SĐT Người Nhận" at bounding box center [114, 118] width 108 height 14
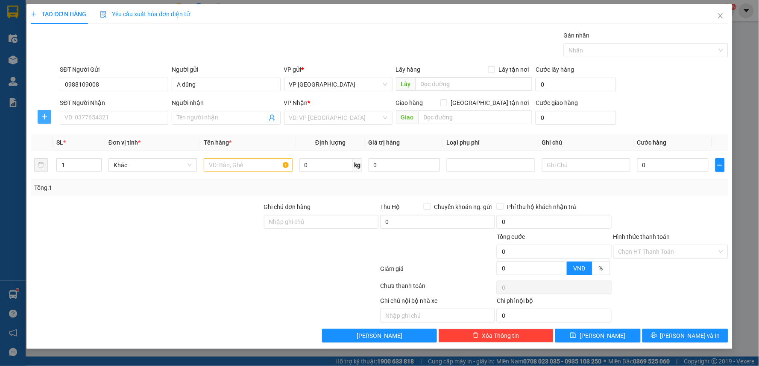
click at [42, 117] on icon "plus" at bounding box center [44, 117] width 7 height 7
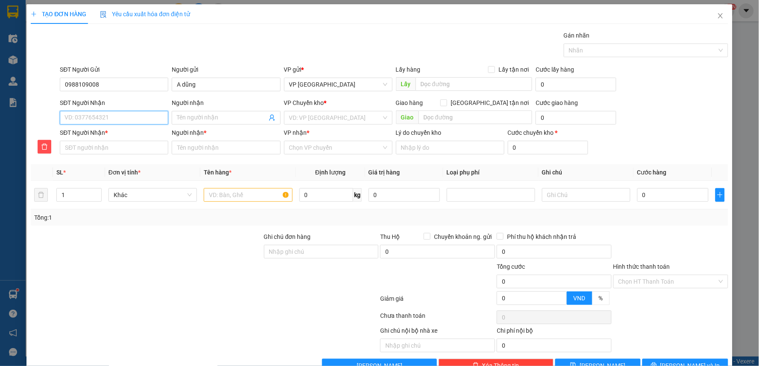
click at [88, 114] on input "SĐT Người Nhận" at bounding box center [114, 118] width 108 height 14
click at [104, 117] on input "SĐT Người Nhận" at bounding box center [114, 118] width 108 height 14
click at [116, 131] on div "0963282662 - A Đại" at bounding box center [112, 134] width 97 height 9
click at [325, 120] on span "Điểm - Công Viên Cầu Giấy" at bounding box center [338, 117] width 98 height 13
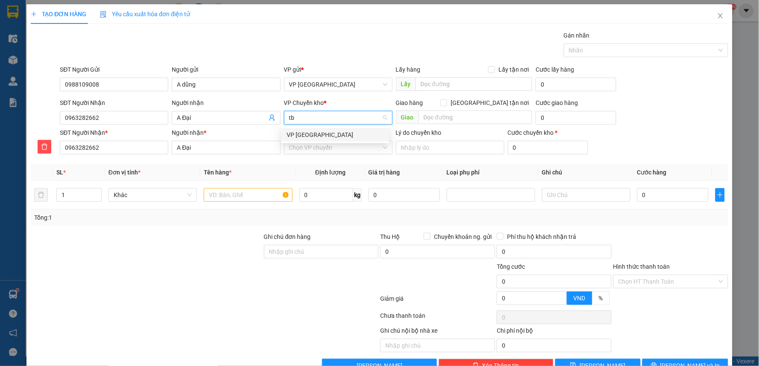
click at [330, 129] on div "VP [GEOGRAPHIC_DATA]" at bounding box center [335, 135] width 108 height 14
click at [316, 146] on input "VP nhận *" at bounding box center [335, 147] width 92 height 13
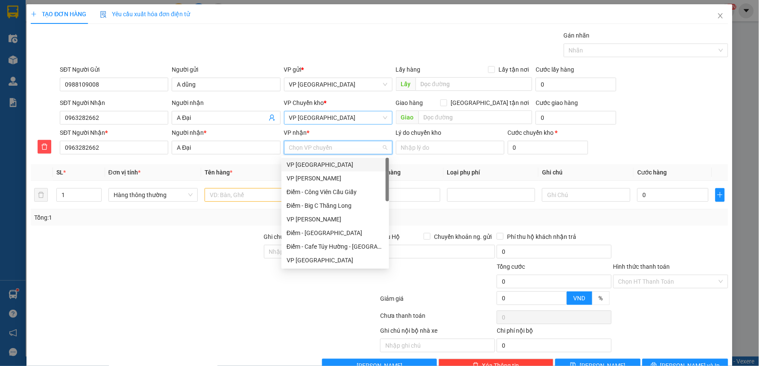
click at [316, 148] on input "VP nhận *" at bounding box center [335, 147] width 92 height 13
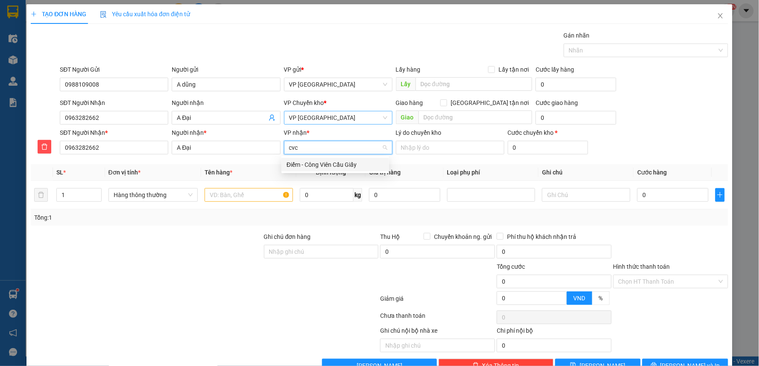
click at [332, 165] on div "Điểm - Công Viên Cầu Giấy" at bounding box center [335, 164] width 97 height 9
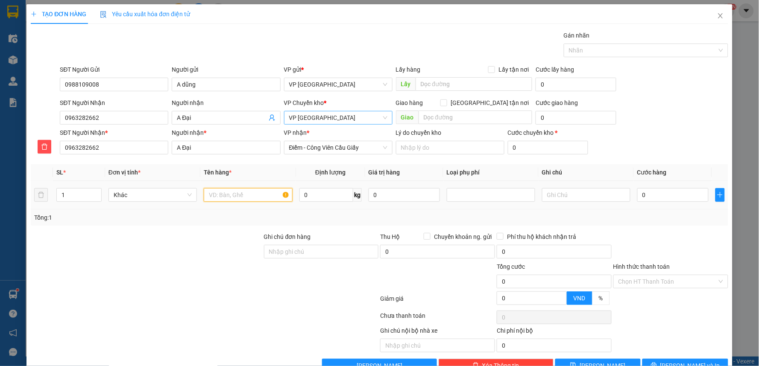
click at [236, 198] on input "text" at bounding box center [248, 195] width 88 height 14
click at [175, 266] on div at bounding box center [146, 277] width 233 height 30
click at [152, 284] on div at bounding box center [146, 277] width 233 height 30
click at [637, 193] on input "0" at bounding box center [672, 195] width 71 height 14
click at [458, 20] on div "TẠO ĐƠN HÀNG Yêu cầu xuất hóa đơn điện tử" at bounding box center [380, 14] width 698 height 20
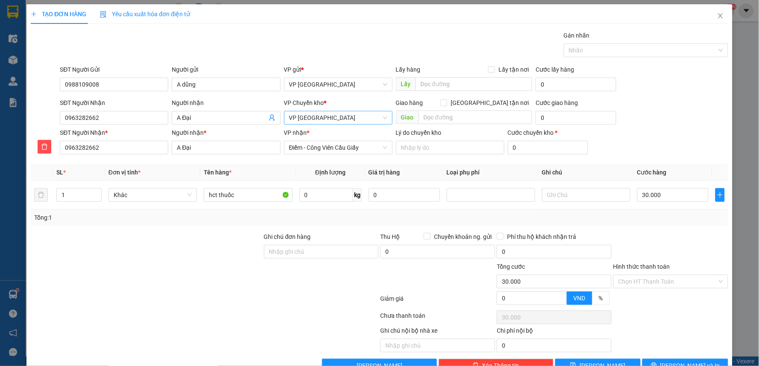
click at [457, 20] on div "TẠO ĐƠN HÀNG Yêu cầu xuất hóa đơn điện tử" at bounding box center [380, 14] width 698 height 20
click at [667, 102] on div "SĐT Người Nhận 0963282662 Người nhận A Đại VP Chuyển kho * VP Thái Bình Giao hà…" at bounding box center [393, 113] width 671 height 30
click at [644, 219] on div "Tổng: 1" at bounding box center [379, 217] width 691 height 9
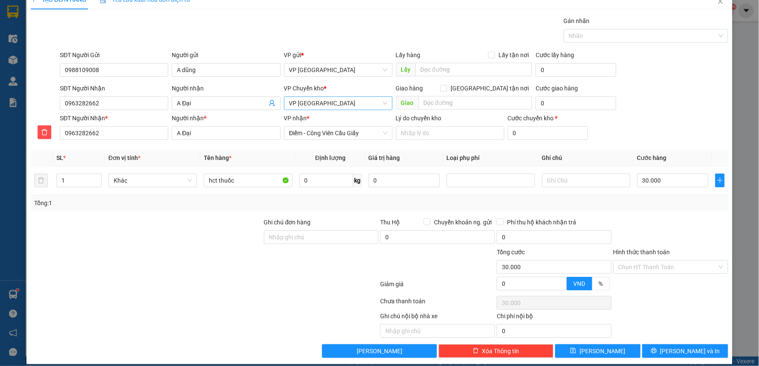
scroll to position [23, 0]
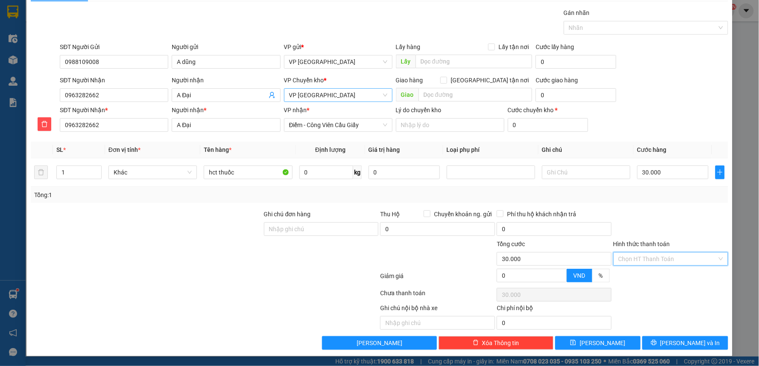
click at [665, 253] on input "Hình thức thanh toán" at bounding box center [668, 259] width 99 height 13
click at [650, 265] on input "Hình thức thanh toán" at bounding box center [668, 259] width 99 height 13
click at [648, 281] on div "Tại văn phòng" at bounding box center [664, 276] width 103 height 9
drag, startPoint x: 676, startPoint y: 336, endPoint x: 677, endPoint y: 345, distance: 9.1
click at [676, 339] on div "Transit Pickup Surcharge Ids Transit Deliver Surcharge Ids Transit Deliver Surc…" at bounding box center [380, 179] width 698 height 342
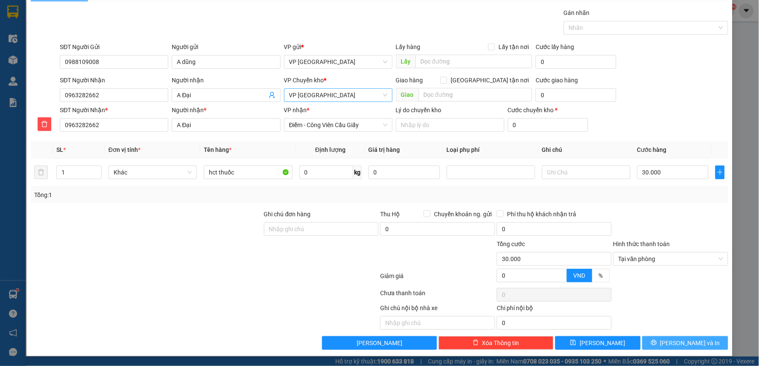
click at [677, 345] on span "[PERSON_NAME] và In" at bounding box center [690, 343] width 60 height 9
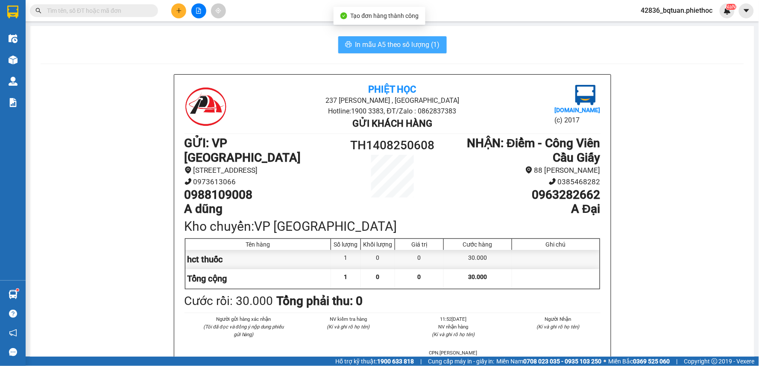
click at [386, 38] on button "In mẫu A5 theo số lượng (1)" at bounding box center [392, 44] width 108 height 17
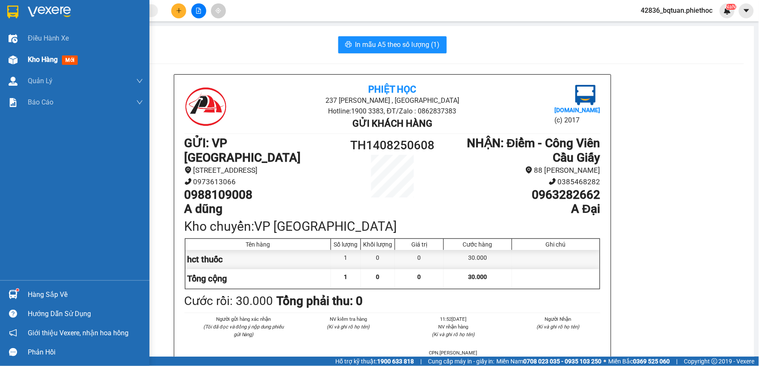
click at [20, 57] on div "Kho hàng mới" at bounding box center [75, 59] width 150 height 21
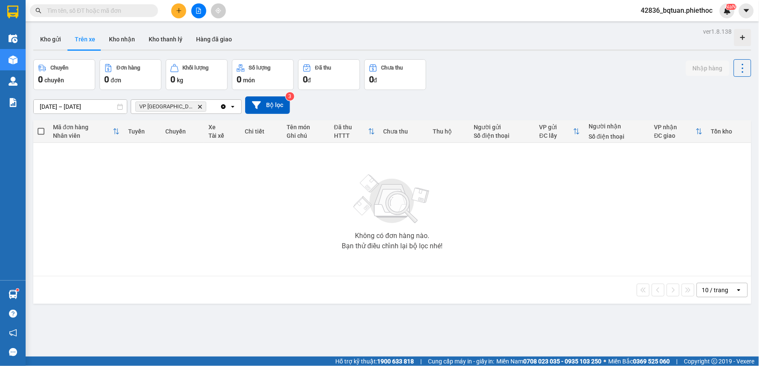
click at [68, 34] on button "Trên xe" at bounding box center [85, 39] width 34 height 21
click at [60, 36] on button "Kho gửi" at bounding box center [50, 39] width 35 height 21
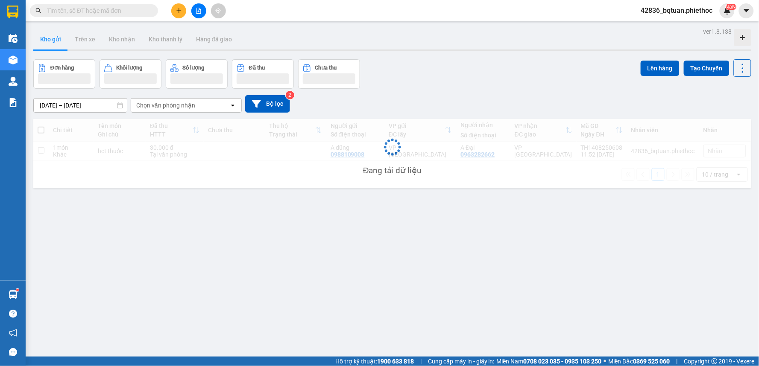
drag, startPoint x: 61, startPoint y: 35, endPoint x: 124, endPoint y: 37, distance: 63.2
click at [62, 35] on button "Kho gửi" at bounding box center [50, 39] width 35 height 21
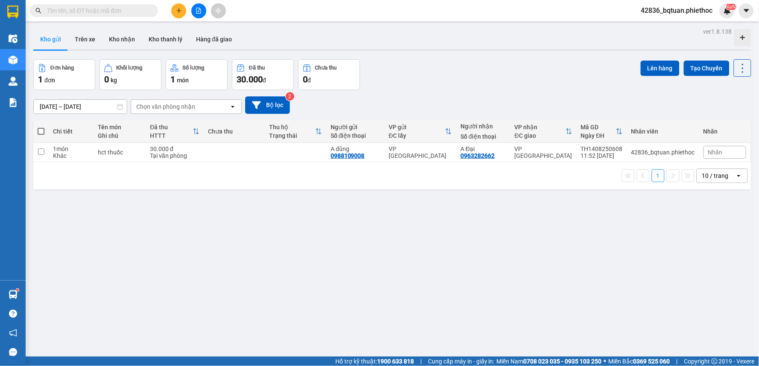
drag, startPoint x: 400, startPoint y: 62, endPoint x: 409, endPoint y: 58, distance: 9.8
click at [401, 62] on div "Đơn hàng 1 đơn Khối lượng 0 kg Số lượng 1 món Đã thu 30.000 đ Chưa thu 0 đ Lên …" at bounding box center [392, 74] width 718 height 31
click at [301, 154] on td at bounding box center [295, 152] width 61 height 19
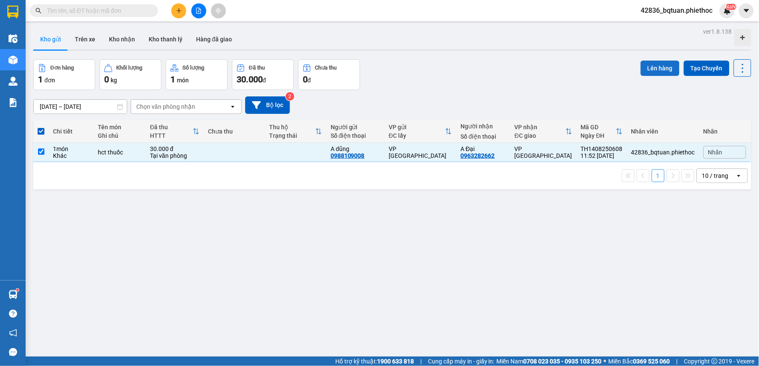
click at [651, 66] on button "Lên hàng" at bounding box center [660, 68] width 39 height 15
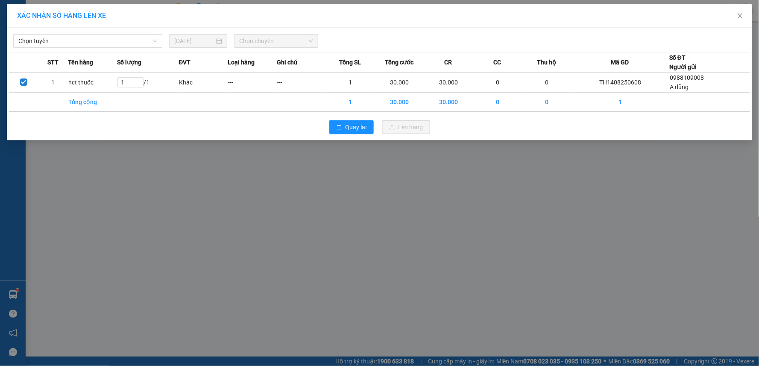
click at [105, 32] on div "Chọn tuyến [DATE] Chọn chuyến" at bounding box center [379, 39] width 741 height 18
click at [104, 34] on div "Chọn tuyến" at bounding box center [87, 41] width 149 height 14
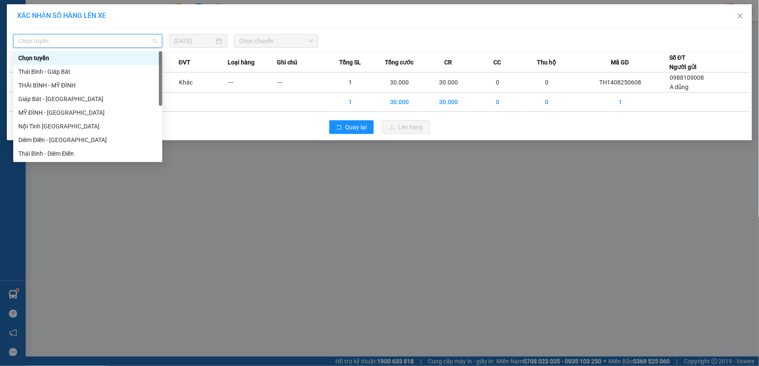
click at [103, 41] on span "Chọn tuyến" at bounding box center [87, 41] width 139 height 13
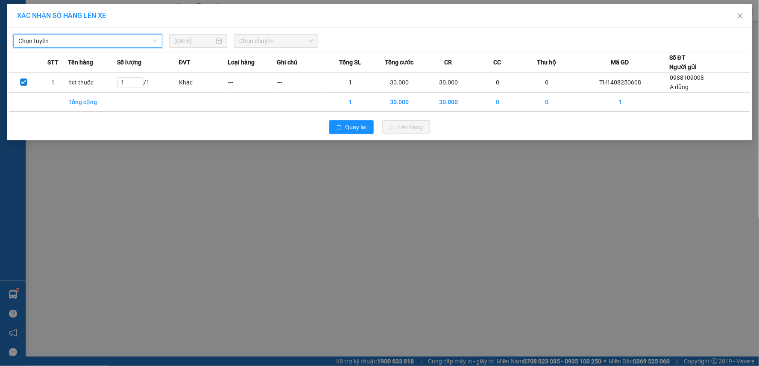
click at [90, 41] on span "Chọn tuyến" at bounding box center [87, 41] width 139 height 13
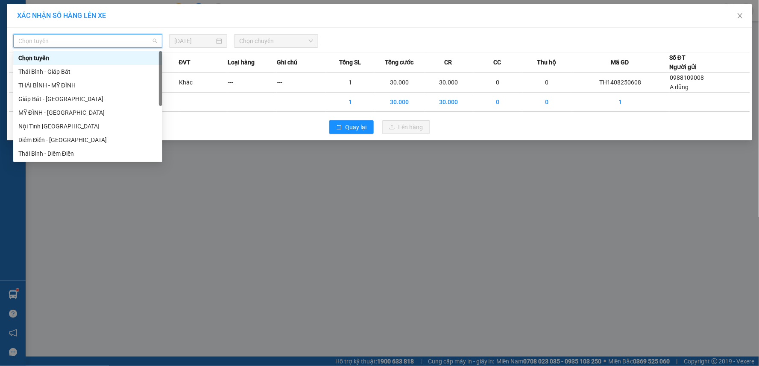
scroll to position [96, 0]
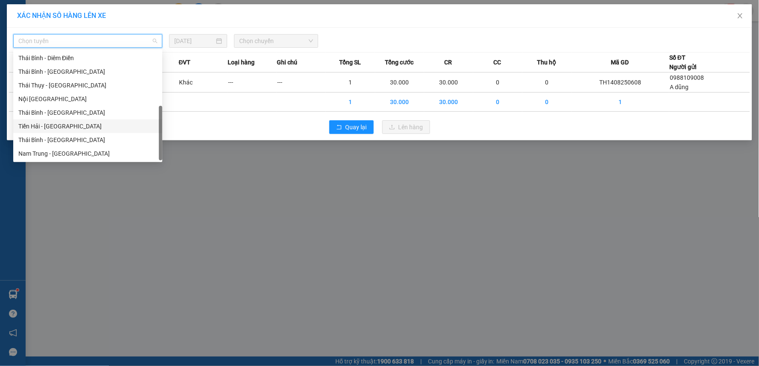
click at [48, 127] on div "Tiền Hải - [GEOGRAPHIC_DATA]" at bounding box center [87, 126] width 139 height 9
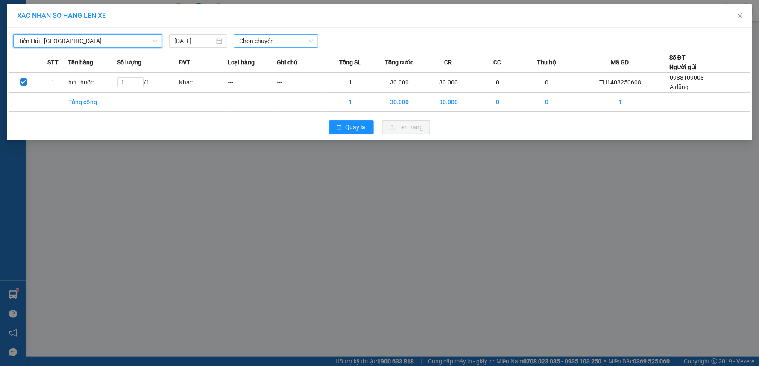
click at [279, 46] on span "Chọn chuyến" at bounding box center [276, 41] width 74 height 13
click at [302, 65] on div "Thêm chuyến " 12:00 "" at bounding box center [279, 72] width 91 height 15
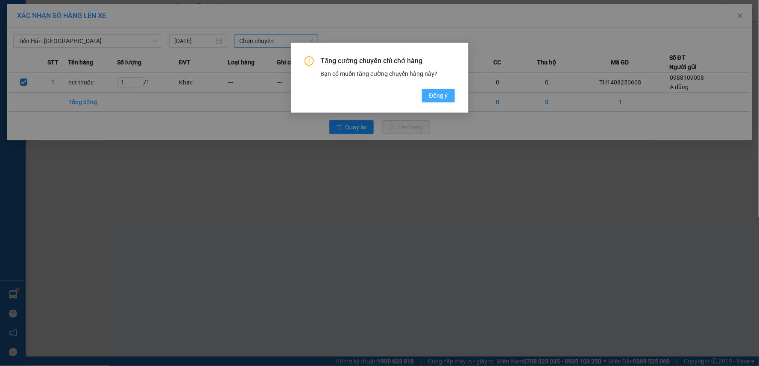
click at [438, 92] on span "Đồng ý" at bounding box center [438, 95] width 19 height 9
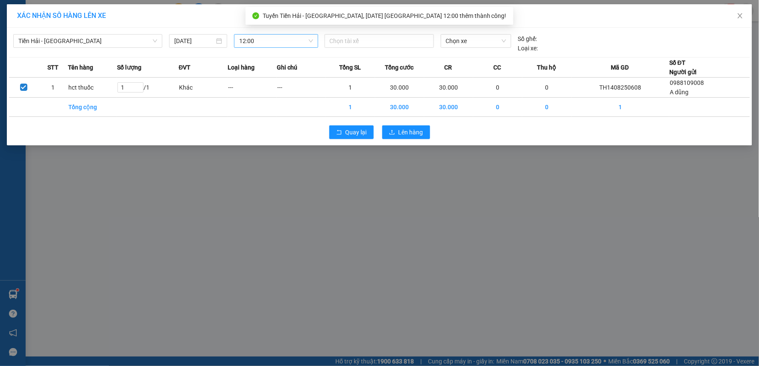
click at [381, 30] on div "Tiền Hải - [GEOGRAPHIC_DATA] [DATE] 12:00 Chọn tài xế Chọn xe Số ghế: Loại xe:" at bounding box center [379, 41] width 741 height 23
click at [379, 33] on div "Tiền Hải - [GEOGRAPHIC_DATA] [DATE] 12:00 Chọn tài xế Chọn xe Số ghế: Loại xe:" at bounding box center [379, 41] width 741 height 23
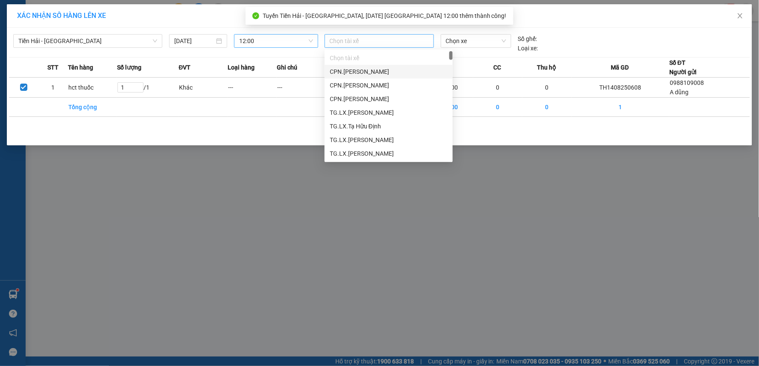
click at [378, 38] on div at bounding box center [379, 41] width 105 height 10
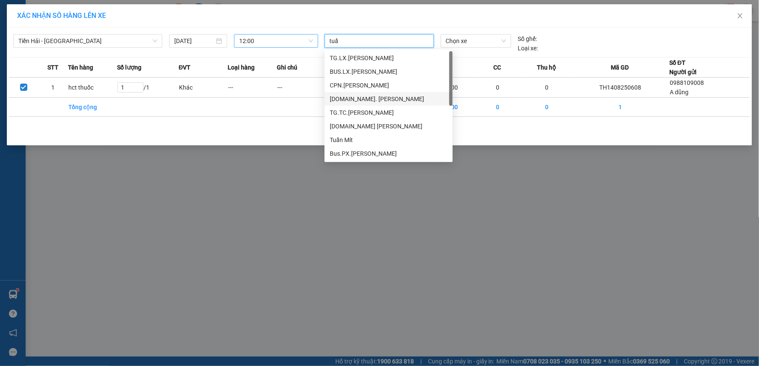
click at [385, 99] on div "[DOMAIN_NAME]. [PERSON_NAME]" at bounding box center [389, 98] width 118 height 9
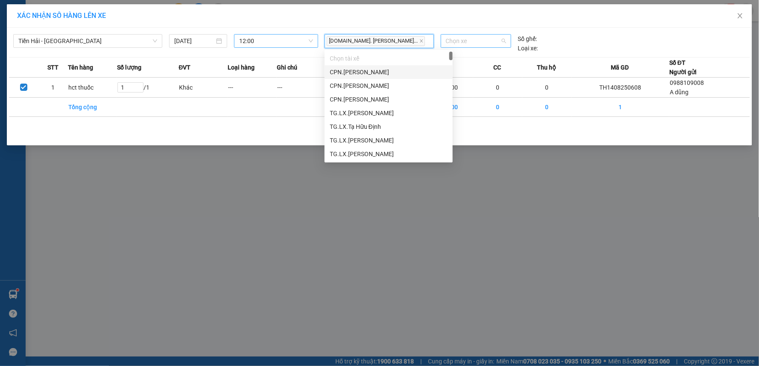
click at [471, 43] on span "Chọn xe" at bounding box center [476, 41] width 60 height 13
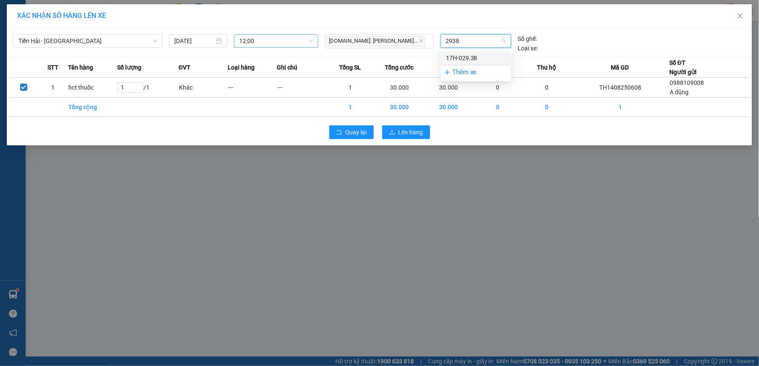
click at [485, 53] on div "17H-029.38" at bounding box center [476, 57] width 60 height 9
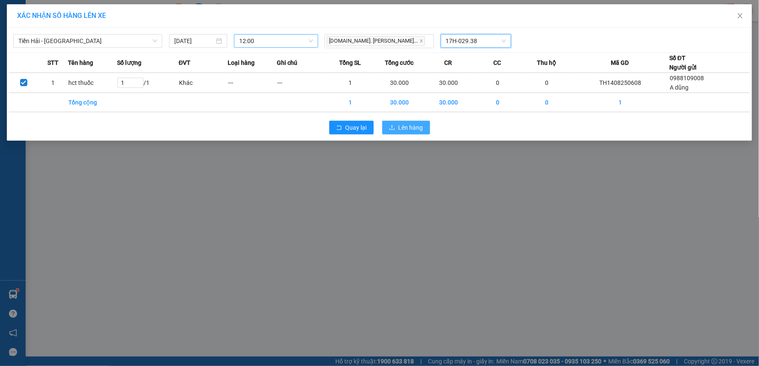
click at [414, 128] on span "Lên hàng" at bounding box center [411, 127] width 25 height 9
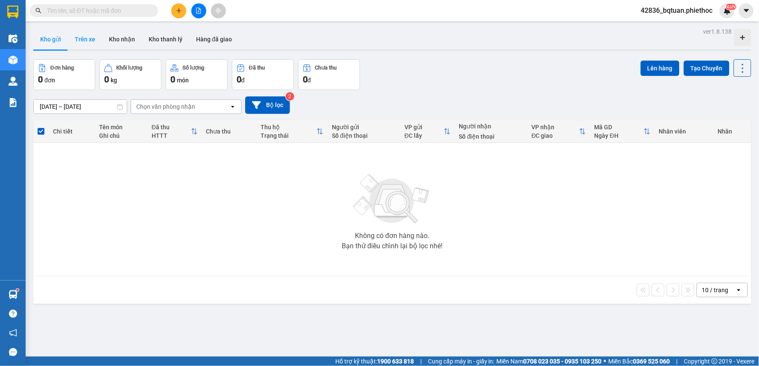
click at [75, 44] on button "Trên xe" at bounding box center [85, 39] width 34 height 21
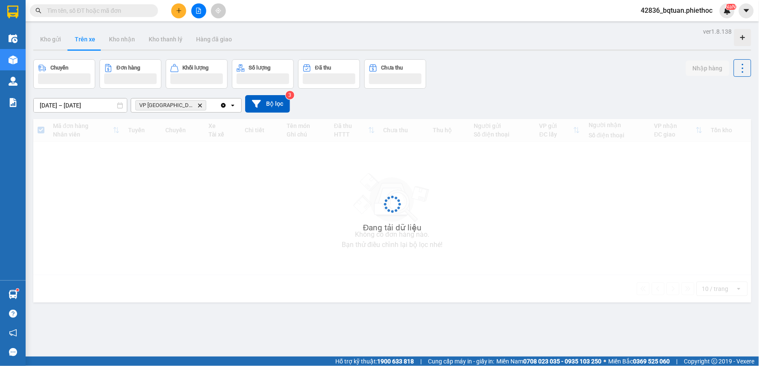
click at [537, 73] on div "Chuyến Đơn hàng Khối lượng Số lượng Đã thu Chưa thu Nhập hàng" at bounding box center [392, 73] width 718 height 29
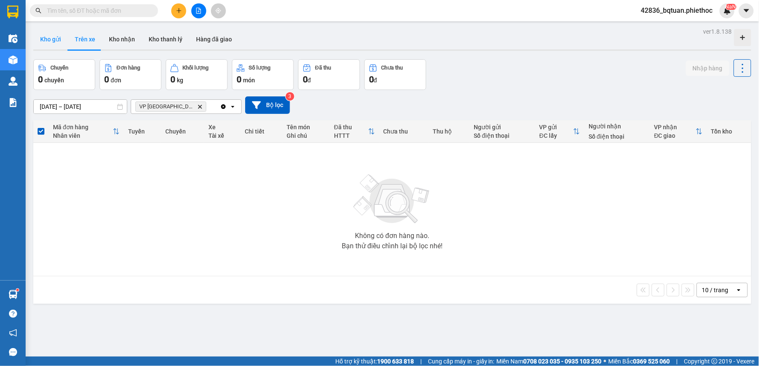
click at [57, 32] on button "Kho gửi" at bounding box center [50, 39] width 35 height 21
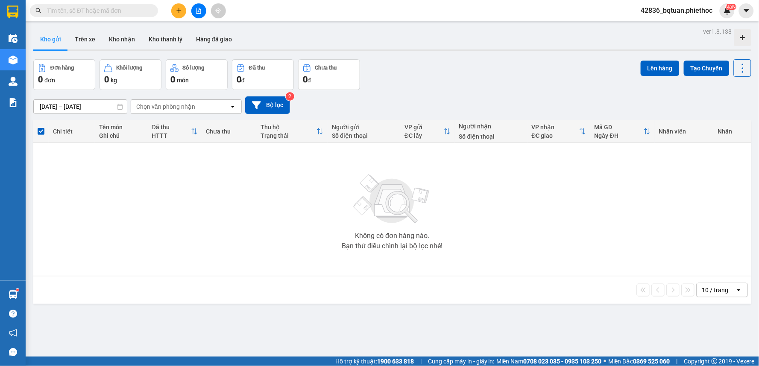
click at [443, 53] on div "ver 1.8.138 Kho gửi Trên xe Kho nhận Kho thanh [PERSON_NAME] đã giao Đơn hàng 0…" at bounding box center [392, 209] width 725 height 366
drag, startPoint x: 413, startPoint y: 59, endPoint x: 395, endPoint y: 1, distance: 60.5
click at [414, 56] on div "ver 1.8.138 Kho gửi Trên xe Kho nhận Kho thanh [PERSON_NAME] đã giao Đơn hàng 0…" at bounding box center [392, 209] width 725 height 366
click at [96, 36] on button "Trên xe" at bounding box center [85, 39] width 34 height 21
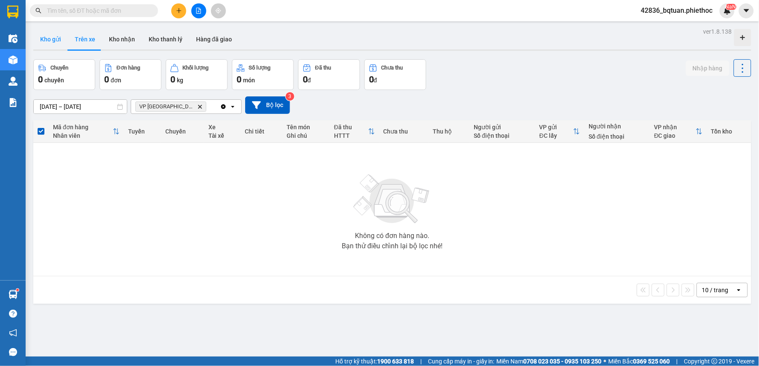
click at [64, 38] on button "Kho gửi" at bounding box center [50, 39] width 35 height 21
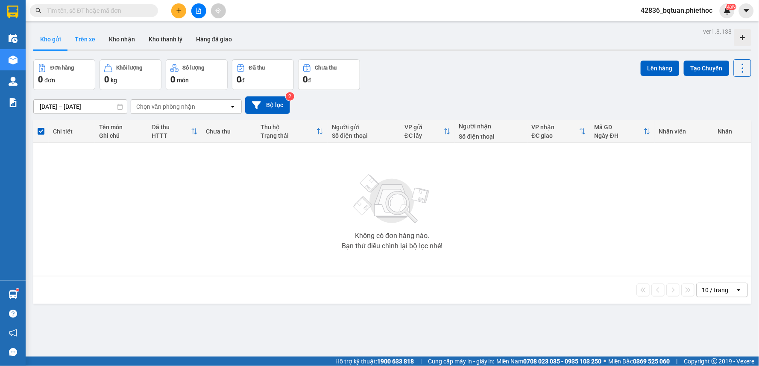
click at [77, 39] on button "Trên xe" at bounding box center [85, 39] width 34 height 21
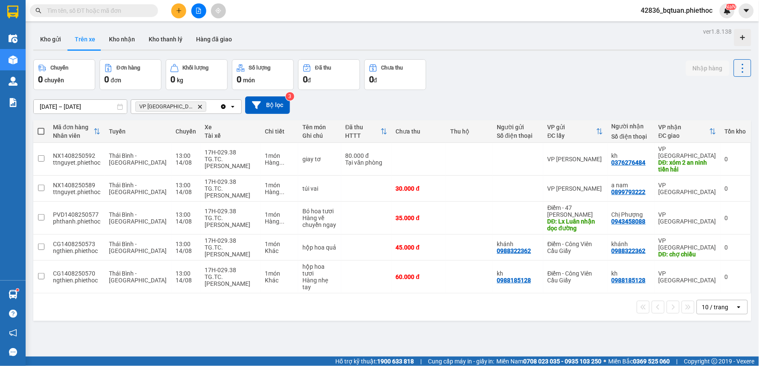
click at [511, 45] on div "Kho gửi Trên xe Kho nhận Kho thanh [PERSON_NAME] đã giao" at bounding box center [392, 40] width 718 height 23
click at [245, 300] on div "10 / trang open" at bounding box center [392, 307] width 711 height 15
click at [205, 267] on div "17H-029.38" at bounding box center [231, 270] width 52 height 7
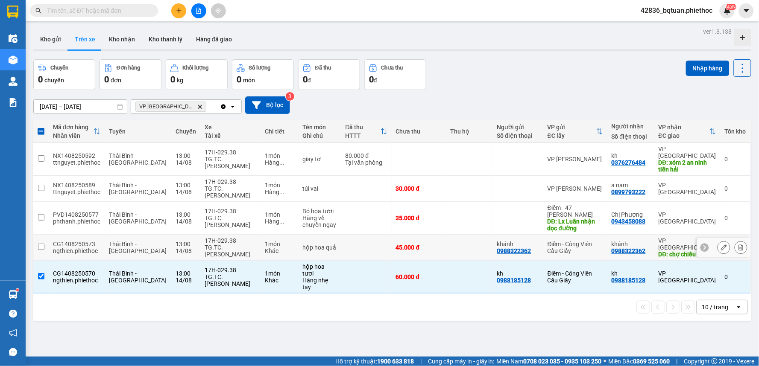
click at [204, 235] on td "17H-029.38 TG.TC.[PERSON_NAME]" at bounding box center [230, 248] width 60 height 26
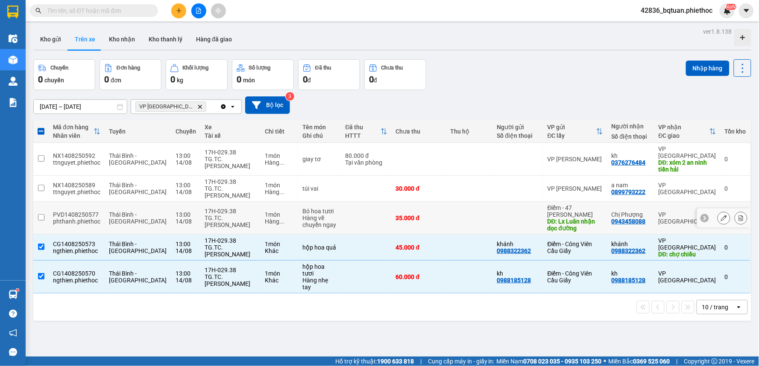
click at [208, 215] on div "TG.TC.[PERSON_NAME]" at bounding box center [231, 222] width 52 height 14
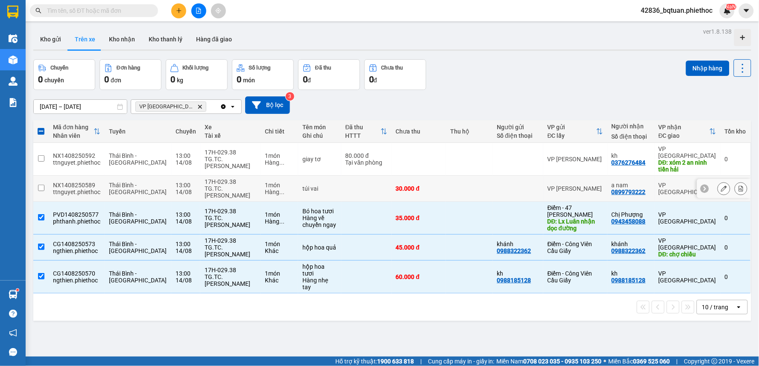
click at [208, 188] on div "TG.TC.[PERSON_NAME]" at bounding box center [231, 192] width 52 height 14
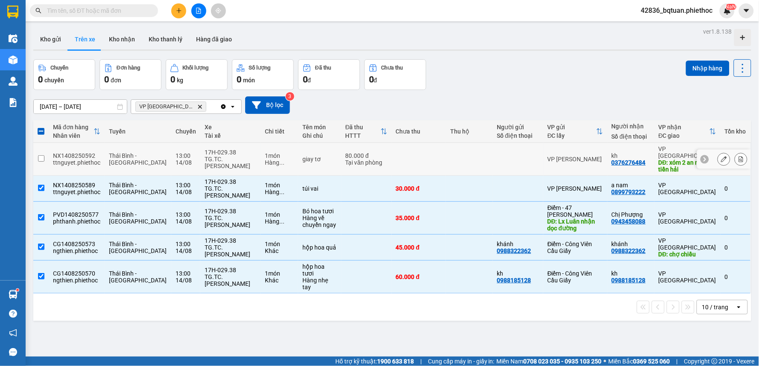
click at [224, 161] on div "TG.TC.[PERSON_NAME]" at bounding box center [231, 163] width 52 height 14
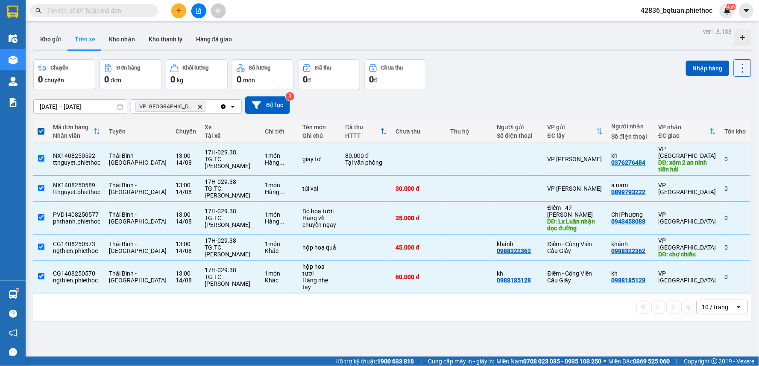
click at [314, 302] on div "10 / trang open" at bounding box center [392, 307] width 718 height 27
click at [479, 30] on div "Kho gửi Trên xe Kho nhận Kho thanh [PERSON_NAME] đã giao" at bounding box center [392, 40] width 718 height 23
click at [525, 64] on div "Chuyến 1 chuyến Đơn hàng 5 đơn Khối lượng 0 kg Số lượng 5 món Đã thu 80.000 đ C…" at bounding box center [392, 74] width 718 height 31
click at [127, 36] on button "Kho nhận" at bounding box center [122, 39] width 40 height 21
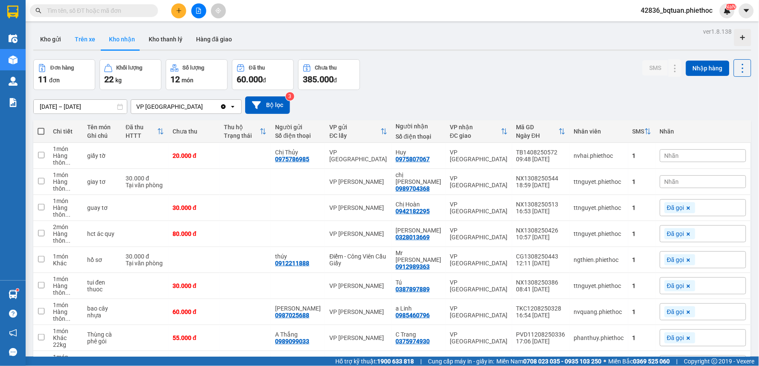
click at [82, 40] on button "Trên xe" at bounding box center [85, 39] width 34 height 21
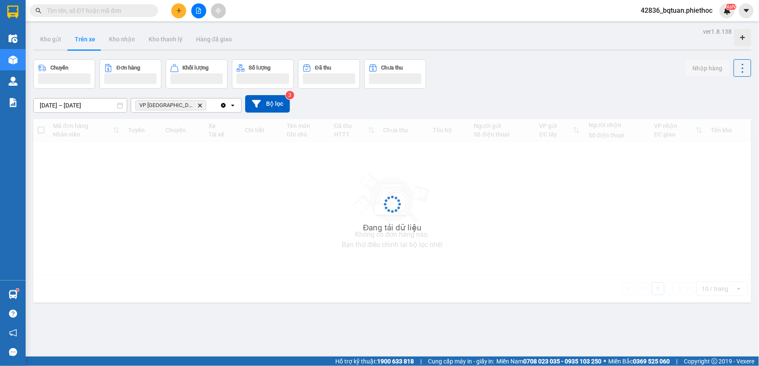
click at [82, 40] on button "Trên xe" at bounding box center [85, 39] width 34 height 21
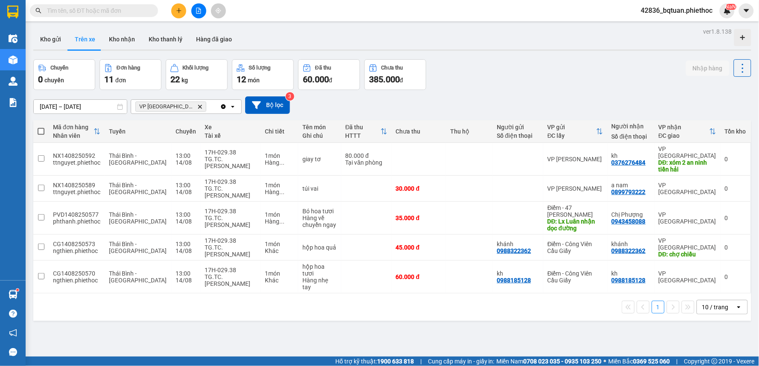
click at [513, 77] on div "Chuyến 0 chuyến Đơn hàng 11 đơn Khối lượng 22 kg Số lượng 12 món Đã thu 60.000 …" at bounding box center [392, 74] width 718 height 31
click at [697, 161] on div at bounding box center [724, 159] width 54 height 19
click at [718, 154] on button at bounding box center [724, 159] width 12 height 15
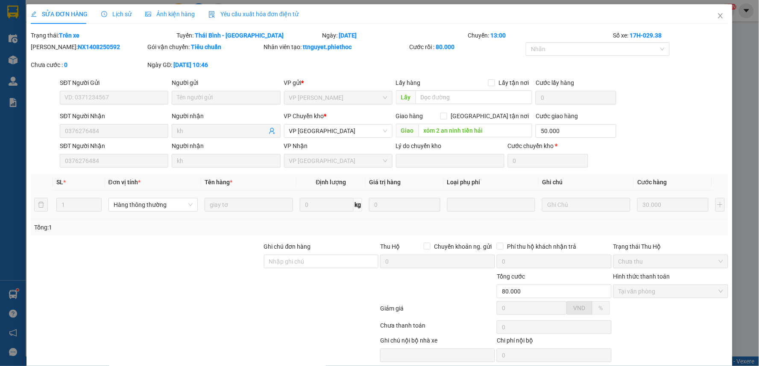
click at [699, 54] on div "Mã ĐH: NX1408250592 Gói vận chuyển: Tiêu chuẩn Nhân viên tạo: ttnguyet.phiethoc…" at bounding box center [379, 60] width 699 height 36
click at [717, 18] on icon "close" at bounding box center [720, 15] width 7 height 7
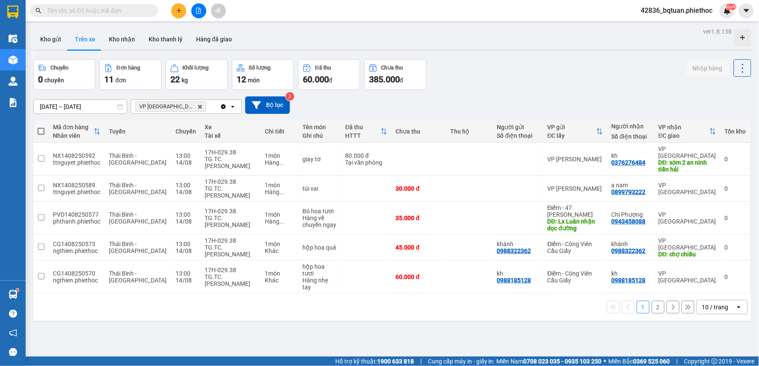
click at [560, 34] on div "Kho gửi Trên xe Kho nhận Kho thanh [PERSON_NAME] đã giao" at bounding box center [392, 40] width 718 height 23
click at [325, 181] on td "túi vai" at bounding box center [319, 189] width 43 height 26
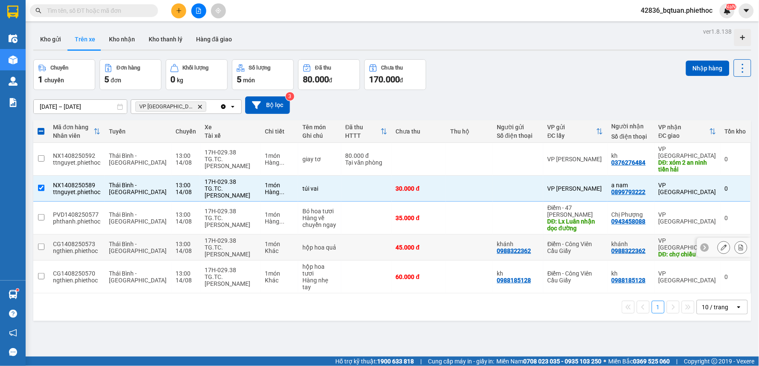
click at [265, 248] on div "Khác" at bounding box center [279, 251] width 29 height 7
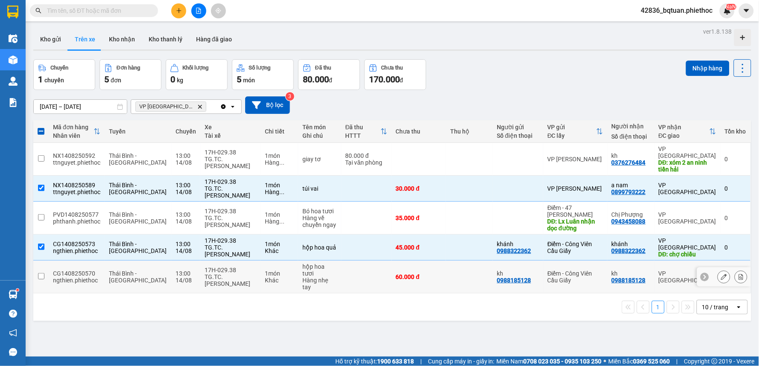
click at [275, 277] on div "Khác" at bounding box center [279, 280] width 29 height 7
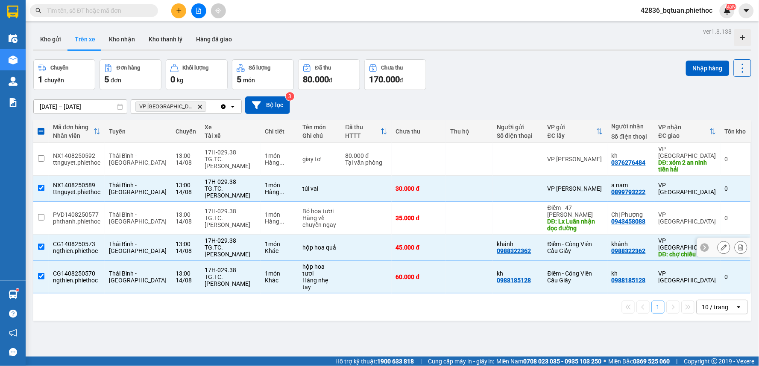
click at [341, 243] on td at bounding box center [366, 248] width 50 height 26
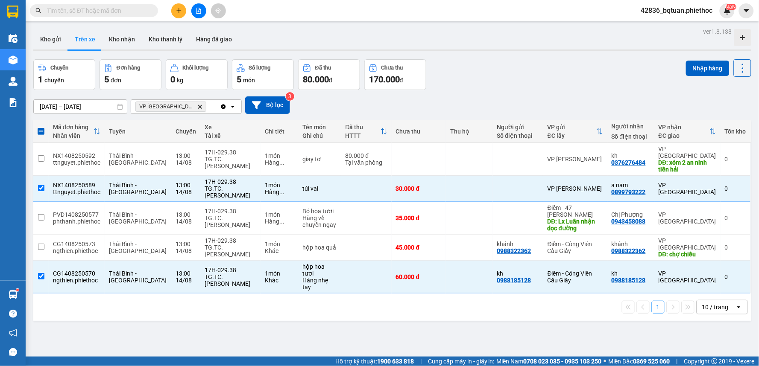
click at [411, 322] on div "ver 1.8.138 Kho gửi Trên xe Kho nhận Kho thanh [PERSON_NAME] đã giao Chuyến 1 c…" at bounding box center [392, 209] width 725 height 366
click at [379, 306] on div "1 10 / trang open" at bounding box center [392, 307] width 718 height 27
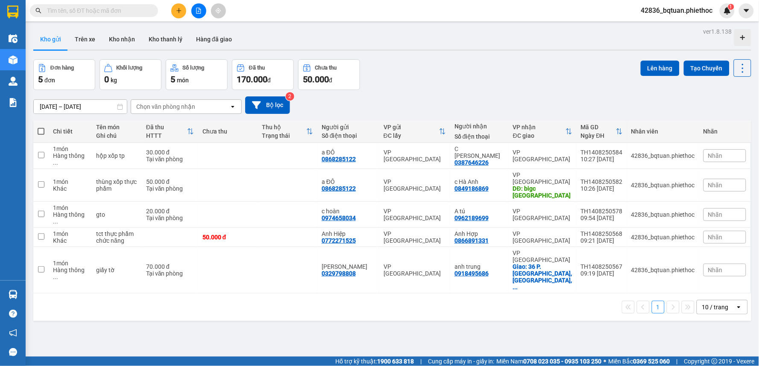
click at [61, 35] on button "Kho gửi" at bounding box center [50, 39] width 35 height 21
click at [184, 264] on div "70.000 đ" at bounding box center [170, 267] width 48 height 7
checkbox input "true"
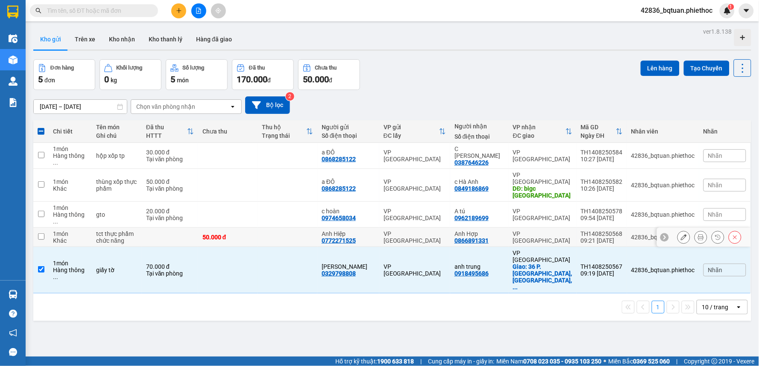
click at [172, 228] on td at bounding box center [170, 237] width 56 height 19
checkbox input "true"
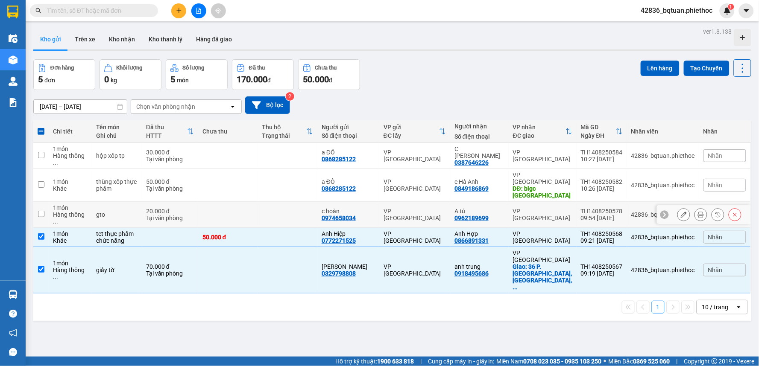
drag, startPoint x: 167, startPoint y: 193, endPoint x: 168, endPoint y: 182, distance: 11.2
click at [167, 215] on div "Tại văn phòng" at bounding box center [170, 218] width 48 height 7
checkbox input "true"
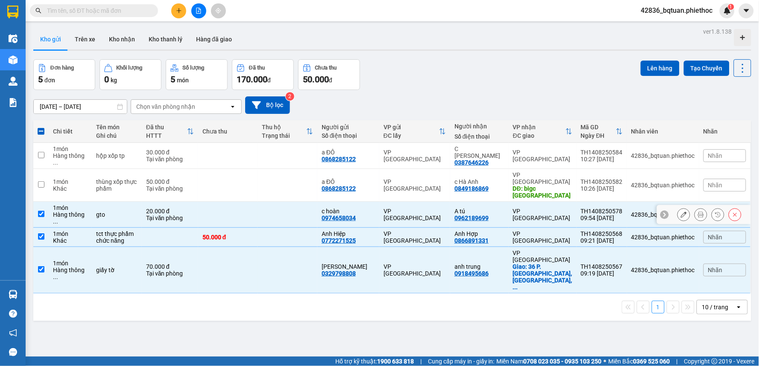
click at [168, 179] on td "50.000 đ Tại văn phòng" at bounding box center [170, 185] width 56 height 33
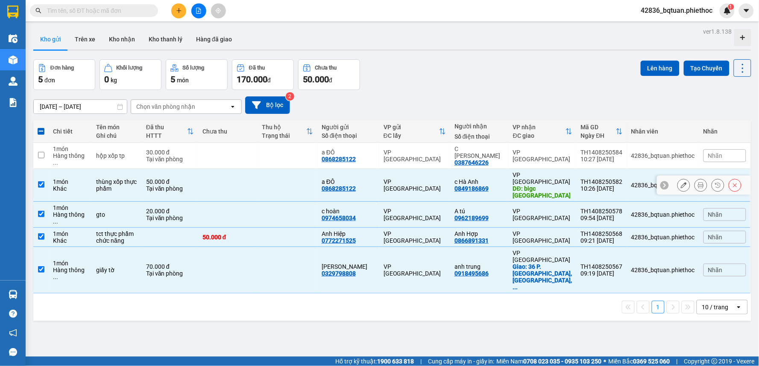
click at [207, 176] on td at bounding box center [228, 185] width 60 height 33
checkbox input "false"
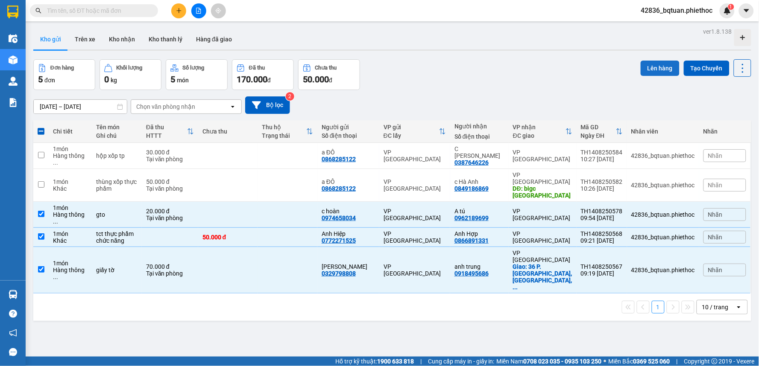
click at [641, 67] on button "Lên hàng" at bounding box center [660, 68] width 39 height 15
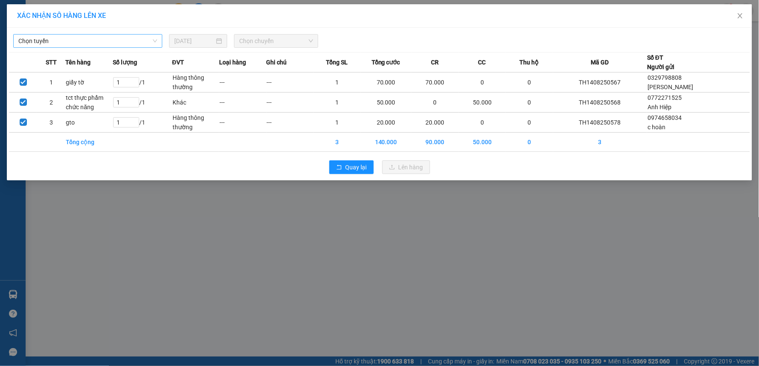
click at [134, 37] on span "Chọn tuyến" at bounding box center [87, 41] width 139 height 13
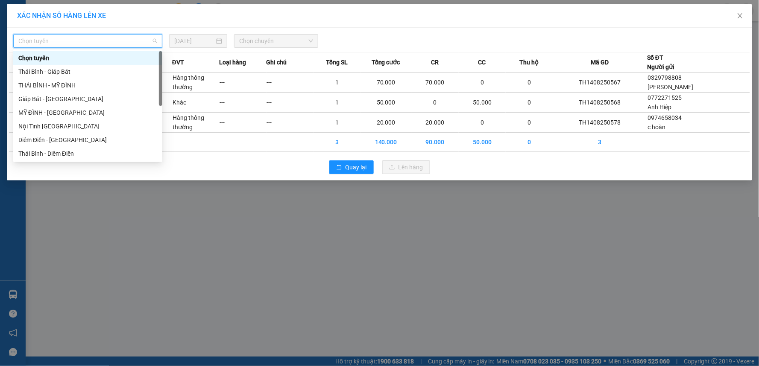
scroll to position [96, 0]
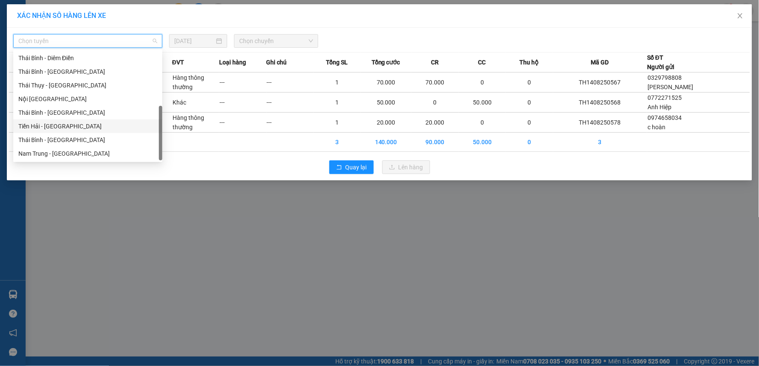
click at [66, 125] on div "Tiền Hải - Thái Bình" at bounding box center [87, 126] width 139 height 9
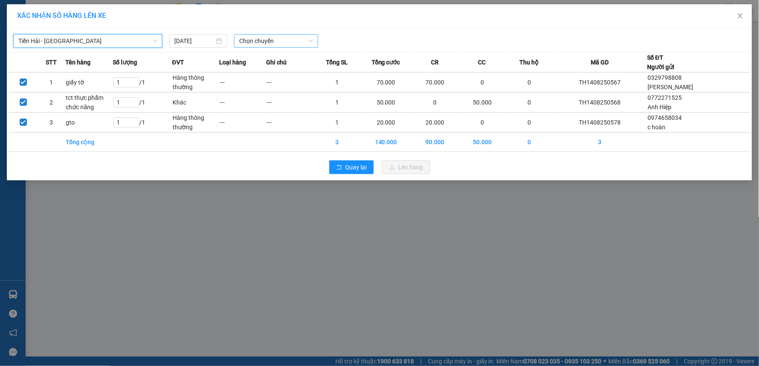
click at [277, 44] on span "Chọn chuyến" at bounding box center [276, 41] width 74 height 13
type input "100"
click at [265, 58] on div "11:00 (TC)" at bounding box center [272, 57] width 67 height 9
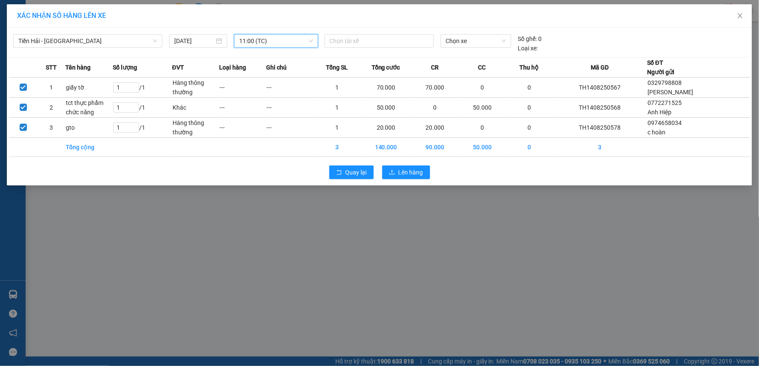
click at [264, 41] on span "11:00 (TC)" at bounding box center [276, 41] width 74 height 13
type input "100"
click at [285, 72] on div "Thêm chuyến " 10:00 "" at bounding box center [272, 72] width 77 height 15
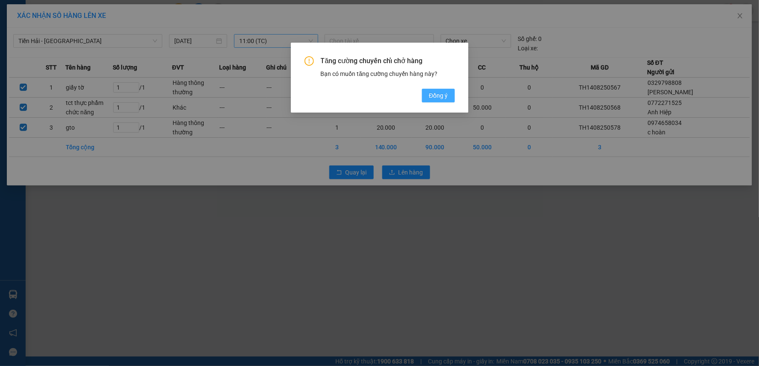
click at [446, 96] on span "Đồng ý" at bounding box center [438, 95] width 19 height 9
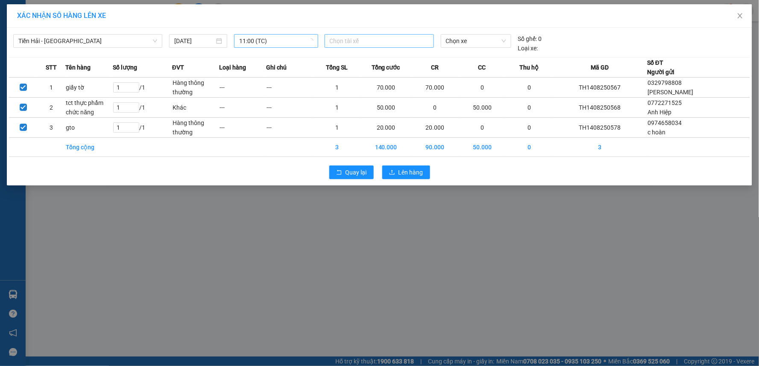
click at [398, 47] on div "Chọn tài xế" at bounding box center [379, 41] width 109 height 14
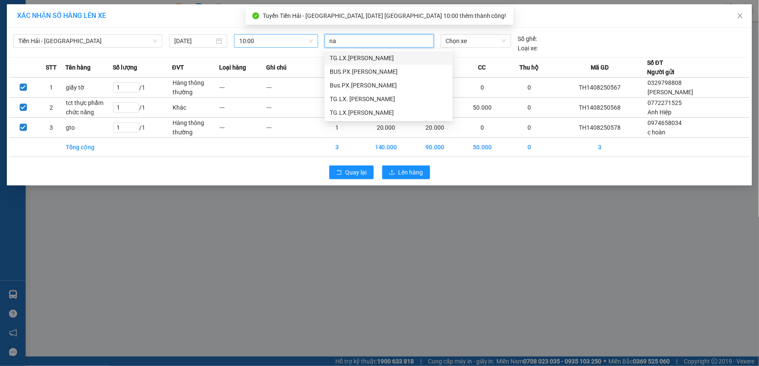
type input "nam"
click at [374, 96] on div "TG.LX. Đỗ Như Nam" at bounding box center [389, 98] width 118 height 9
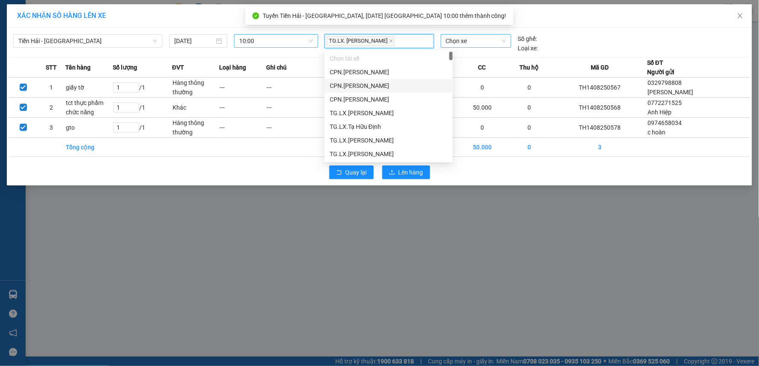
click at [480, 45] on span "Chọn xe" at bounding box center [476, 41] width 60 height 13
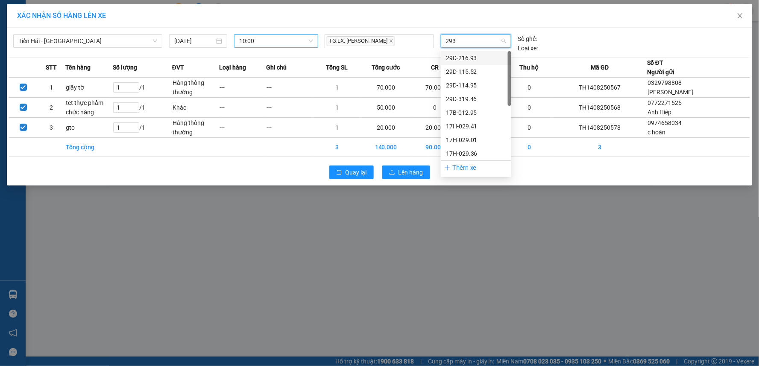
type input "2938"
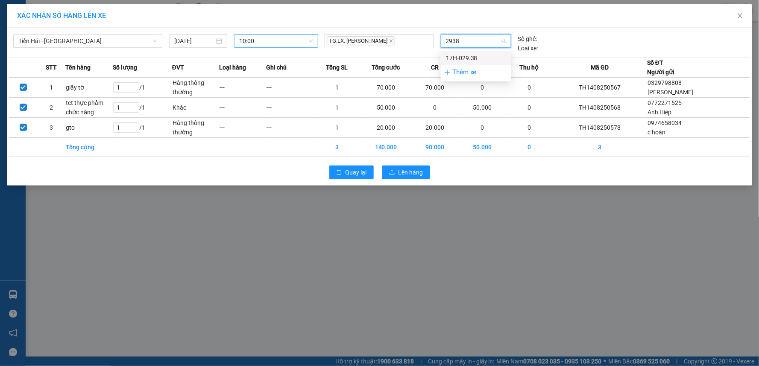
click at [480, 54] on div "17H-029.38" at bounding box center [476, 57] width 60 height 9
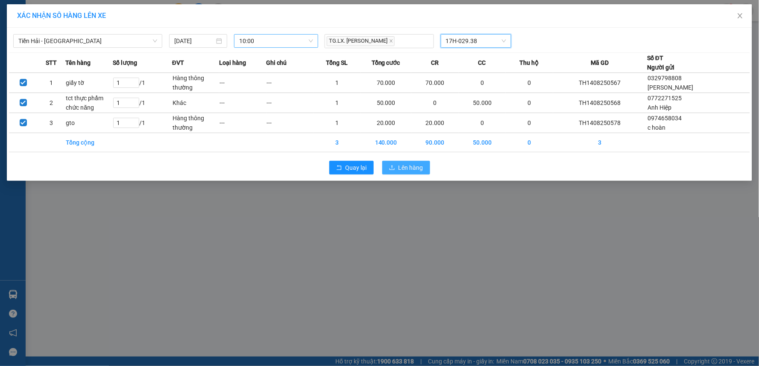
click at [419, 164] on span "Lên hàng" at bounding box center [411, 167] width 25 height 9
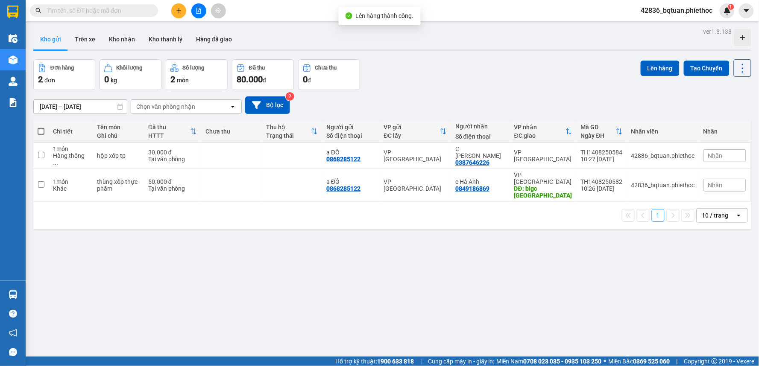
drag, startPoint x: 502, startPoint y: 52, endPoint x: 315, endPoint y: 50, distance: 187.5
click at [502, 52] on div "ver 1.8.138 Kho gửi Trên xe Kho nhận Kho thanh lý Hàng đã giao Đơn hàng 2 đơn K…" at bounding box center [392, 209] width 725 height 366
click at [91, 37] on button "Trên xe" at bounding box center [85, 39] width 34 height 21
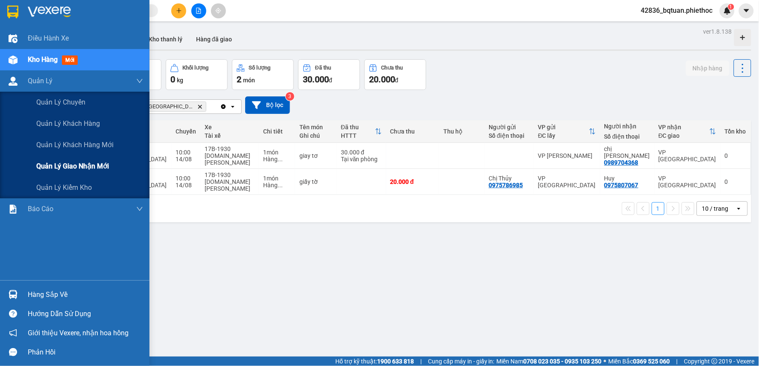
click at [88, 167] on span "Quản lý giao nhận mới" at bounding box center [72, 166] width 73 height 11
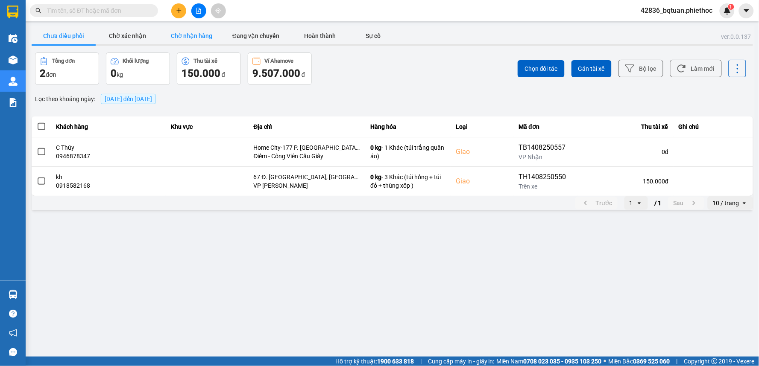
click at [213, 35] on button "Chờ nhận hàng" at bounding box center [192, 35] width 64 height 17
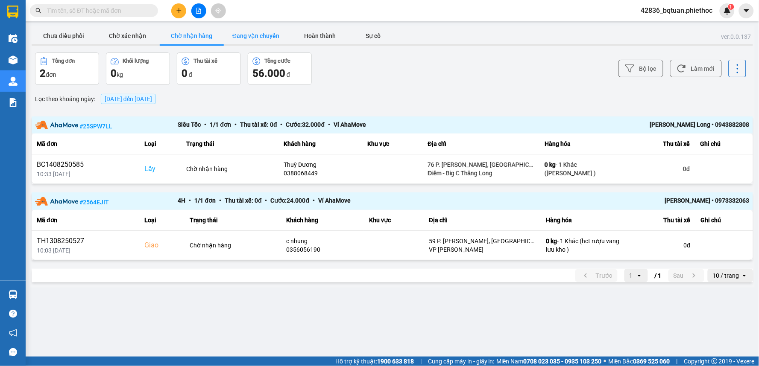
click at [265, 37] on button "Đang vận chuyển" at bounding box center [256, 35] width 64 height 17
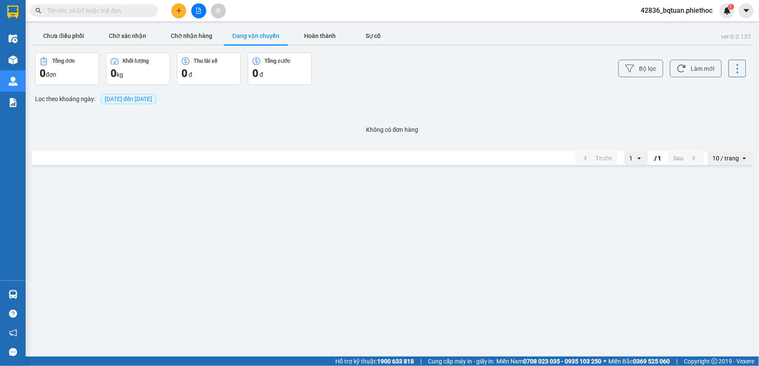
click at [470, 37] on div "Chưa điều phối Chờ xác nhận Chờ nhận hàng Đang vận chuyển Hoàn thành Sự cố" at bounding box center [392, 36] width 721 height 19
click at [120, 37] on button "Chờ xác nhận" at bounding box center [128, 35] width 64 height 17
click at [79, 38] on button "Chưa điều phối" at bounding box center [64, 35] width 64 height 17
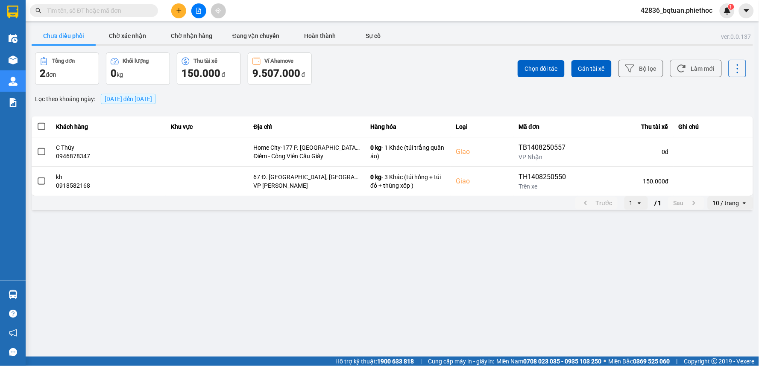
click at [516, 50] on div "ver: 0.0.137 Chưa điều phối Chờ xác nhận Chờ nhận hàng Đang vận chuyển Hoàn thà…" at bounding box center [392, 119] width 725 height 186
drag, startPoint x: 387, startPoint y: 238, endPoint x: 393, endPoint y: 246, distance: 9.7
click at [389, 243] on main "ver: 0.0.137 Chưa điều phối Chờ xác nhận Chờ nhận hàng Đang vận chuyển Hoàn thà…" at bounding box center [379, 178] width 759 height 357
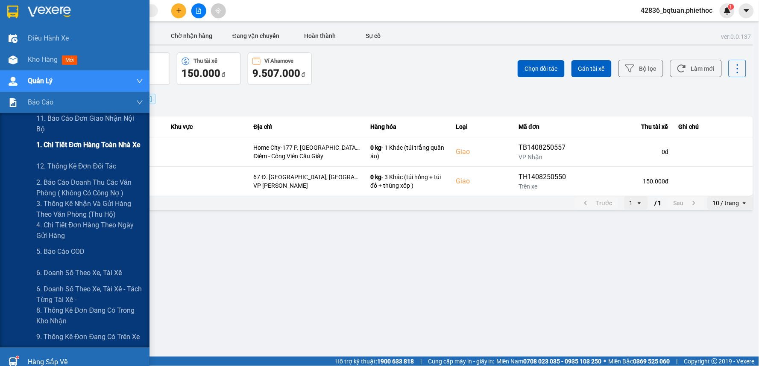
click at [99, 149] on span "1. Chi tiết đơn hàng toàn nhà xe" at bounding box center [88, 145] width 105 height 11
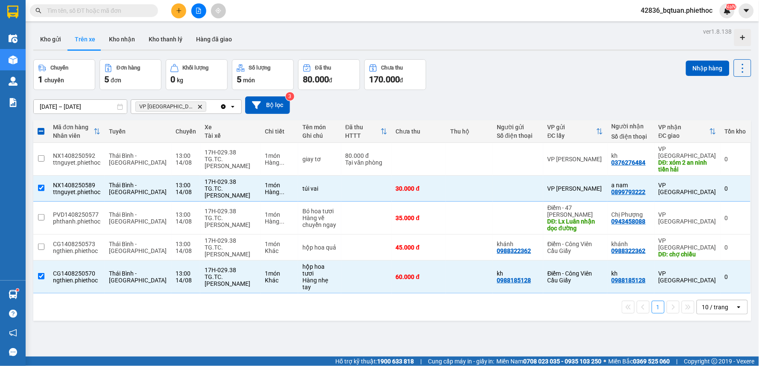
click at [337, 294] on div "1 10 / trang open" at bounding box center [392, 307] width 718 height 27
click at [371, 241] on td at bounding box center [366, 248] width 50 height 26
checkbox input "true"
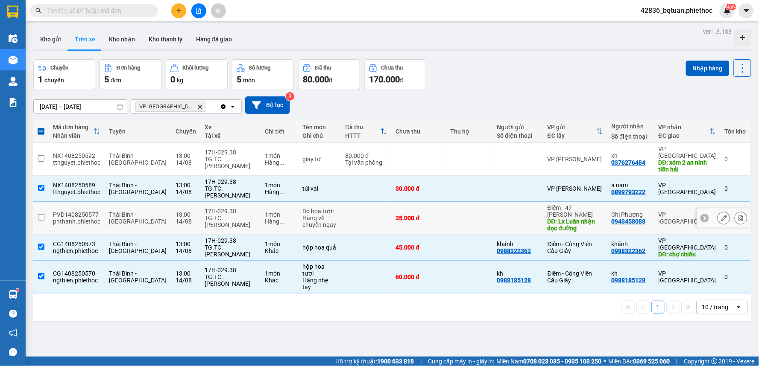
click at [345, 216] on td at bounding box center [366, 218] width 50 height 33
checkbox input "true"
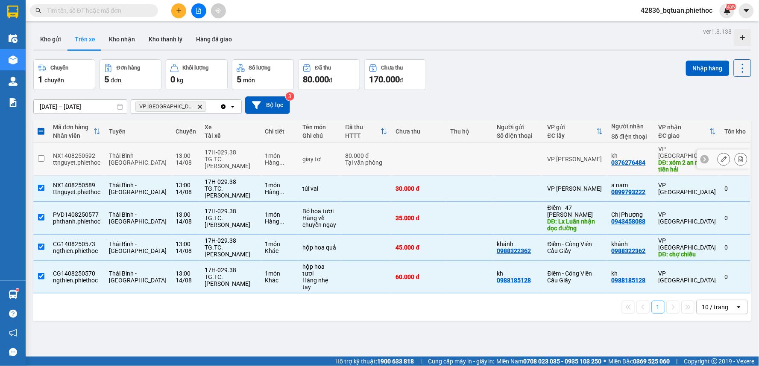
click at [356, 164] on td "80.000 đ Tại văn phòng" at bounding box center [366, 159] width 50 height 33
checkbox input "true"
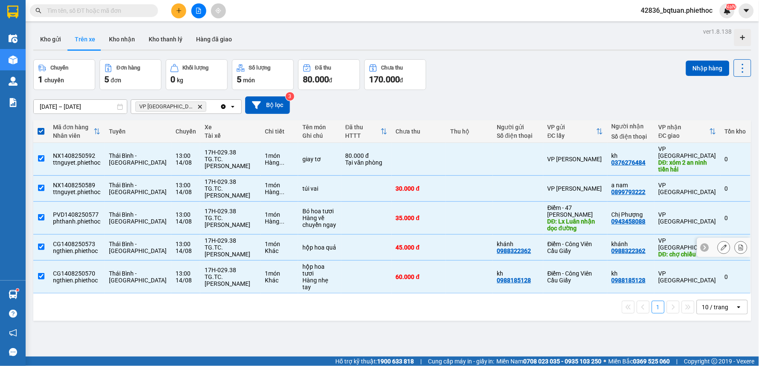
click at [581, 245] on div "Điểm - Công Viên Cầu Giấy" at bounding box center [576, 248] width 56 height 14
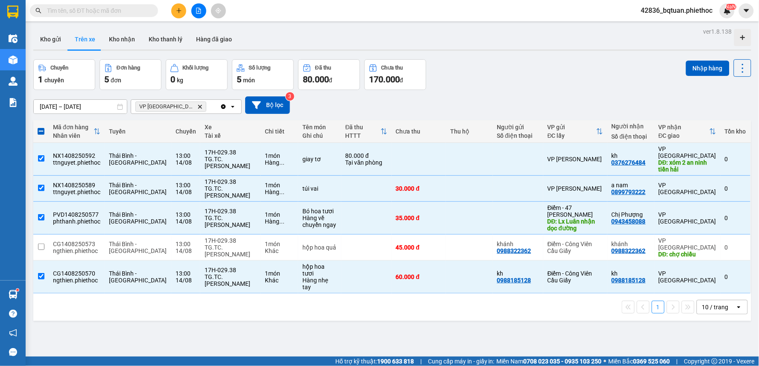
click at [490, 67] on div "Chuyến 1 chuyến Đơn hàng 5 đơn Khối lượng 0 kg Số lượng 5 món Đã thu 80.000 đ C…" at bounding box center [392, 74] width 718 height 31
drag, startPoint x: 505, startPoint y: 62, endPoint x: 519, endPoint y: 191, distance: 128.9
click at [506, 62] on div "Chuyến 1 chuyến Đơn hàng 5 đơn Khối lượng 0 kg Số lượng 5 món Đã thu 80.000 đ C…" at bounding box center [392, 74] width 718 height 31
click at [324, 241] on td "hộp hoa quả" at bounding box center [319, 248] width 43 height 26
checkbox input "true"
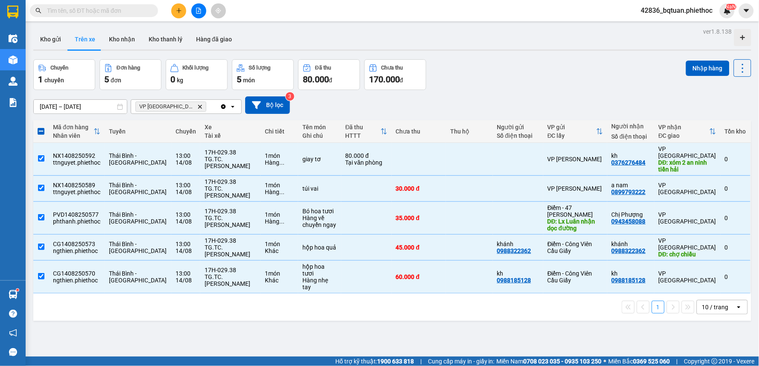
click at [354, 323] on div "ver 1.8.138 Kho gửi Trên xe Kho nhận Kho thanh [PERSON_NAME] đã giao Chuyến 1 c…" at bounding box center [392, 209] width 725 height 366
click at [371, 312] on div "ver 1.8.138 Kho gửi Trên xe Kho nhận Kho thanh [PERSON_NAME] đã giao Chuyến 1 c…" at bounding box center [392, 209] width 725 height 366
click at [405, 314] on div "ver 1.8.138 Kho gửi Trên xe Kho nhận Kho thanh [PERSON_NAME] đã giao Chuyến 1 c…" at bounding box center [392, 209] width 725 height 366
click at [502, 65] on div "Chuyến 1 chuyến Đơn hàng 5 đơn Khối lượng 0 kg Số lượng 5 món Đã thu 80.000 đ C…" at bounding box center [392, 74] width 718 height 31
click at [506, 66] on div "Chuyến 1 chuyến Đơn hàng 5 đơn Khối lượng 0 kg Số lượng 5 món Đã thu 80.000 đ C…" at bounding box center [392, 74] width 718 height 31
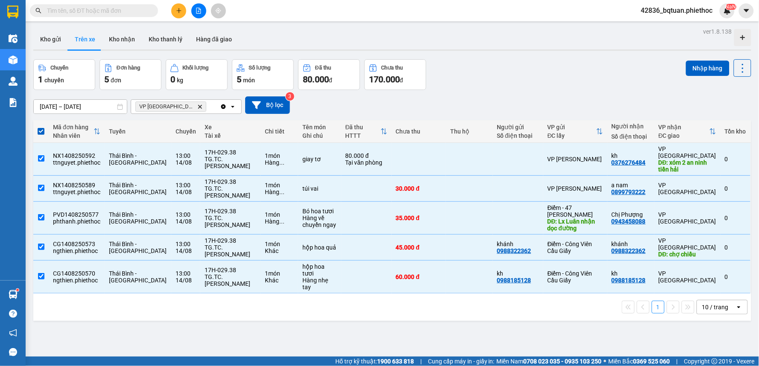
click at [510, 91] on div "14/08/2025 – 14/08/2025 Press the down arrow key to interact with the calendar …" at bounding box center [392, 105] width 718 height 30
click at [317, 216] on div "Hàng về chuyển ngay" at bounding box center [319, 222] width 34 height 14
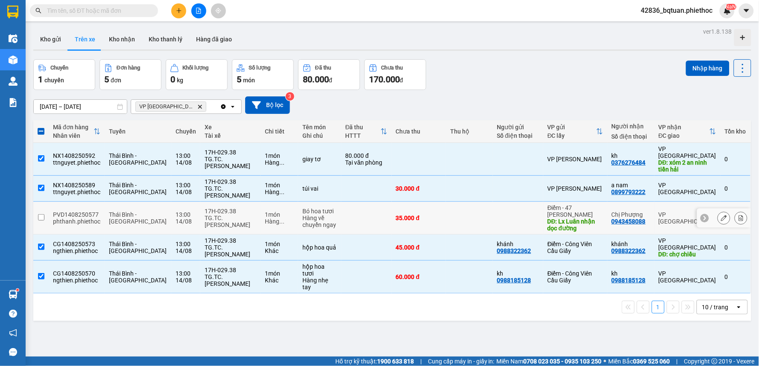
click at [317, 216] on div "Hàng về chuyển ngay" at bounding box center [319, 222] width 34 height 14
checkbox input "true"
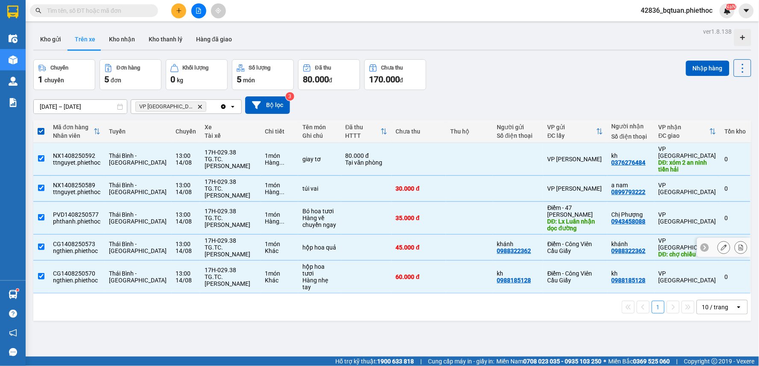
click at [341, 246] on td at bounding box center [366, 248] width 50 height 26
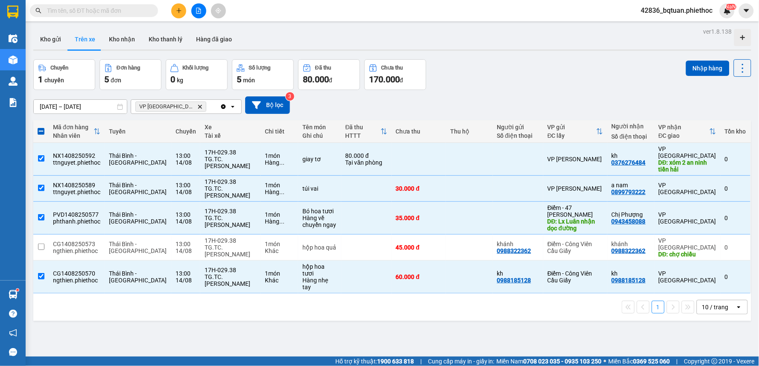
click at [345, 317] on div "ver 1.8.138 Kho gửi Trên xe Kho nhận Kho thanh [PERSON_NAME] đã giao Chuyến 1 c…" at bounding box center [392, 209] width 725 height 366
click at [532, 29] on div "ver 1.8.138 Kho gửi Trên xe Kho nhận Kho thanh [PERSON_NAME] đã giao Chuyến 1 c…" at bounding box center [392, 209] width 725 height 366
click at [517, 65] on div "Chuyến 1 chuyến Đơn hàng 5 đơn Khối lượng 0 kg Số lượng 5 món Đã thu 80.000 đ C…" at bounding box center [392, 74] width 718 height 31
click at [539, 52] on div "ver 1.8.138 Kho gửi Trên xe Kho nhận Kho thanh [PERSON_NAME] đã giao Chuyến 1 c…" at bounding box center [392, 209] width 725 height 366
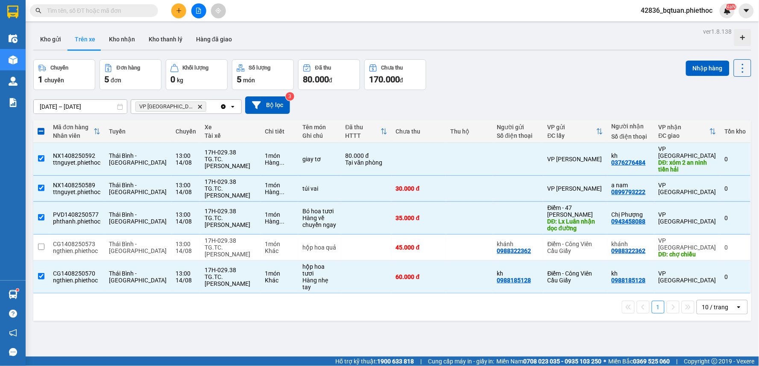
drag, startPoint x: 274, startPoint y: 326, endPoint x: 363, endPoint y: 298, distance: 93.7
click at [276, 326] on div "ver 1.8.138 Kho gửi Trên xe Kho nhận Kho thanh [PERSON_NAME] đã giao Chuyến 1 c…" at bounding box center [392, 209] width 725 height 366
drag, startPoint x: 366, startPoint y: 319, endPoint x: 371, endPoint y: 314, distance: 6.7
click at [371, 314] on div "ver 1.8.138 Kho gửi Trên xe Kho nhận Kho thanh [PERSON_NAME] đã giao Chuyến 1 c…" at bounding box center [392, 209] width 725 height 366
click at [505, 100] on div "14/08/2025 – 14/08/2025 Press the down arrow key to interact with the calendar …" at bounding box center [392, 106] width 718 height 18
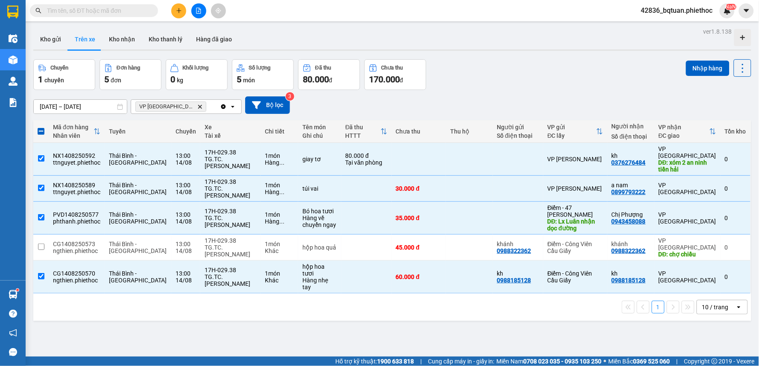
click at [572, 62] on div "Chuyến 1 chuyến Đơn hàng 5 đơn Khối lượng 0 kg Số lượng 5 món Đã thu 80.000 đ C…" at bounding box center [392, 74] width 718 height 31
drag, startPoint x: 567, startPoint y: 62, endPoint x: 553, endPoint y: 129, distance: 67.8
click at [567, 63] on div "Chuyến 1 chuyến Đơn hàng 5 đơn Khối lượng 0 kg Số lượng 5 món Đã thu 80.000 đ C…" at bounding box center [392, 74] width 718 height 31
click at [396, 244] on div "45.000 đ" at bounding box center [419, 247] width 46 height 7
checkbox input "true"
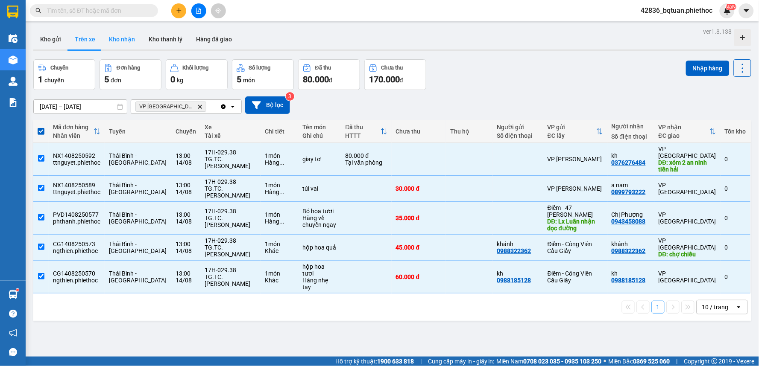
click at [117, 36] on button "Kho nhận" at bounding box center [122, 39] width 40 height 21
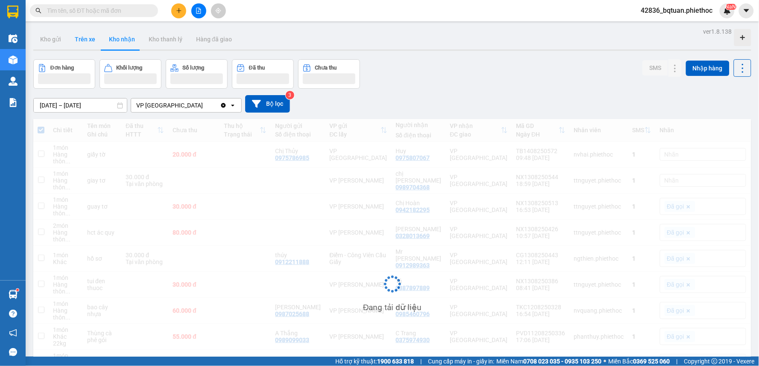
click at [84, 37] on button "Trên xe" at bounding box center [85, 39] width 34 height 21
type input "[DATE] – [DATE]"
click at [84, 37] on button "Trên xe" at bounding box center [85, 39] width 34 height 21
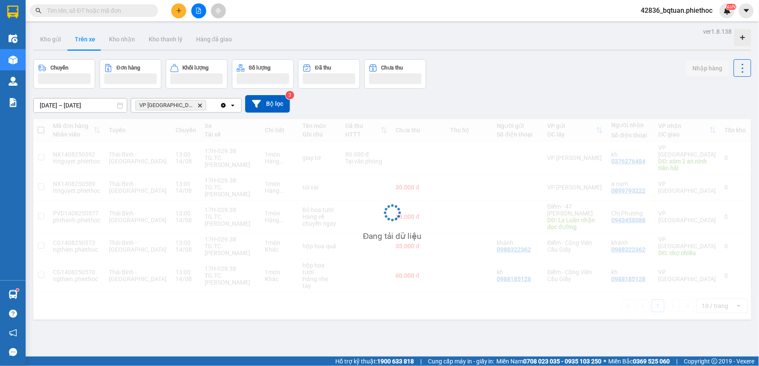
click at [500, 38] on div "Kho gửi Trên xe Kho nhận Kho thanh [PERSON_NAME] đã giao" at bounding box center [392, 40] width 718 height 23
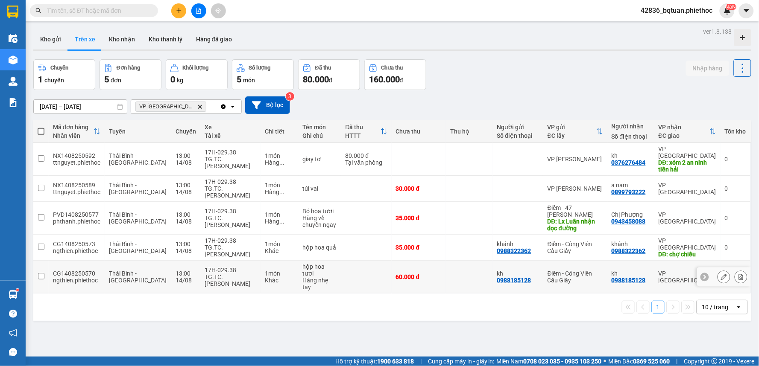
click at [322, 277] on div "Hàng nhẹ tay" at bounding box center [319, 284] width 34 height 14
checkbox input "true"
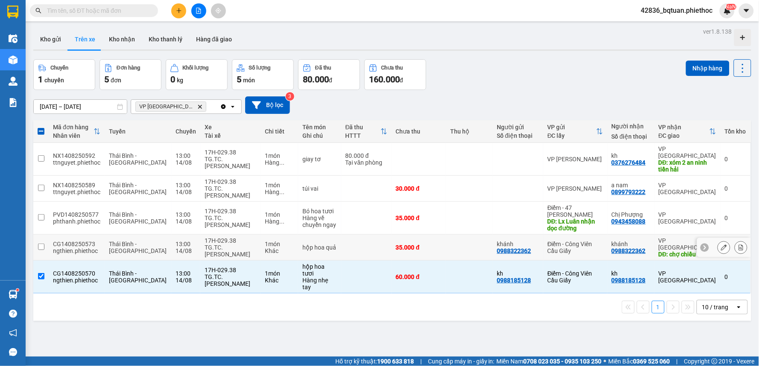
click at [321, 244] on div "hộp hoa quả" at bounding box center [319, 247] width 34 height 7
checkbox input "true"
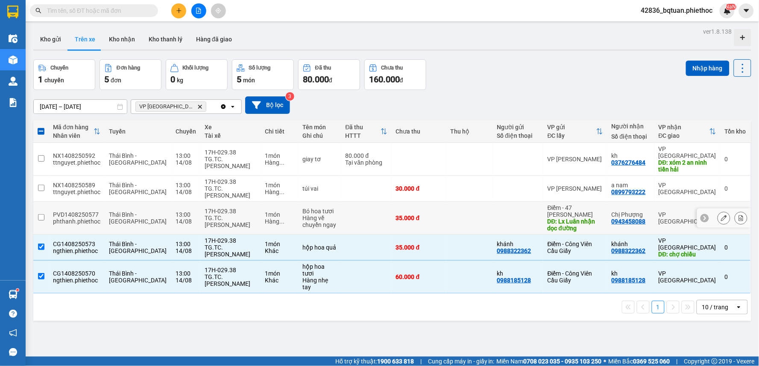
click at [341, 217] on td at bounding box center [366, 218] width 50 height 33
checkbox input "true"
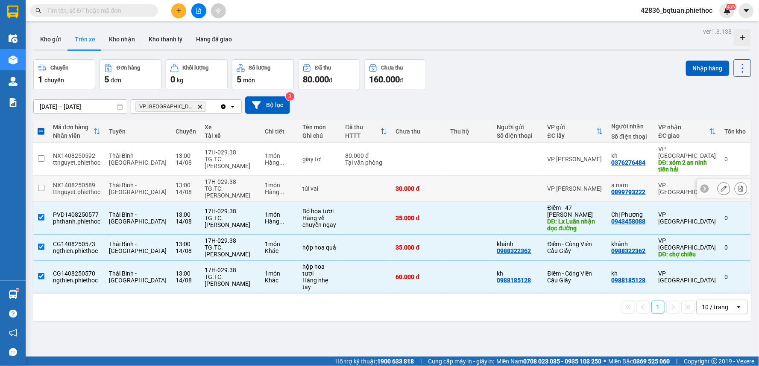
click at [366, 184] on td at bounding box center [366, 189] width 50 height 26
checkbox input "true"
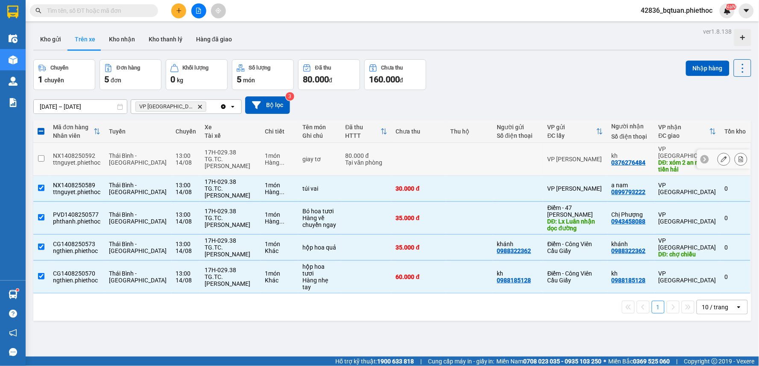
click at [371, 155] on div "80.000 đ" at bounding box center [367, 155] width 42 height 7
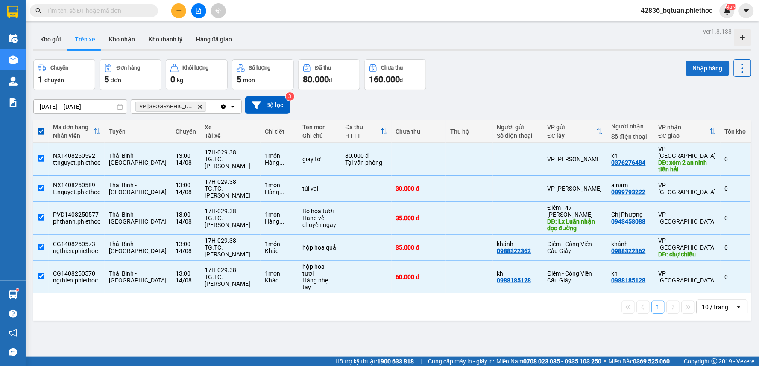
click at [693, 70] on button "Nhập hàng" at bounding box center [708, 68] width 44 height 15
click at [598, 70] on div "Chuyến 1 chuyến Đơn hàng 5 đơn Khối lượng 0 kg Số lượng 5 món Đã thu 80.000 đ C…" at bounding box center [392, 74] width 718 height 31
click at [594, 71] on div "Chuyến 1 chuyến Đơn hàng 5 đơn Khối lượng 0 kg Số lượng 5 món Đã thu 80.000 đ C…" at bounding box center [392, 74] width 718 height 31
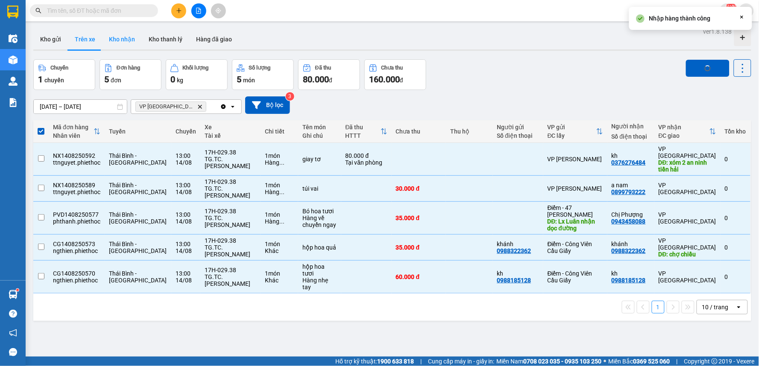
checkbox input "false"
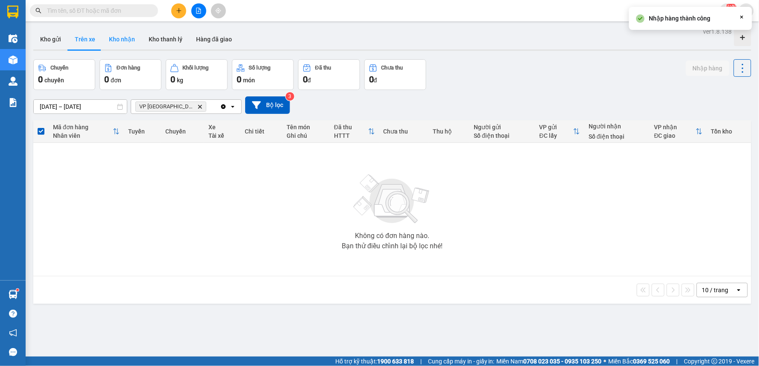
click at [126, 34] on button "Kho nhận" at bounding box center [122, 39] width 40 height 21
type input "[DATE] – [DATE]"
click at [126, 34] on button "Kho nhận" at bounding box center [122, 39] width 40 height 21
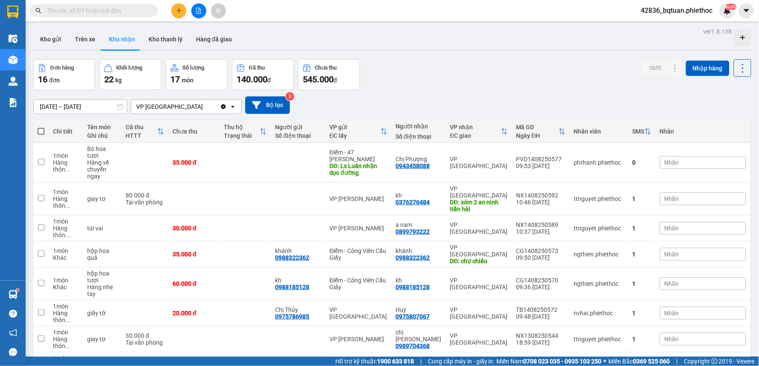
click at [560, 44] on div "Kho gửi Trên xe Kho nhận Kho thanh [PERSON_NAME] đã giao" at bounding box center [392, 40] width 718 height 23
click at [483, 244] on div "VP [GEOGRAPHIC_DATA]" at bounding box center [479, 251] width 58 height 14
checkbox input "true"
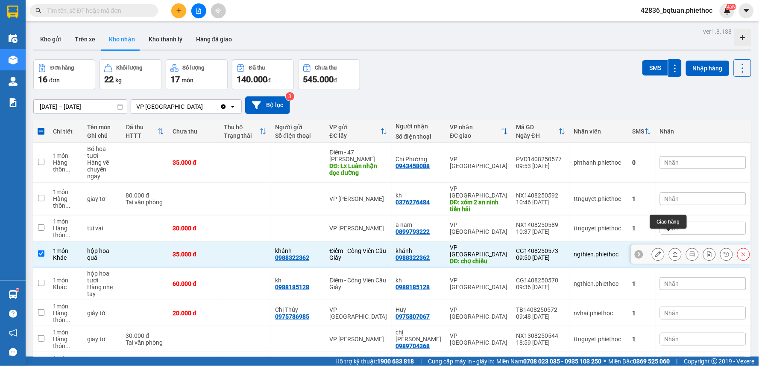
click at [657, 247] on button at bounding box center [658, 254] width 12 height 15
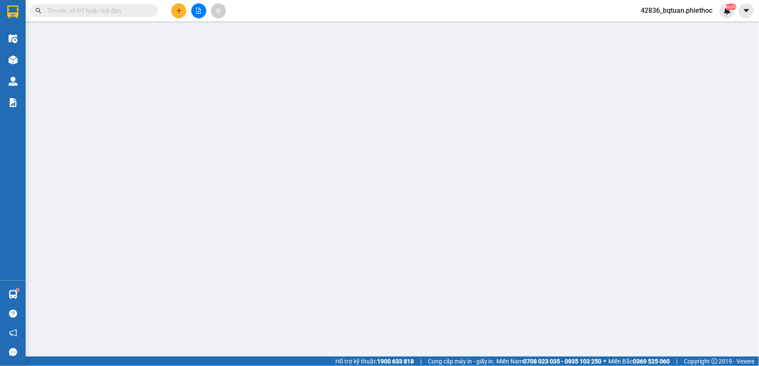
type input "0988322362"
type input "khánh"
type input "0988322362"
type input "khánh"
type input "chợ chiều"
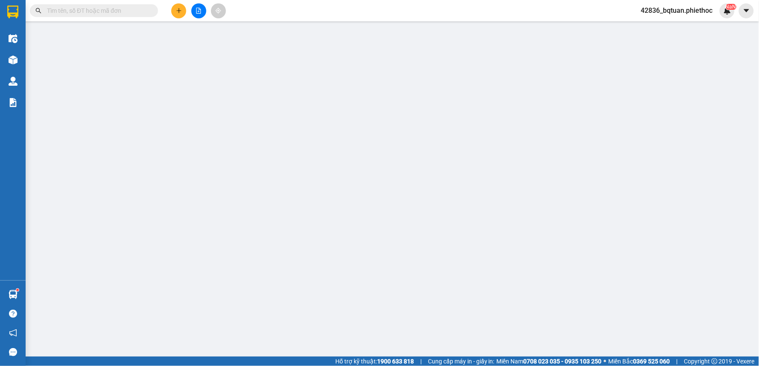
type input "5.000"
type input "35.000"
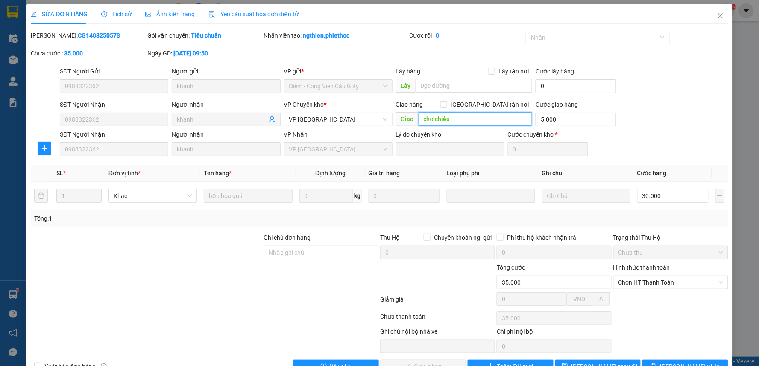
click at [490, 118] on input "chợ chiều" at bounding box center [476, 119] width 114 height 14
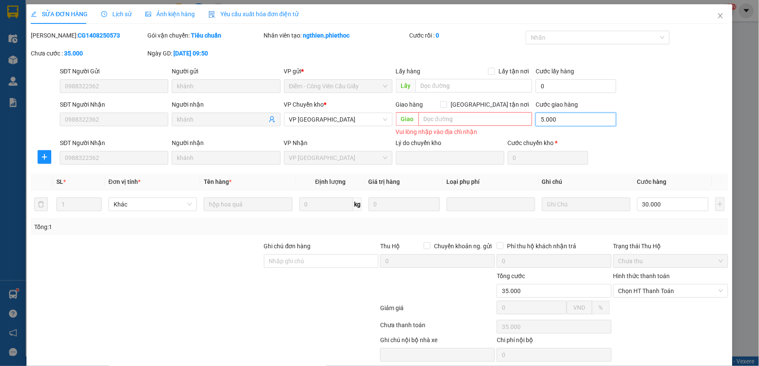
click at [575, 117] on input "5.000" at bounding box center [576, 120] width 81 height 14
type input "0"
type input "30.000"
type input "0"
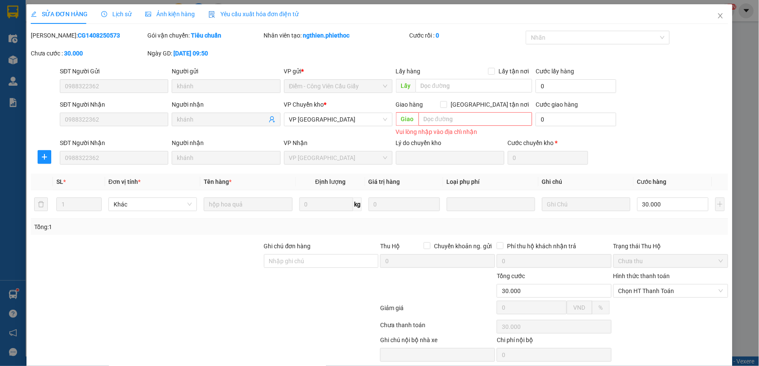
drag, startPoint x: 653, startPoint y: 121, endPoint x: 653, endPoint y: 135, distance: 14.5
click at [653, 135] on div "SĐT Người Nhận 0988322362 Người nhận khánh VP Chuyển kho * VP Thái Bình Giao hà…" at bounding box center [393, 119] width 671 height 38
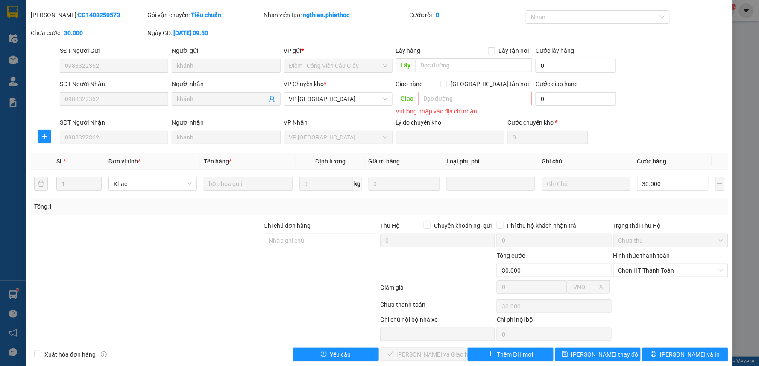
scroll to position [32, 0]
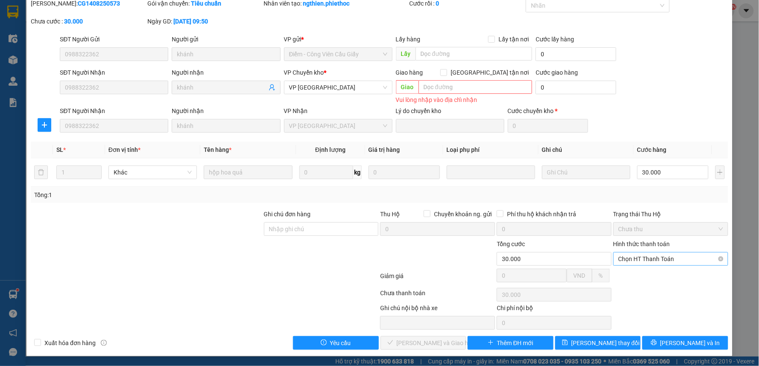
click at [656, 261] on span "Chọn HT Thanh Toán" at bounding box center [671, 259] width 105 height 13
click at [642, 274] on div "Tại văn phòng" at bounding box center [664, 276] width 103 height 9
type input "0"
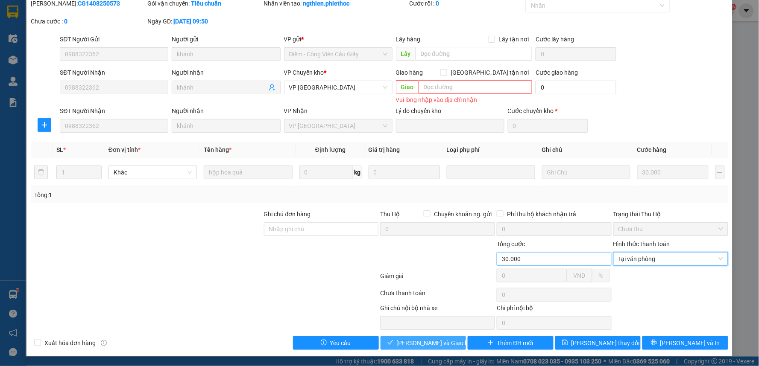
drag, startPoint x: 430, startPoint y: 342, endPoint x: 494, endPoint y: 252, distance: 110.0
click at [430, 342] on span "[PERSON_NAME] và Giao hàng" at bounding box center [438, 343] width 82 height 9
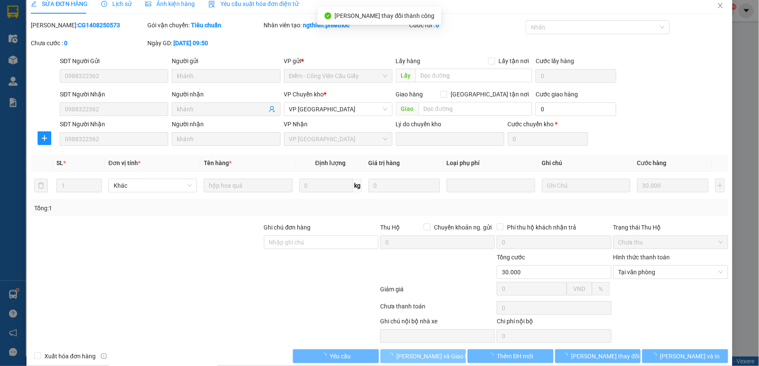
scroll to position [0, 0]
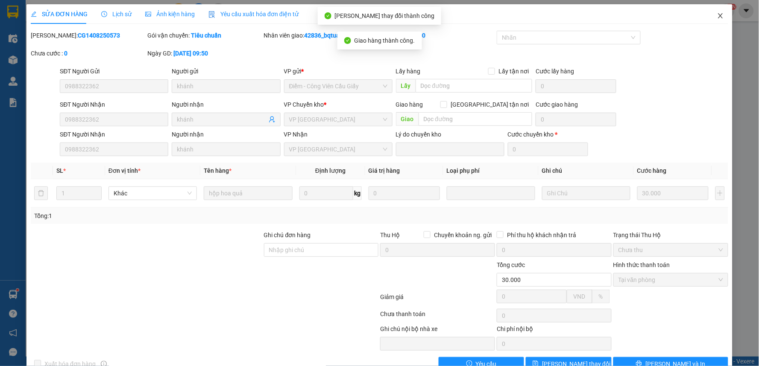
click at [718, 15] on icon "close" at bounding box center [720, 15] width 5 height 5
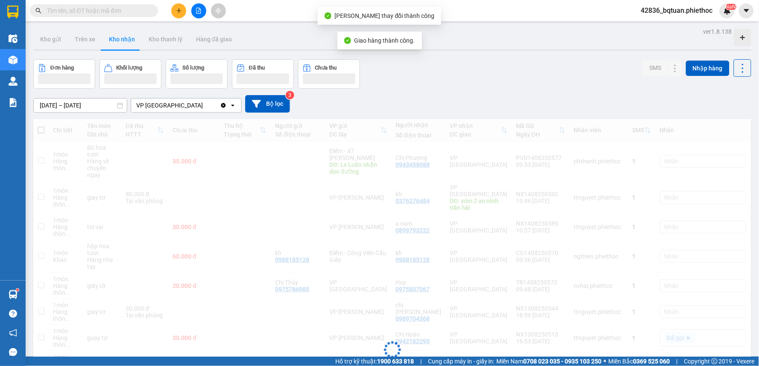
drag, startPoint x: 590, startPoint y: 29, endPoint x: 402, endPoint y: 32, distance: 188.8
click at [447, 32] on div "Kho gửi Trên xe Kho nhận Kho thanh [PERSON_NAME] đã giao" at bounding box center [392, 40] width 718 height 23
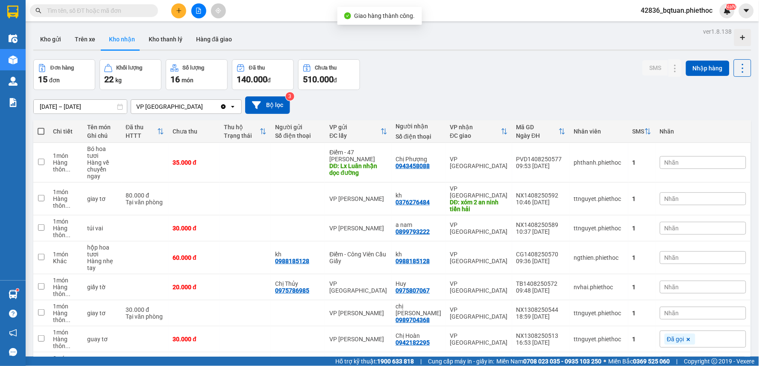
click at [566, 91] on div "01/08/2025 – 14/08/2025 Press the down arrow key to interact with the calendar …" at bounding box center [392, 105] width 718 height 30
drag, startPoint x: 496, startPoint y: 18, endPoint x: 498, endPoint y: 26, distance: 7.5
click at [498, 18] on div "Kết quả tìm kiếm ( 5 ) Bộ lọc Mã ĐH Trạng thái Món hàng Thu hộ Tổng cước Chưa c…" at bounding box center [379, 10] width 759 height 21
click at [486, 56] on div "ver 1.8.138 Kho gửi Trên xe Kho nhận Kho thanh lý Hàng đã giao Đơn hàng 15 đơn …" at bounding box center [392, 312] width 725 height 573
click at [94, 36] on button "Trên xe" at bounding box center [85, 39] width 34 height 21
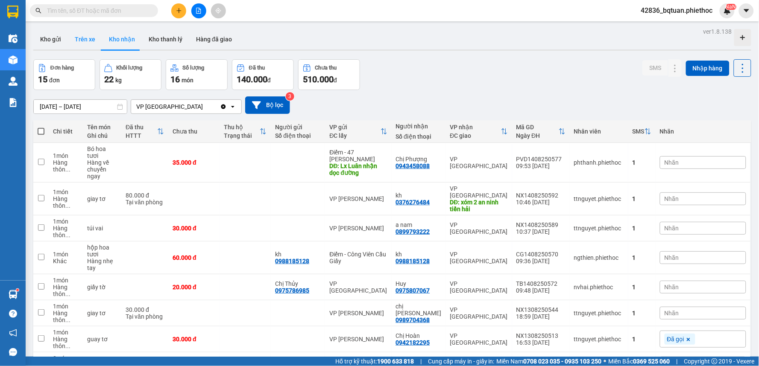
type input "[DATE] – [DATE]"
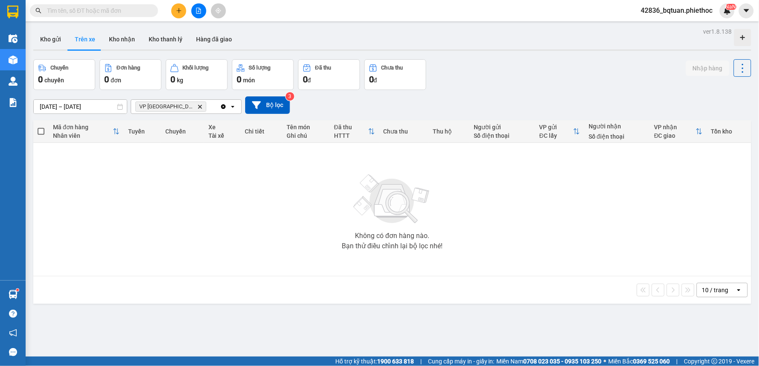
click at [517, 88] on div "Chuyến 0 chuyến Đơn hàng 0 đơn Khối lượng 0 kg Số lượng 0 món Đã thu 0 đ Chưa t…" at bounding box center [392, 74] width 718 height 31
click at [57, 42] on button "Kho gửi" at bounding box center [50, 39] width 35 height 21
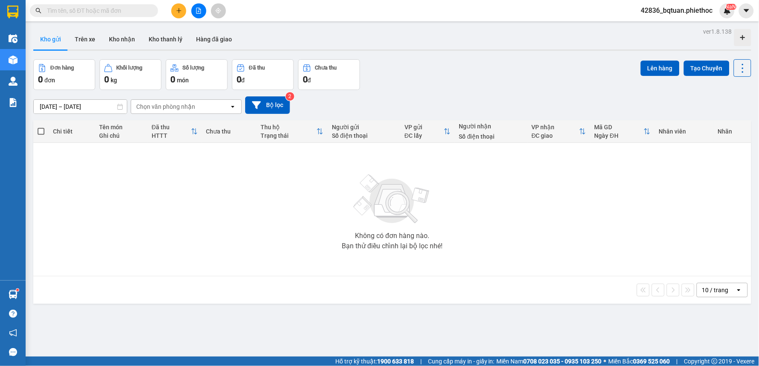
click at [468, 67] on div "Đơn hàng 0 đơn Khối lượng 0 kg Số lượng 0 món Đã thu 0 đ Chưa thu 0 đ Lên hàng …" at bounding box center [392, 74] width 718 height 31
click at [132, 41] on button "Kho nhận" at bounding box center [122, 39] width 40 height 21
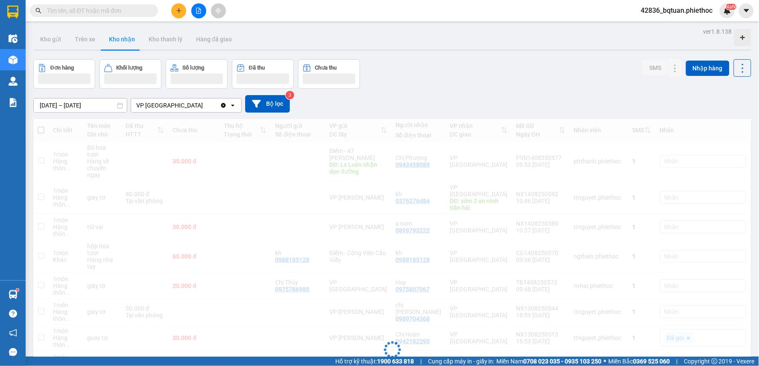
click at [502, 27] on div "ver 1.8.138 Kho gửi Trên xe Kho nhận Kho thanh lý Hàng đã giao Đơn hàng Khối lư…" at bounding box center [392, 312] width 725 height 572
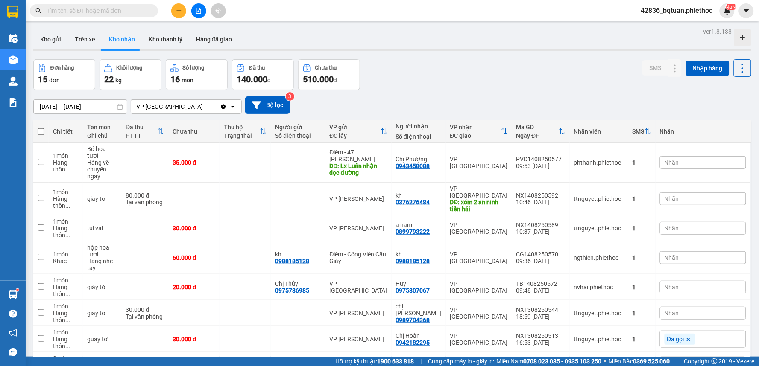
drag, startPoint x: 527, startPoint y: 62, endPoint x: 495, endPoint y: 67, distance: 31.7
click at [525, 64] on div "Đơn hàng 15 đơn Khối lượng 22 kg Số lượng 16 món Đã thu 140.000 đ Chưa thu 510.…" at bounding box center [392, 74] width 718 height 31
drag, startPoint x: 325, startPoint y: 13, endPoint x: 182, endPoint y: 14, distance: 143.1
click at [324, 13] on div "Kết quả tìm kiếm ( 5 ) Bộ lọc Mã ĐH Trạng thái Món hàng Thu hộ Tổng cước Chưa c…" at bounding box center [379, 10] width 759 height 21
click at [174, 11] on button at bounding box center [178, 10] width 15 height 15
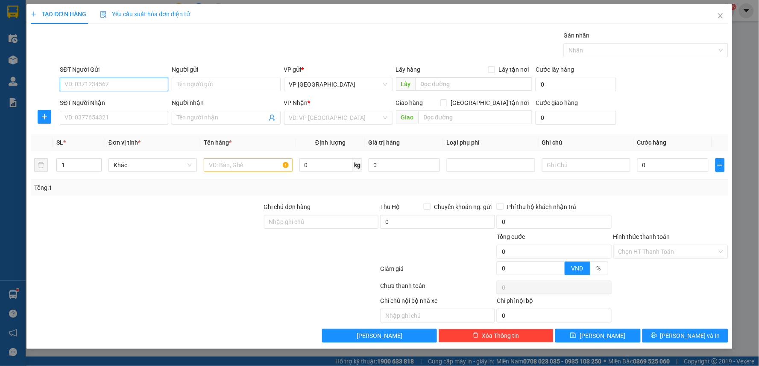
click at [101, 81] on input "SĐT Người Gửi" at bounding box center [114, 85] width 108 height 14
type input "0981785918"
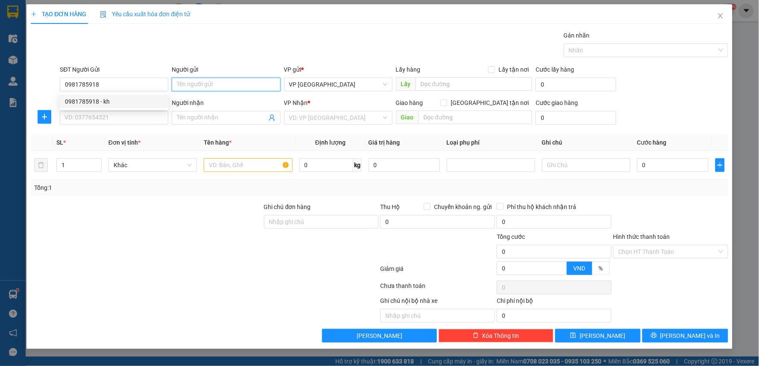
click at [187, 84] on input "Người gửi" at bounding box center [226, 85] width 108 height 14
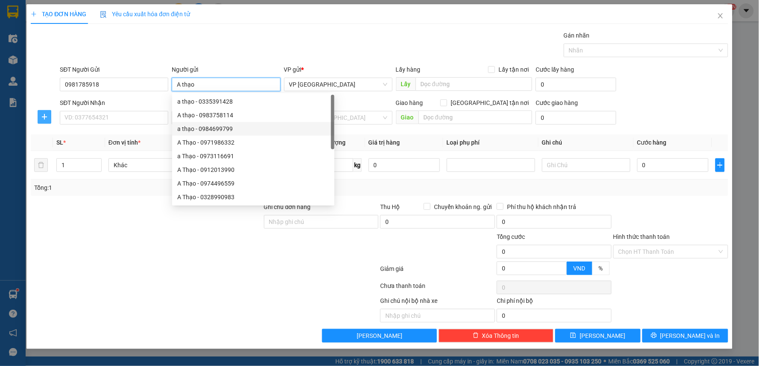
type input "A thạo"
click at [44, 113] on button "button" at bounding box center [45, 117] width 14 height 14
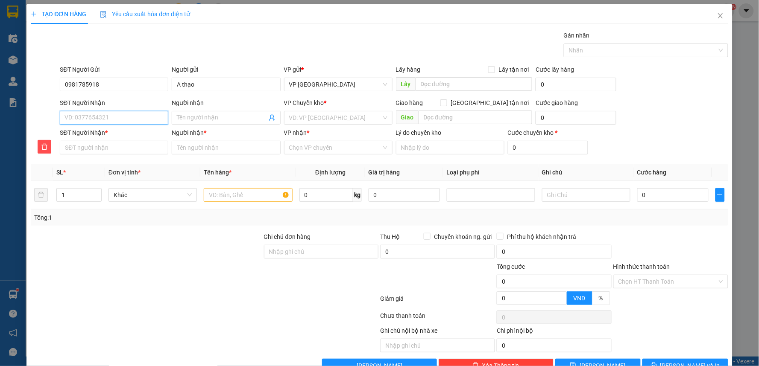
click at [103, 115] on input "SĐT Người Nhận" at bounding box center [114, 118] width 108 height 14
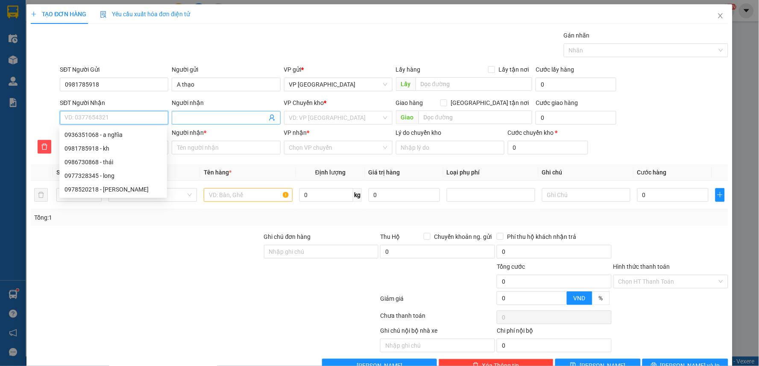
type input "0"
type input "09"
type input "098"
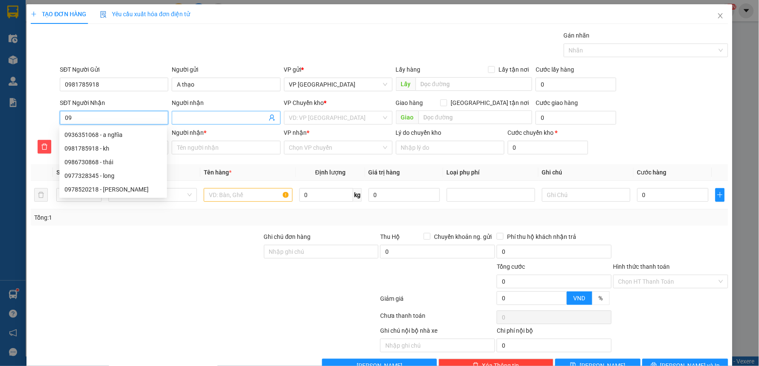
type input "098"
type input "0986"
type input "09867"
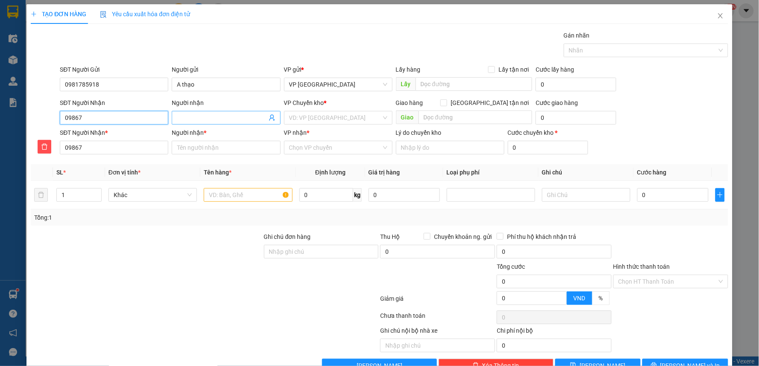
type input "098673"
type input "0986730"
type input "09867308"
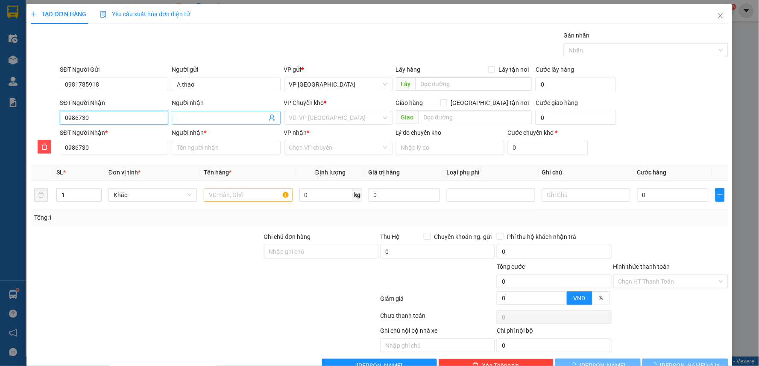
type input "09867308"
type input "098673086"
type input "0986730868"
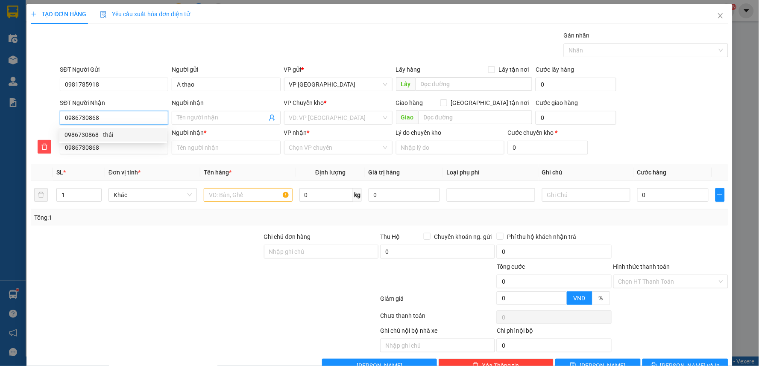
click at [125, 132] on div "0986730868 - thái" at bounding box center [112, 134] width 97 height 9
type input "thái"
type input "0986730868"
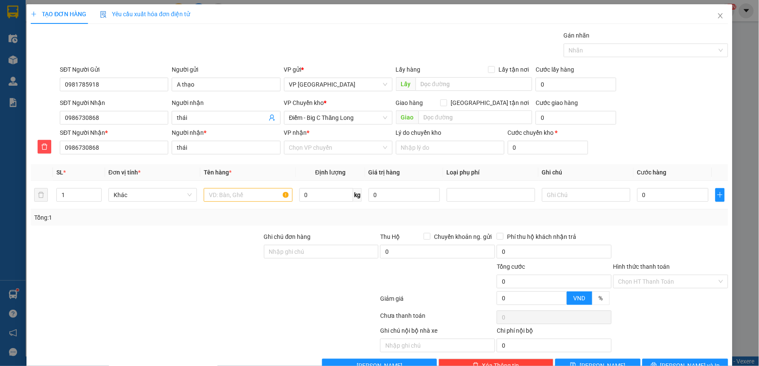
drag, startPoint x: 286, startPoint y: 39, endPoint x: 261, endPoint y: 41, distance: 24.9
click at [284, 39] on div "Gói vận chuyển * Tiêu chuẩn Gán nhãn Nhãn" at bounding box center [393, 46] width 671 height 30
click at [177, 118] on input "thái" at bounding box center [222, 117] width 90 height 9
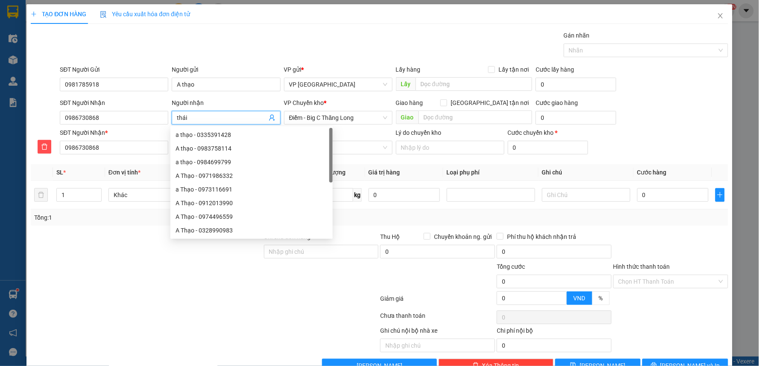
type input "athái"
type input "a thái"
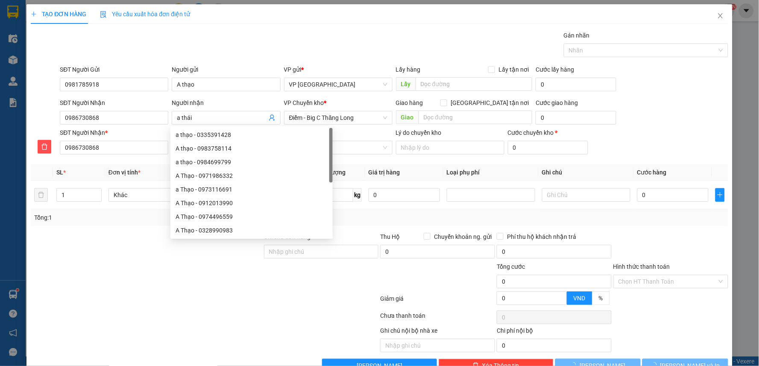
drag, startPoint x: 263, startPoint y: 41, endPoint x: 258, endPoint y: 53, distance: 12.3
click at [265, 41] on div "Gói vận chuyển * Tiêu chuẩn Gán nhãn Nhãn" at bounding box center [393, 46] width 671 height 30
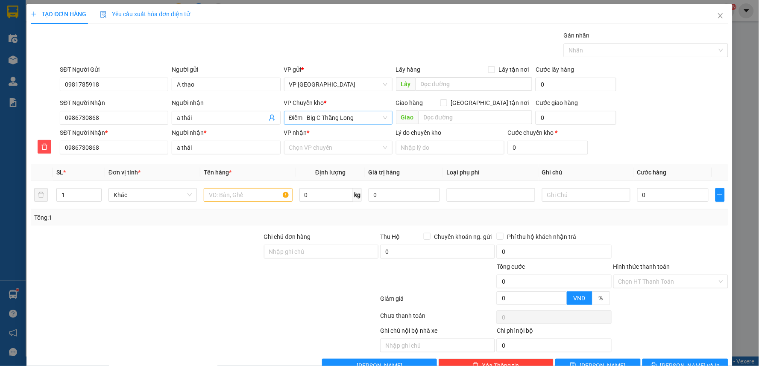
click at [323, 117] on span "Điểm - Big C Thăng Long" at bounding box center [338, 117] width 98 height 13
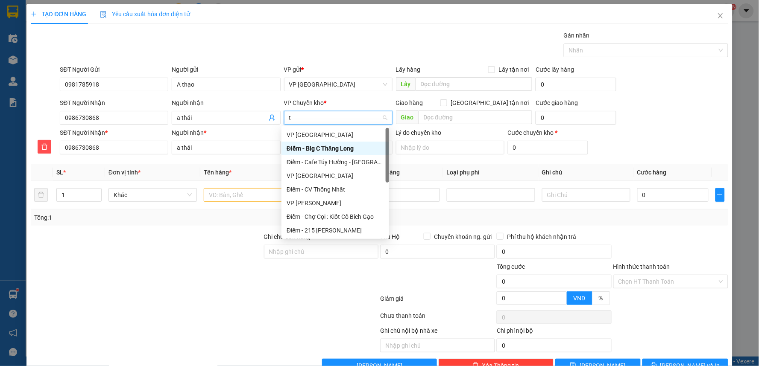
type input "tb"
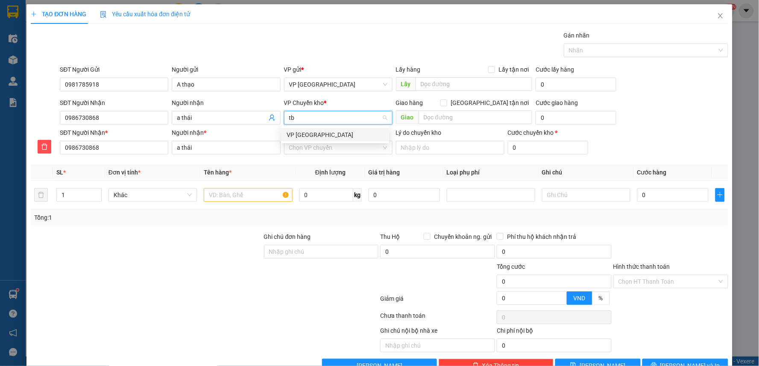
click at [308, 130] on div "VP [GEOGRAPHIC_DATA]" at bounding box center [335, 134] width 97 height 9
click at [312, 143] on input "VP nhận *" at bounding box center [335, 147] width 92 height 13
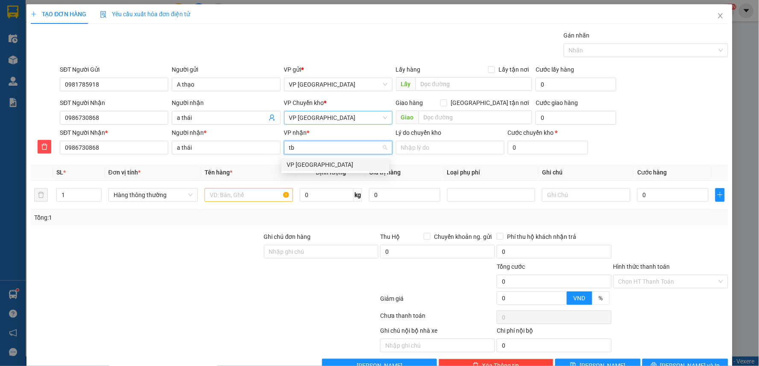
click at [311, 142] on input "tb" at bounding box center [335, 147] width 92 height 13
type input "b"
click at [311, 142] on input "b" at bounding box center [335, 147] width 92 height 13
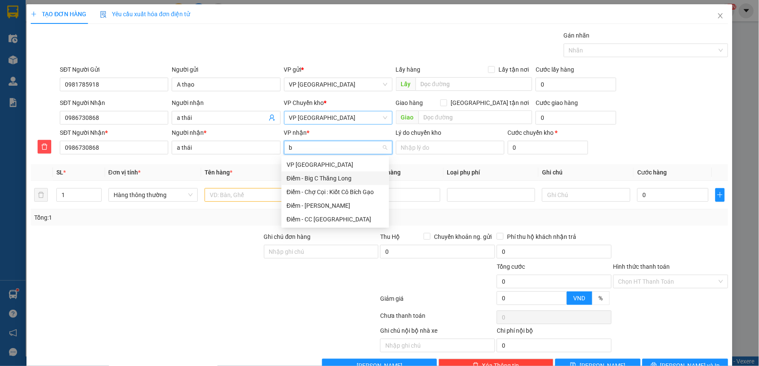
click at [318, 174] on div "Điểm - Big C Thăng Long" at bounding box center [335, 178] width 97 height 9
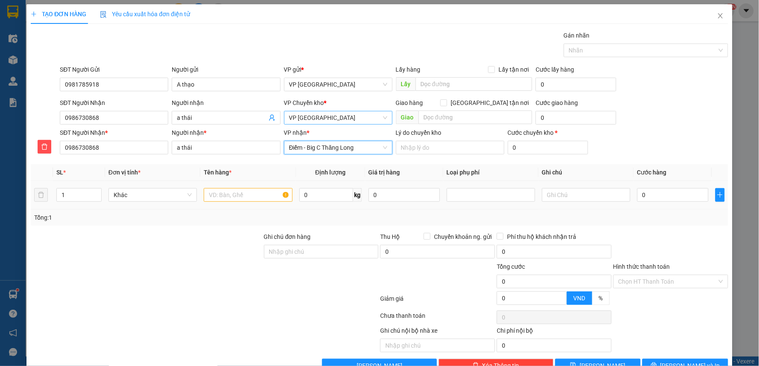
click at [264, 188] on div at bounding box center [248, 195] width 88 height 17
click at [78, 189] on input "1" at bounding box center [79, 195] width 44 height 13
click at [77, 189] on input "1" at bounding box center [79, 195] width 44 height 13
click at [76, 192] on input "1" at bounding box center [79, 195] width 44 height 13
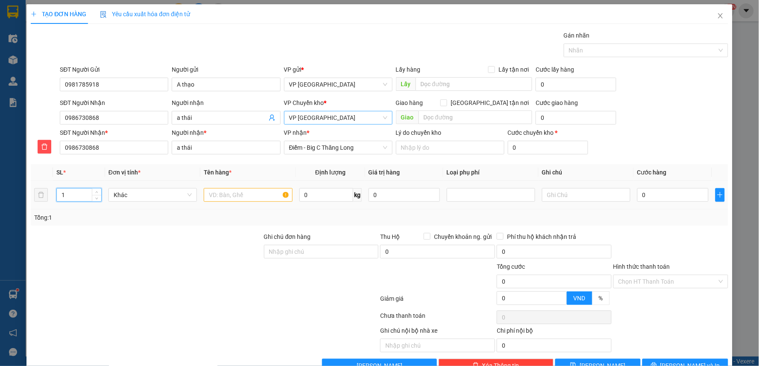
click at [76, 192] on input "1" at bounding box center [79, 195] width 44 height 13
type input "2"
click at [236, 199] on input "text" at bounding box center [248, 195] width 88 height 14
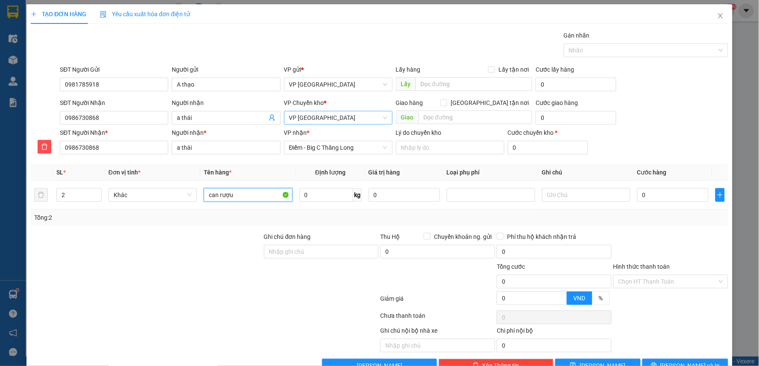
type input "can rượu"
click at [182, 250] on div at bounding box center [146, 247] width 233 height 30
click at [277, 215] on div "Tổng: 2" at bounding box center [163, 217] width 259 height 9
click at [211, 224] on div "Tổng: 2" at bounding box center [380, 218] width 698 height 16
click at [161, 234] on div at bounding box center [146, 247] width 233 height 30
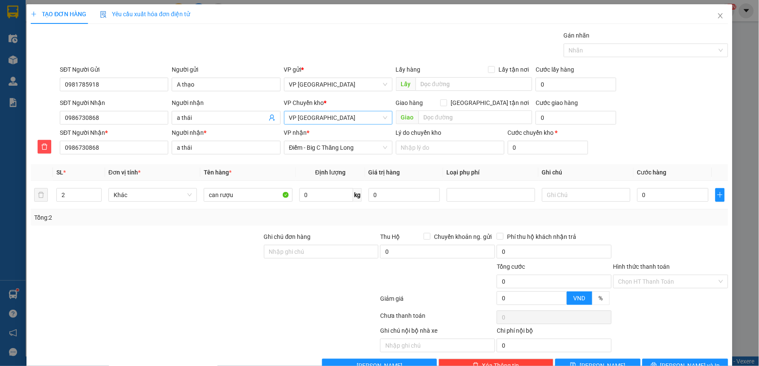
click at [165, 240] on div at bounding box center [146, 247] width 233 height 30
click at [662, 200] on input "0" at bounding box center [672, 195] width 71 height 14
type input "4"
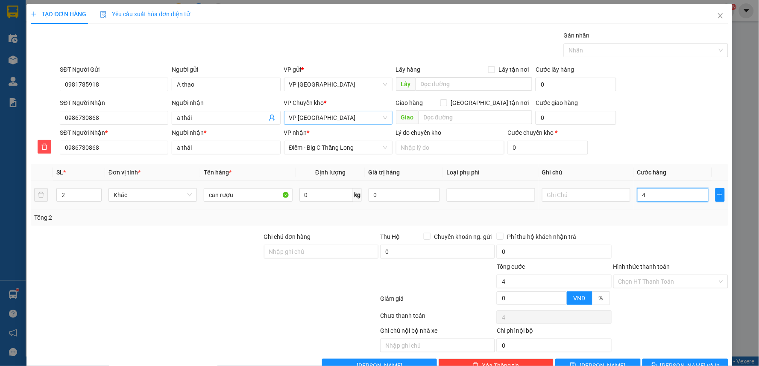
type input "41"
type input "411"
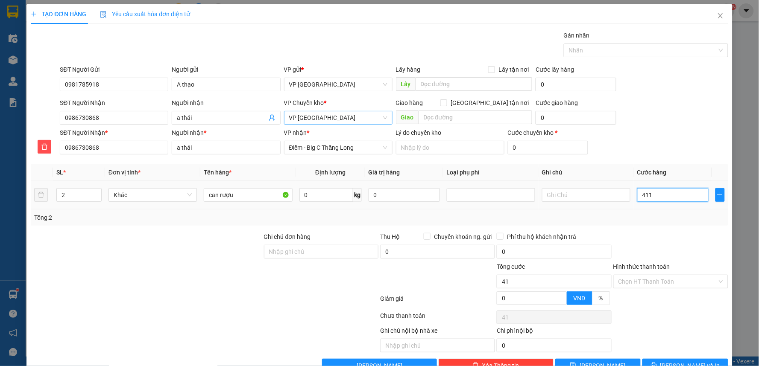
type input "411"
type input "411 0"
type input "0"
type input "411"
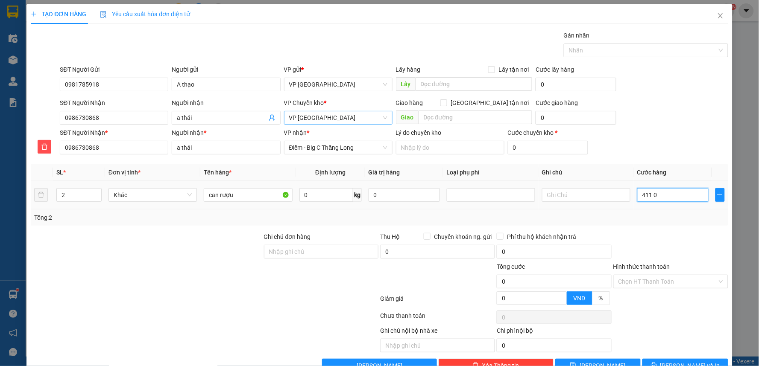
type input "411"
type input "41"
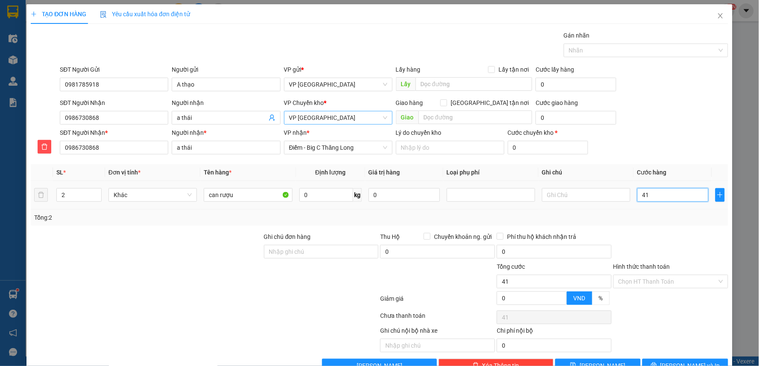
type input "4"
type input "0"
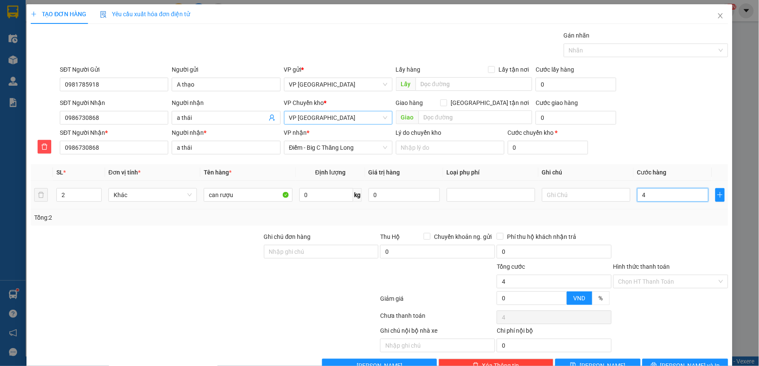
type input "0"
type input "041"
type input "41"
type input "0.411"
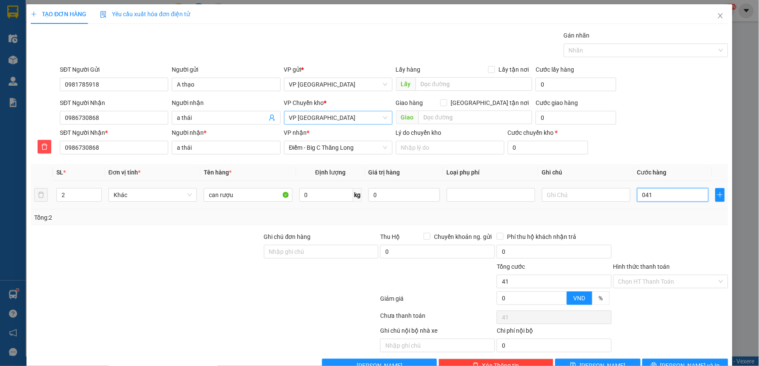
type input "411"
type input "041"
type input "41"
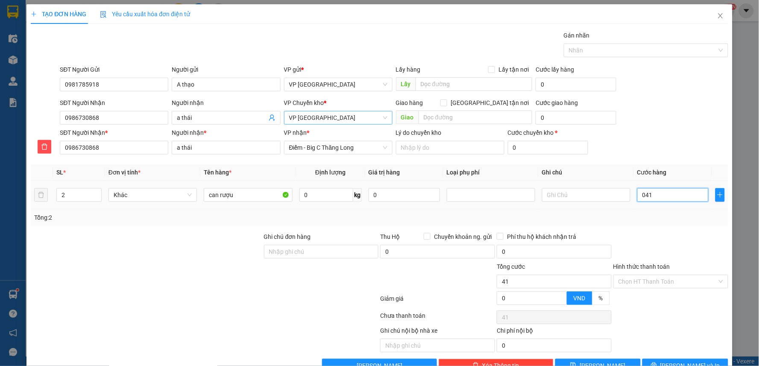
type input "04"
type input "4"
type input "0"
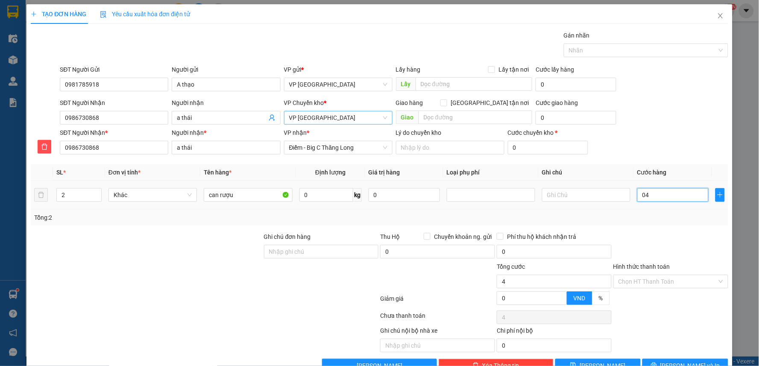
type input "0"
type input "01"
type input "1"
type input "011"
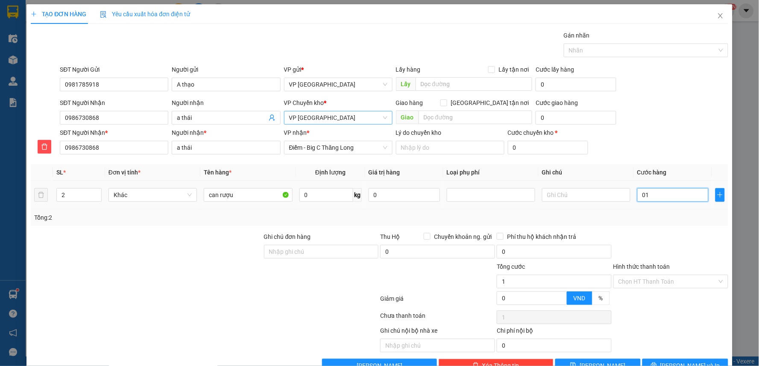
type input "11"
type input "0.110"
type input "110"
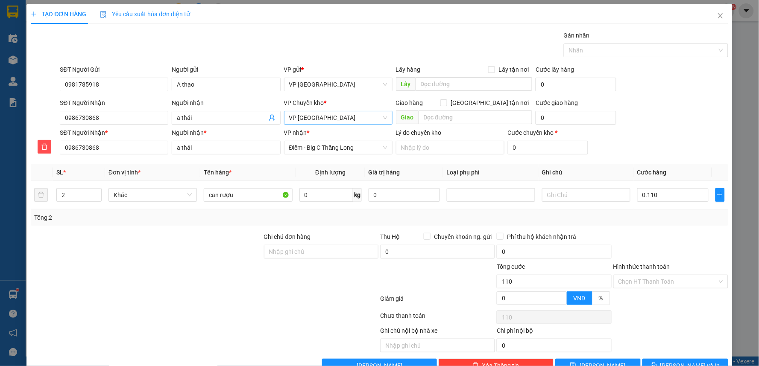
type input "110.000"
click at [672, 114] on div "SĐT Người Nhận 0986730868 Người nhận a thái VP Chuyển kho * VP Thái Bình Giao h…" at bounding box center [393, 113] width 671 height 30
drag, startPoint x: 664, startPoint y: 280, endPoint x: 662, endPoint y: 287, distance: 7.6
click at [664, 281] on input "Hình thức thanh toán" at bounding box center [668, 282] width 99 height 13
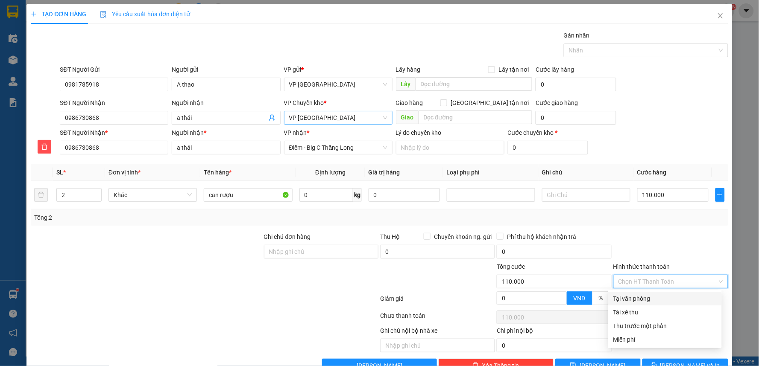
click at [650, 297] on div "Tại văn phòng" at bounding box center [664, 298] width 103 height 9
type input "0"
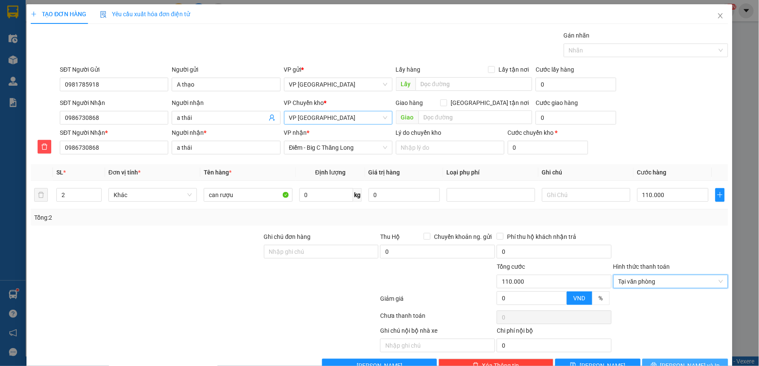
click at [689, 364] on span "[PERSON_NAME] và In" at bounding box center [690, 365] width 60 height 9
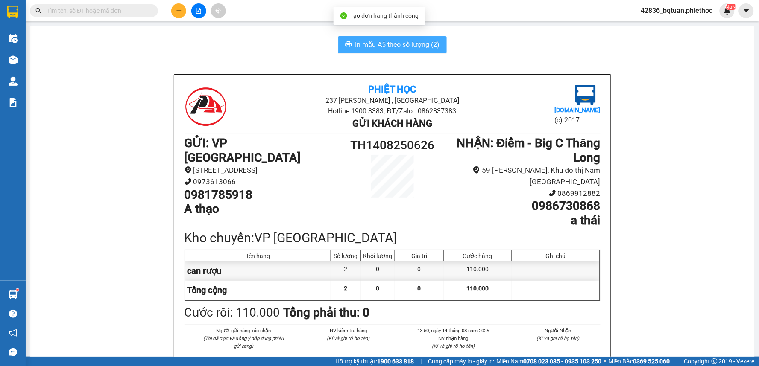
click at [383, 50] on button "In mẫu A5 theo số lượng (2)" at bounding box center [392, 44] width 108 height 17
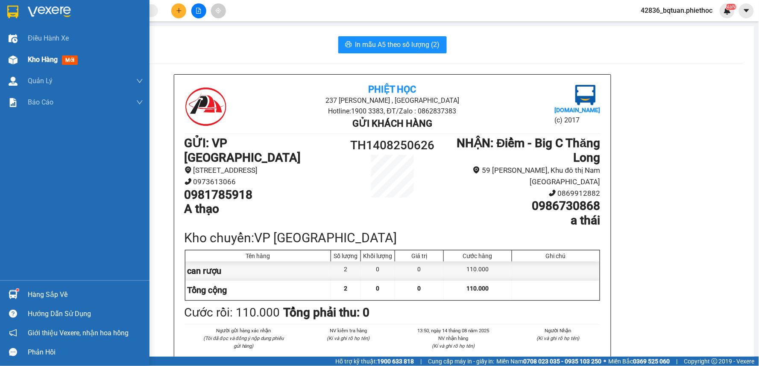
click at [3, 67] on div "Kho hàng mới" at bounding box center [75, 59] width 150 height 21
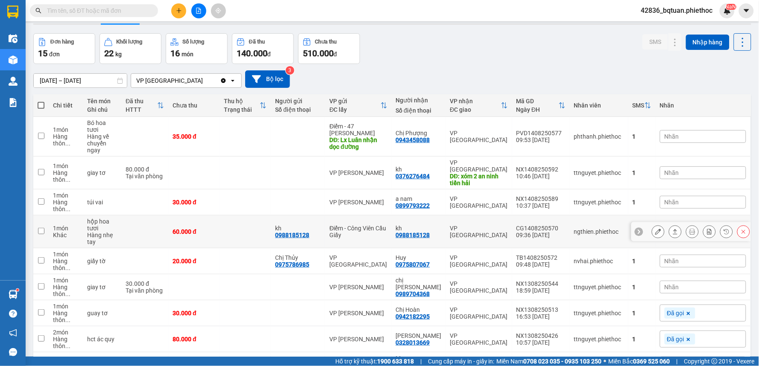
scroll to position [47, 0]
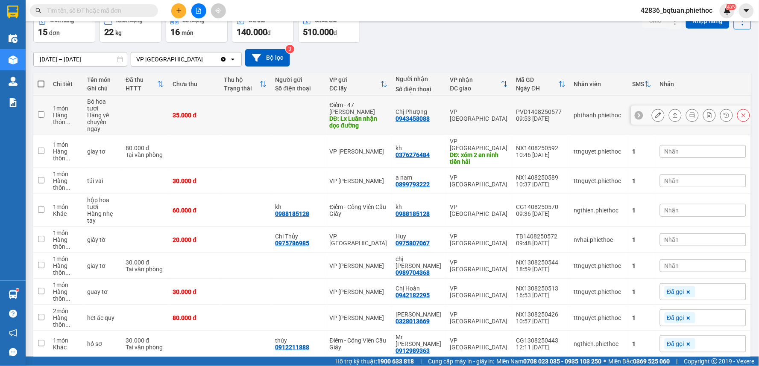
click at [244, 106] on td at bounding box center [245, 116] width 51 height 40
checkbox input "true"
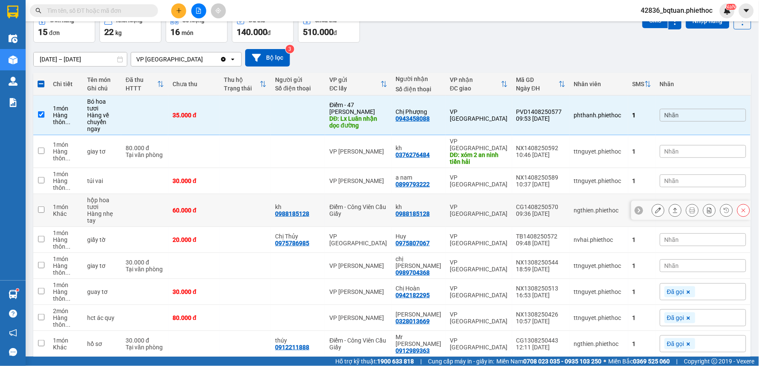
click at [229, 198] on td at bounding box center [245, 210] width 51 height 33
checkbox input "true"
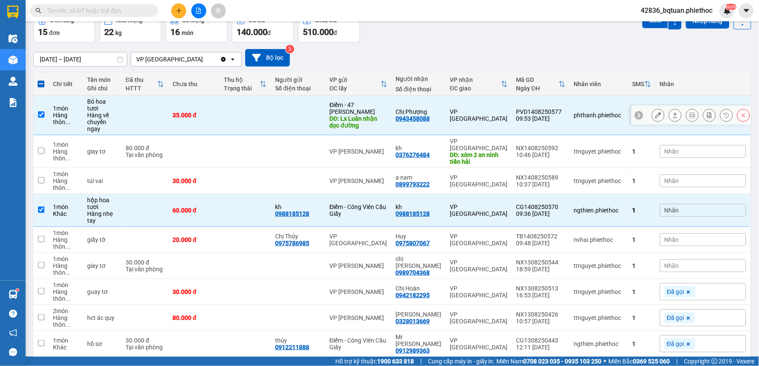
click at [288, 104] on td at bounding box center [298, 116] width 54 height 40
checkbox input "false"
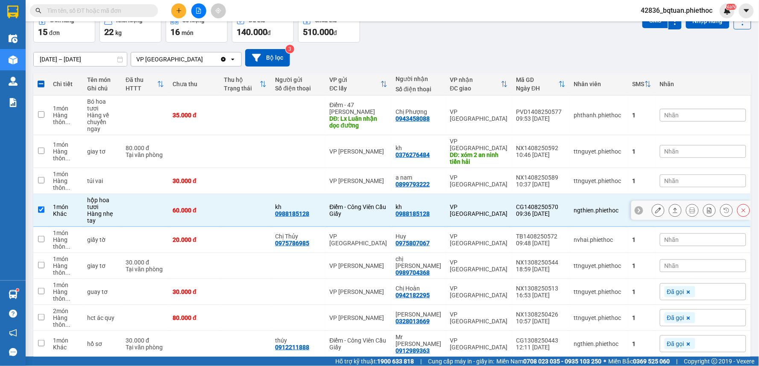
click at [672, 208] on icon at bounding box center [675, 211] width 6 height 6
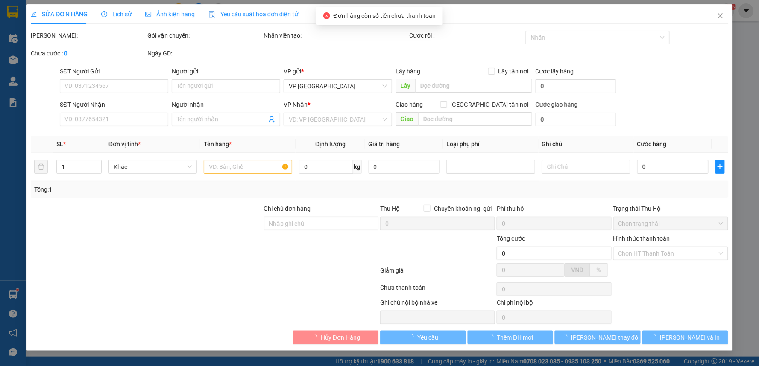
type input "0988185128"
type input "kh"
type input "0988185128"
type input "kh"
type input "60.000"
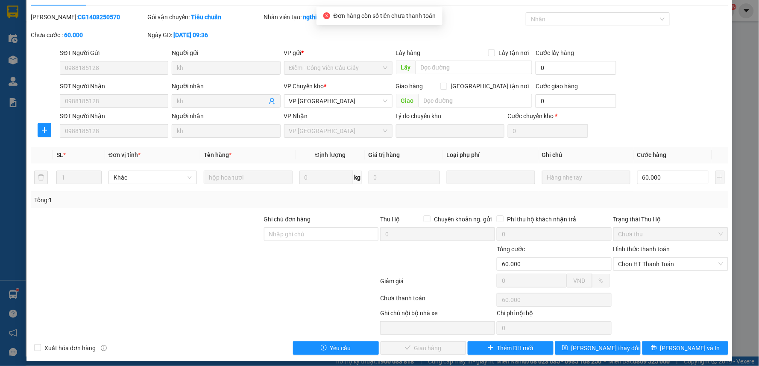
scroll to position [23, 0]
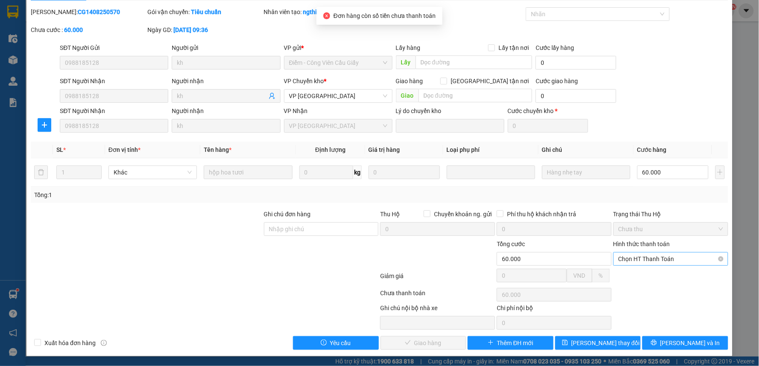
click at [653, 259] on span "Chọn HT Thanh Toán" at bounding box center [671, 259] width 105 height 13
click at [641, 276] on div "Tại văn phòng" at bounding box center [664, 276] width 103 height 9
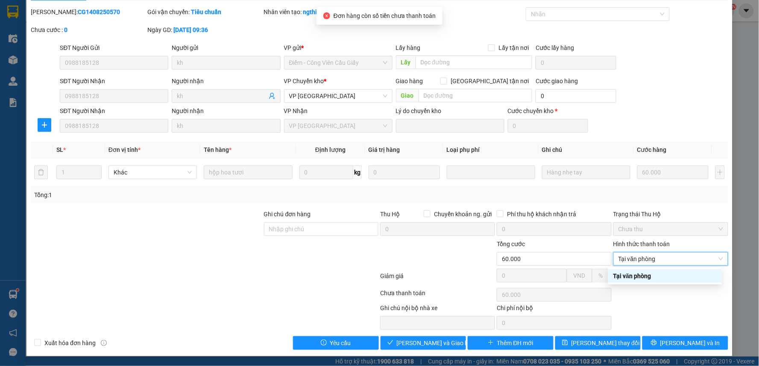
type input "0"
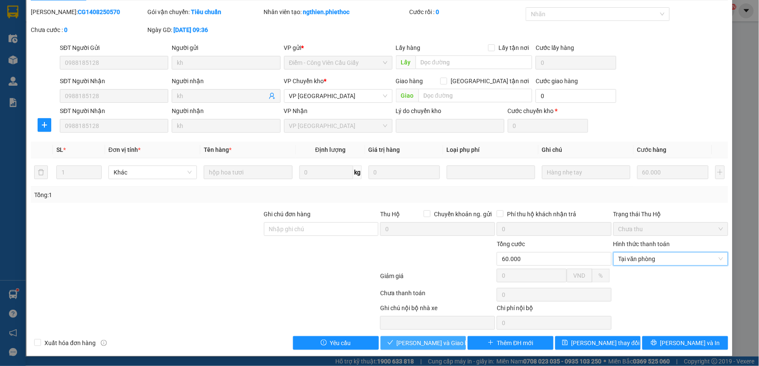
click at [412, 344] on span "[PERSON_NAME] và Giao hàng" at bounding box center [438, 343] width 82 height 9
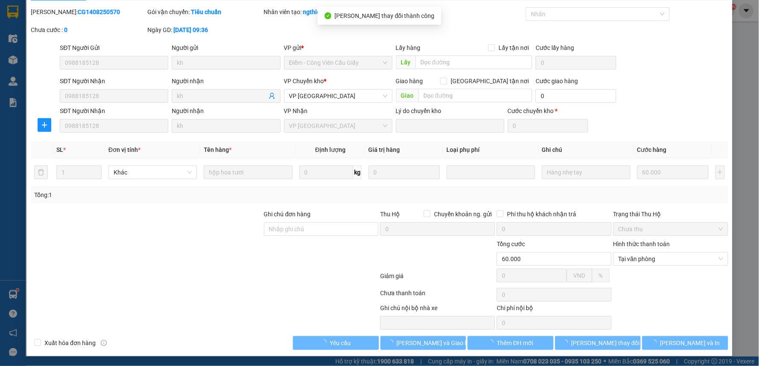
drag, startPoint x: 269, startPoint y: 284, endPoint x: 284, endPoint y: 238, distance: 48.0
click at [268, 284] on div at bounding box center [204, 278] width 349 height 17
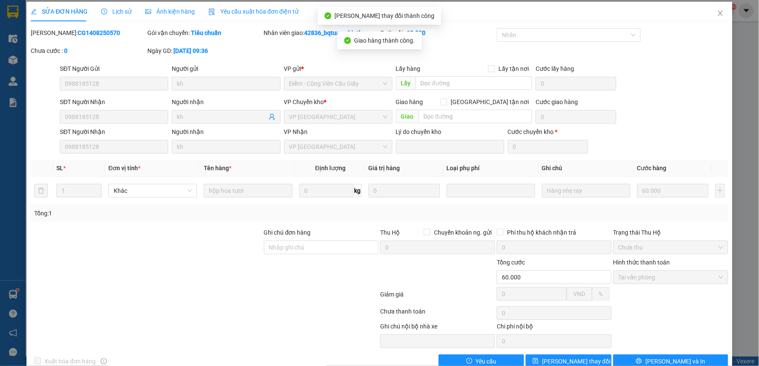
scroll to position [0, 0]
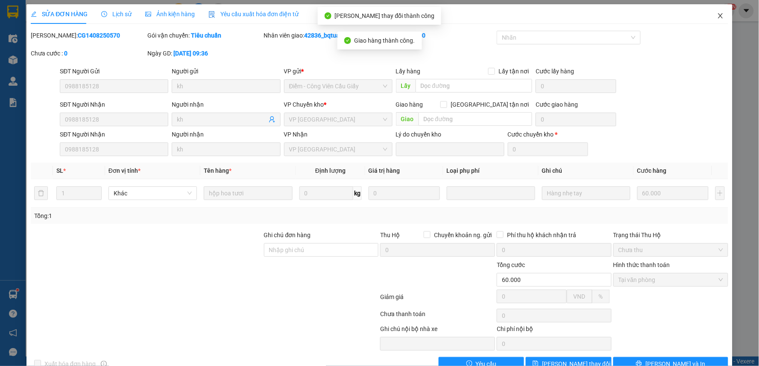
click at [717, 15] on icon "close" at bounding box center [720, 15] width 7 height 7
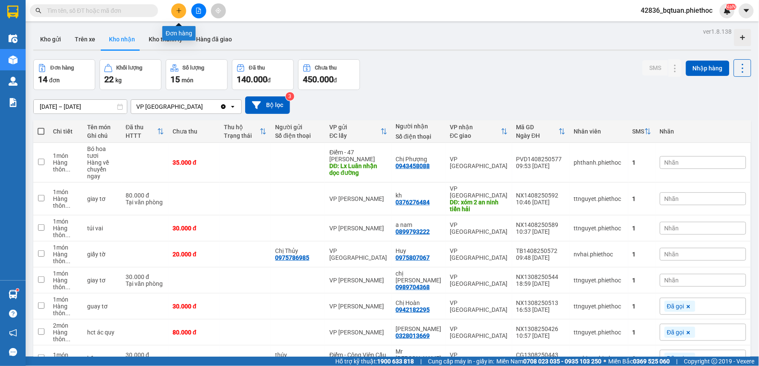
click at [173, 9] on button at bounding box center [178, 10] width 15 height 15
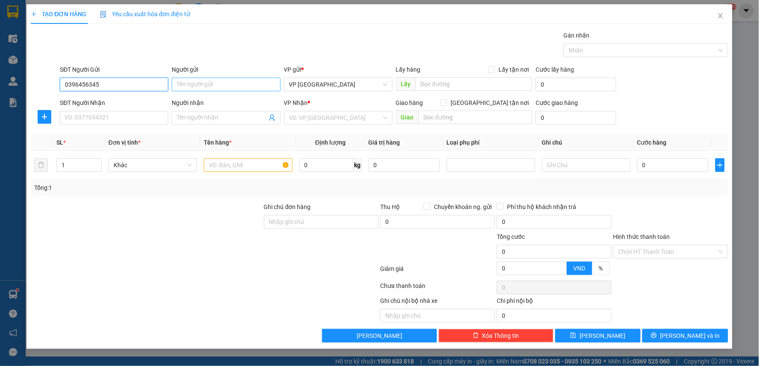
type input "0396456345"
click at [197, 85] on input "Người gửi" at bounding box center [226, 85] width 108 height 14
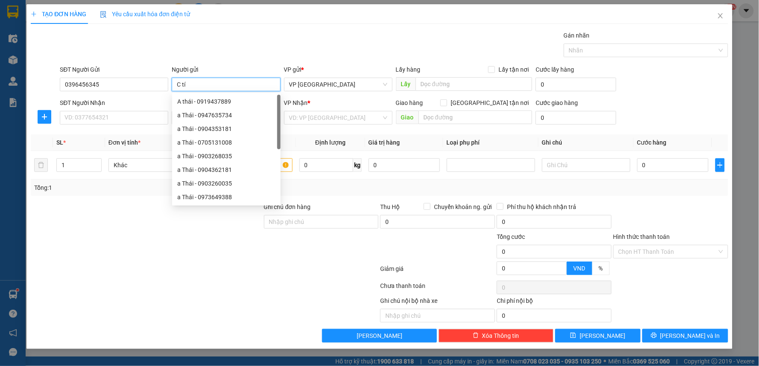
type input "C tín"
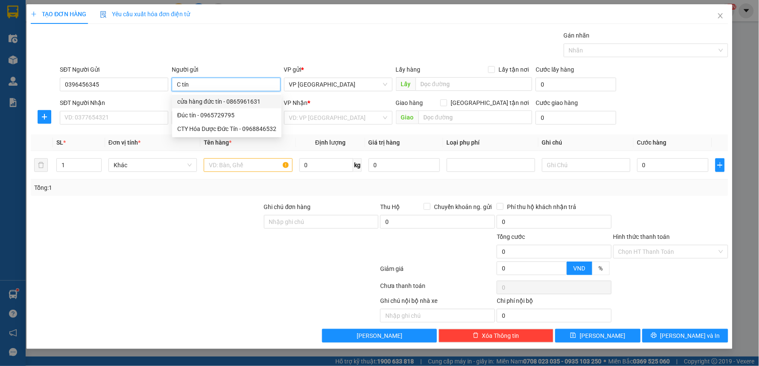
click at [201, 86] on input "C tín" at bounding box center [226, 85] width 108 height 14
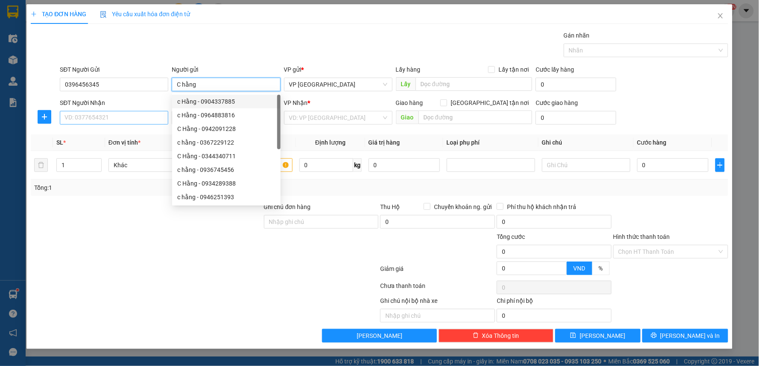
type input "C hằng"
click at [135, 118] on input "SĐT Người Nhận" at bounding box center [114, 118] width 108 height 14
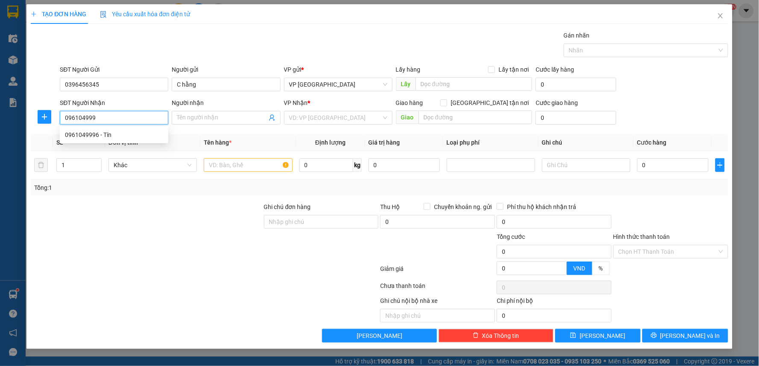
type input "0961049996"
click at [135, 134] on div "0961049996 - Tín" at bounding box center [114, 134] width 98 height 9
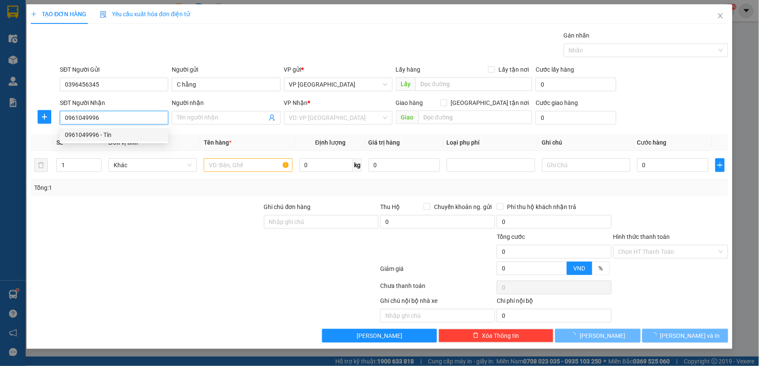
type input "Tín"
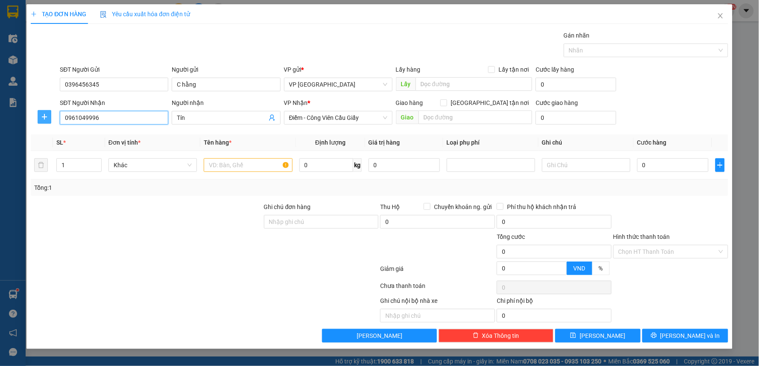
type input "0961049996"
click at [46, 117] on icon "plus" at bounding box center [44, 117] width 7 height 7
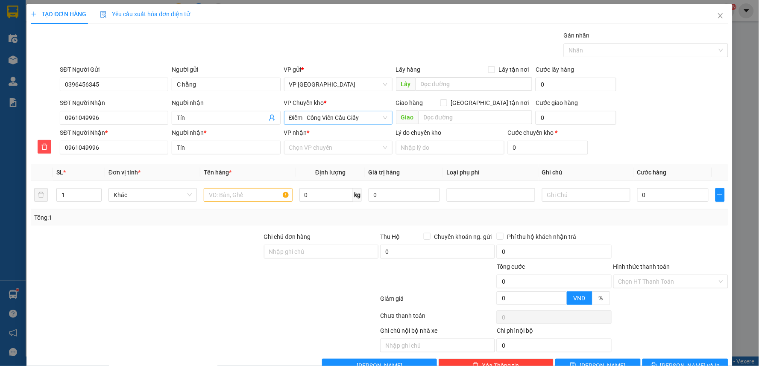
click at [326, 112] on span "Điểm - Công Viên Cầu Giấy" at bounding box center [338, 117] width 98 height 13
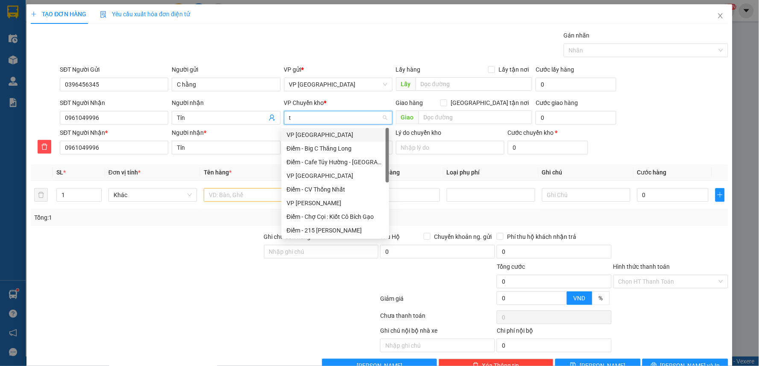
type input "tb"
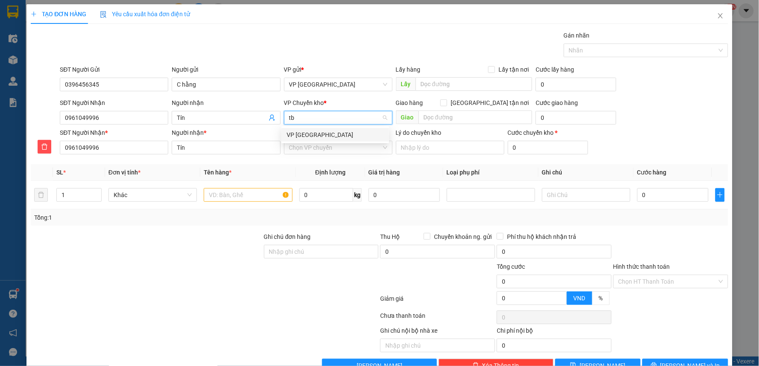
click at [313, 135] on div "VP [GEOGRAPHIC_DATA]" at bounding box center [335, 134] width 97 height 9
click at [318, 149] on input "VP nhận *" at bounding box center [335, 147] width 92 height 13
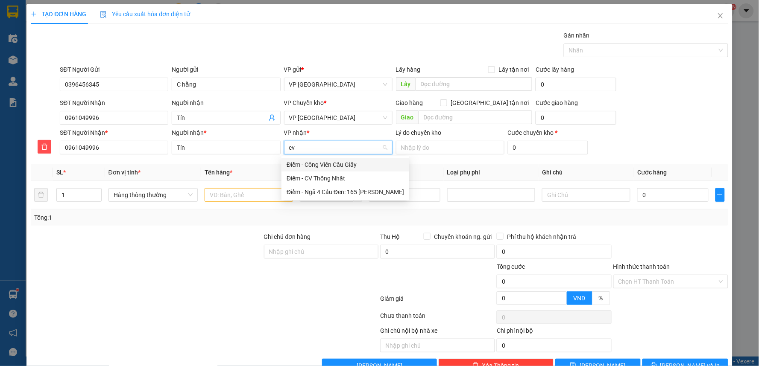
type input "cv"
drag, startPoint x: 327, startPoint y: 155, endPoint x: 329, endPoint y: 161, distance: 6.9
click at [328, 159] on div "Transit Pickup Surcharge Ids Transit Deliver Surcharge Ids Transit Deliver Surc…" at bounding box center [380, 202] width 698 height 342
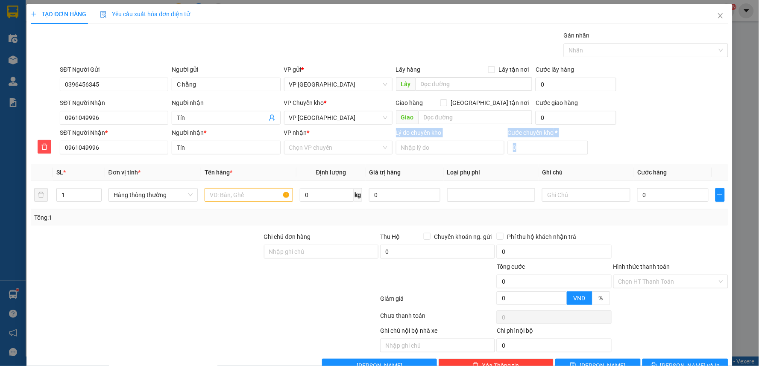
click at [329, 161] on div "Transit Pickup Surcharge Ids Transit Deliver Surcharge Ids Transit Deliver Surc…" at bounding box center [380, 202] width 698 height 342
click at [317, 143] on input "VP nhận *" at bounding box center [335, 147] width 92 height 13
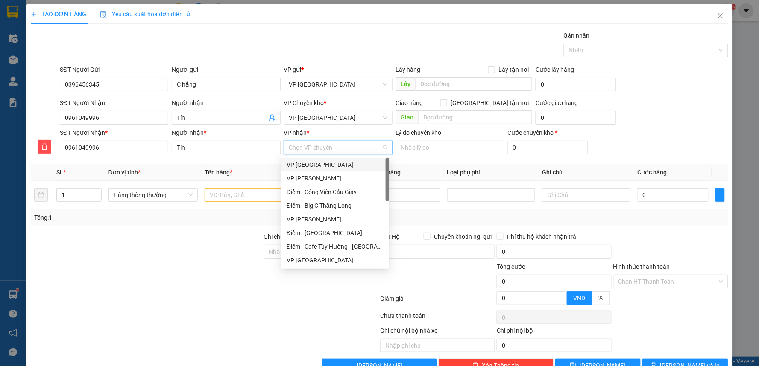
click at [317, 143] on input "VP nhận *" at bounding box center [335, 147] width 92 height 13
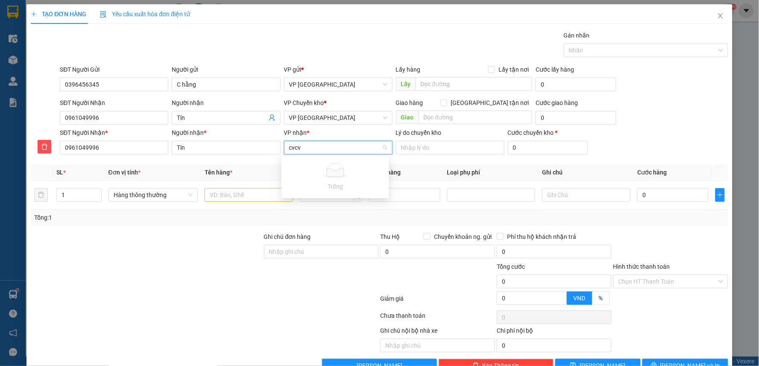
type input "cvc"
click at [331, 163] on div "Điểm - Công Viên Cầu Giấy" at bounding box center [335, 164] width 97 height 9
click at [243, 189] on input "text" at bounding box center [248, 195] width 88 height 14
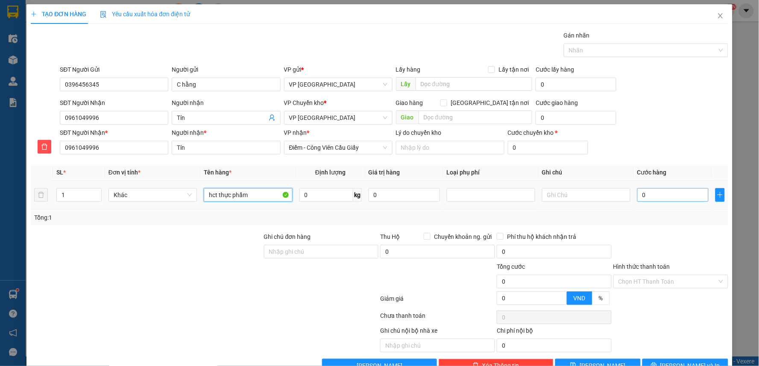
type input "hct thực phẩm"
click at [641, 194] on input "0" at bounding box center [672, 195] width 71 height 14
type input "04"
type input "4"
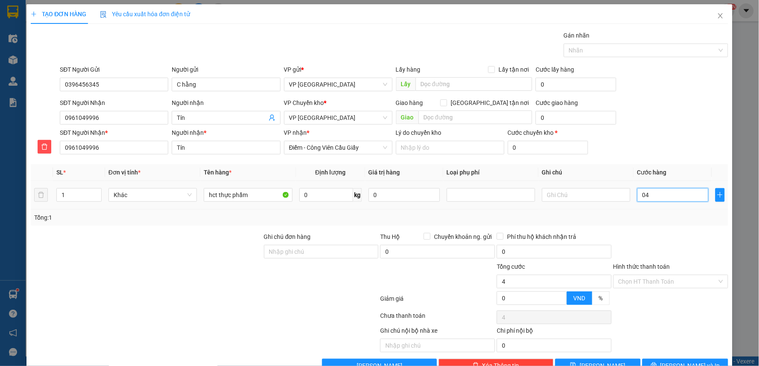
type input "040"
type input "40"
type input "40.000"
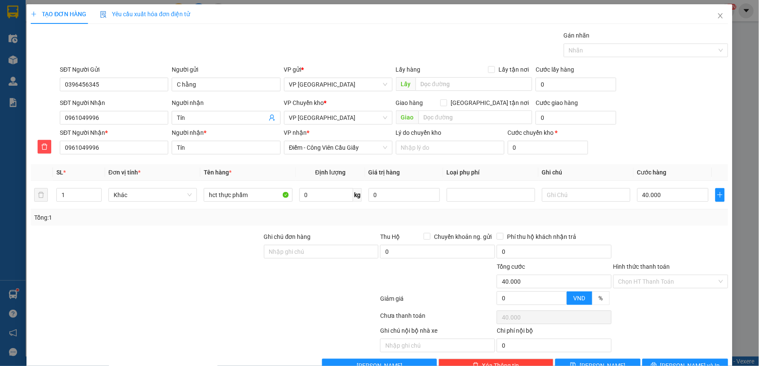
click at [636, 58] on div "Gán nhãn Nhãn" at bounding box center [646, 46] width 164 height 30
click at [631, 280] on input "Hình thức thanh toán" at bounding box center [668, 282] width 99 height 13
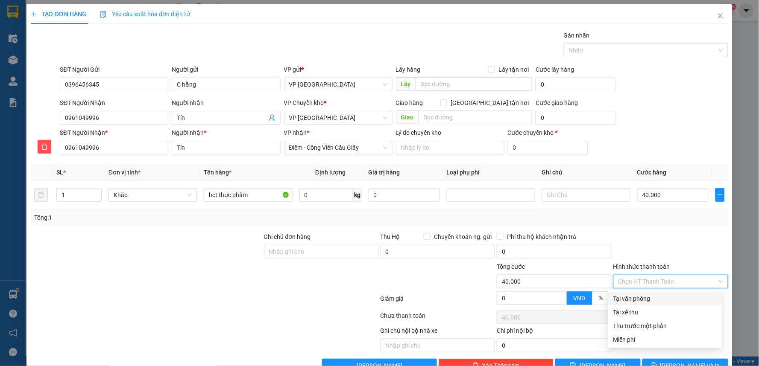
click at [626, 293] on div "Tại văn phòng" at bounding box center [665, 299] width 114 height 14
type input "0"
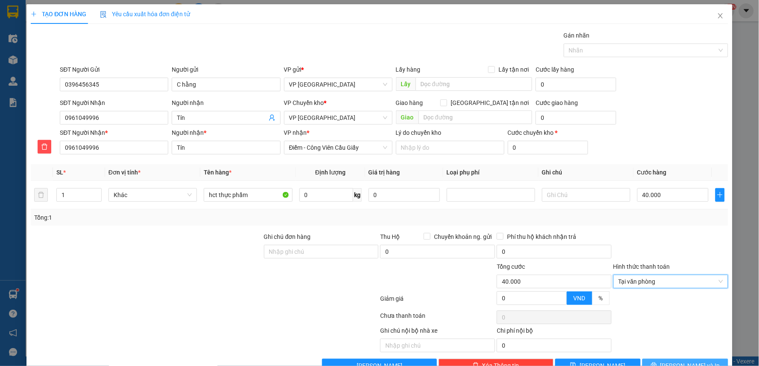
click at [681, 360] on button "[PERSON_NAME] và In" at bounding box center [685, 366] width 86 height 14
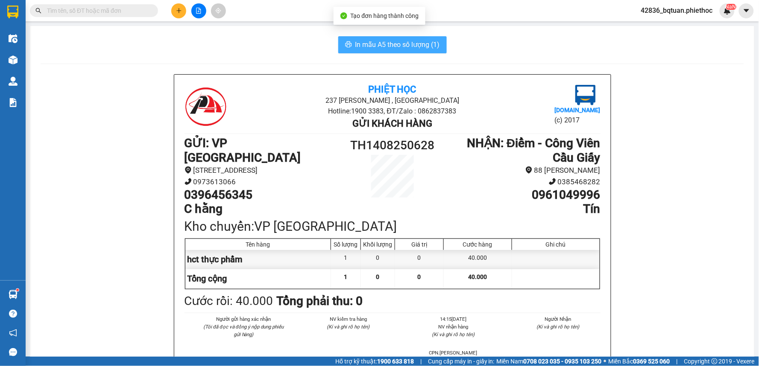
click at [379, 39] on span "In mẫu A5 theo số lượng (1)" at bounding box center [397, 44] width 85 height 11
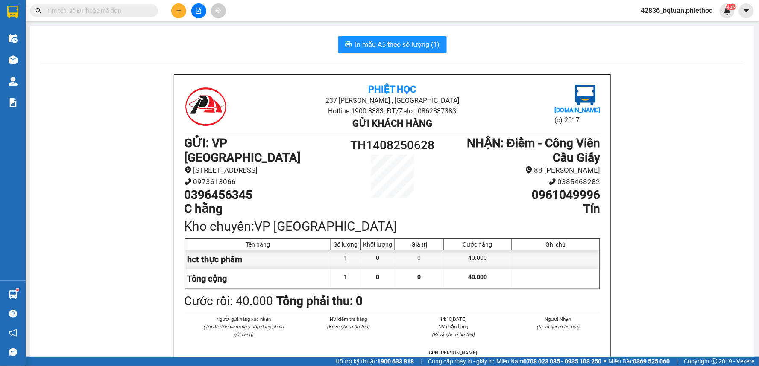
click at [179, 9] on icon "plus" at bounding box center [179, 10] width 0 height 5
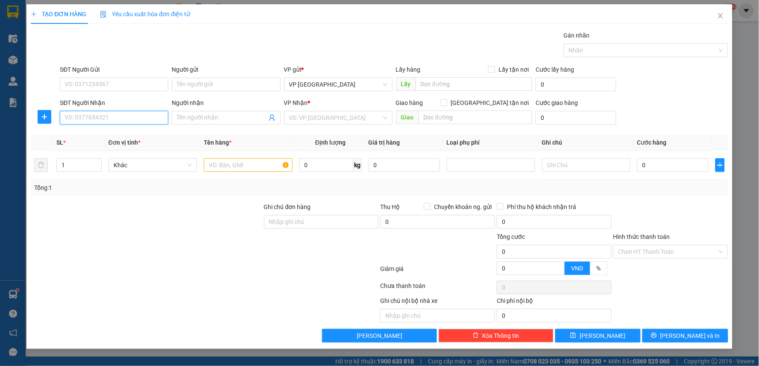
click at [117, 123] on input "SĐT Người Nhận" at bounding box center [114, 118] width 108 height 14
click at [125, 131] on div "0904378556 - A Thái" at bounding box center [118, 134] width 106 height 9
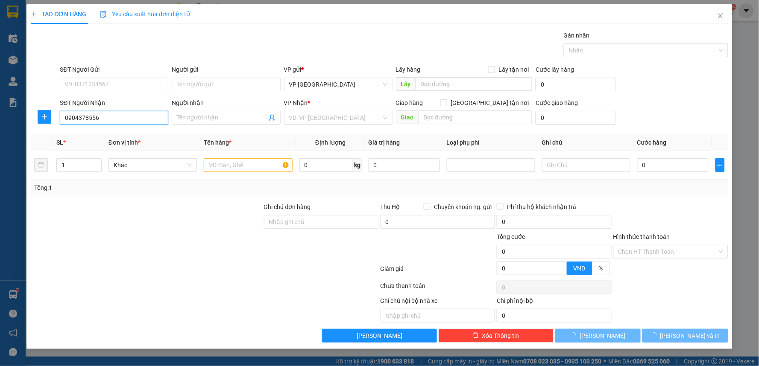
type input "0904378556"
click at [154, 197] on div "Transit Pickup Surcharge Ids Transit Deliver Surcharge Ids Transit Deliver Surc…" at bounding box center [380, 187] width 698 height 312
type input "A Thái"
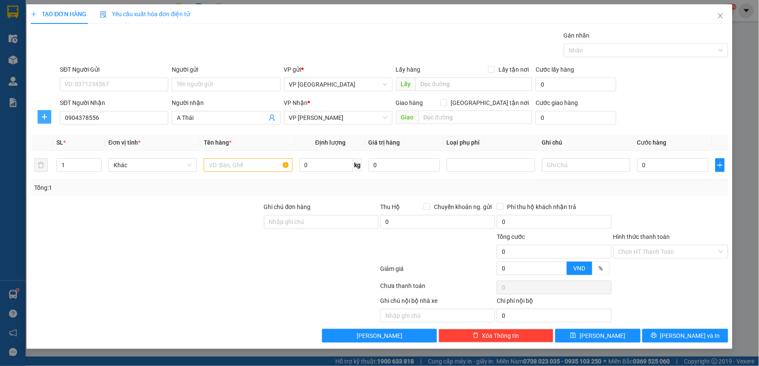
click at [51, 118] on button "button" at bounding box center [45, 117] width 14 height 14
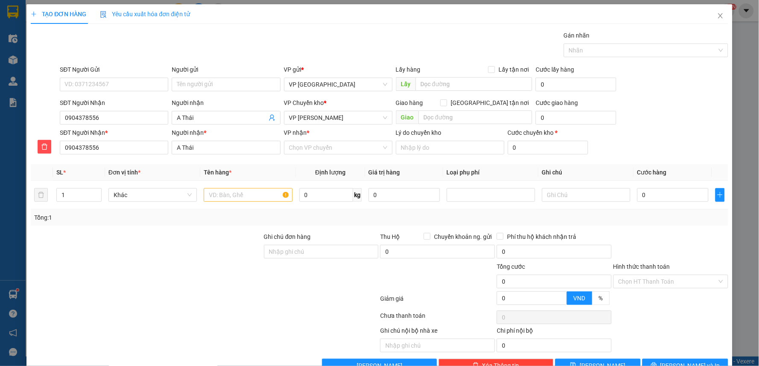
drag, startPoint x: 317, startPoint y: 116, endPoint x: 313, endPoint y: 125, distance: 9.9
click at [317, 117] on span "VP [PERSON_NAME]" at bounding box center [338, 117] width 98 height 13
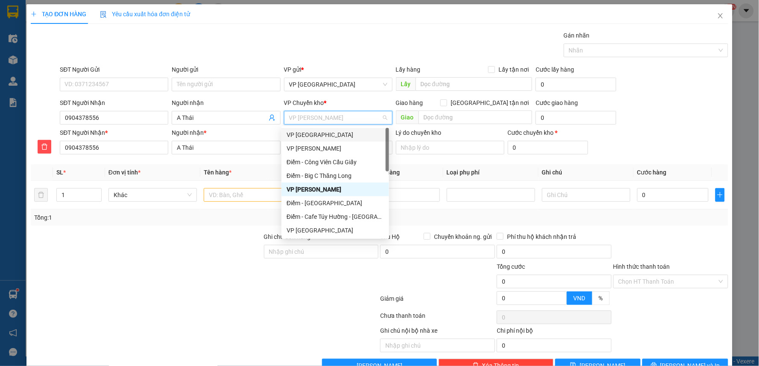
click at [317, 134] on div "VP [GEOGRAPHIC_DATA]" at bounding box center [335, 134] width 97 height 9
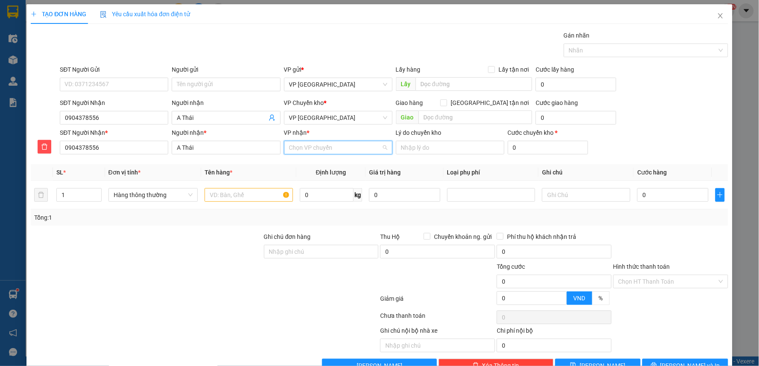
click at [320, 149] on input "VP nhận *" at bounding box center [335, 147] width 92 height 13
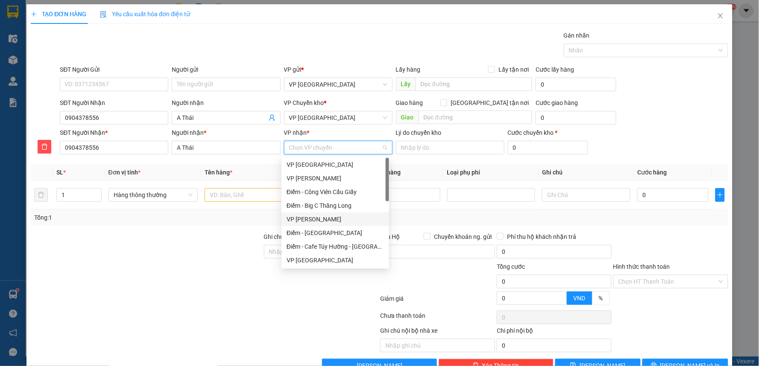
click at [329, 223] on div "VP [PERSON_NAME]" at bounding box center [335, 219] width 97 height 9
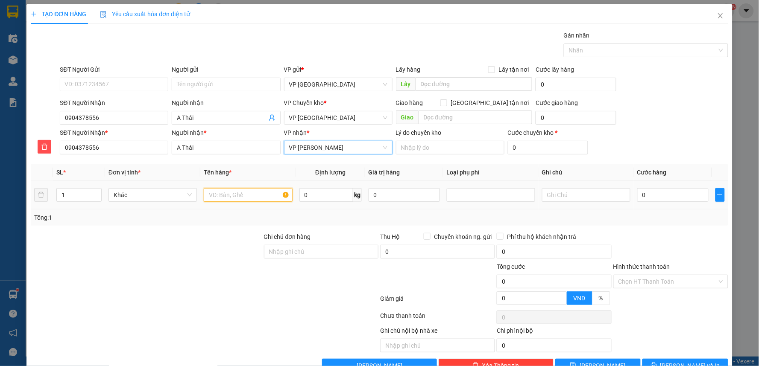
click at [246, 193] on input "text" at bounding box center [248, 195] width 88 height 14
type input "h"
type input "x"
type input "xốp"
click at [659, 203] on div "0" at bounding box center [672, 195] width 71 height 17
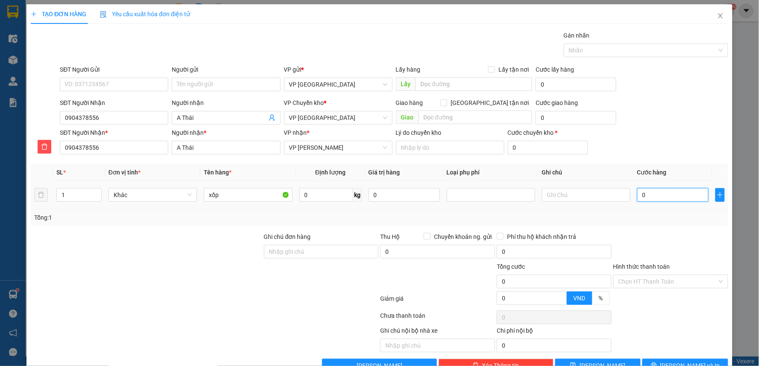
click at [661, 198] on input "0" at bounding box center [672, 195] width 71 height 14
type input "4"
type input "40"
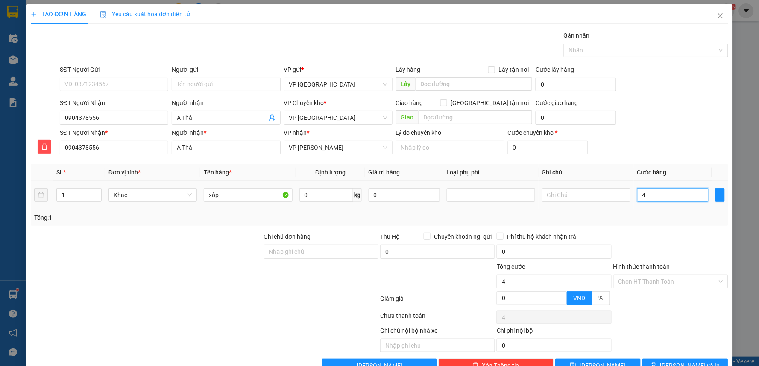
type input "40"
type input "40.000"
click at [644, 140] on div "SĐT Người Nhận * 0904378556 Người nhận * A Thái VP nhận * VP Phạm Văn Đồng Lý d…" at bounding box center [393, 143] width 671 height 30
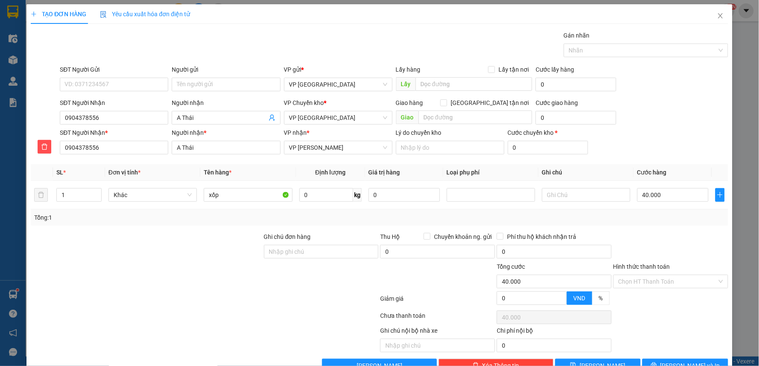
click at [663, 144] on div "SĐT Người Nhận * 0904378556 Người nhận * A Thái VP nhận * VP Phạm Văn Đồng Lý d…" at bounding box center [393, 143] width 671 height 30
click at [651, 279] on input "Hình thức thanh toán" at bounding box center [668, 282] width 99 height 13
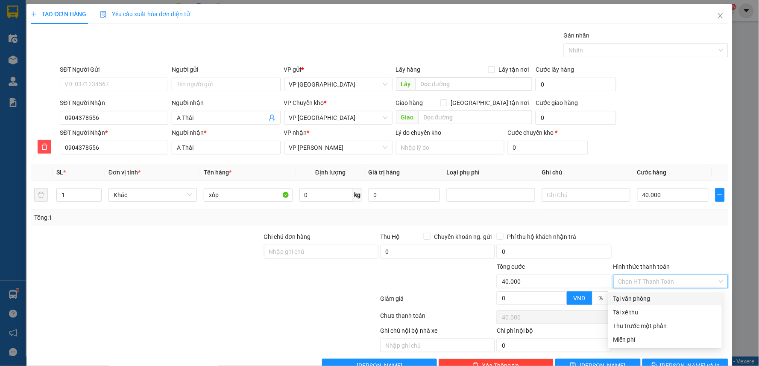
click at [644, 296] on div "Tại văn phòng" at bounding box center [664, 298] width 103 height 9
type input "0"
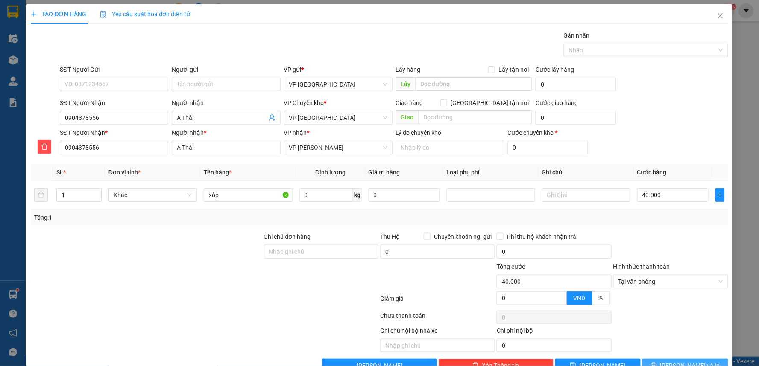
click at [686, 361] on button "[PERSON_NAME] và In" at bounding box center [685, 366] width 86 height 14
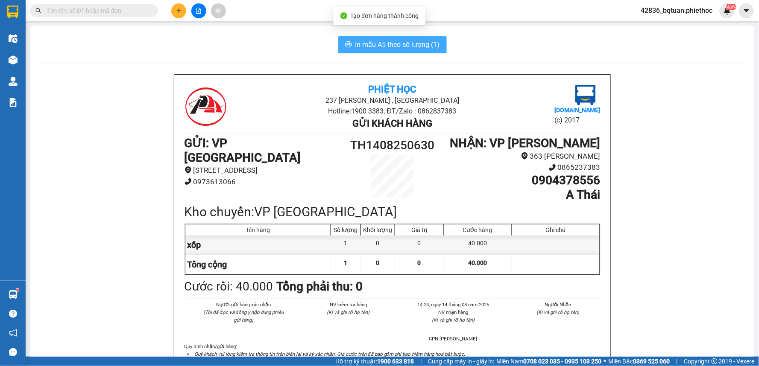
click at [396, 49] on span "In mẫu A5 theo số lượng (1)" at bounding box center [397, 44] width 85 height 11
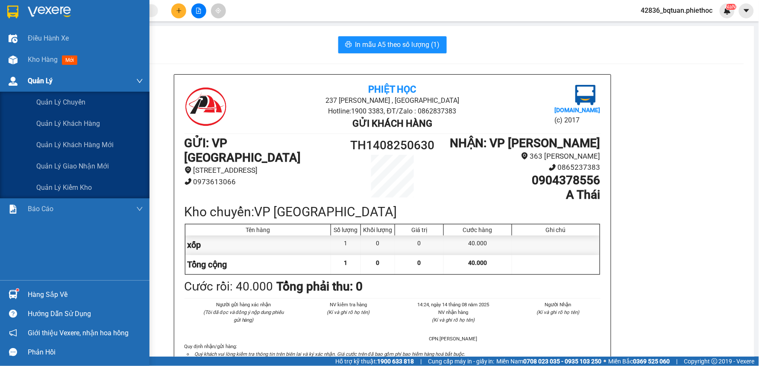
click at [24, 73] on div "Quản Lý" at bounding box center [75, 80] width 150 height 21
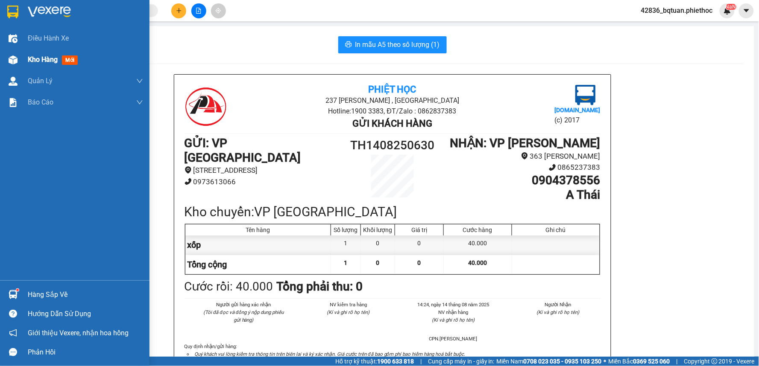
click at [35, 59] on span "Kho hàng" at bounding box center [43, 60] width 30 height 8
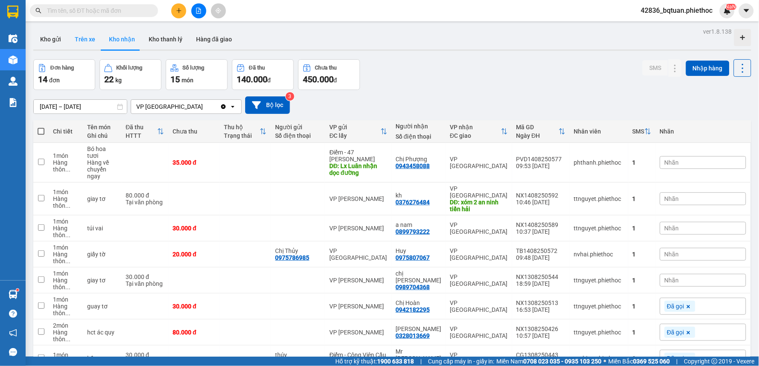
click at [75, 39] on button "Trên xe" at bounding box center [85, 39] width 34 height 21
type input "[DATE] – [DATE]"
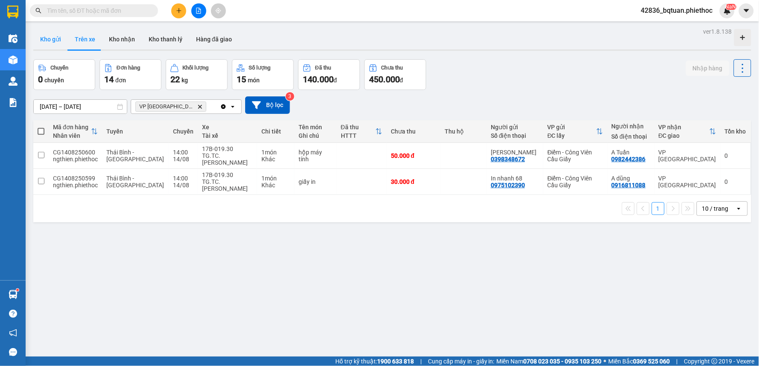
click at [44, 39] on button "Kho gửi" at bounding box center [50, 39] width 35 height 21
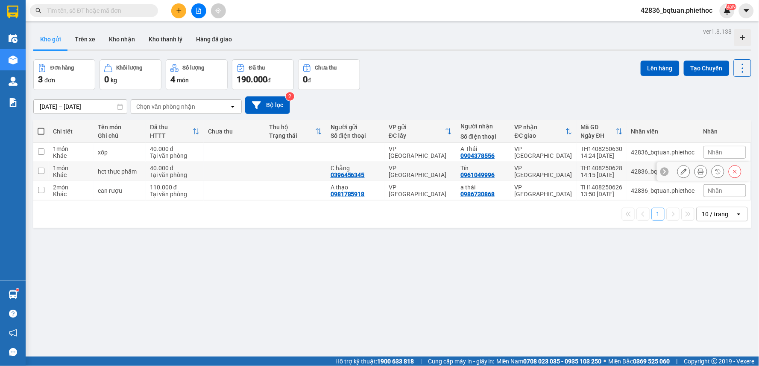
click at [197, 174] on div "Tại văn phòng" at bounding box center [175, 175] width 50 height 7
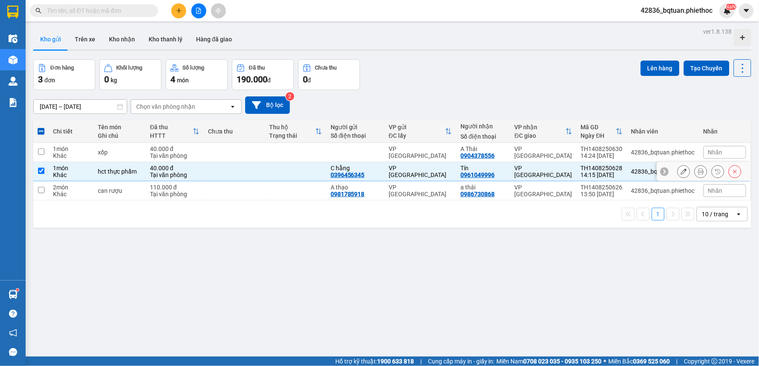
click at [187, 173] on div "Tại văn phòng" at bounding box center [175, 175] width 50 height 7
checkbox input "false"
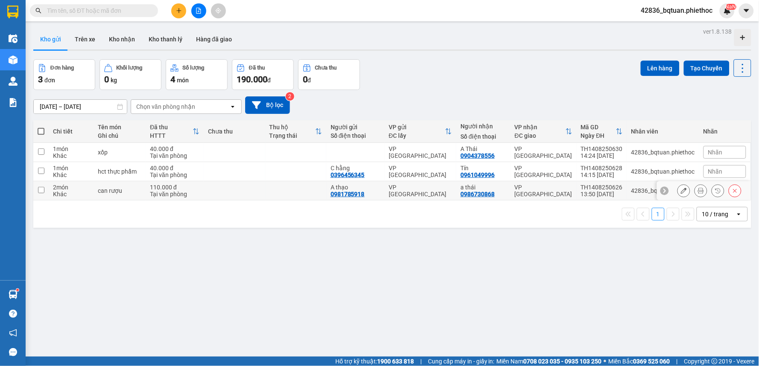
drag, startPoint x: 193, startPoint y: 193, endPoint x: 588, endPoint y: 120, distance: 401.7
click at [193, 192] on div "Tại văn phòng" at bounding box center [175, 194] width 50 height 7
checkbox input "true"
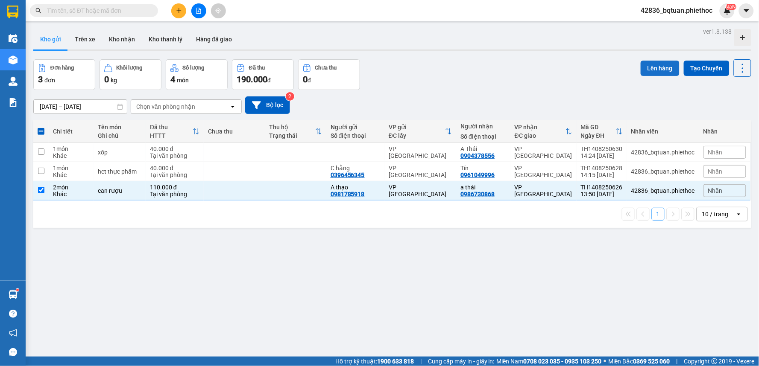
click at [662, 69] on button "Lên hàng" at bounding box center [660, 68] width 39 height 15
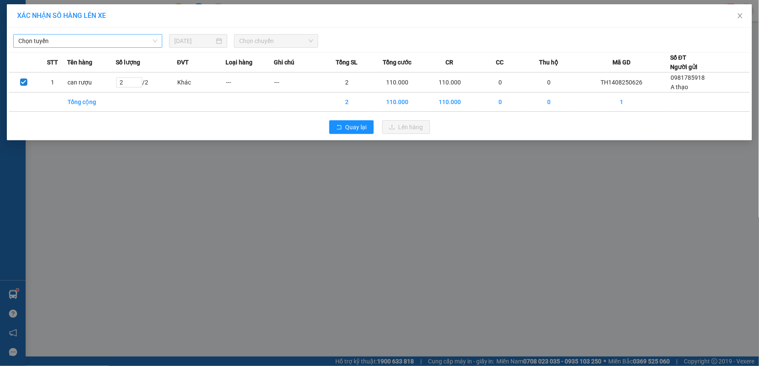
click at [113, 37] on span "Chọn tuyến" at bounding box center [87, 41] width 139 height 13
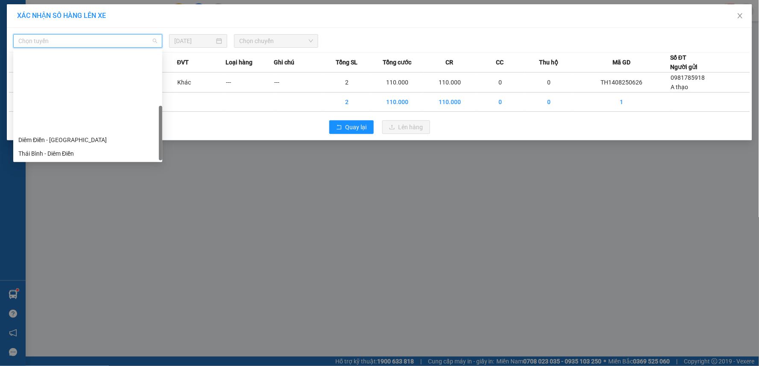
scroll to position [96, 0]
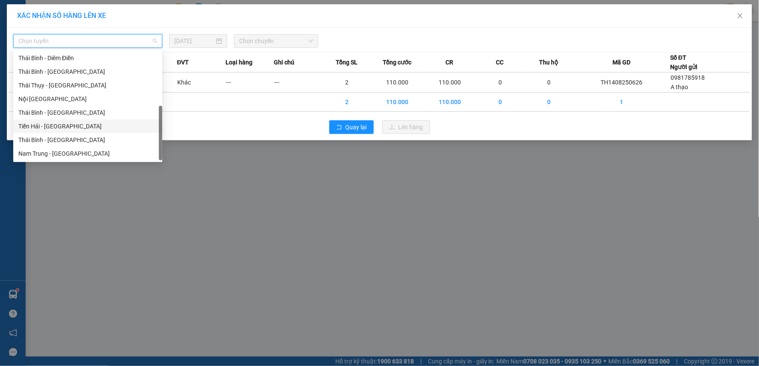
drag, startPoint x: 50, startPoint y: 117, endPoint x: 53, endPoint y: 126, distance: 9.3
click at [53, 126] on div "Diêm Điền - Thái Bình Thái Bình - Diêm Điền Thái Bình - Thái Thụy Thái Thụy - T…" at bounding box center [87, 99] width 149 height 123
drag, startPoint x: 53, startPoint y: 126, endPoint x: 64, endPoint y: 119, distance: 12.7
click at [55, 125] on div "Tiền Hải - [GEOGRAPHIC_DATA]" at bounding box center [87, 126] width 139 height 9
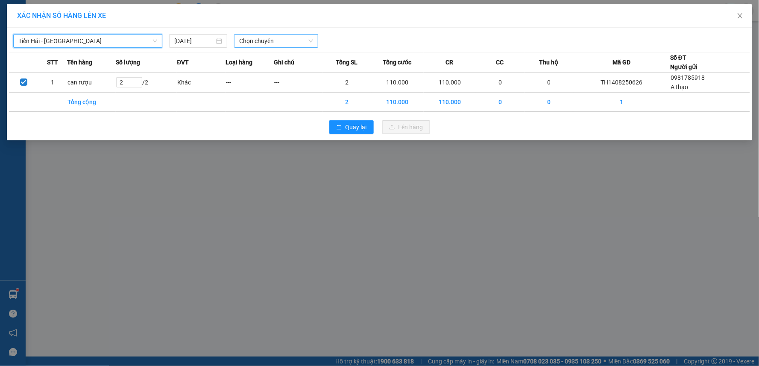
click at [265, 40] on span "Chọn chuyến" at bounding box center [276, 41] width 74 height 13
type input "1400"
click at [295, 70] on div "Thêm chuyến " 14:00 "" at bounding box center [279, 72] width 91 height 15
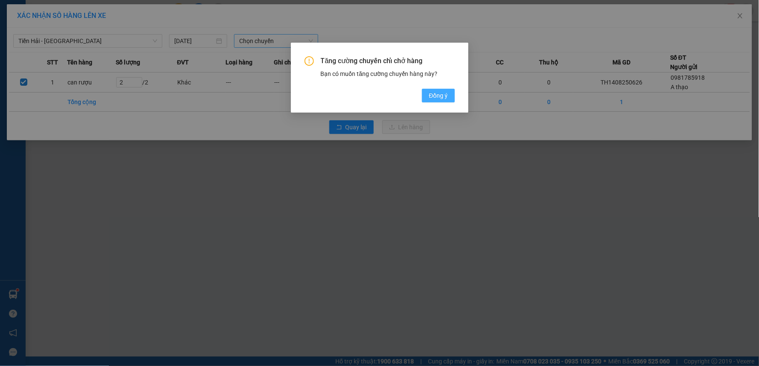
click at [444, 95] on span "Đồng ý" at bounding box center [438, 95] width 19 height 9
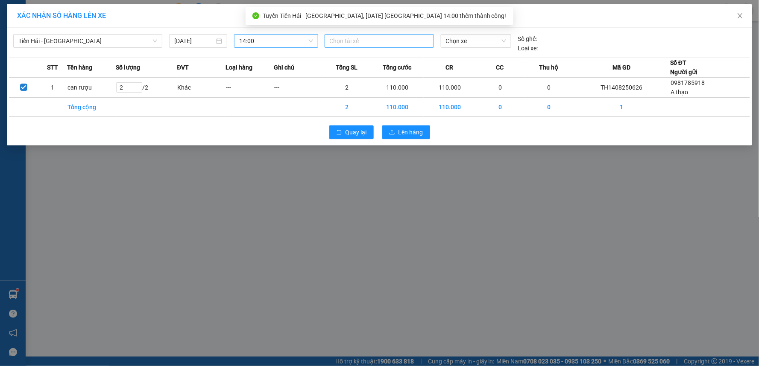
click at [344, 46] on div at bounding box center [379, 41] width 105 height 10
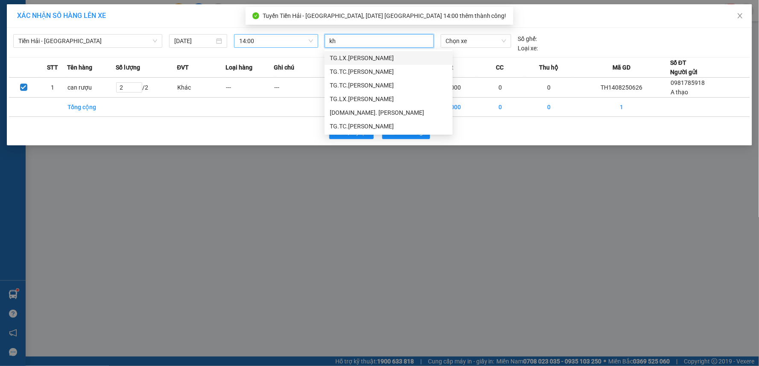
type input "khu"
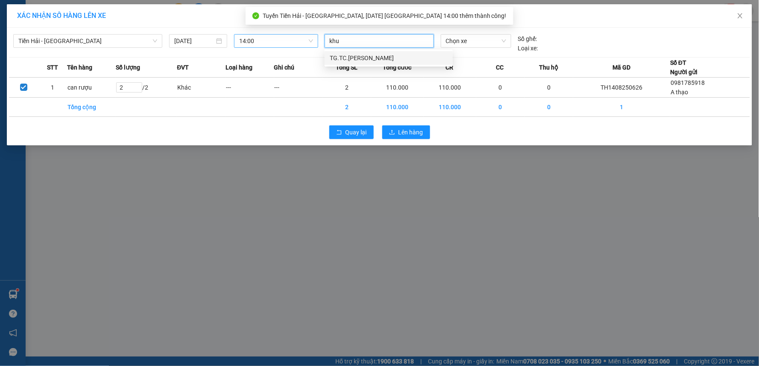
drag, startPoint x: 365, startPoint y: 56, endPoint x: 427, endPoint y: 50, distance: 62.6
click at [365, 56] on div "TG.TC.[PERSON_NAME]" at bounding box center [389, 57] width 118 height 9
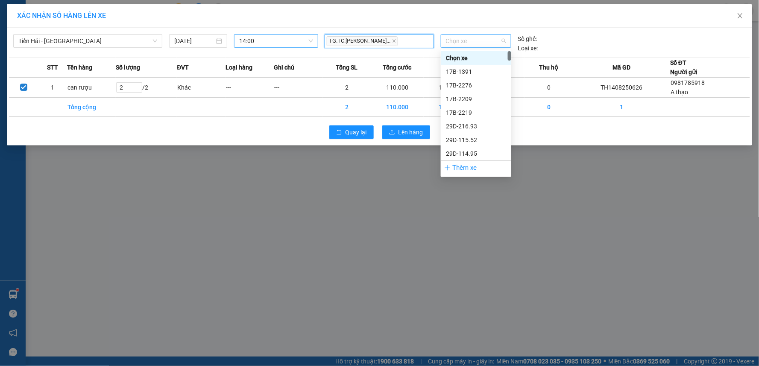
click at [471, 44] on span "Chọn xe" at bounding box center [476, 41] width 60 height 13
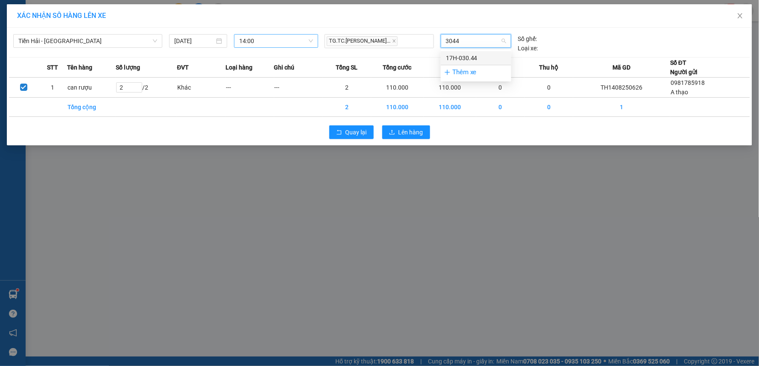
drag, startPoint x: 471, startPoint y: 59, endPoint x: 483, endPoint y: 45, distance: 18.2
click at [483, 45] on body "Kết quả tìm kiếm ( 5 ) Bộ lọc Mã ĐH Trạng thái Món hàng Thu hộ Tổng cước Chưa c…" at bounding box center [379, 183] width 759 height 366
click at [481, 45] on input "3044" at bounding box center [473, 41] width 54 height 13
type input "2938"
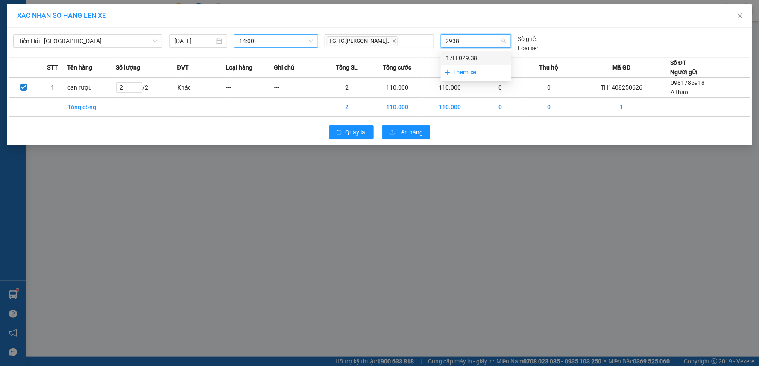
click at [477, 59] on div "17H-029.38" at bounding box center [476, 57] width 60 height 9
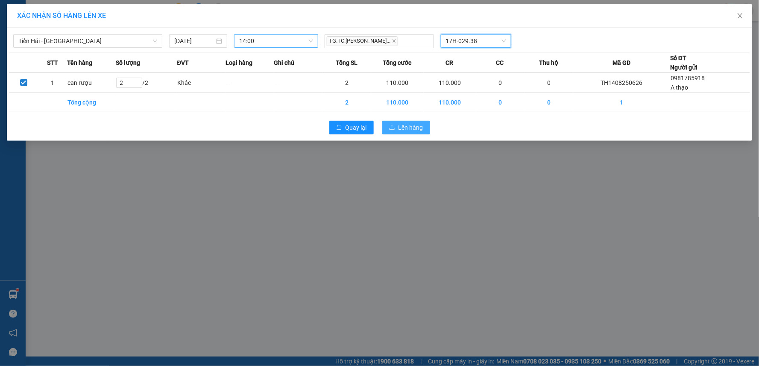
click at [408, 127] on span "Lên hàng" at bounding box center [411, 127] width 25 height 9
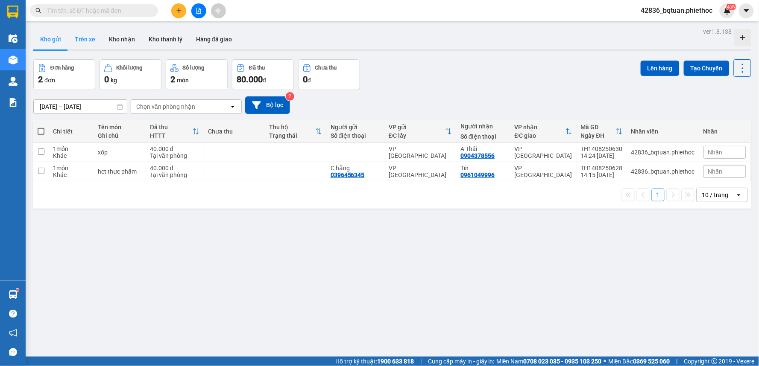
click at [93, 39] on button "Trên xe" at bounding box center [85, 39] width 34 height 21
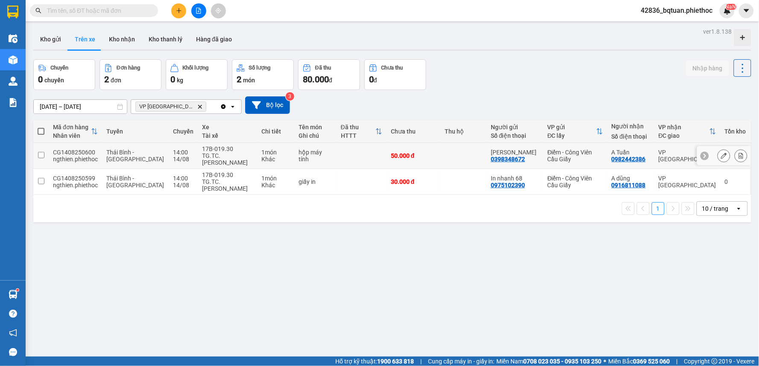
click at [203, 155] on div "TG.TC.Trương Văn Phi" at bounding box center [227, 159] width 51 height 14
checkbox input "true"
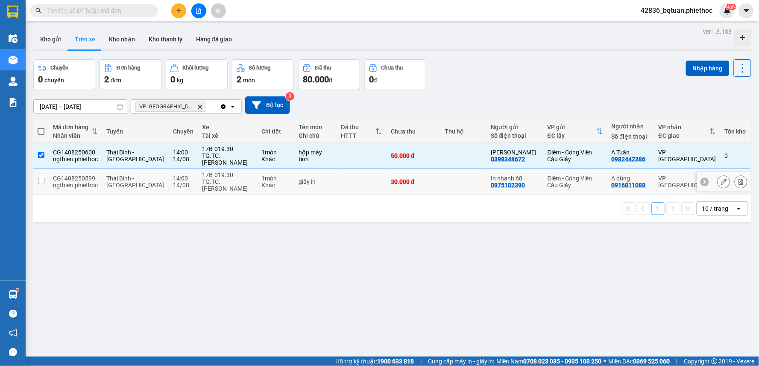
drag, startPoint x: 230, startPoint y: 176, endPoint x: 442, endPoint y: 123, distance: 218.9
click at [232, 176] on div "17B-019.30" at bounding box center [227, 175] width 51 height 7
checkbox input "true"
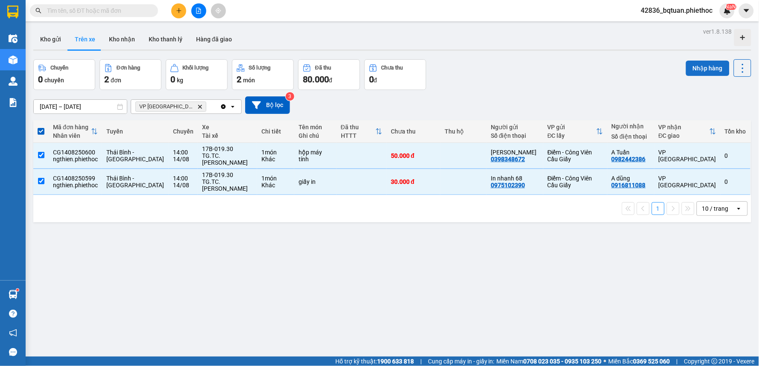
click at [697, 68] on button "Nhập hàng" at bounding box center [708, 68] width 44 height 15
drag, startPoint x: 484, startPoint y: 63, endPoint x: 498, endPoint y: 59, distance: 13.9
click at [485, 62] on div "Chuyến 0 chuyến Đơn hàng 2 đơn Khối lượng 0 kg Số lượng 2 món Đã thu 80.000 đ C…" at bounding box center [392, 74] width 718 height 31
click at [503, 57] on div "ver 1.8.138 Kho gửi Trên xe Kho nhận Kho thanh lý Hàng đã giao Chuyến 0 chuyến …" at bounding box center [392, 209] width 725 height 366
checkbox input "false"
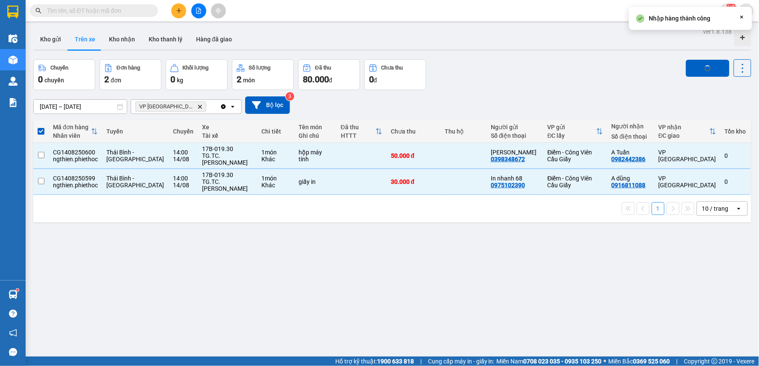
checkbox input "false"
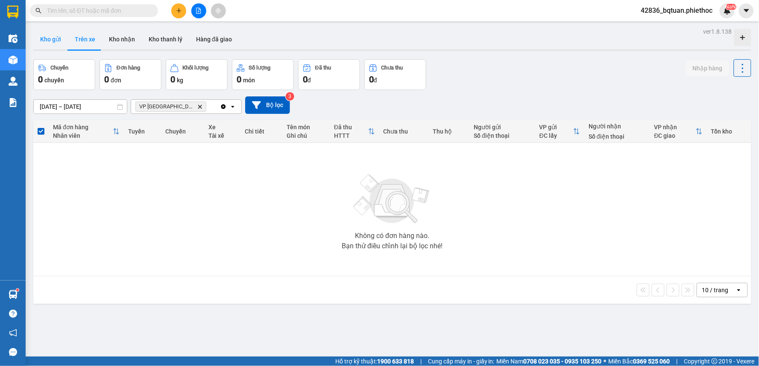
click at [53, 30] on button "Kho gửi" at bounding box center [50, 39] width 35 height 21
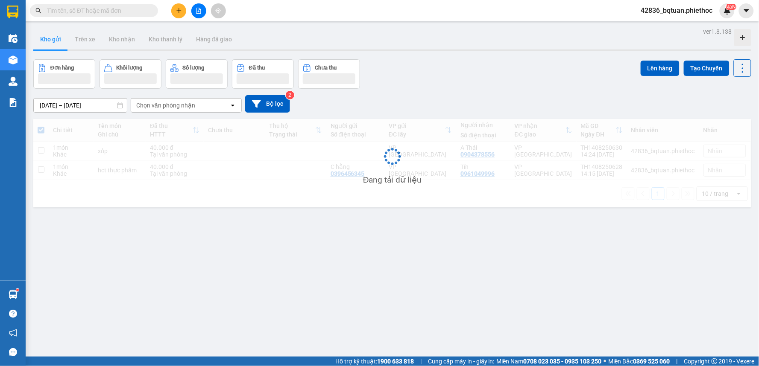
click at [486, 45] on div "Kho gửi Trên xe Kho nhận Kho thanh [PERSON_NAME] đã giao" at bounding box center [392, 40] width 718 height 23
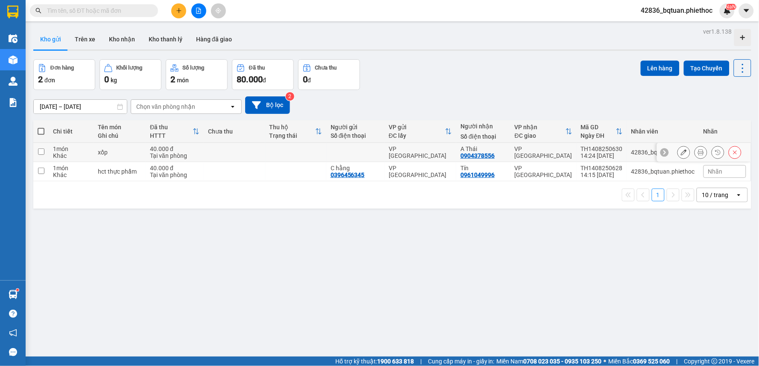
click at [293, 155] on td at bounding box center [295, 152] width 61 height 19
checkbox input "true"
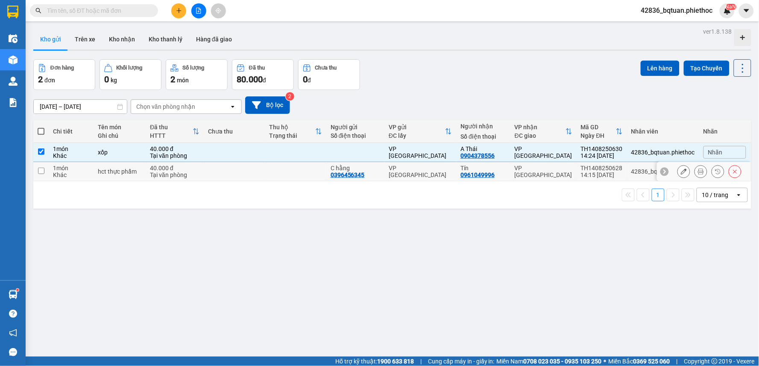
click at [262, 179] on td at bounding box center [234, 171] width 61 height 19
checkbox input "true"
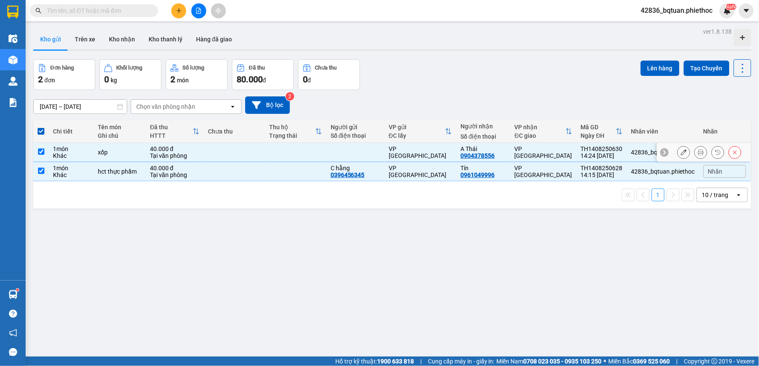
click at [446, 62] on div "Đơn hàng 2 đơn Khối lượng 0 kg Số lượng 2 món Đã thu 80.000 đ Chưa thu 0 đ Lên …" at bounding box center [392, 74] width 718 height 31
click at [646, 69] on button "Lên hàng" at bounding box center [660, 68] width 39 height 15
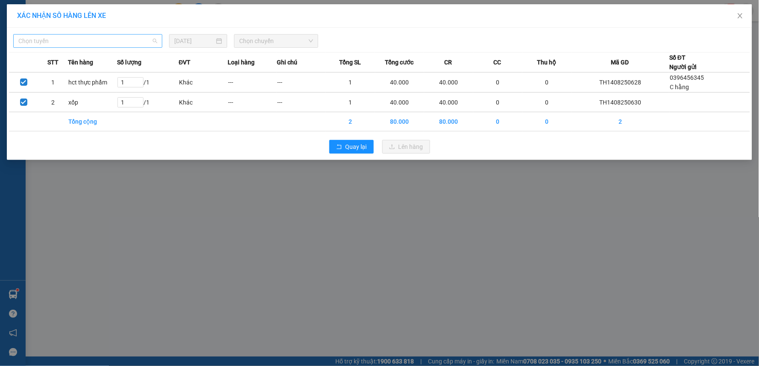
click at [105, 41] on span "Chọn tuyến" at bounding box center [87, 41] width 139 height 13
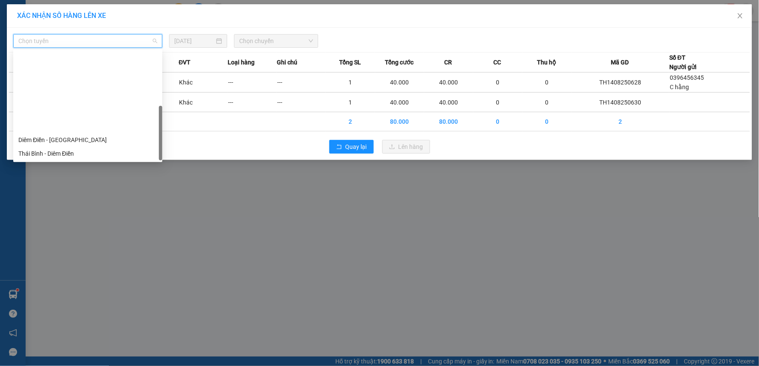
scroll to position [96, 0]
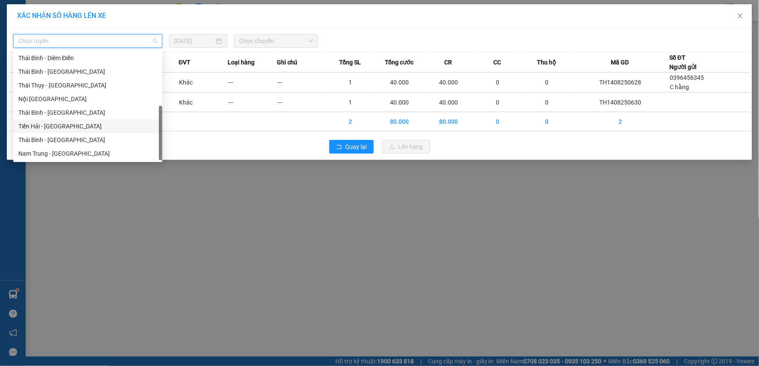
click at [70, 120] on div "Diêm Điền - Thái Bình Thái Bình - Diêm Điền Thái Bình - Thái Thụy Thái Thụy - T…" at bounding box center [87, 99] width 149 height 123
click at [75, 118] on div "Thái Bình - [GEOGRAPHIC_DATA]" at bounding box center [87, 113] width 149 height 14
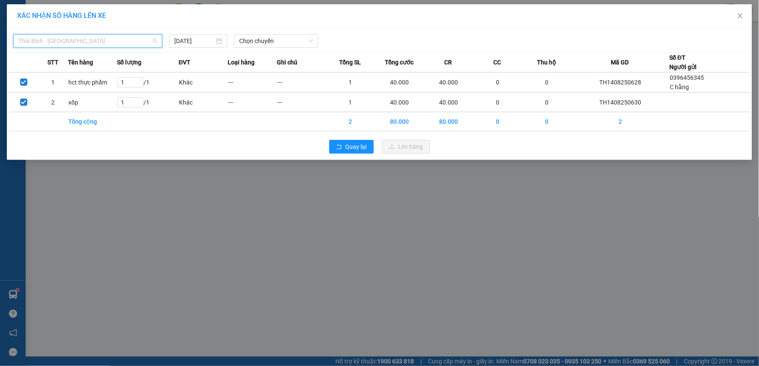
click at [134, 40] on span "Thái Bình - [GEOGRAPHIC_DATA]" at bounding box center [87, 41] width 139 height 13
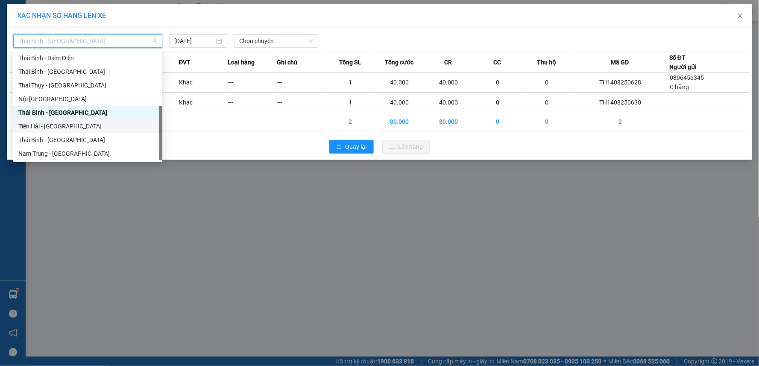
click at [71, 128] on div "Tiền Hải - [GEOGRAPHIC_DATA]" at bounding box center [87, 126] width 139 height 9
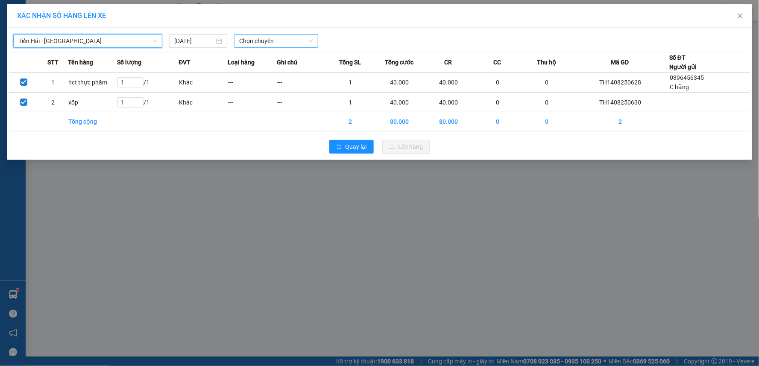
click at [279, 42] on span "Chọn chuyến" at bounding box center [276, 41] width 74 height 13
type input "1455"
click at [281, 72] on div "Thêm chuyến " 14:55 "" at bounding box center [279, 72] width 91 height 15
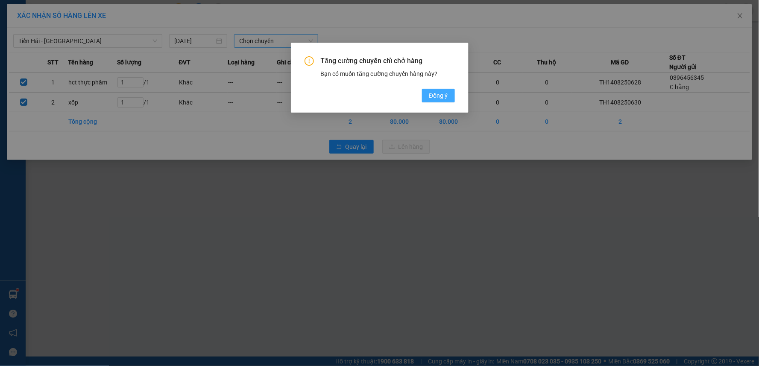
click at [441, 96] on span "Đồng ý" at bounding box center [438, 95] width 19 height 9
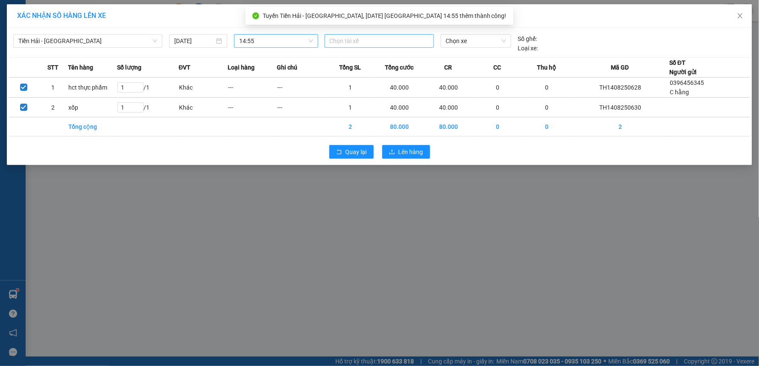
click at [356, 44] on div at bounding box center [379, 41] width 105 height 10
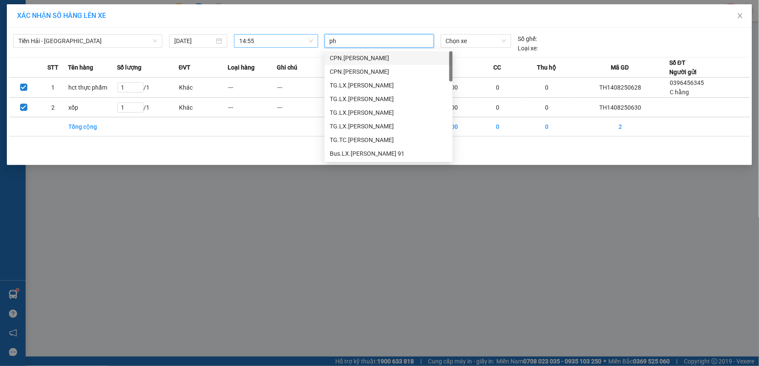
type input "phi"
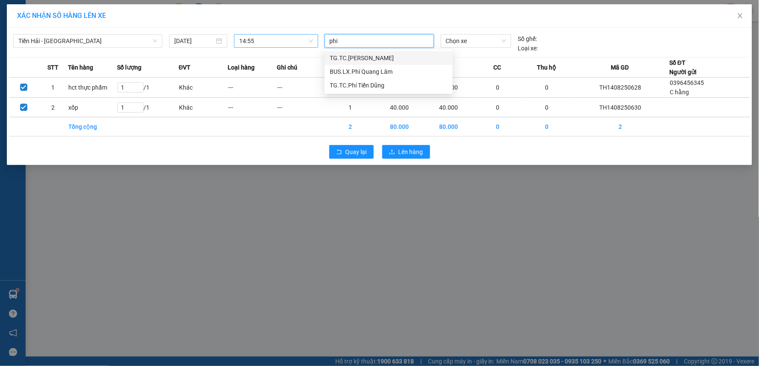
click at [385, 59] on div "TG.TC.Trương Văn Phi" at bounding box center [389, 57] width 118 height 9
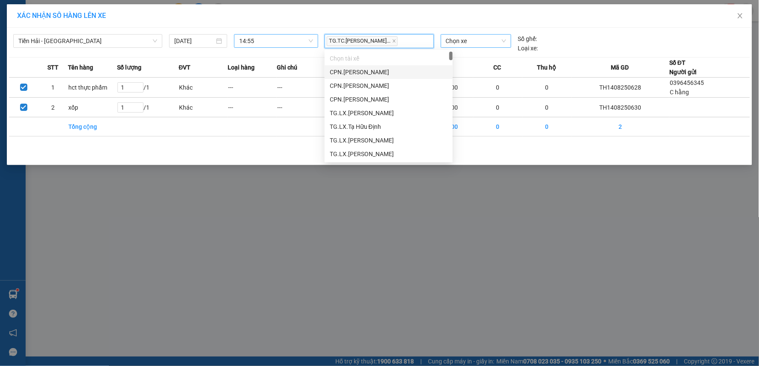
click at [457, 47] on span "Chọn xe" at bounding box center [476, 41] width 60 height 13
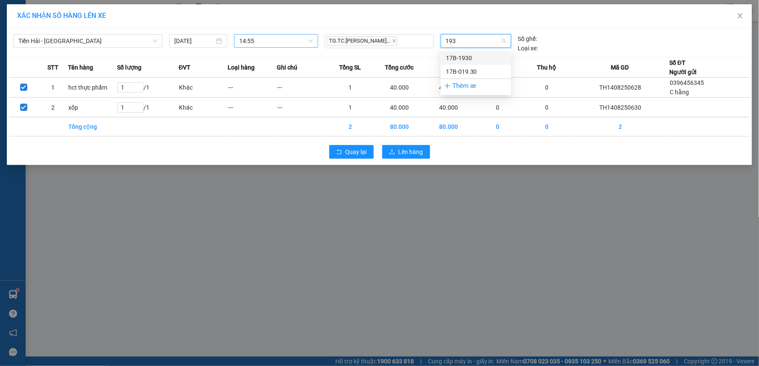
type input "1930"
click at [472, 71] on div "17B-019.30" at bounding box center [476, 71] width 60 height 9
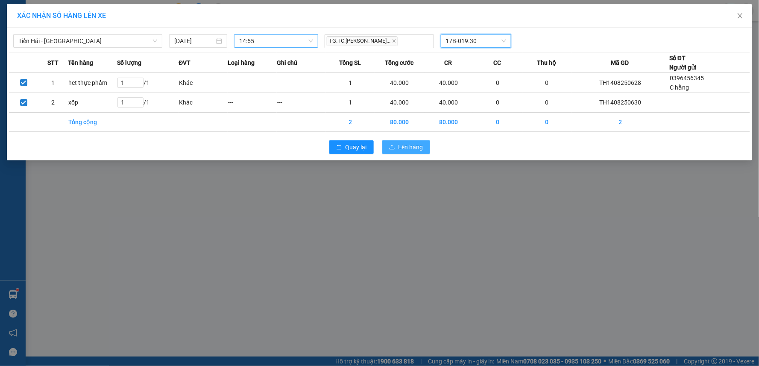
click at [408, 151] on span "Lên hàng" at bounding box center [411, 147] width 25 height 9
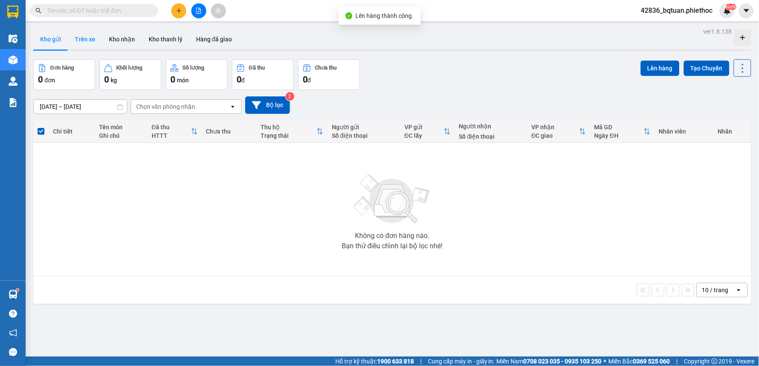
click at [73, 32] on button "Trên xe" at bounding box center [85, 39] width 34 height 21
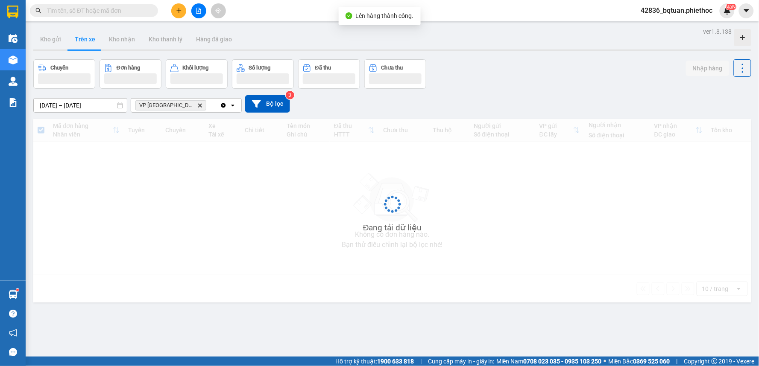
click at [516, 77] on div "Chuyến Đơn hàng Khối lượng Số lượng Đã thu Chưa thu Nhập hàng" at bounding box center [392, 73] width 718 height 29
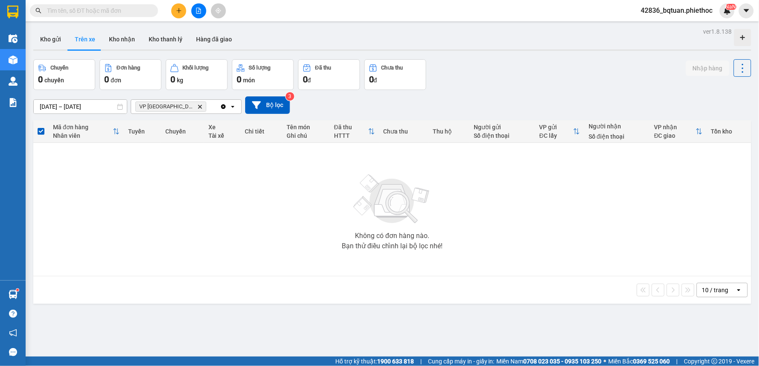
click at [511, 62] on div "Chuyến 0 chuyến Đơn hàng 0 đơn Khối lượng 0 kg Số lượng 0 món Đã thu 0 đ Chưa t…" at bounding box center [392, 74] width 718 height 31
